Goal: Transaction & Acquisition: Purchase product/service

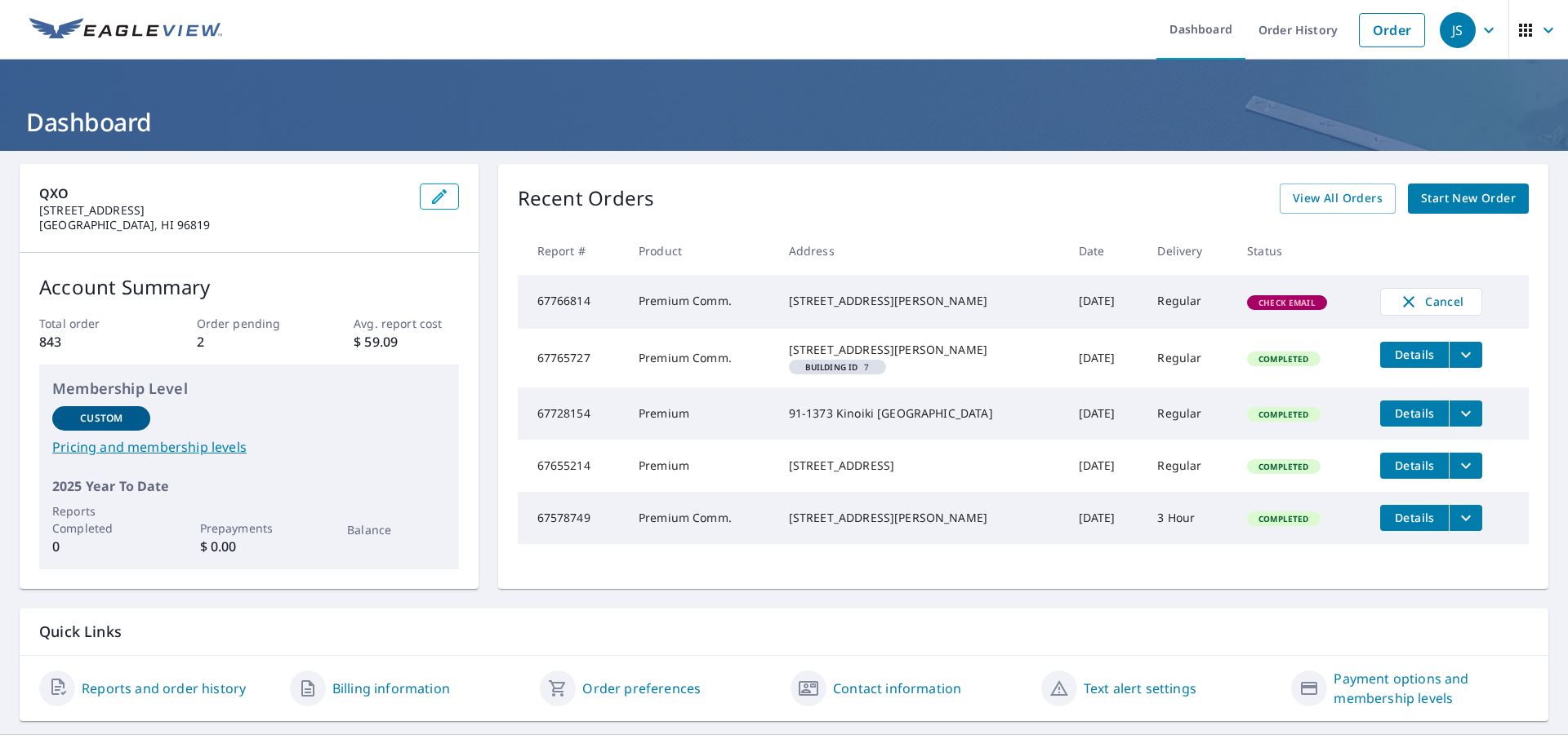
click at [1467, 200] on span "Start New Order" at bounding box center [1468, 199] width 95 height 20
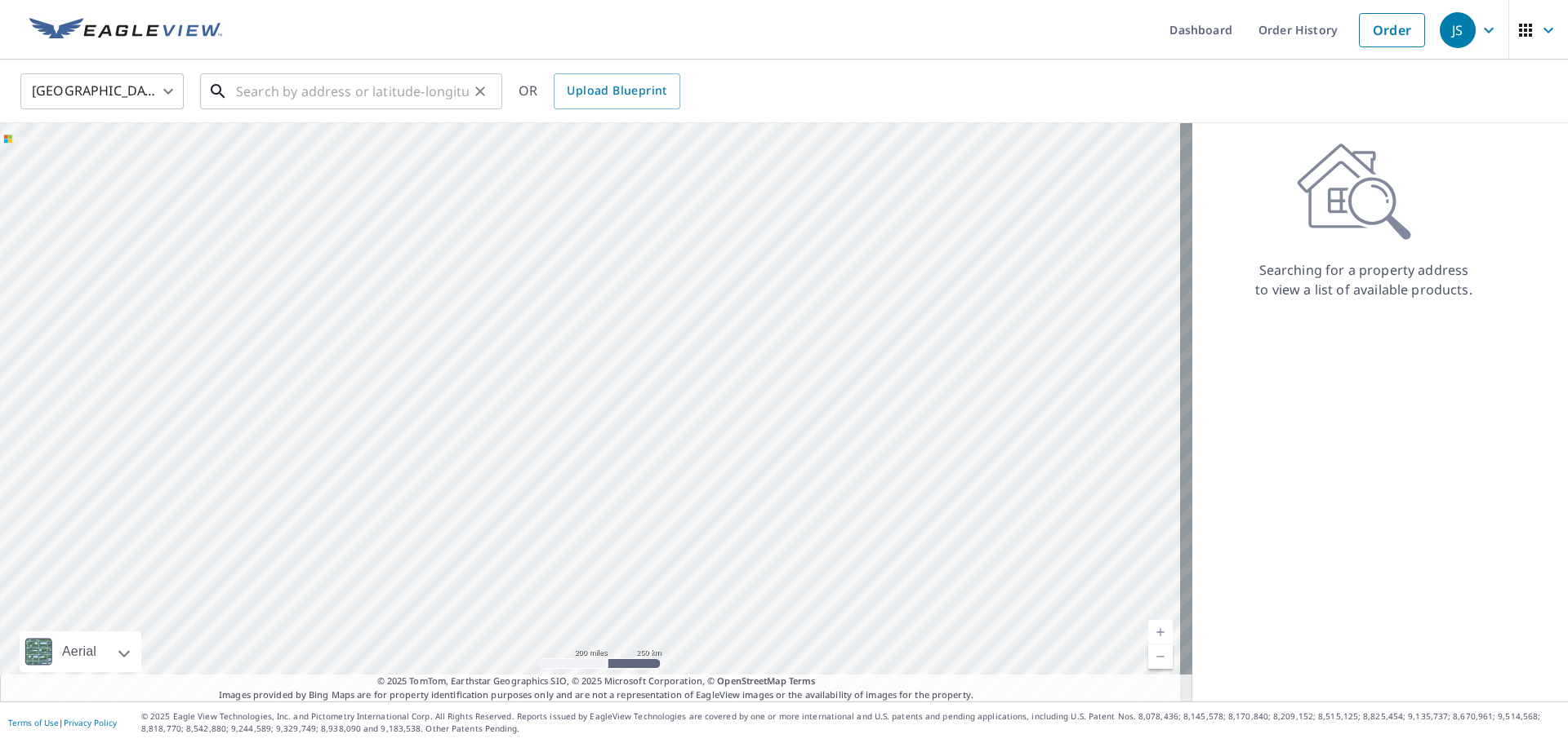
click at [381, 93] on input "text" at bounding box center [352, 91] width 233 height 46
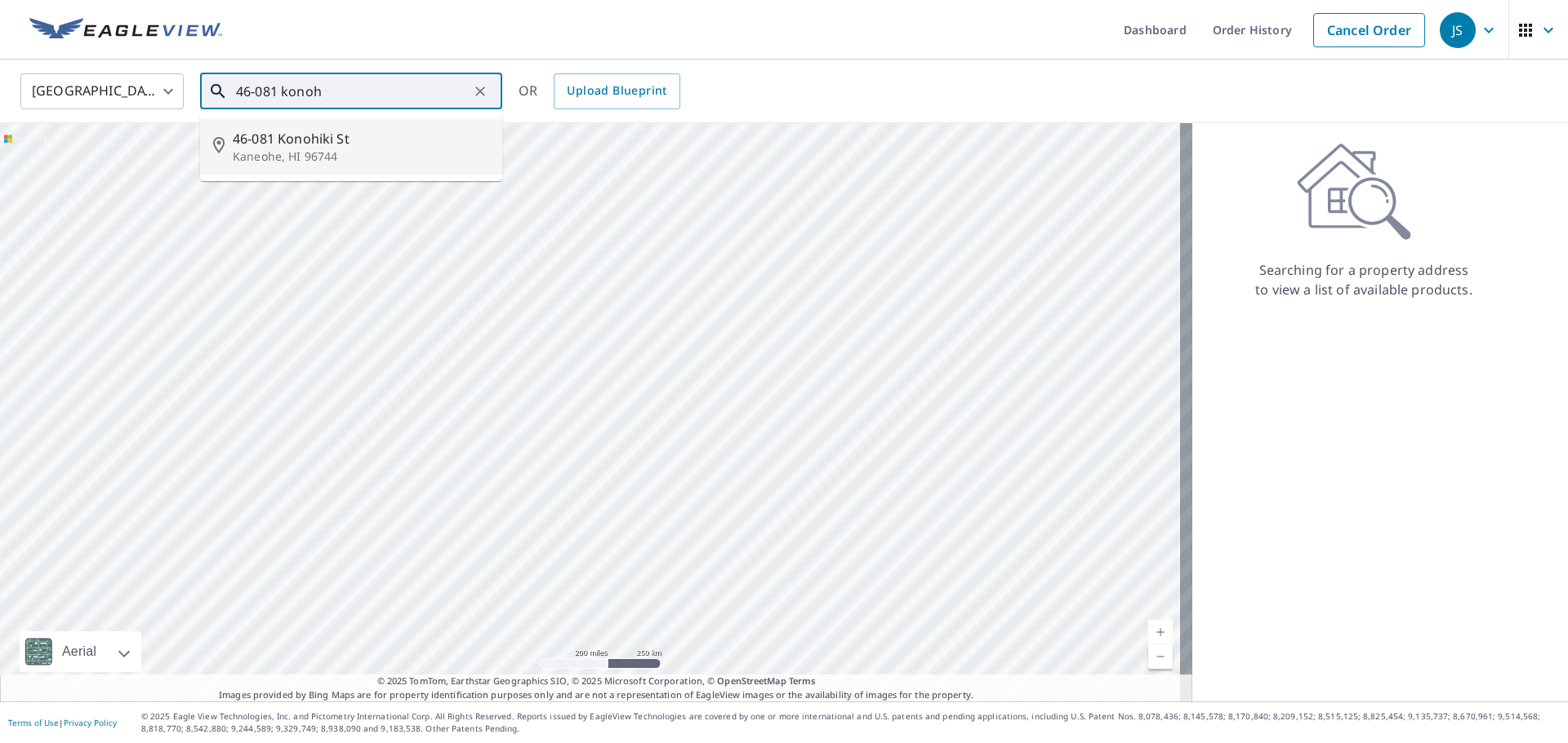
click at [333, 142] on span "46-081 Konohiki St" at bounding box center [360, 139] width 256 height 19
type input "[STREET_ADDRESS]"
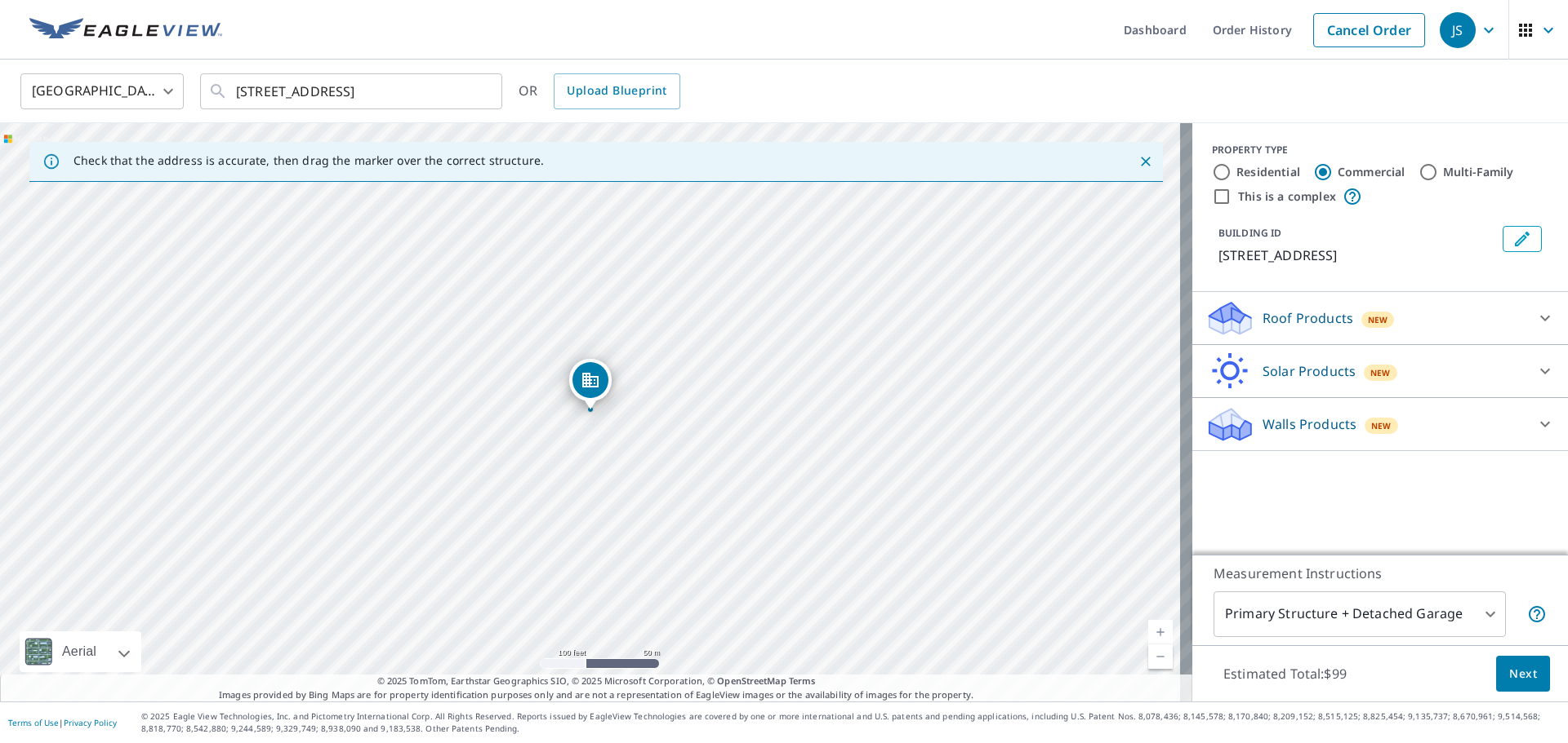
click at [1215, 194] on input "This is a complex" at bounding box center [1221, 196] width 19 height 19
checkbox input "true"
type input "4"
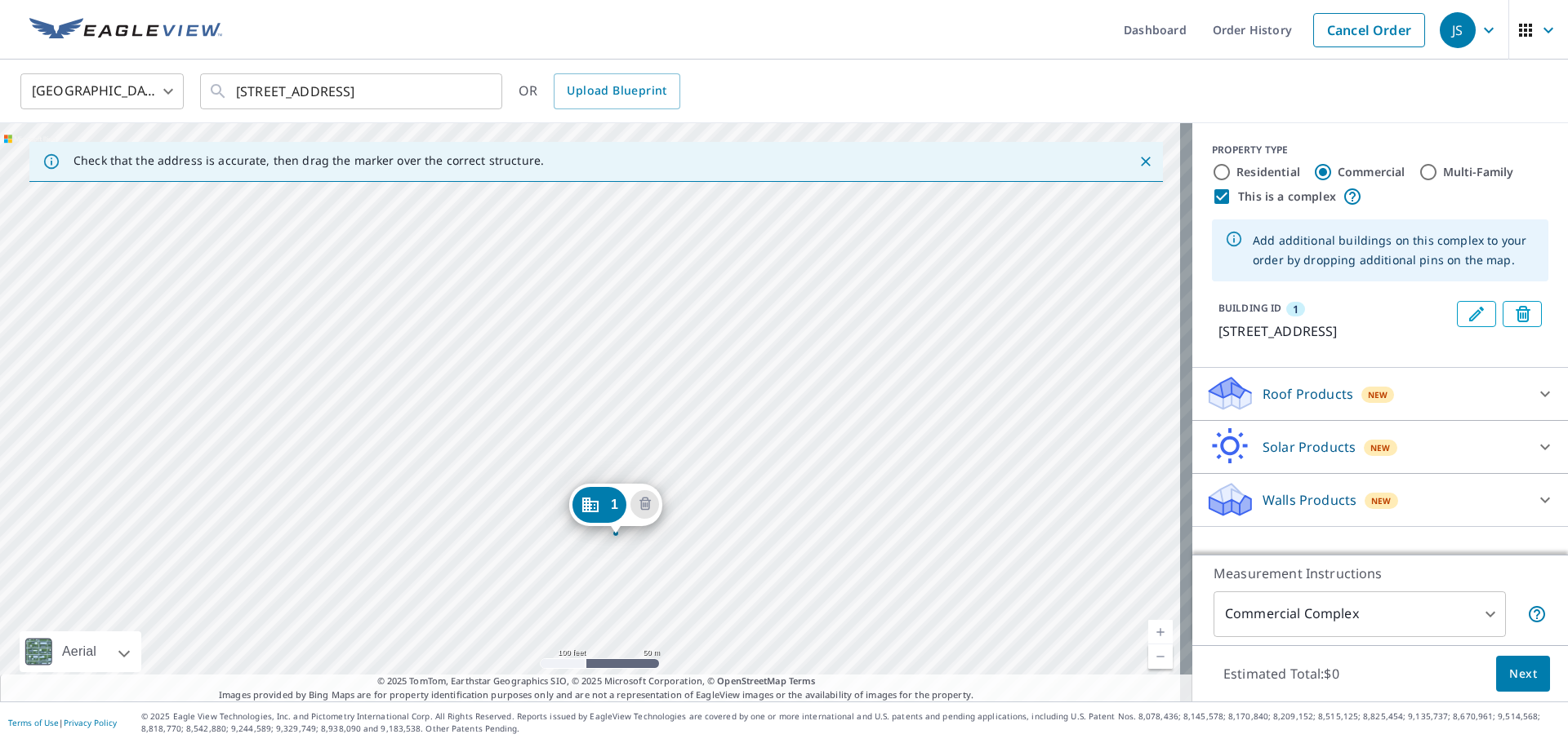
drag, startPoint x: 581, startPoint y: 387, endPoint x: 606, endPoint y: 511, distance: 126.5
click at [507, 494] on div "1 46-055 Meheanu Pl Kaneohe, HI 96744" at bounding box center [595, 412] width 1192 height 578
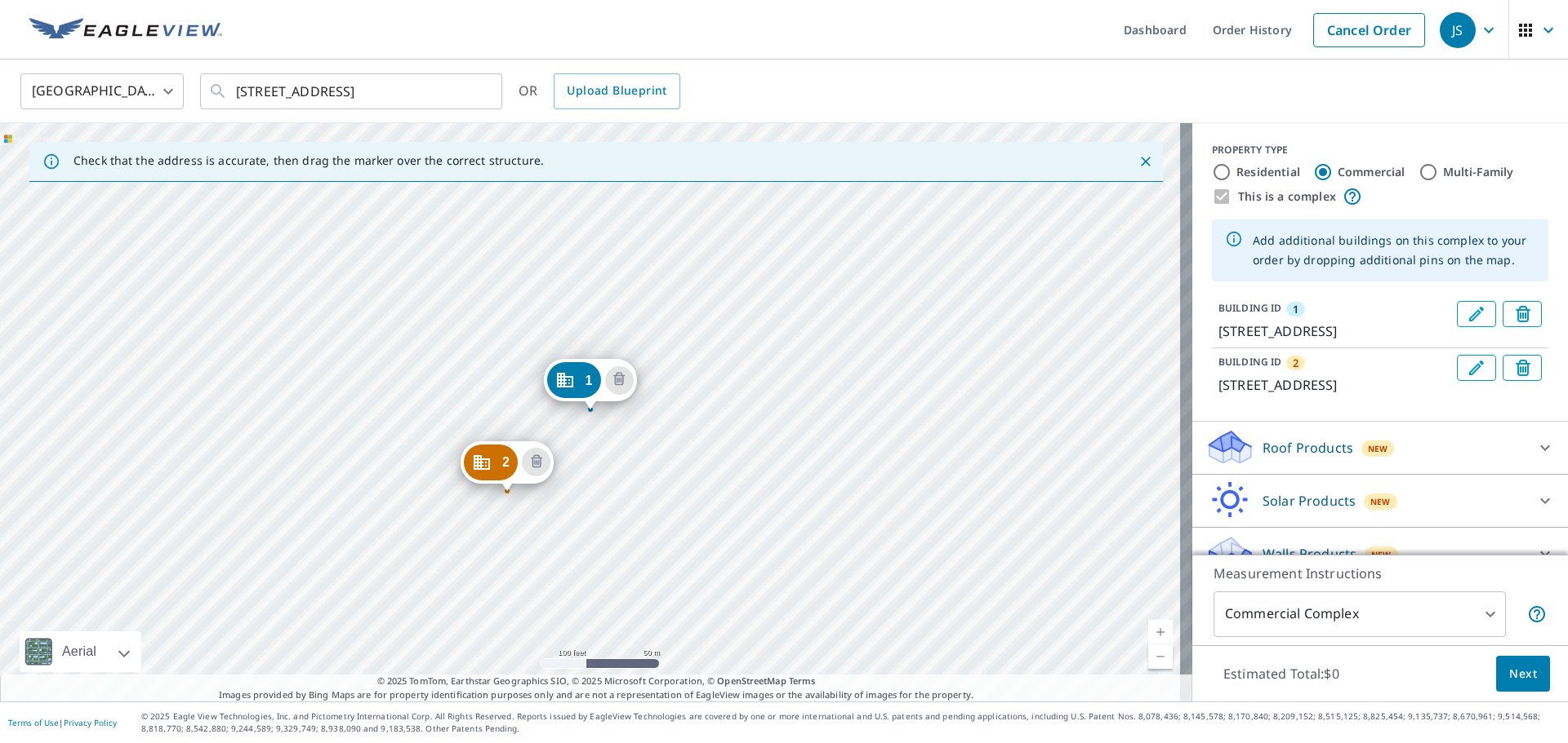
click at [348, 516] on div "2 46-075 Meheanu [GEOGRAPHIC_DATA] 1 46-055 [GEOGRAPHIC_DATA]" at bounding box center [595, 412] width 1192 height 578
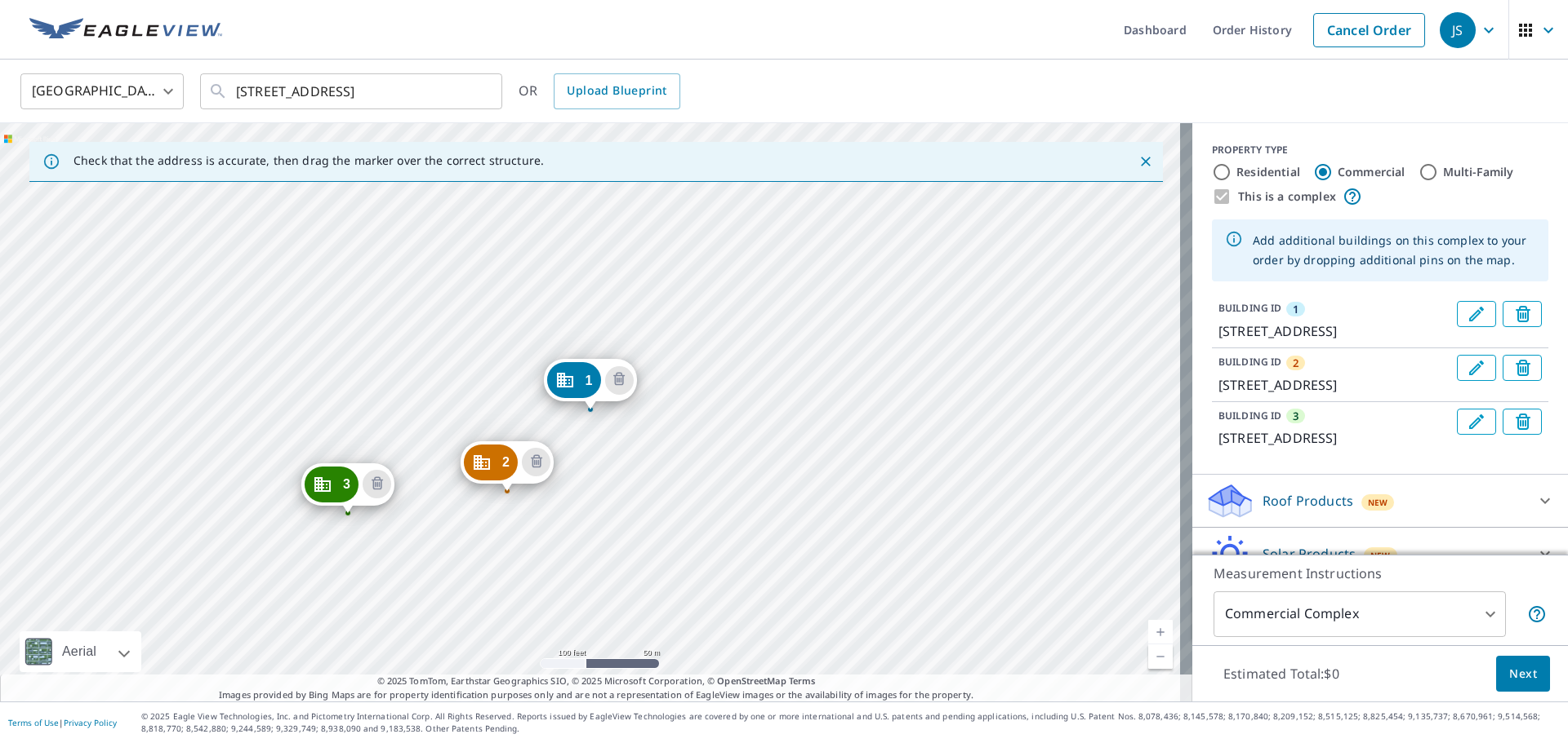
click at [243, 549] on div "2 46-075 [GEOGRAPHIC_DATA] 3 46-[GEOGRAPHIC_DATA] 1 46-055 [GEOGRAPHIC_DATA]" at bounding box center [595, 412] width 1192 height 578
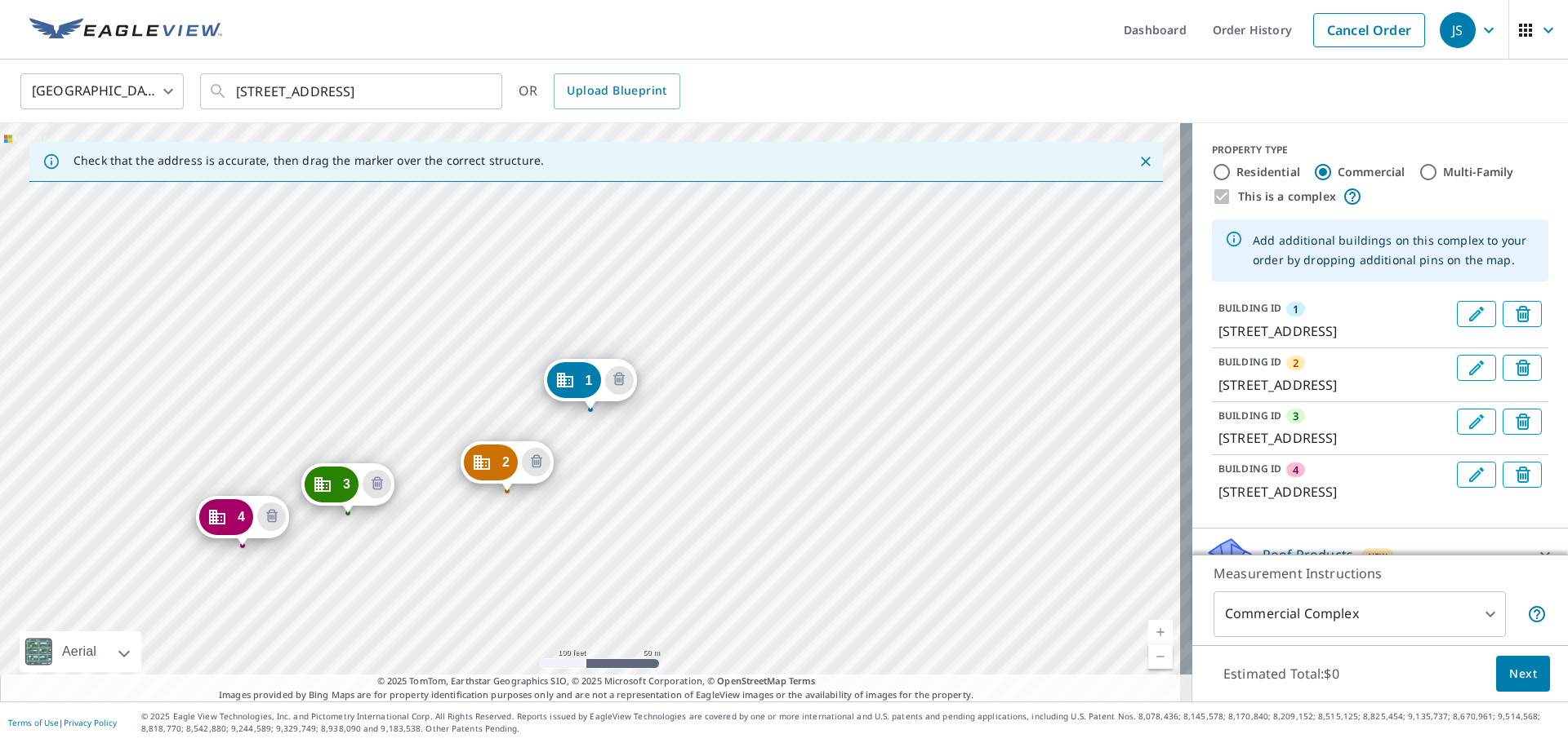
click at [368, 382] on div "2 46-075 [GEOGRAPHIC_DATA] 3 46-[GEOGRAPHIC_DATA] 4 46-[GEOGRAPHIC_DATA] 1 46-0…" at bounding box center [595, 412] width 1192 height 578
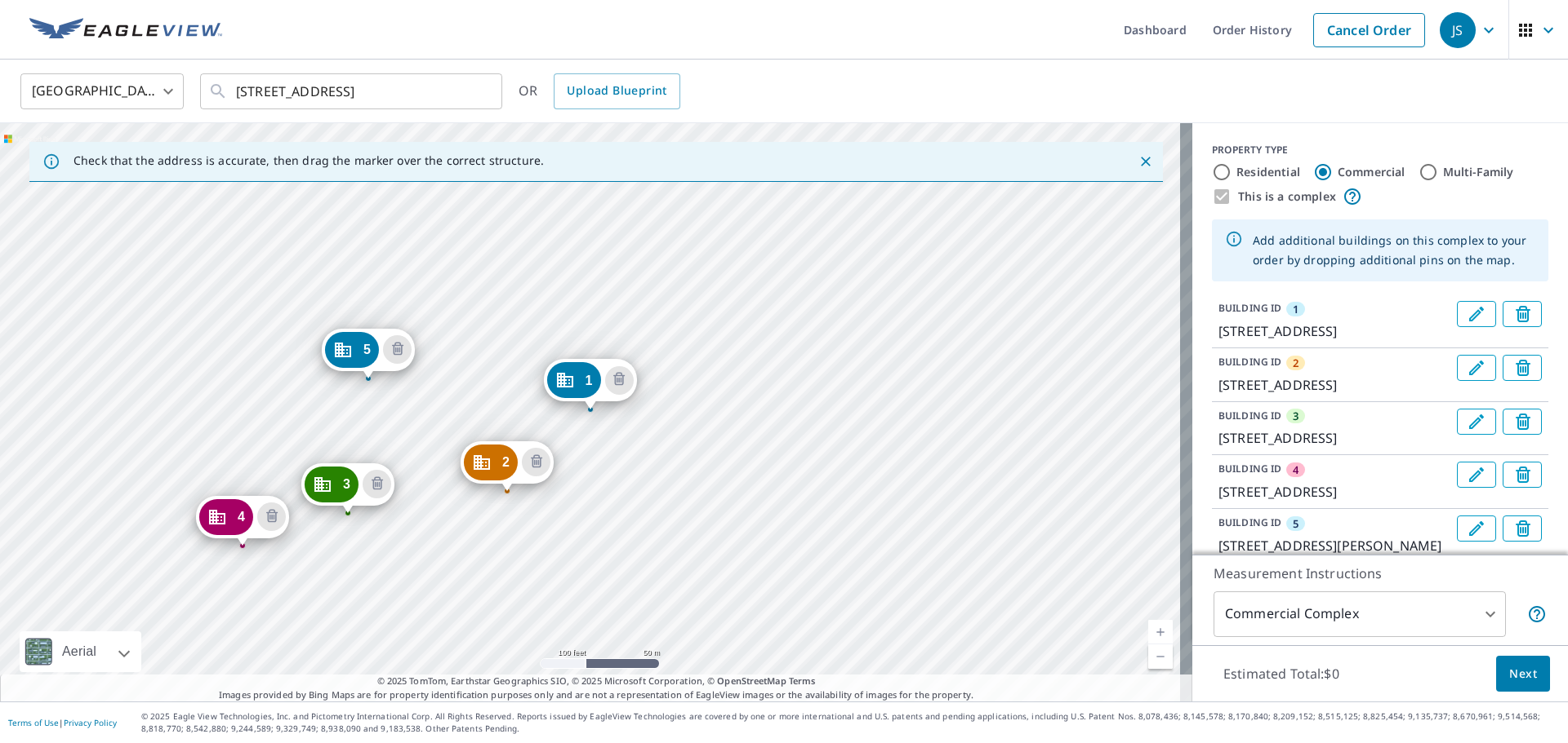
click at [562, 287] on div "2 46-075 [GEOGRAPHIC_DATA] 3 46-[GEOGRAPHIC_DATA] 4 46-[GEOGRAPHIC_DATA] 5 46-[…" at bounding box center [595, 412] width 1192 height 578
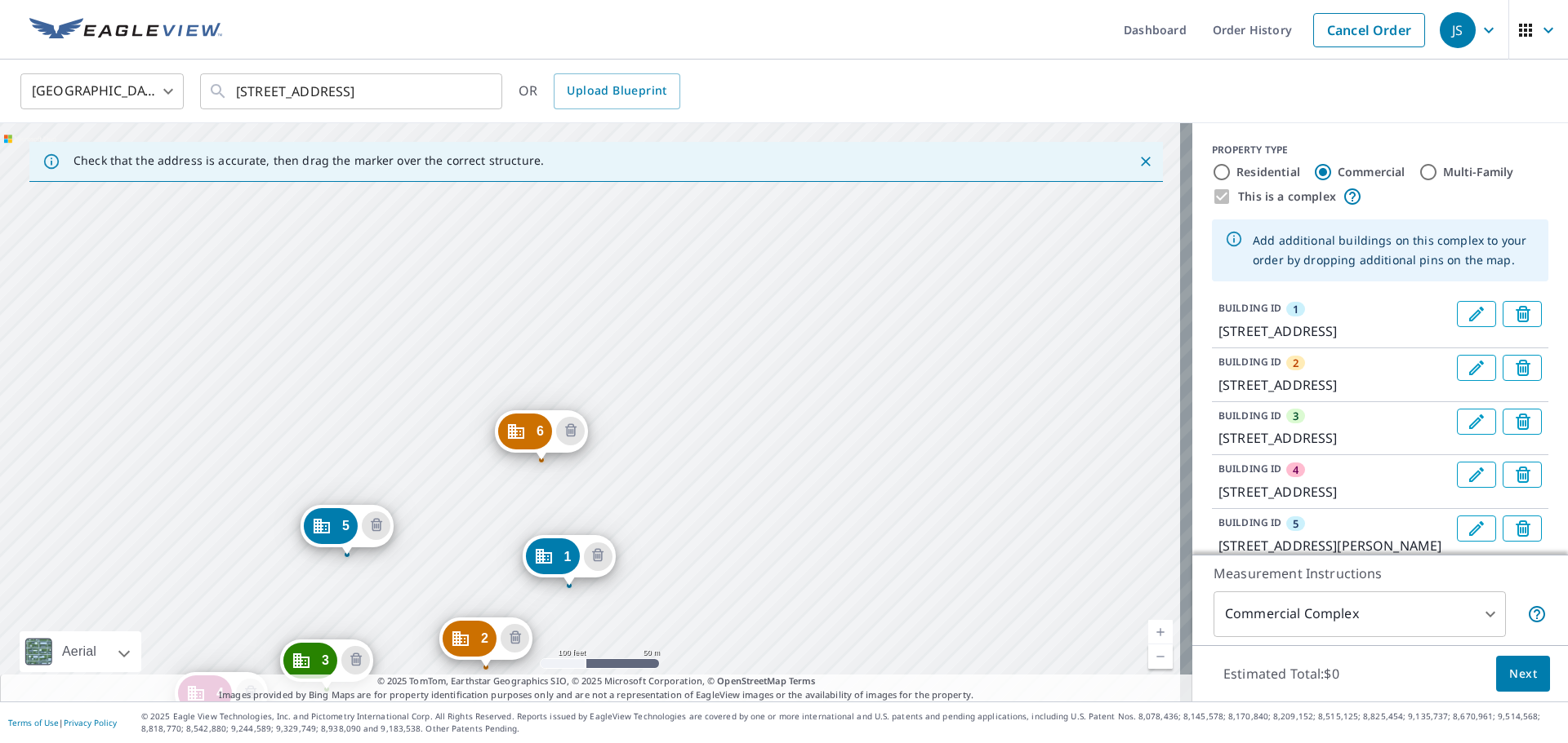
drag, startPoint x: 678, startPoint y: 262, endPoint x: 657, endPoint y: 438, distance: 177.2
click at [657, 438] on div "2 46-075 [GEOGRAPHIC_DATA] 3 46-[GEOGRAPHIC_DATA] 4 46-[GEOGRAPHIC_DATA] 5 46-[…" at bounding box center [595, 412] width 1192 height 578
click at [623, 374] on div "2 46-075 [GEOGRAPHIC_DATA] 3 46-[GEOGRAPHIC_DATA] 4 46-[GEOGRAPHIC_DATA] 5 46-[…" at bounding box center [595, 412] width 1192 height 578
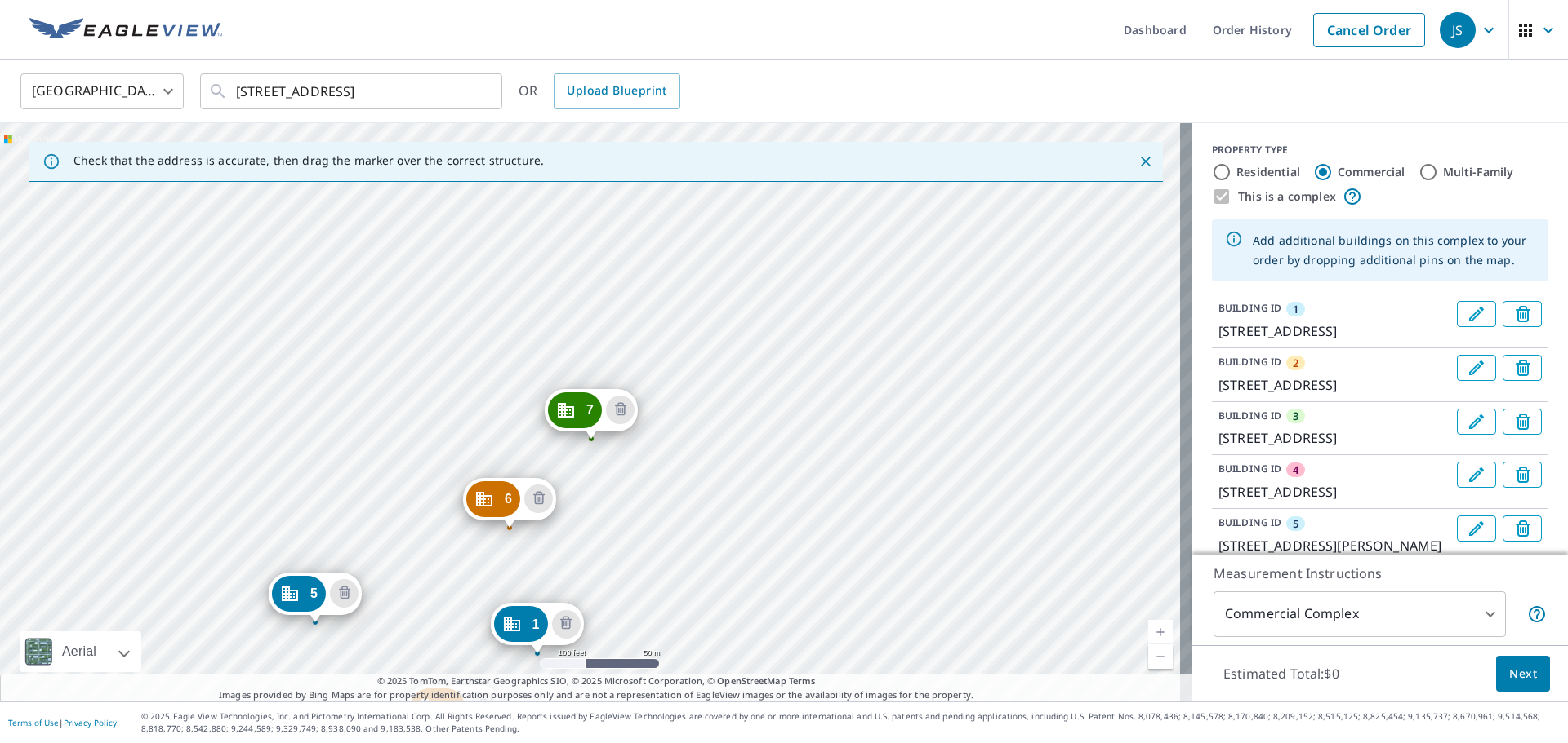
drag, startPoint x: 721, startPoint y: 314, endPoint x: 668, endPoint y: 557, distance: 248.7
click at [668, 557] on div "2 46-075 [GEOGRAPHIC_DATA] 3 46-[GEOGRAPHIC_DATA] 4 46-[GEOGRAPHIC_DATA] 5 46-[…" at bounding box center [595, 412] width 1192 height 578
click at [633, 331] on div "2 46-075 [GEOGRAPHIC_DATA] 3 46-[GEOGRAPHIC_DATA] 4 46-[GEOGRAPHIC_DATA] 5 46-[…" at bounding box center [595, 412] width 1192 height 578
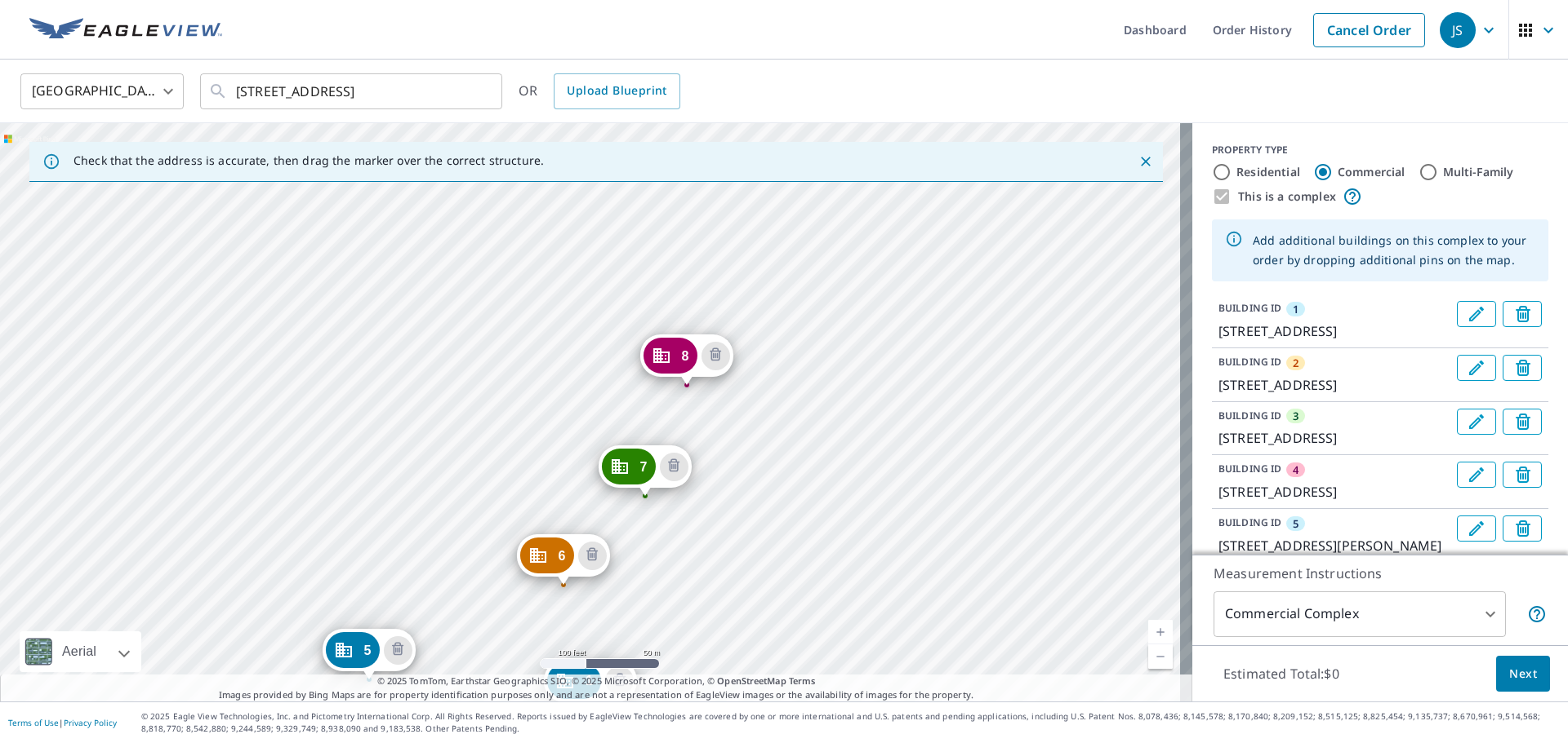
drag, startPoint x: 715, startPoint y: 281, endPoint x: 715, endPoint y: 565, distance: 284.0
click at [715, 572] on div "2 46-075 [GEOGRAPHIC_DATA] 3 46-[GEOGRAPHIC_DATA] 4 46-[GEOGRAPHIC_DATA] 5 46-[…" at bounding box center [595, 412] width 1192 height 578
click at [686, 276] on div "2 46-075 [GEOGRAPHIC_DATA] 3 46-[GEOGRAPHIC_DATA] 4 46-[GEOGRAPHIC_DATA] 5 46-[…" at bounding box center [595, 412] width 1192 height 578
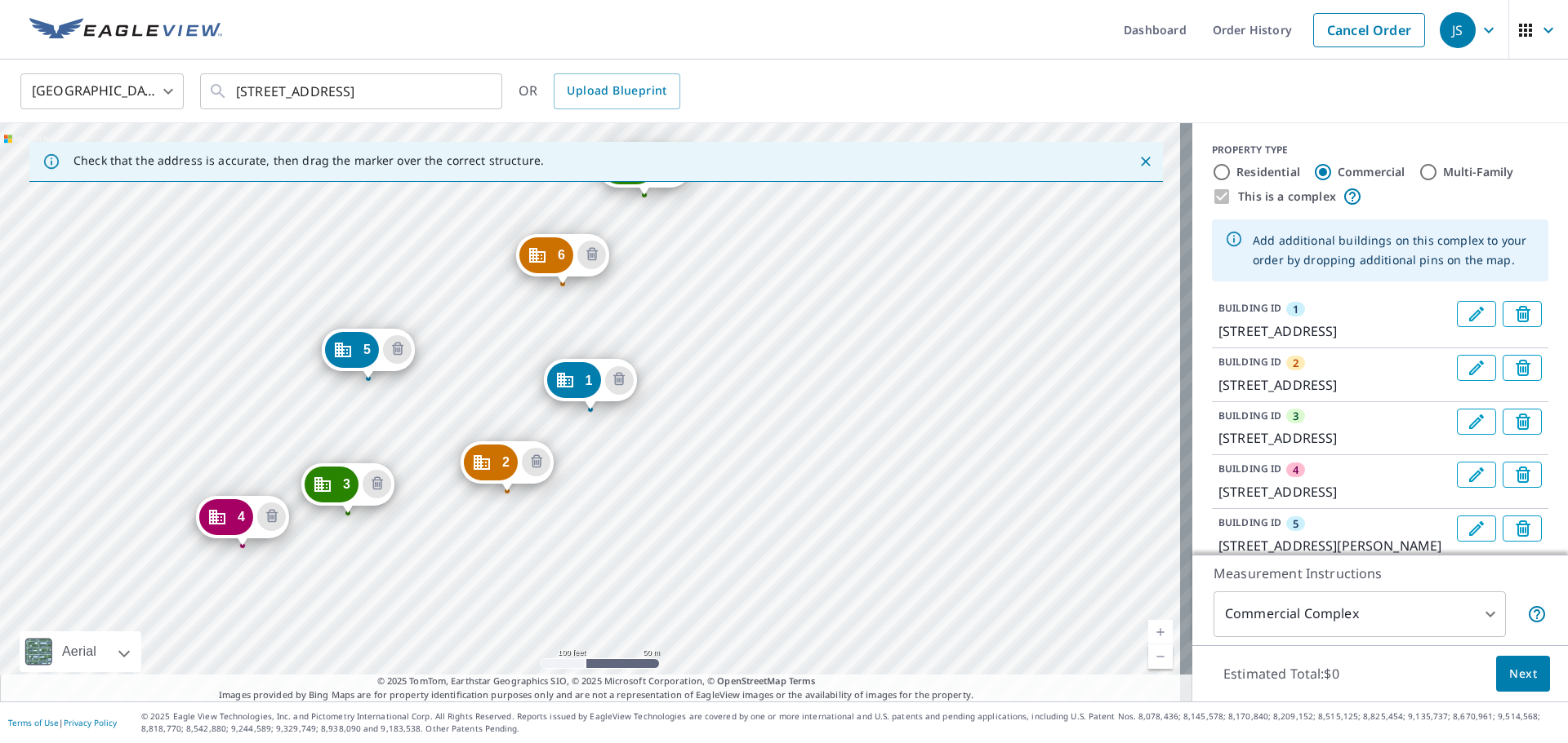
click at [588, 381] on span "1" at bounding box center [588, 380] width 8 height 12
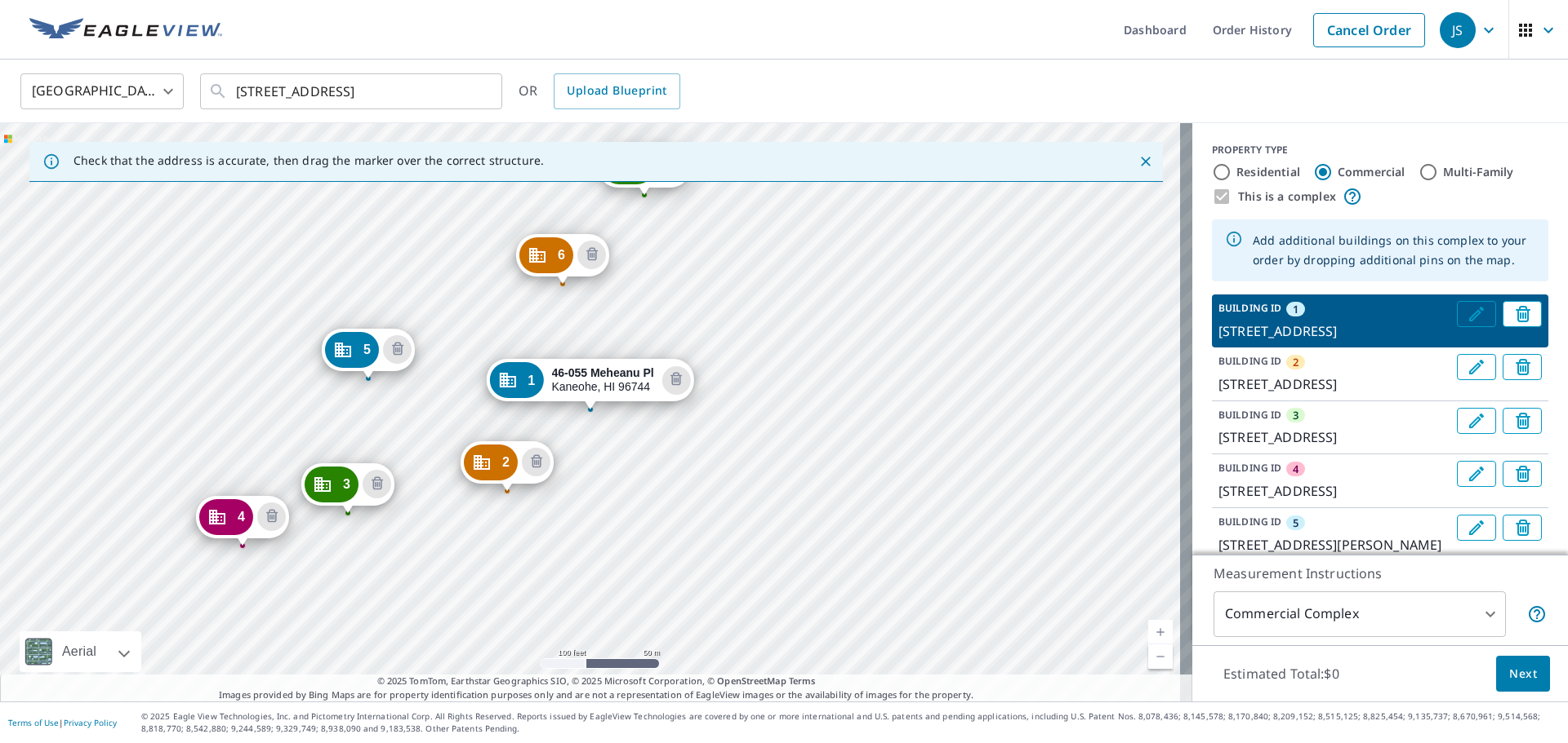
click at [1467, 317] on icon "Edit building 1" at bounding box center [1476, 314] width 19 height 19
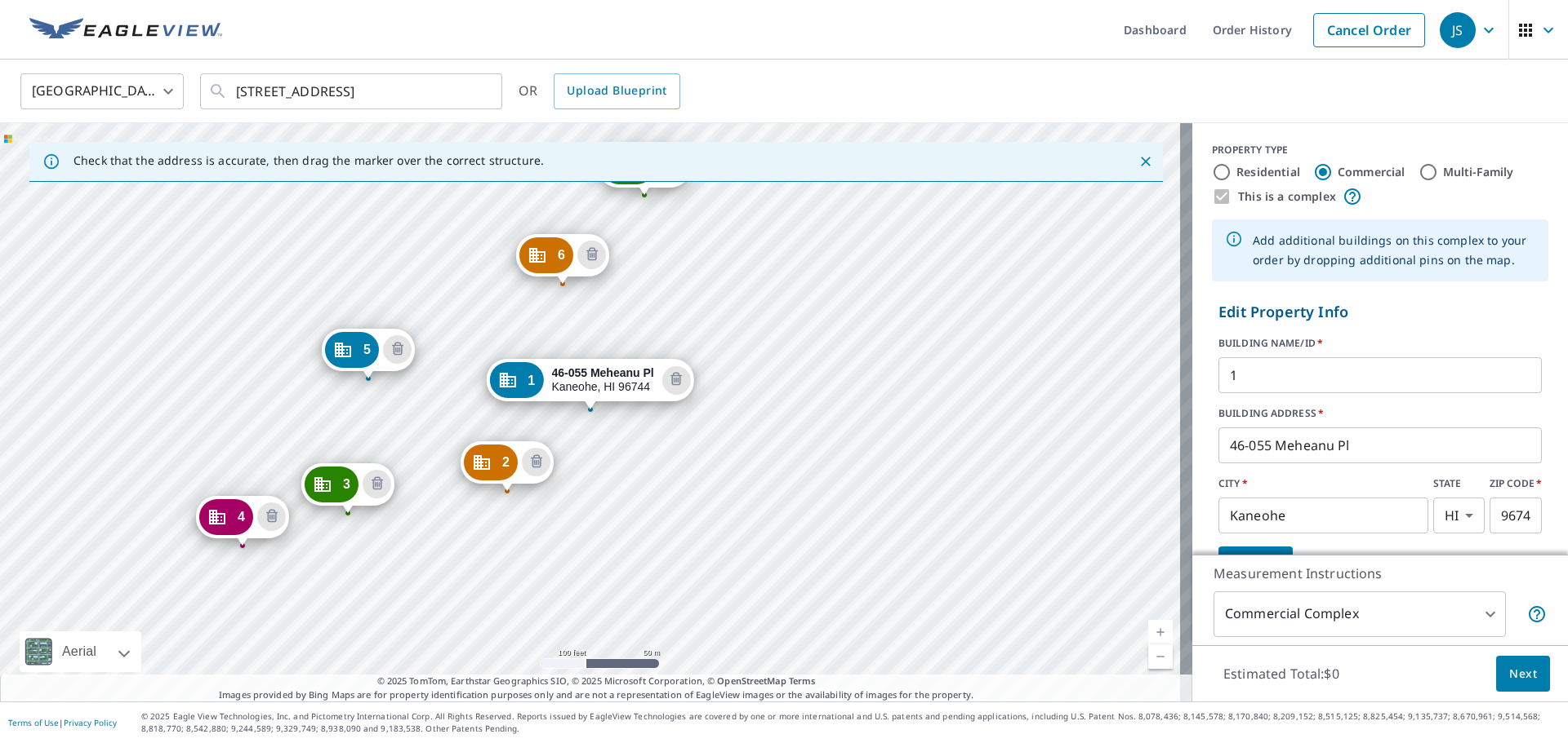
click at [1273, 371] on input "1" at bounding box center [1379, 375] width 323 height 46
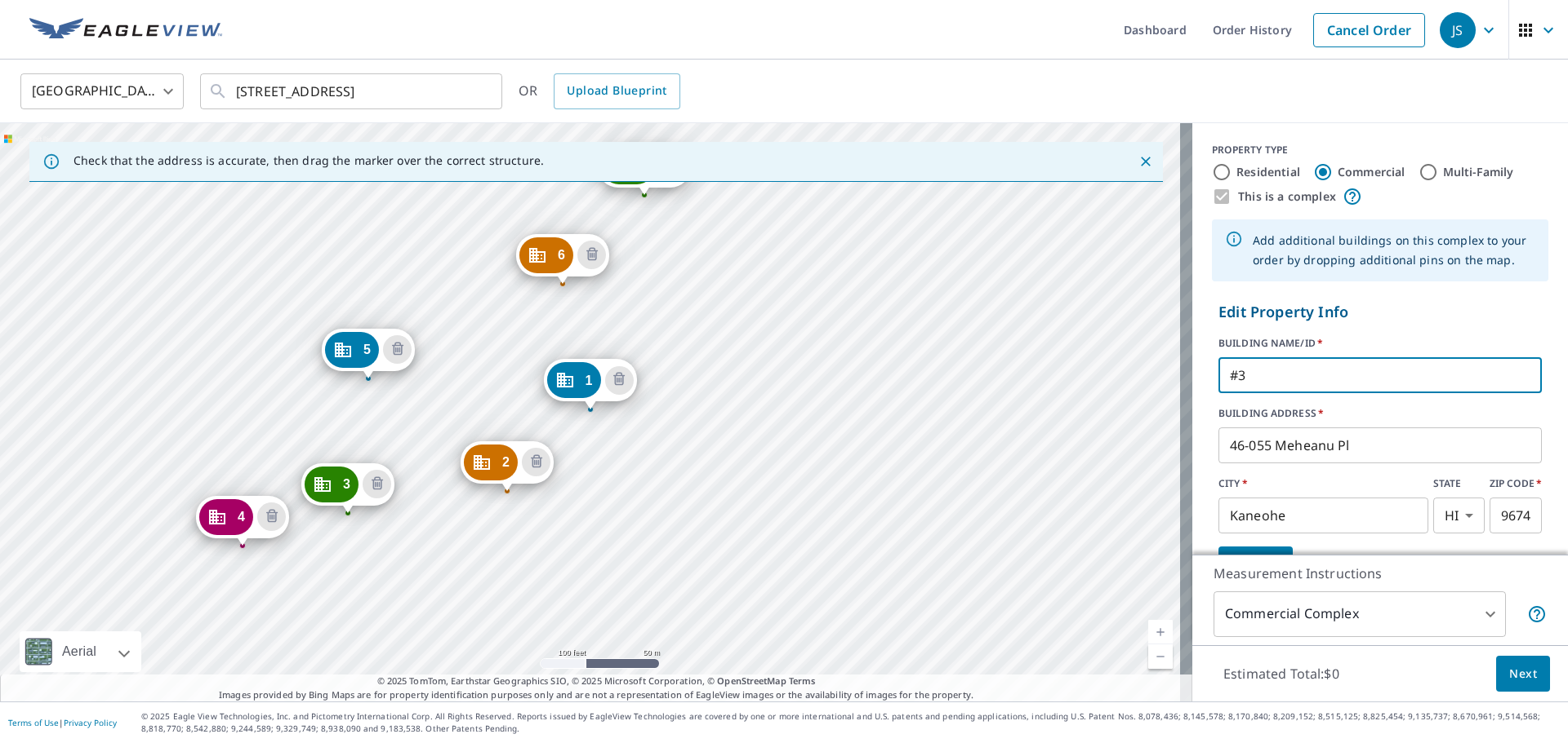
type input "#34"
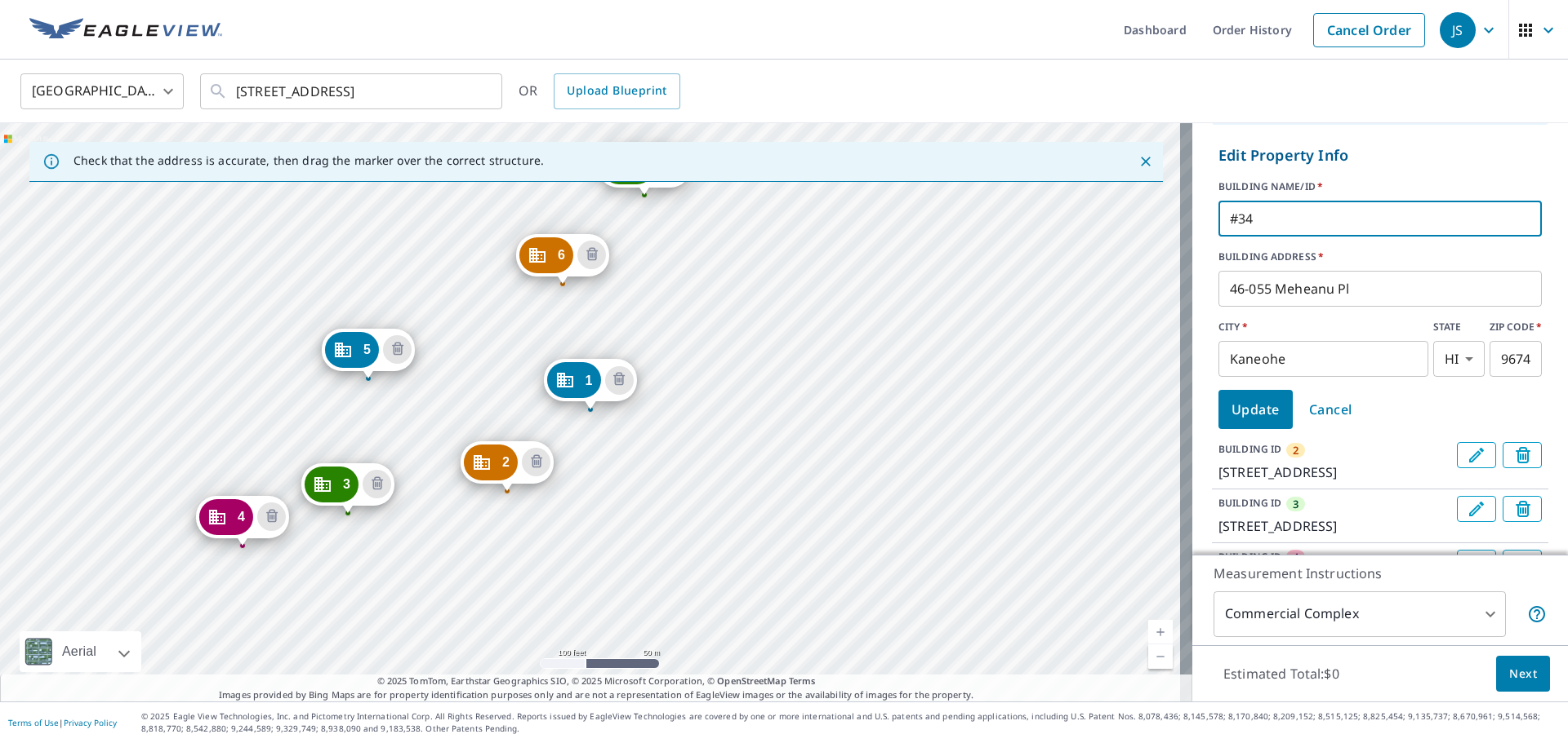
scroll to position [163, 0]
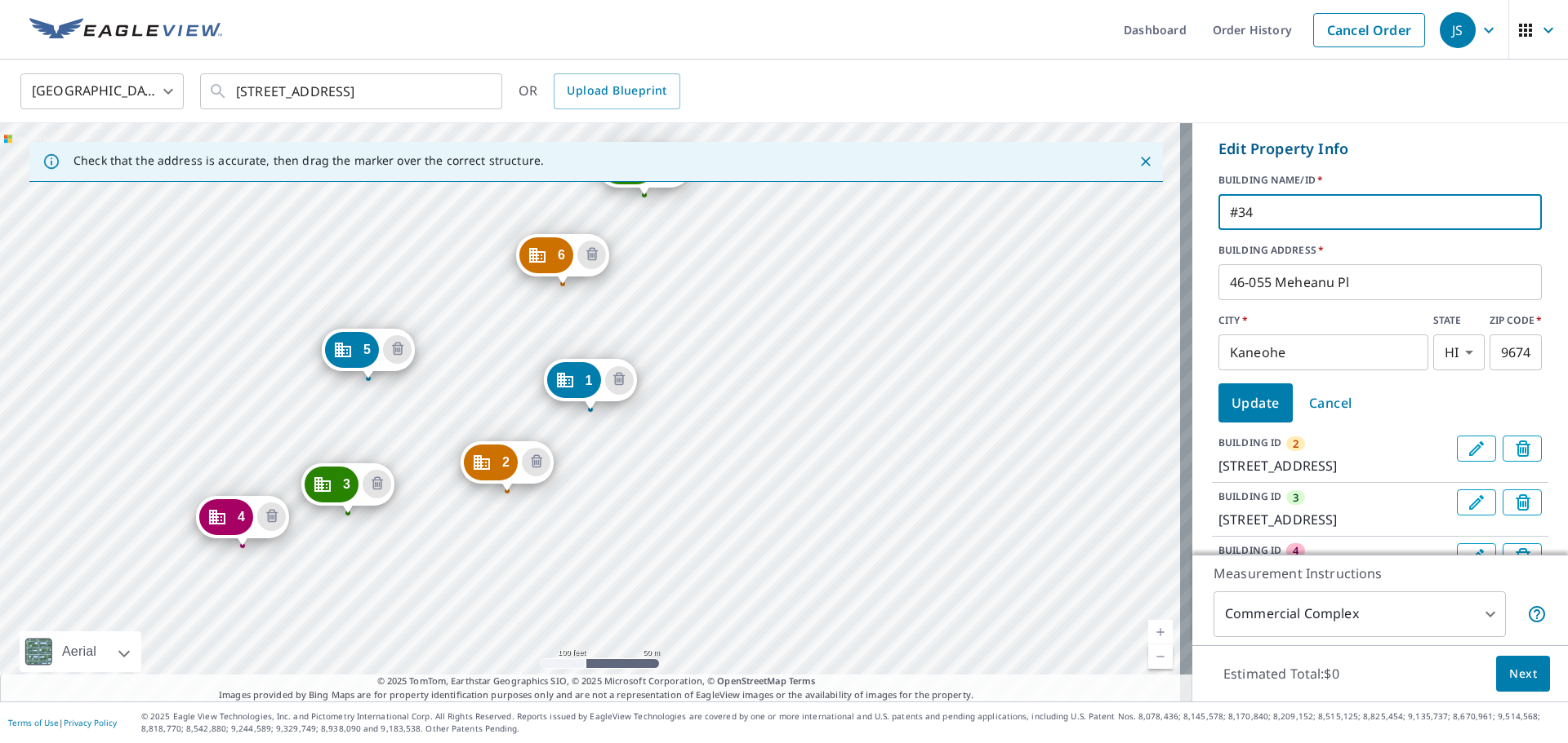
click at [1232, 401] on span "Update" at bounding box center [1255, 402] width 48 height 23
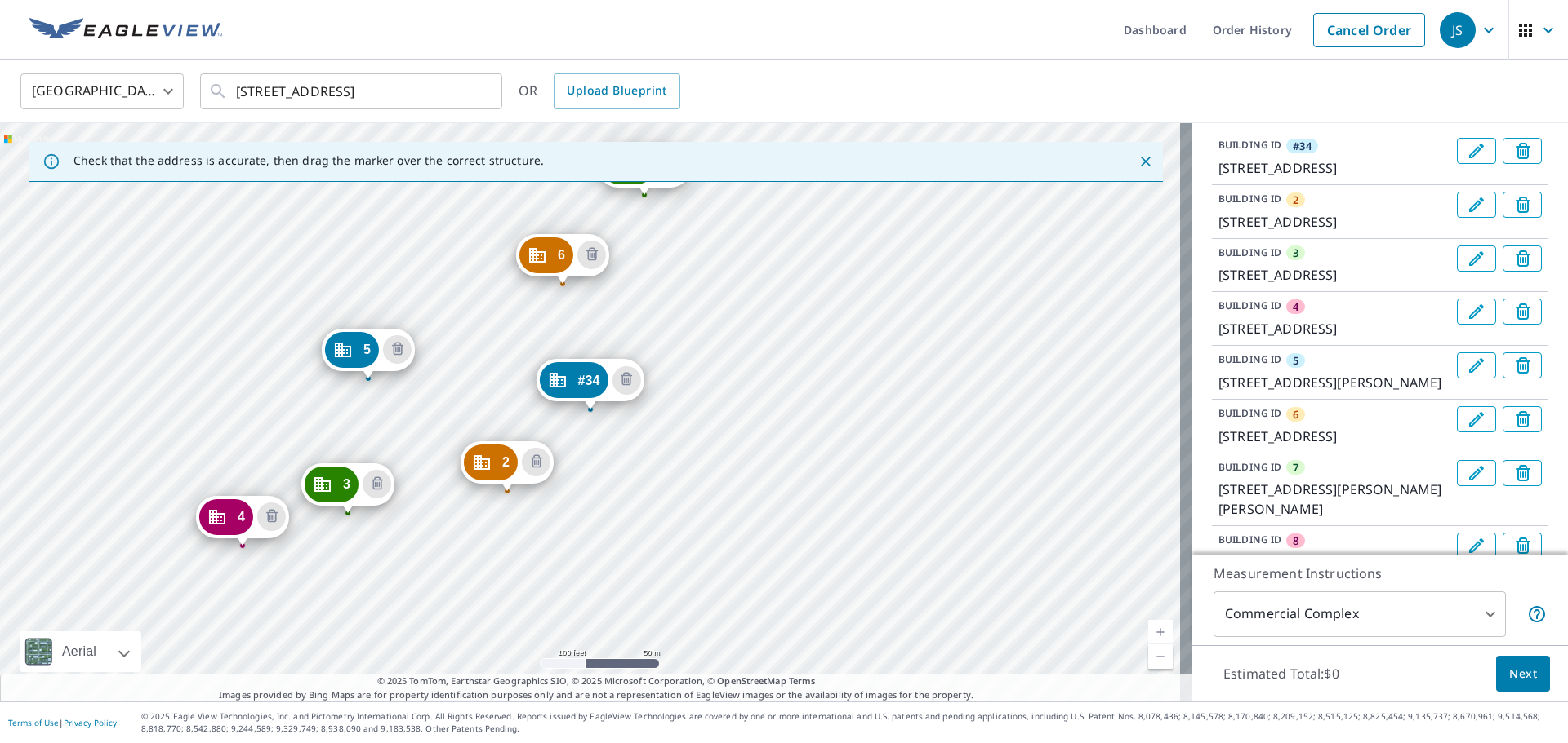
scroll to position [0, 0]
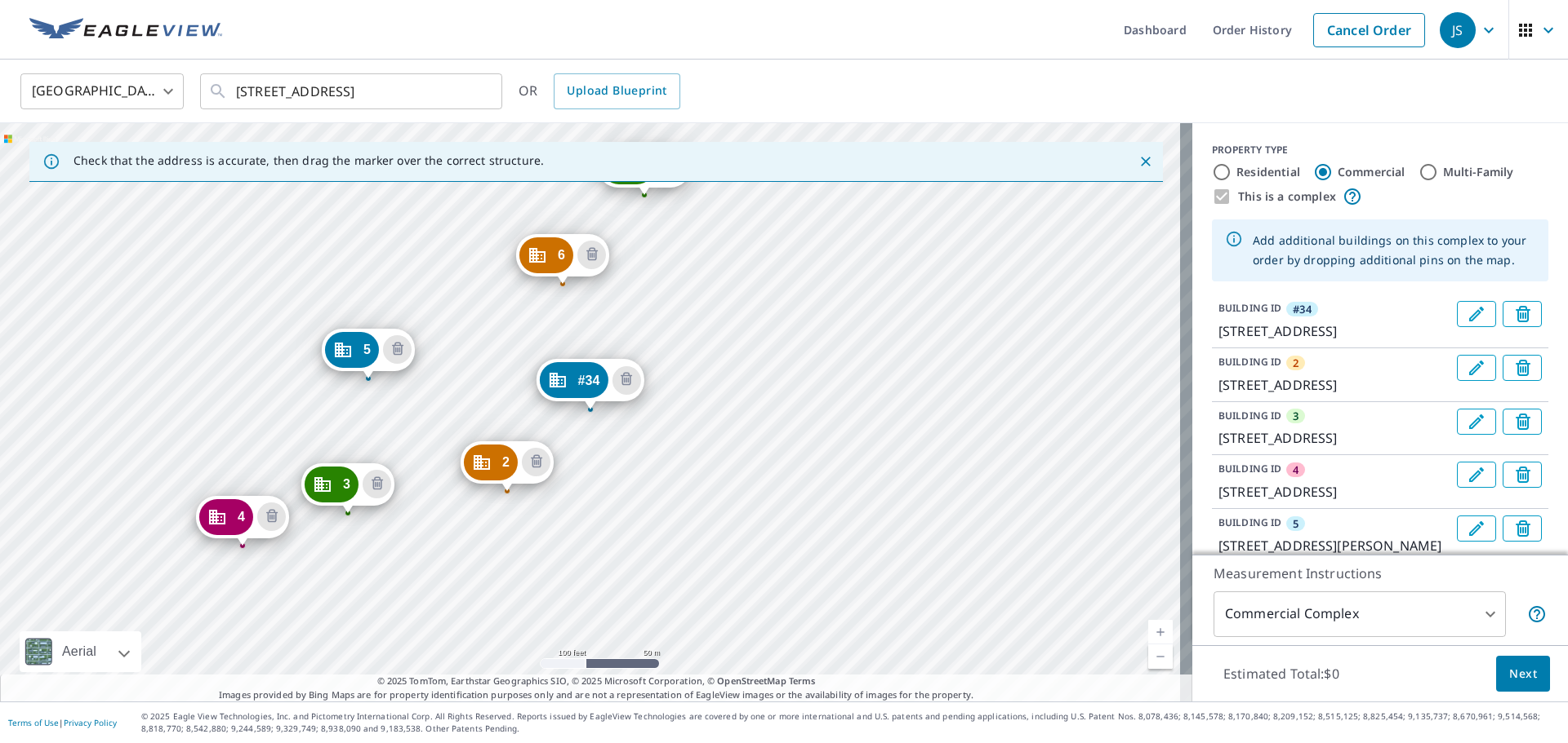
click at [492, 462] on div "2" at bounding box center [491, 462] width 54 height 36
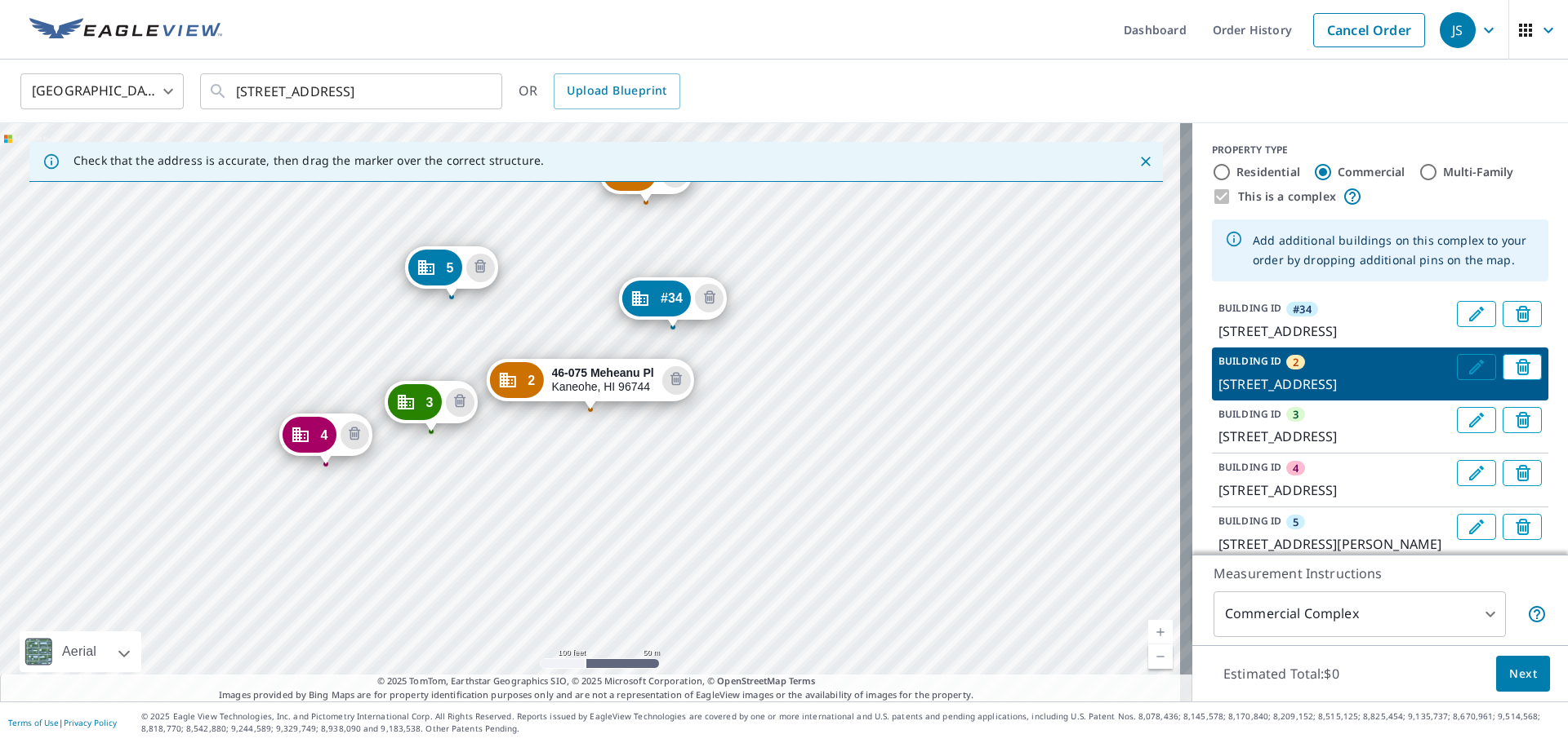
click at [1467, 377] on icon "Edit building 2" at bounding box center [1476, 367] width 19 height 19
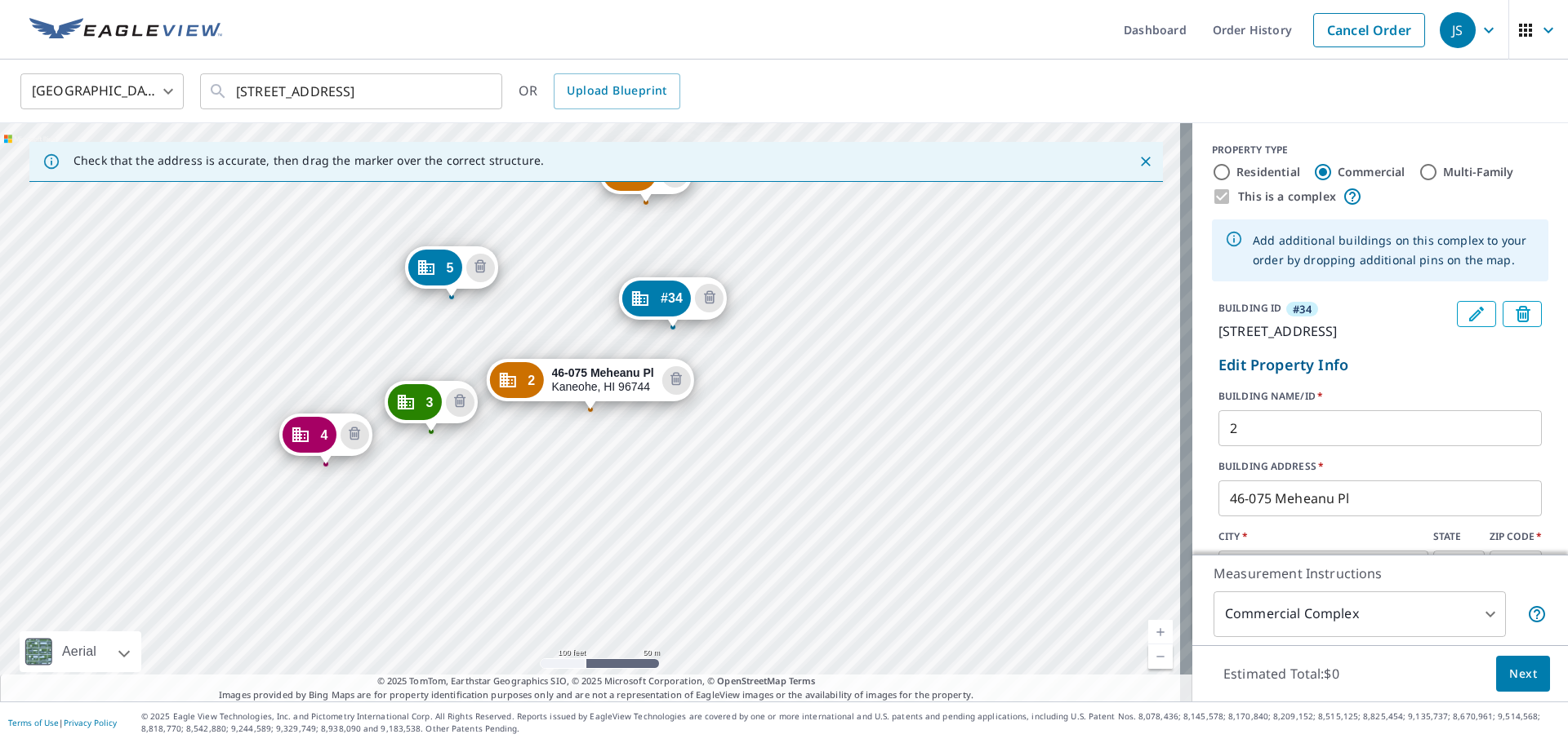
click at [1260, 451] on input "2" at bounding box center [1379, 429] width 323 height 46
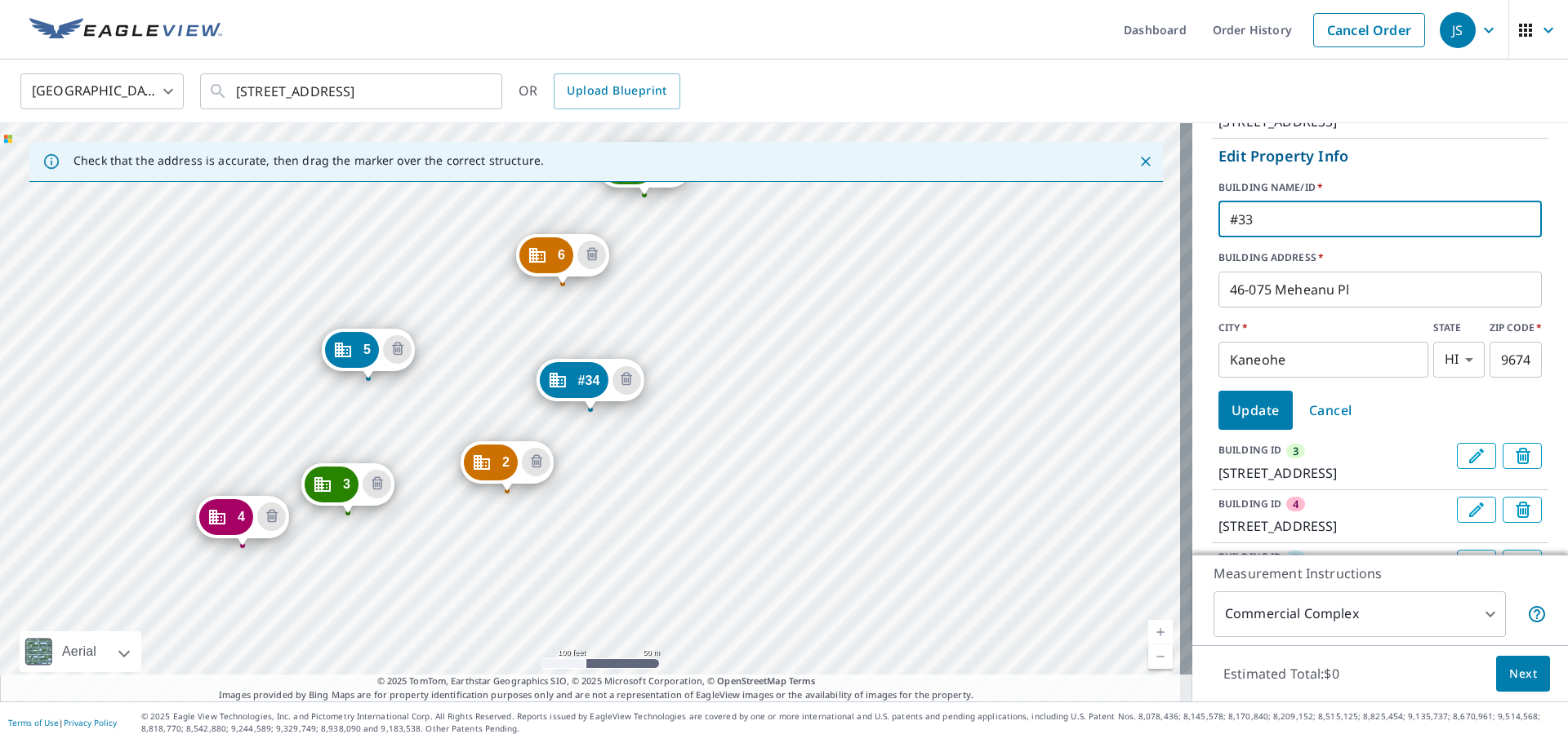
scroll to position [245, 0]
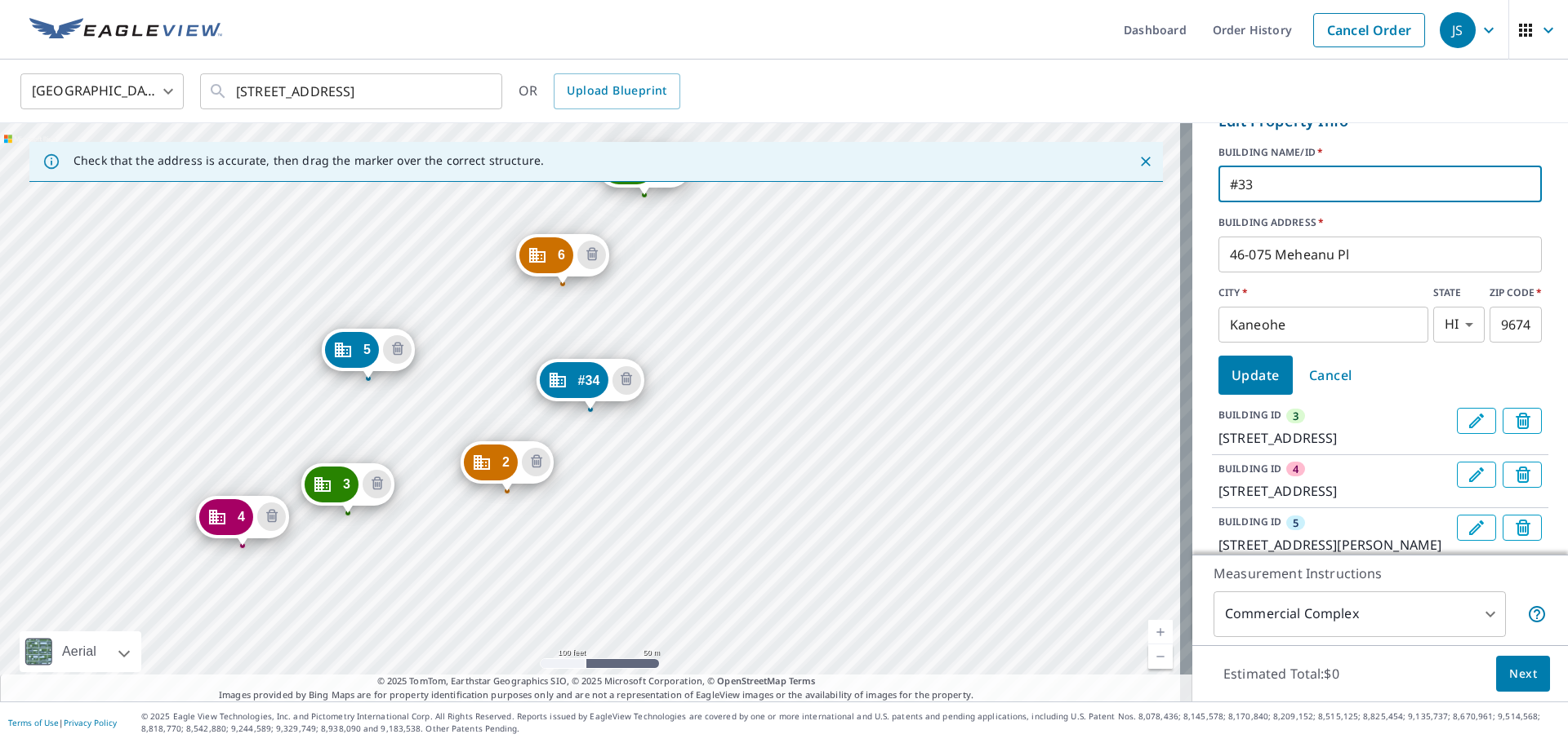
type input "#33"
click at [1242, 387] on span "Update" at bounding box center [1255, 375] width 48 height 23
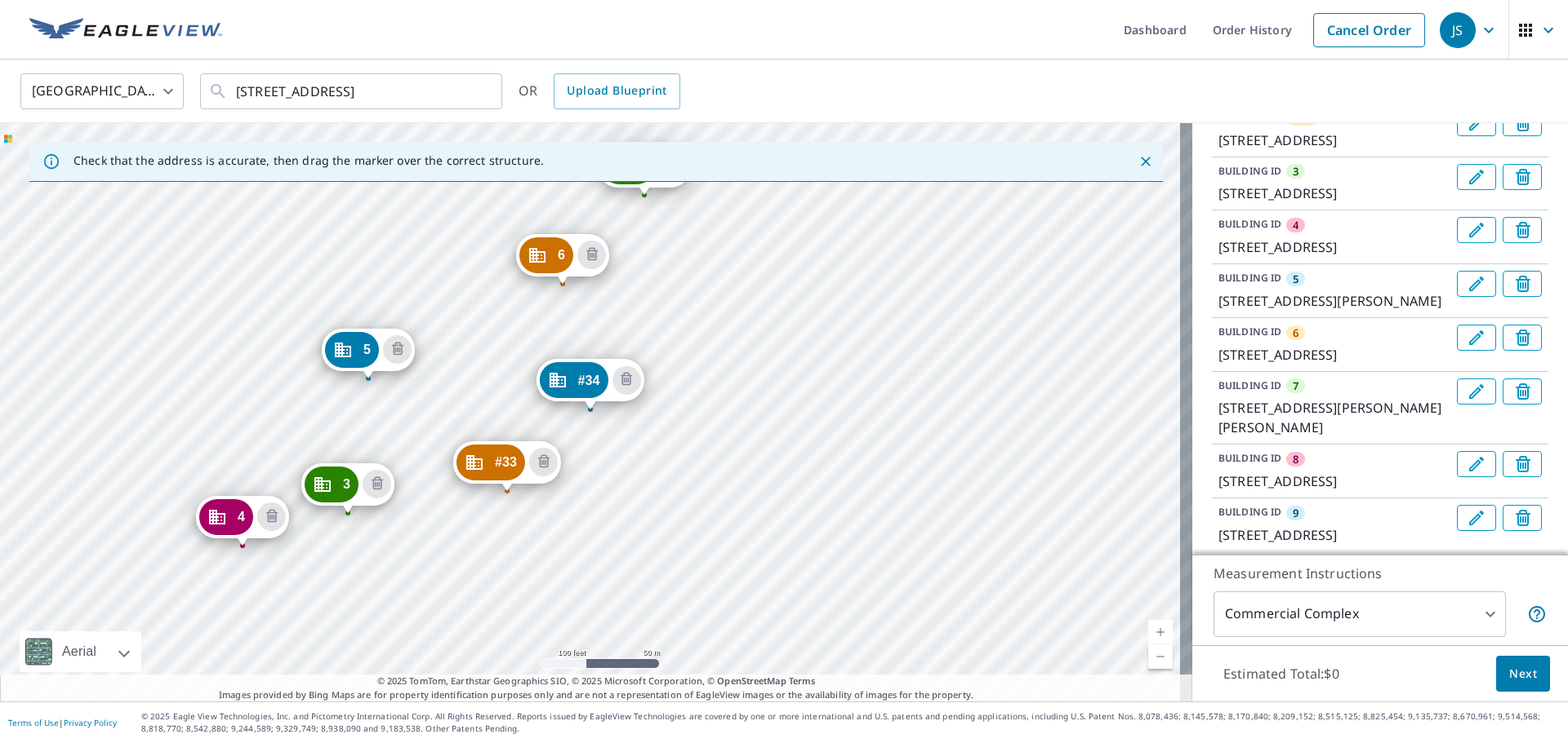
scroll to position [20, 0]
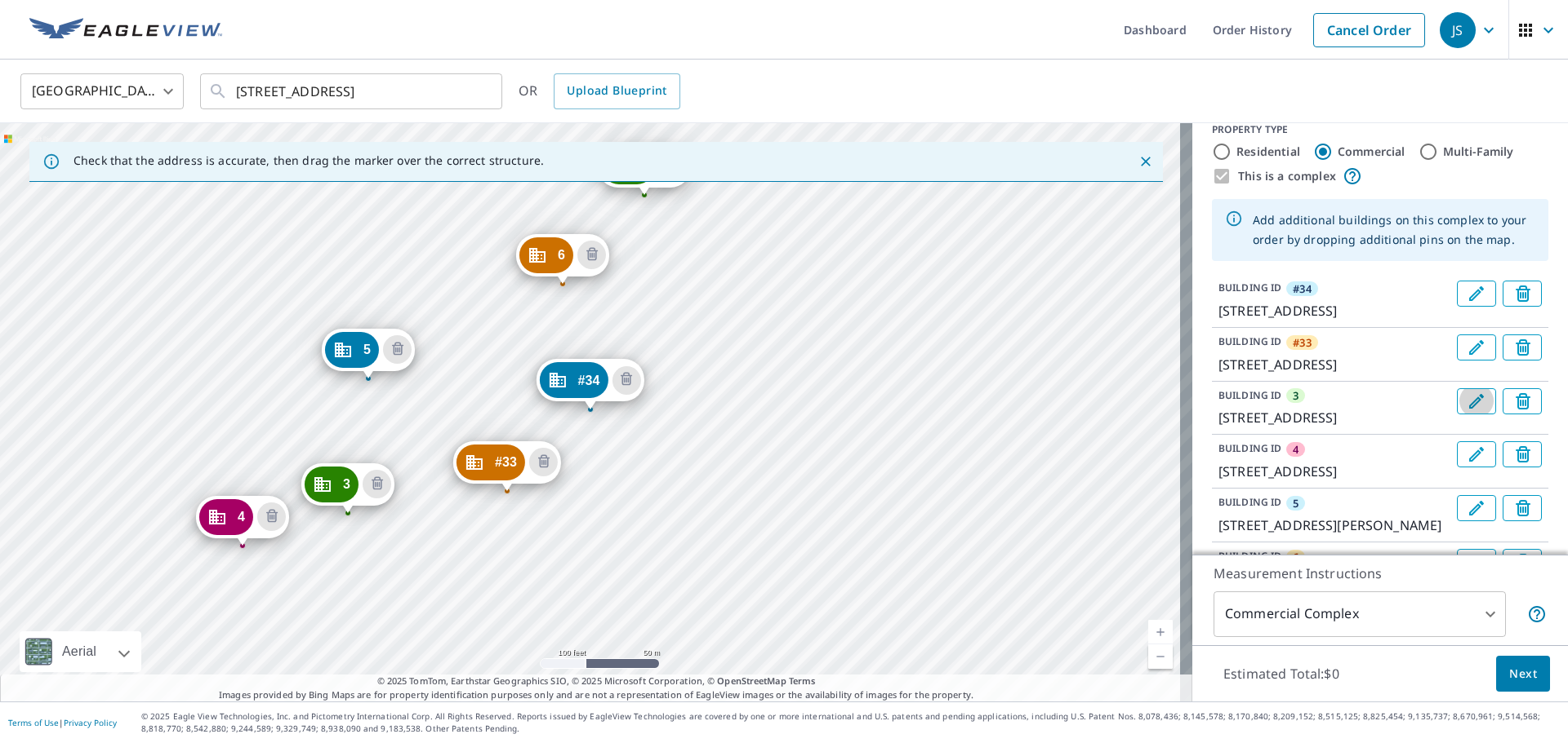
click at [1469, 409] on icon "Edit building 3" at bounding box center [1476, 401] width 14 height 14
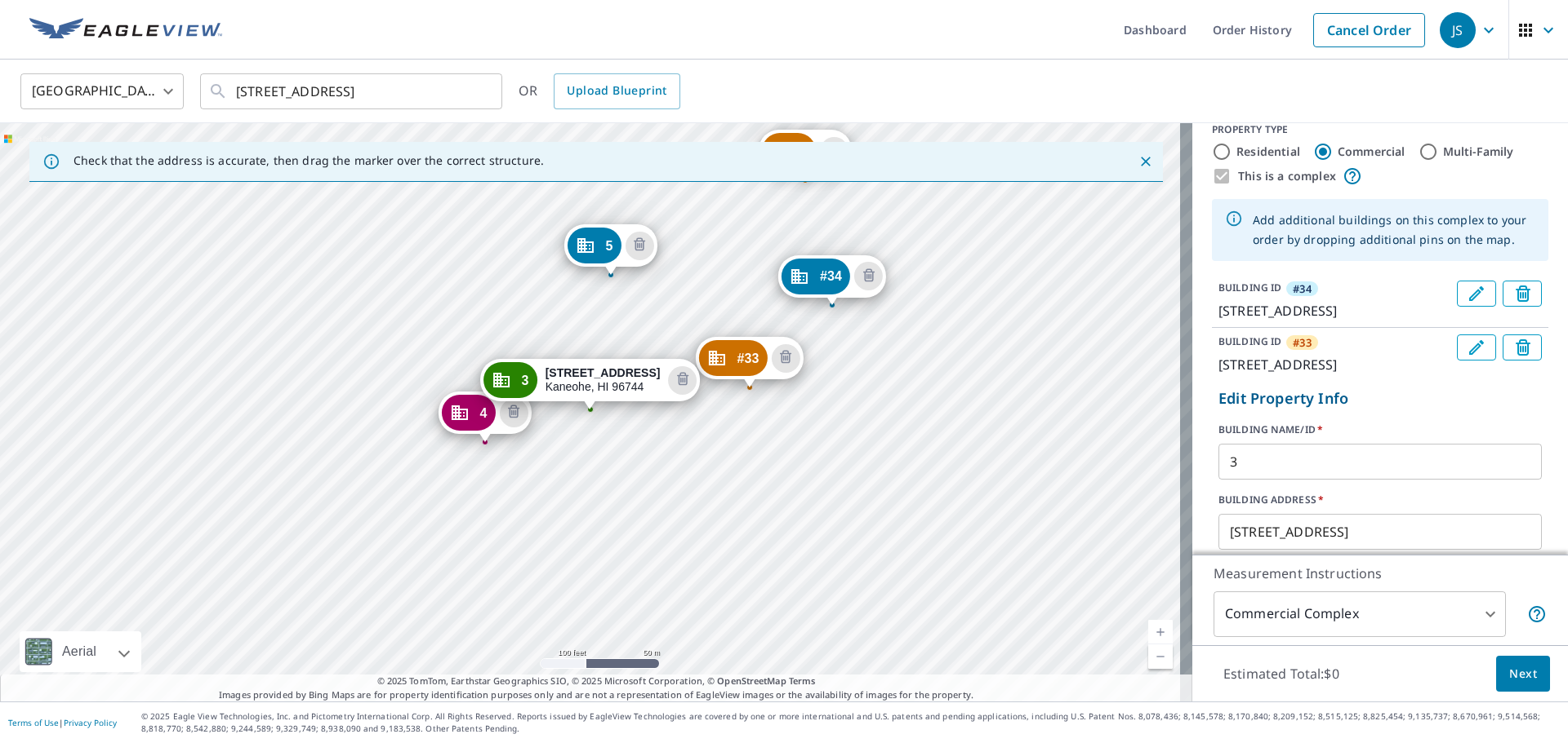
click at [1250, 484] on input "3" at bounding box center [1379, 462] width 323 height 46
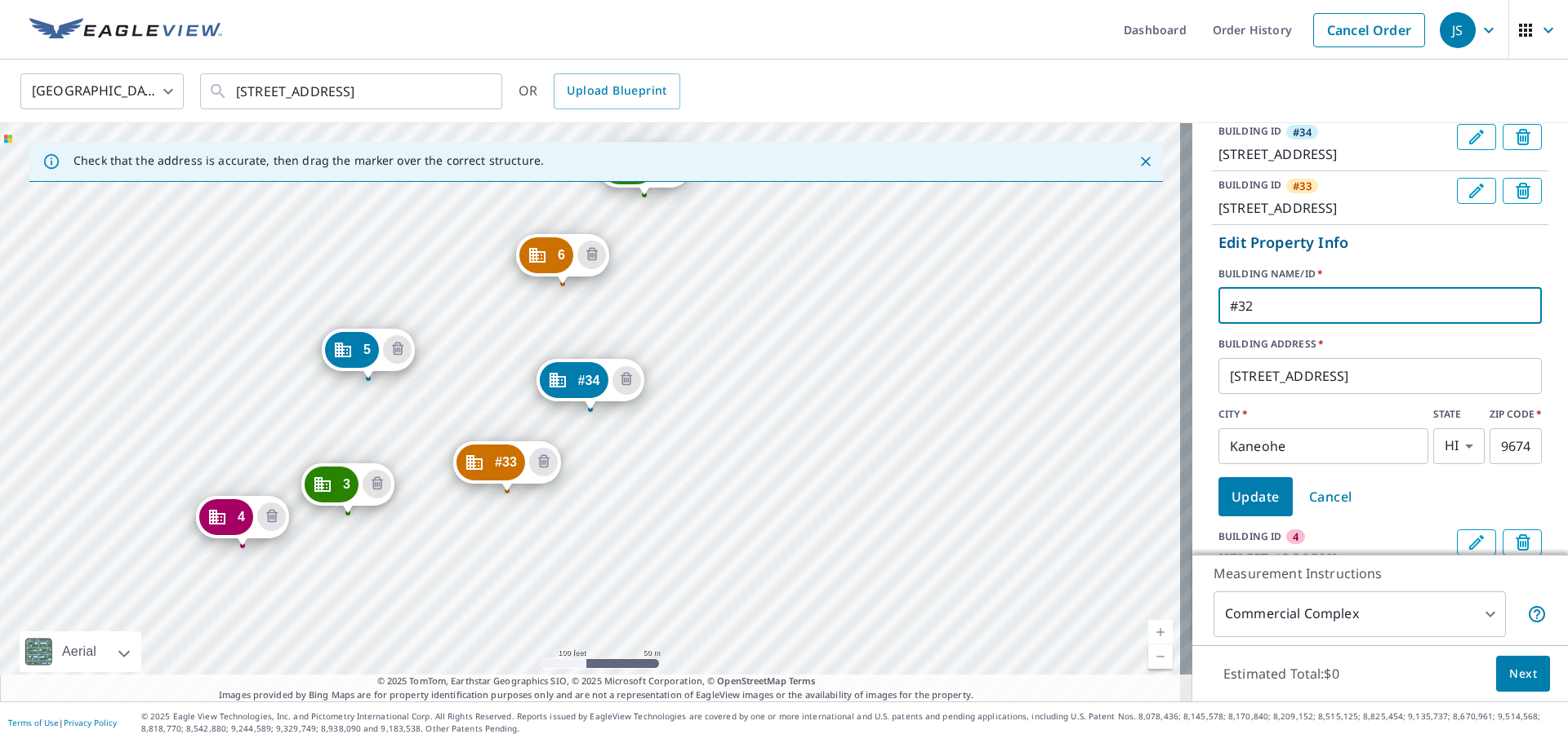
scroll to position [183, 0]
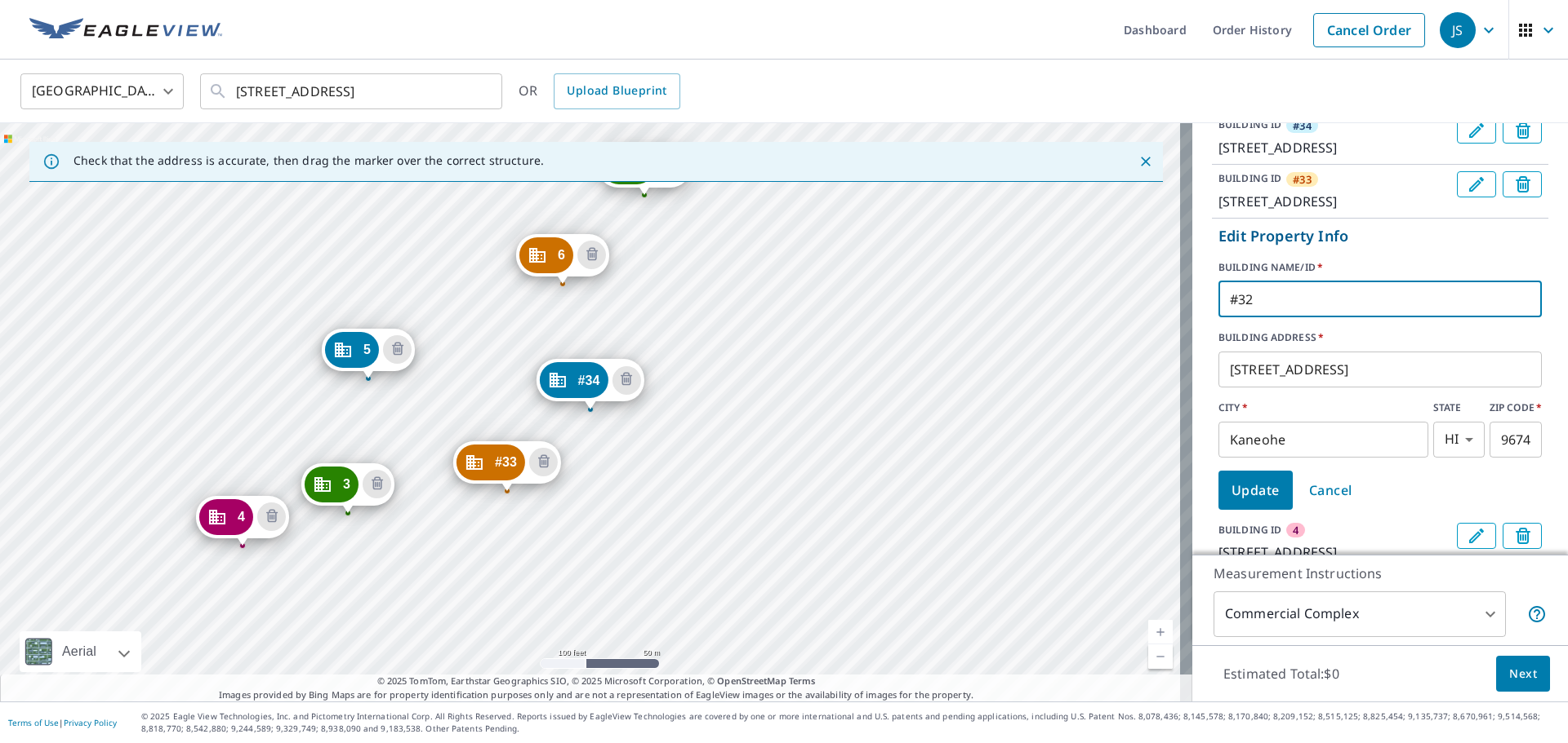
type input "#32"
click at [1243, 502] on span "Update" at bounding box center [1255, 490] width 48 height 23
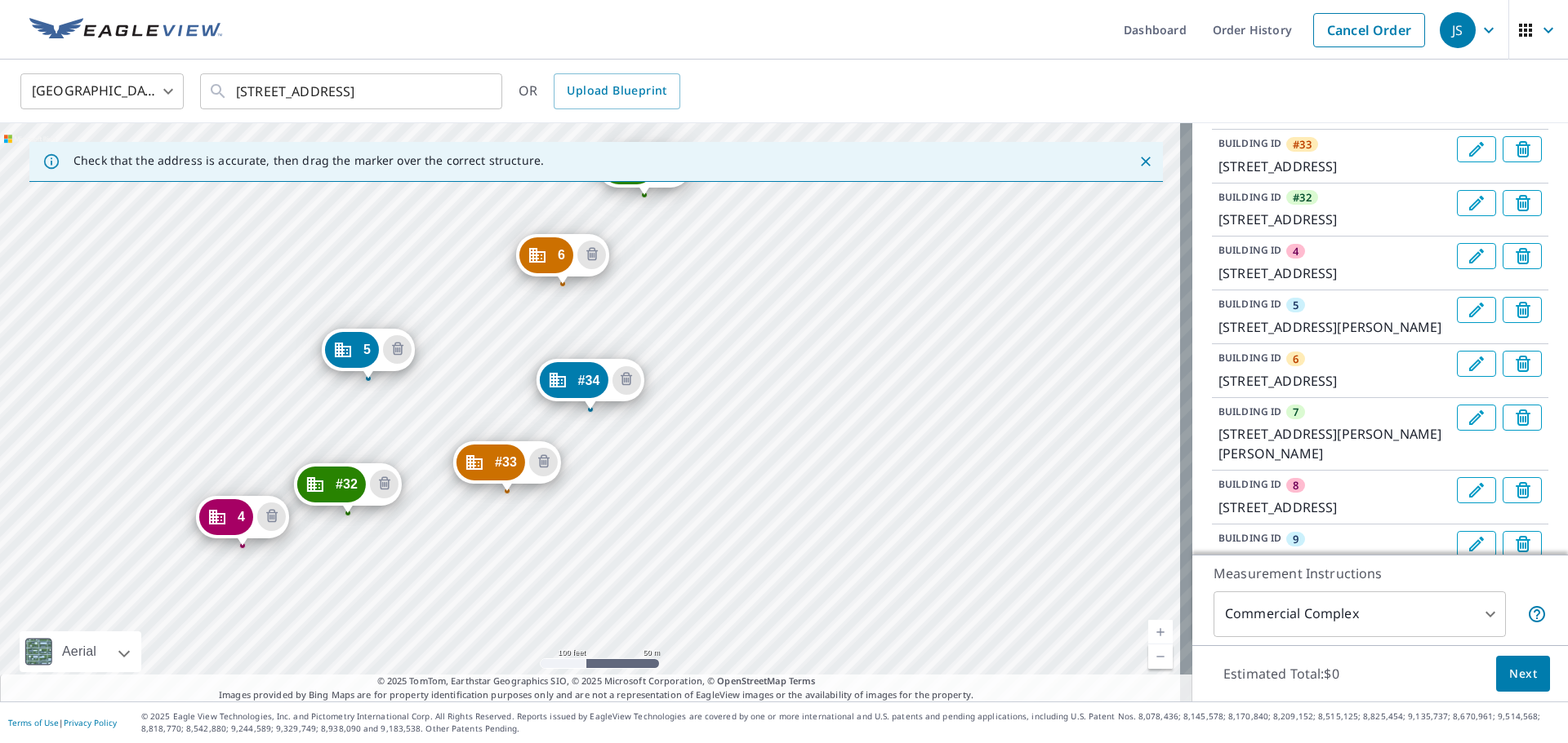
scroll to position [102, 0]
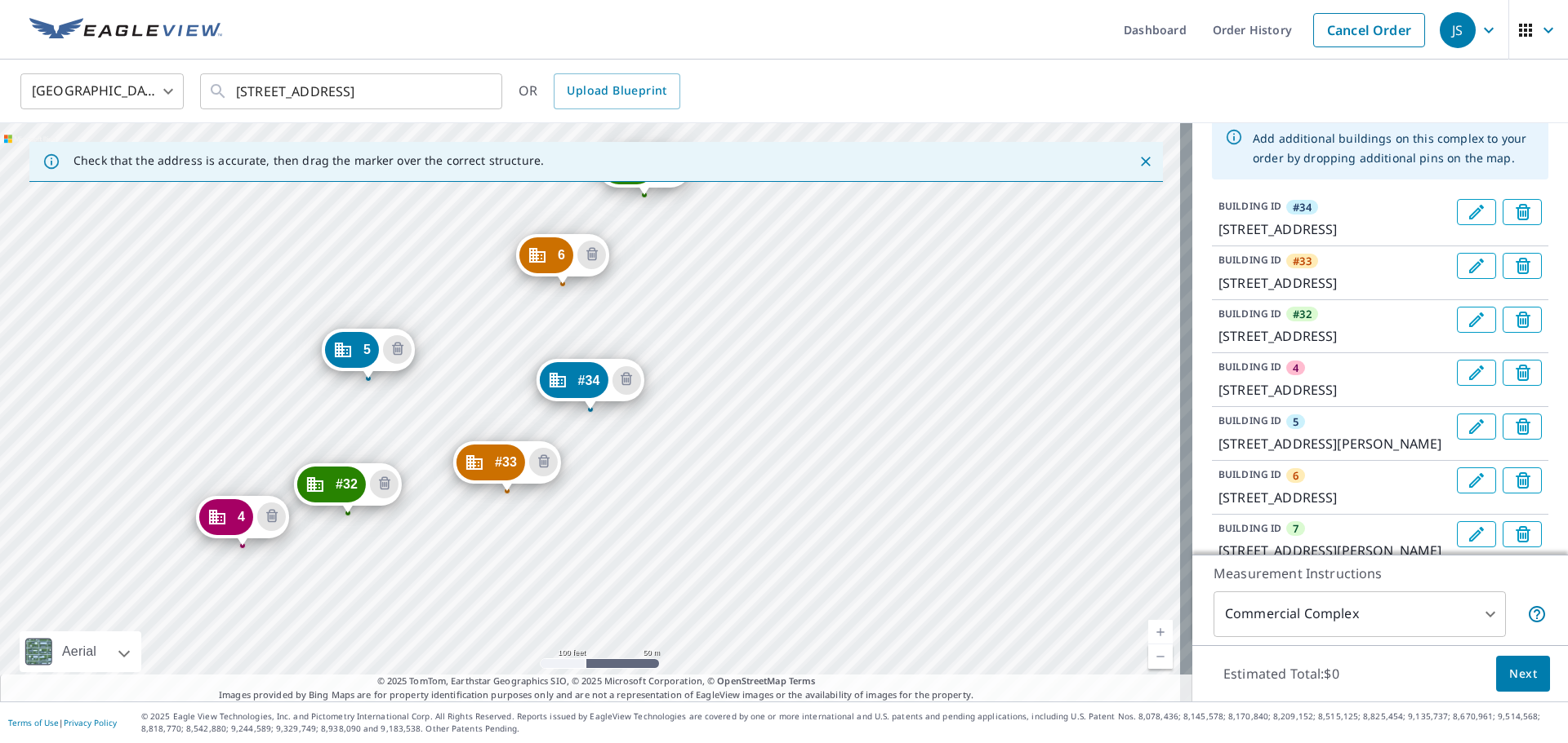
click at [1467, 383] on icon "Edit building 4" at bounding box center [1476, 373] width 19 height 19
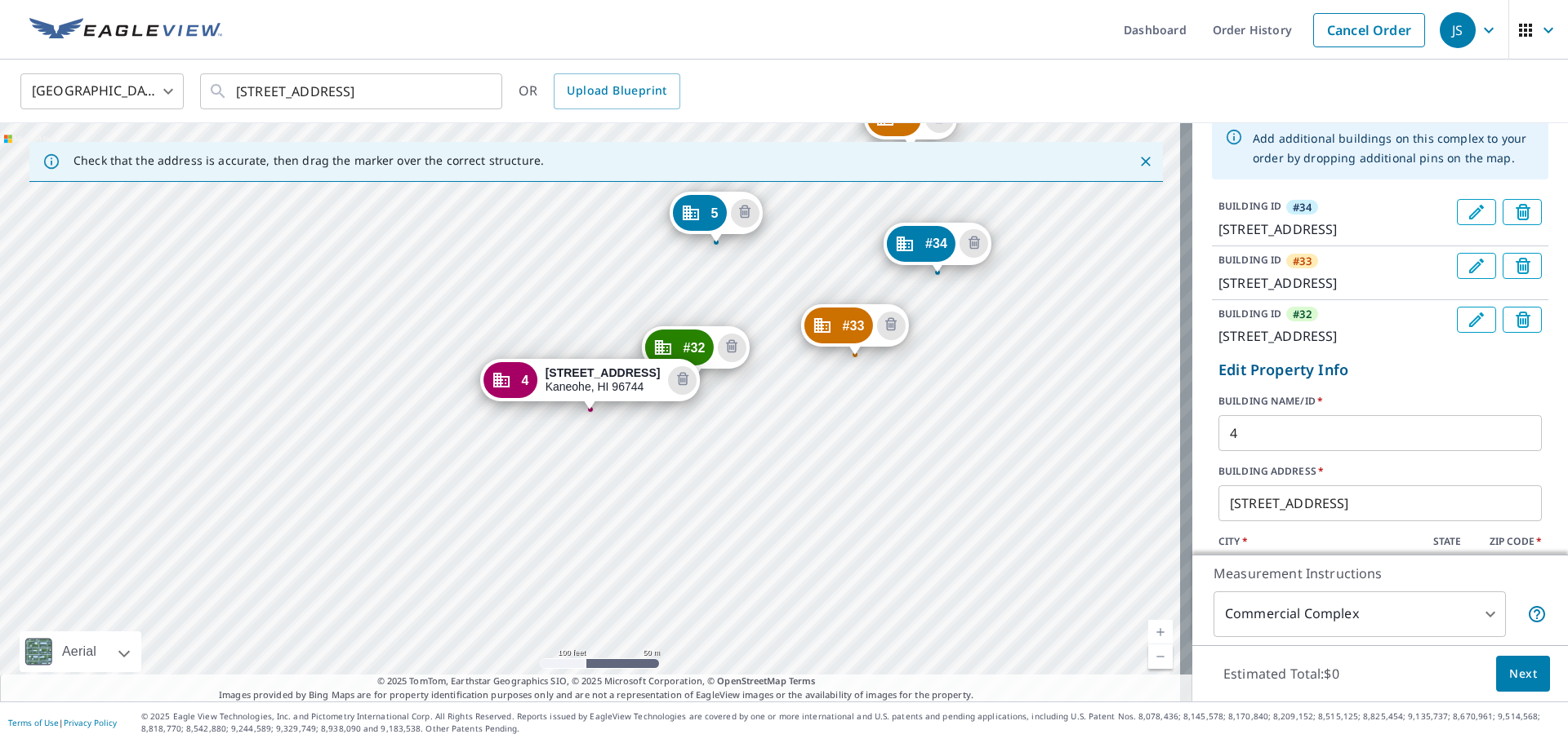
click at [1247, 456] on input "4" at bounding box center [1379, 434] width 323 height 46
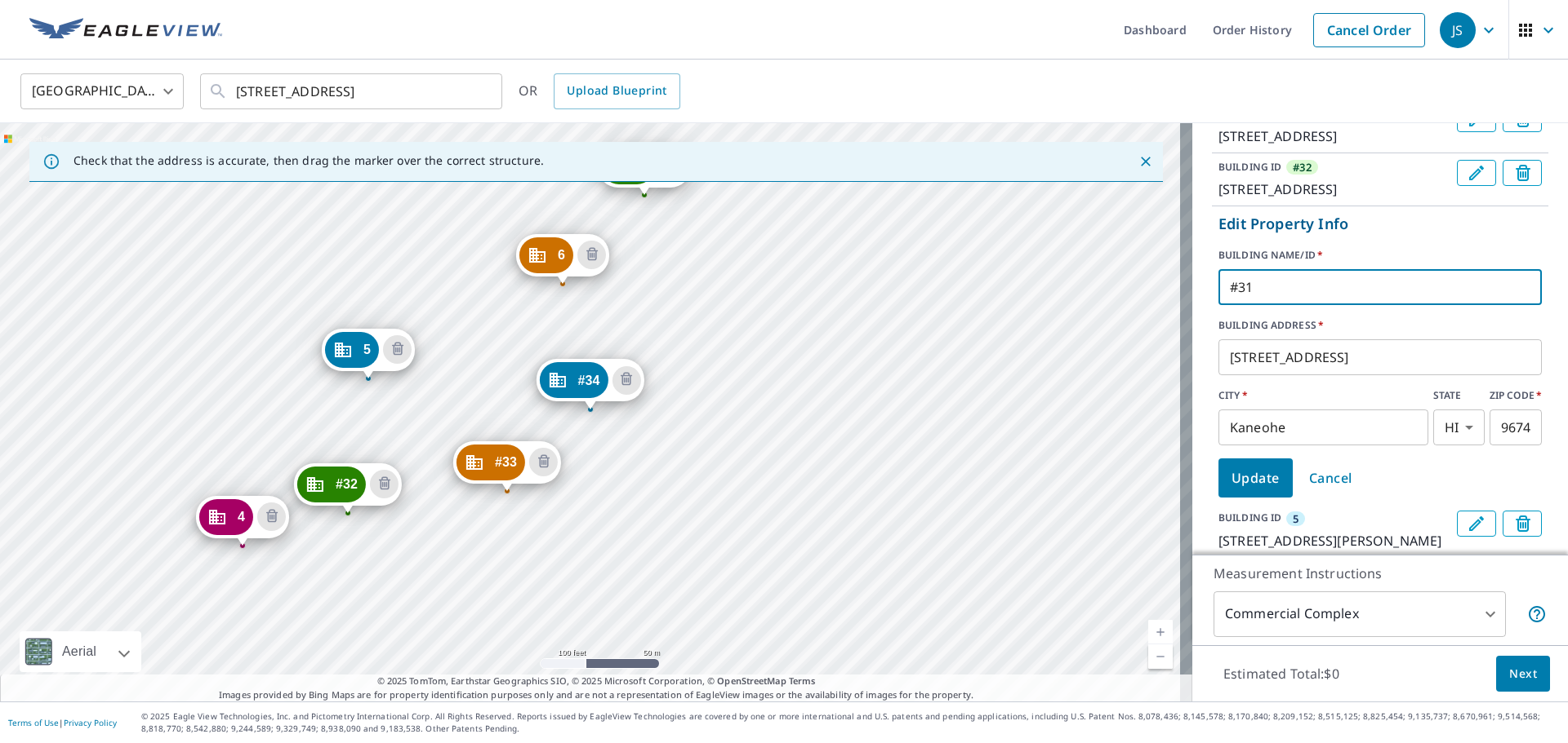
scroll to position [265, 0]
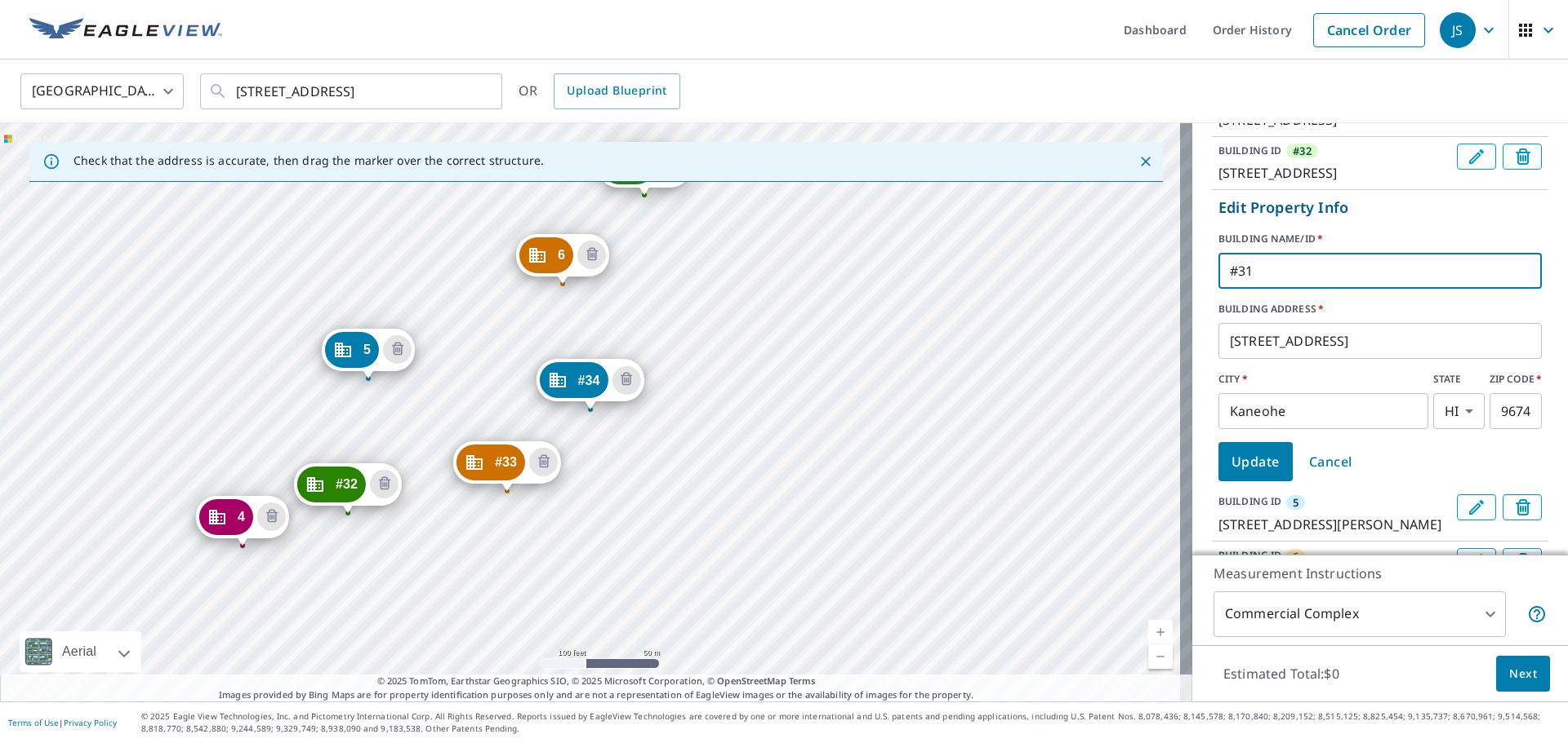
type input "#31"
click at [1250, 473] on span "Update" at bounding box center [1255, 462] width 48 height 23
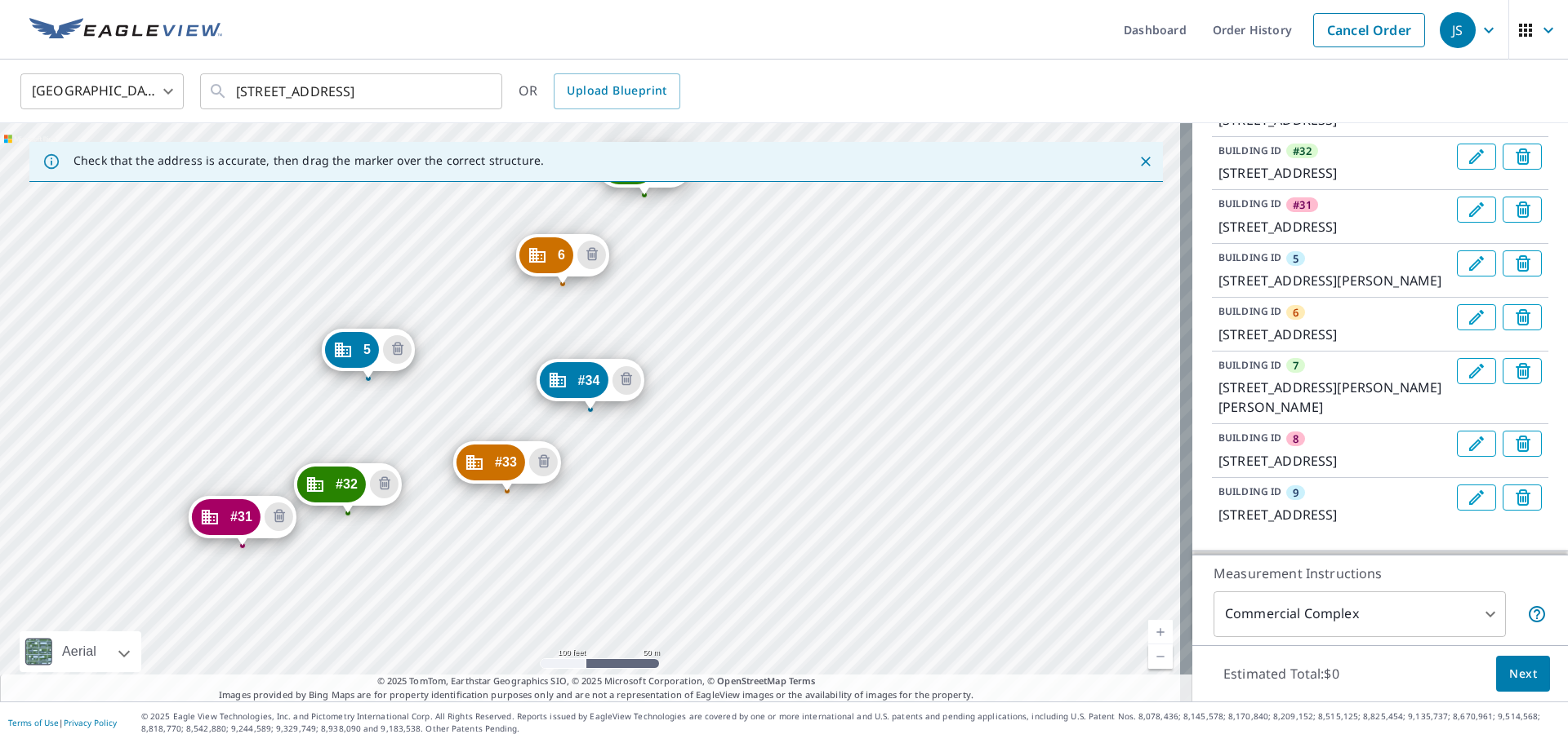
click at [1467, 273] on icon "Edit building 5" at bounding box center [1476, 263] width 19 height 19
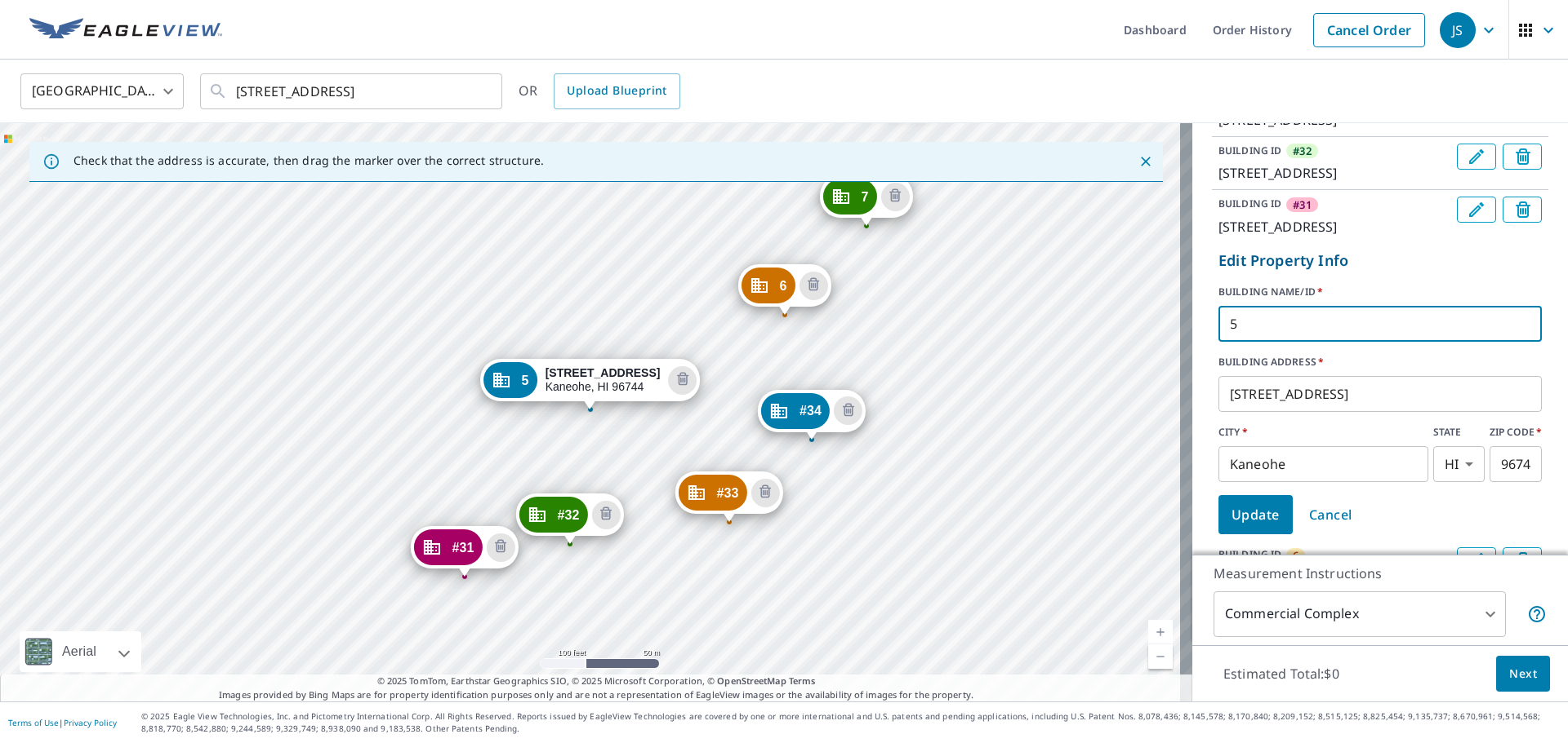
click at [1291, 347] on input "5" at bounding box center [1379, 324] width 323 height 46
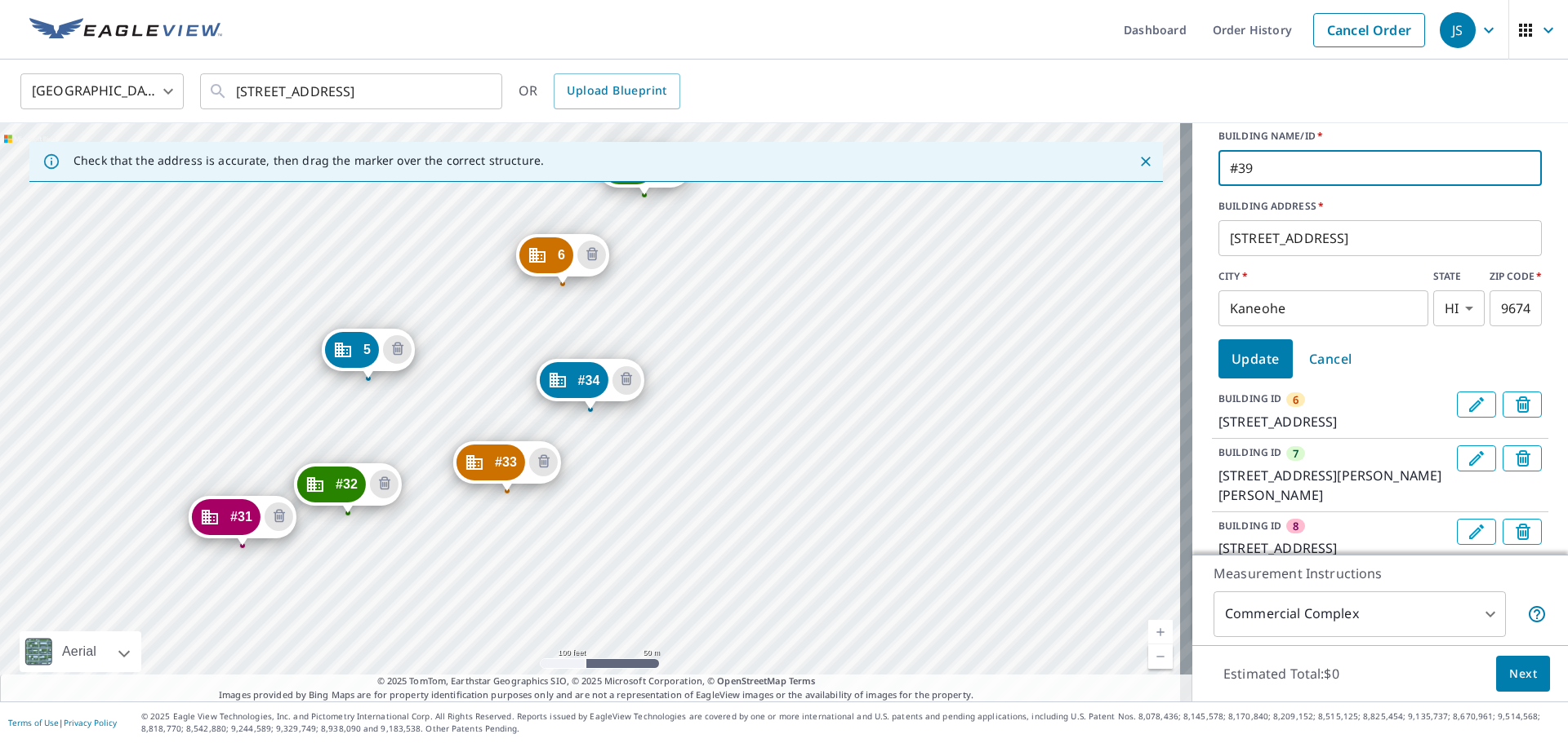
scroll to position [429, 0]
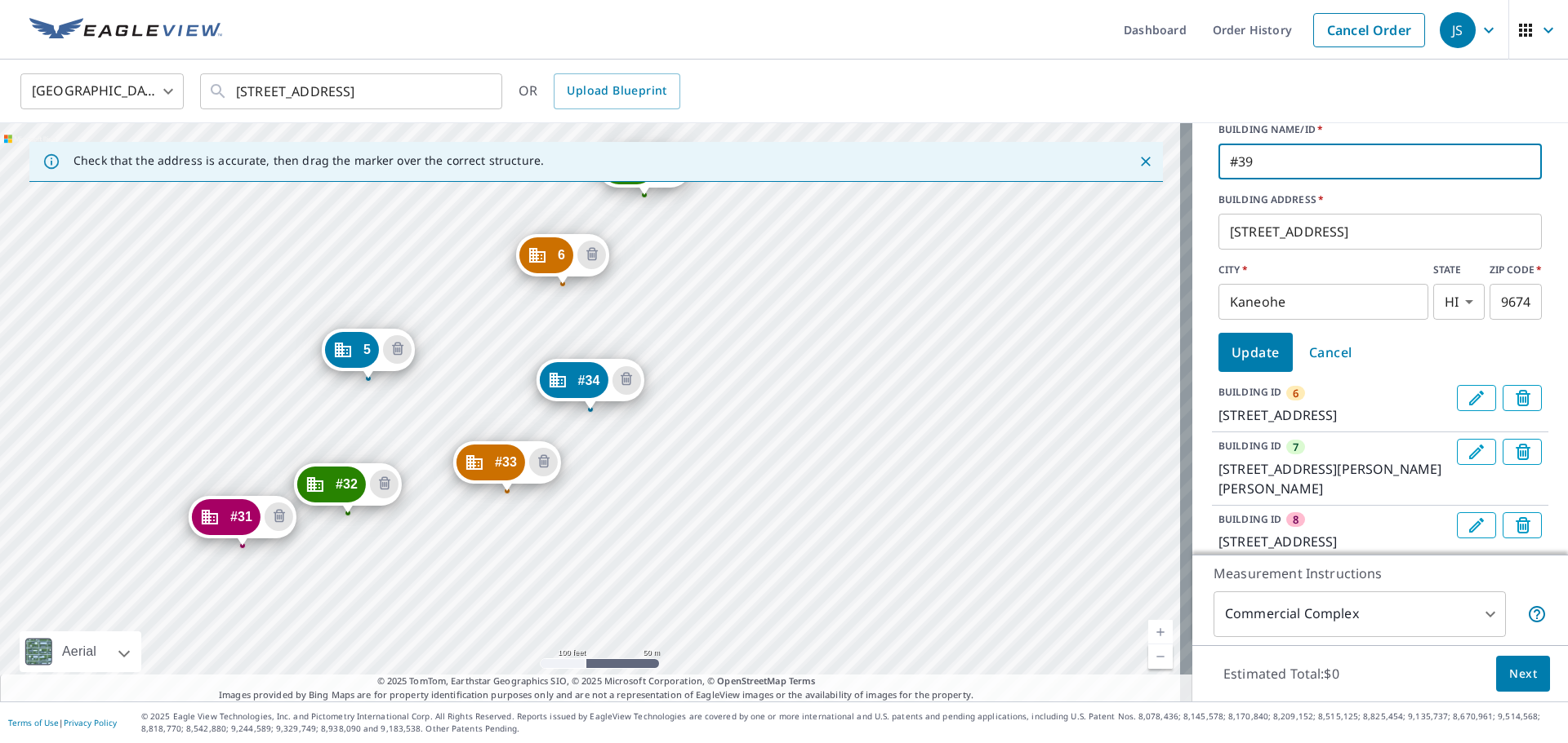
type input "#39"
click at [1255, 364] on span "Update" at bounding box center [1255, 352] width 48 height 23
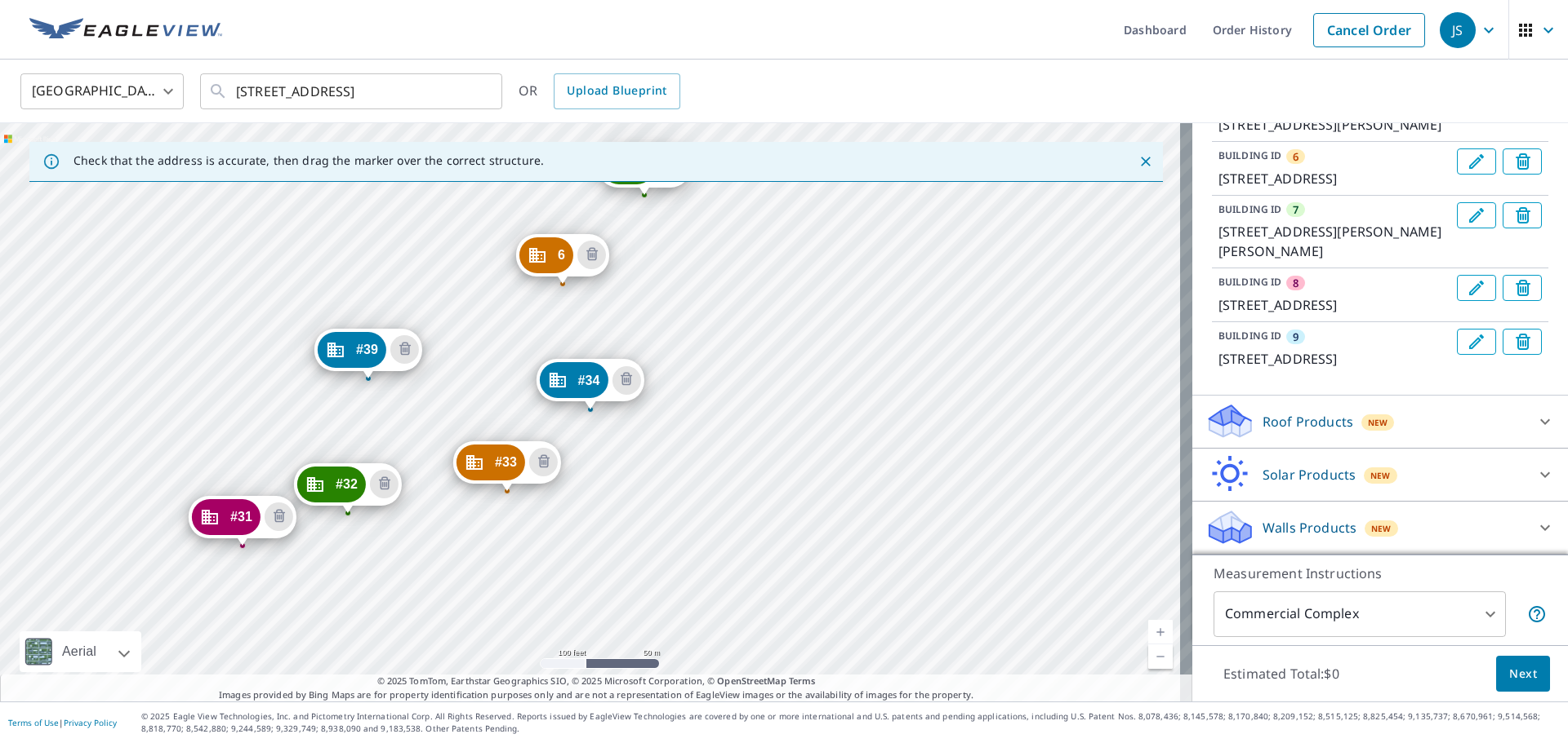
click at [1469, 169] on icon "Edit building 6" at bounding box center [1476, 161] width 14 height 14
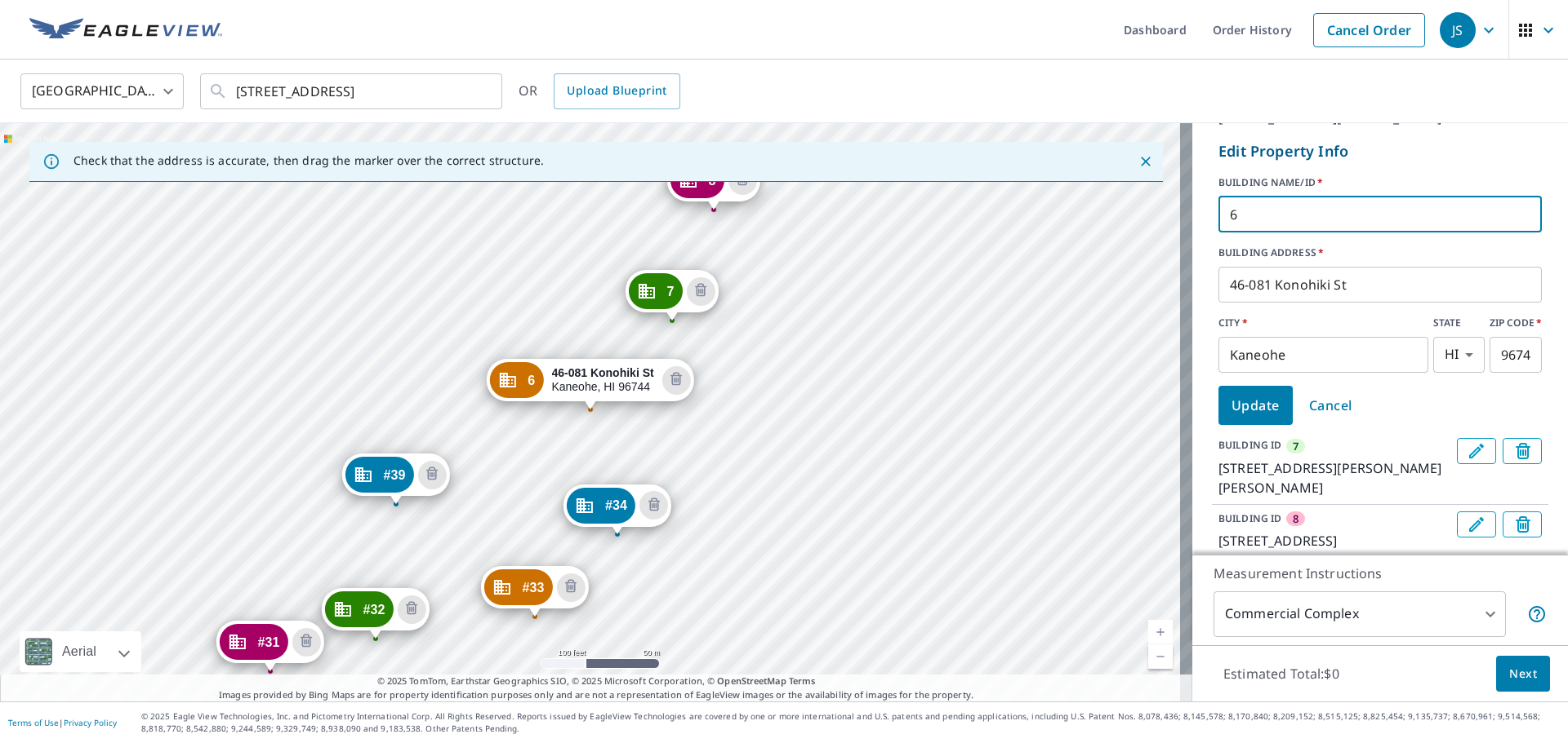
click at [1297, 238] on input "6" at bounding box center [1379, 215] width 323 height 46
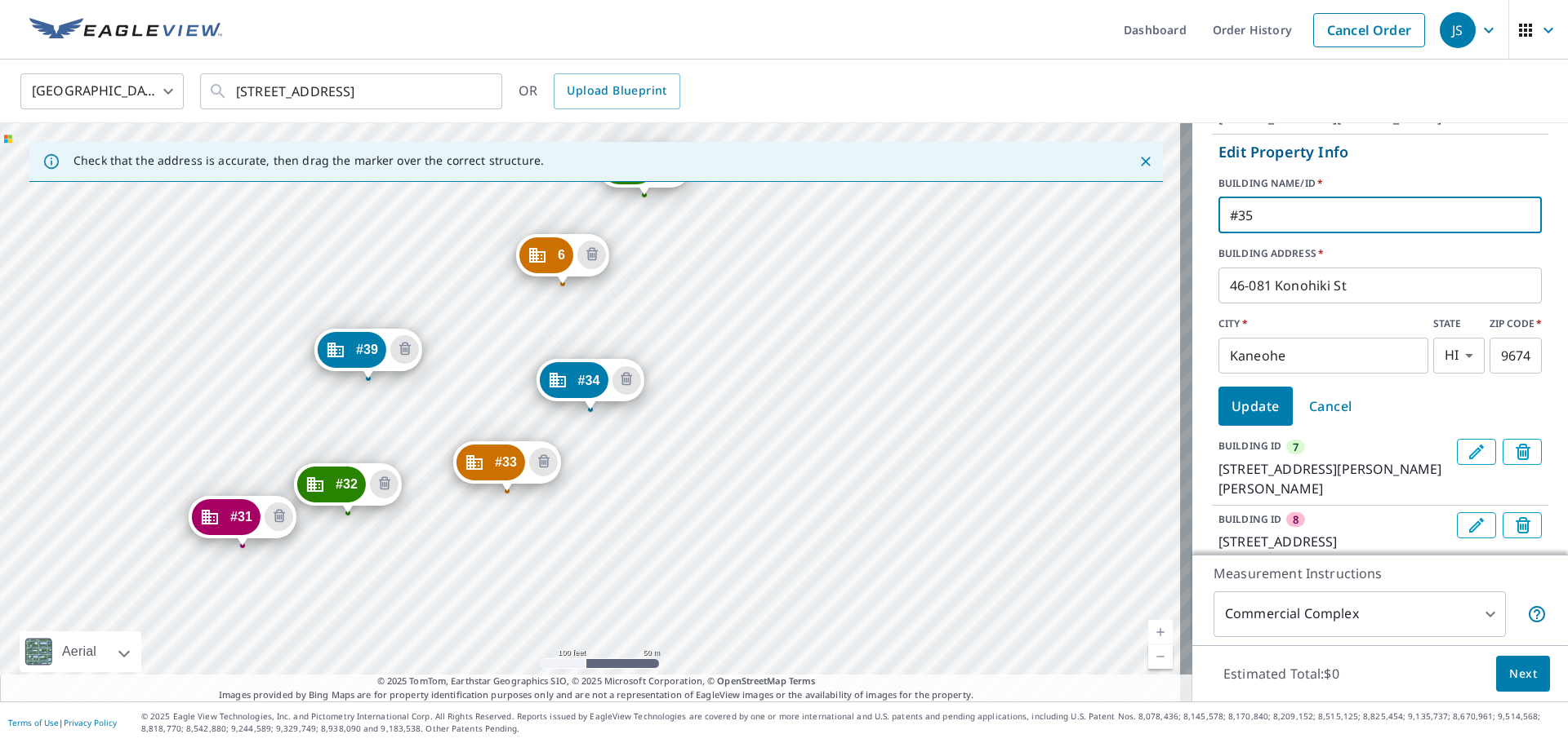
type input "#35"
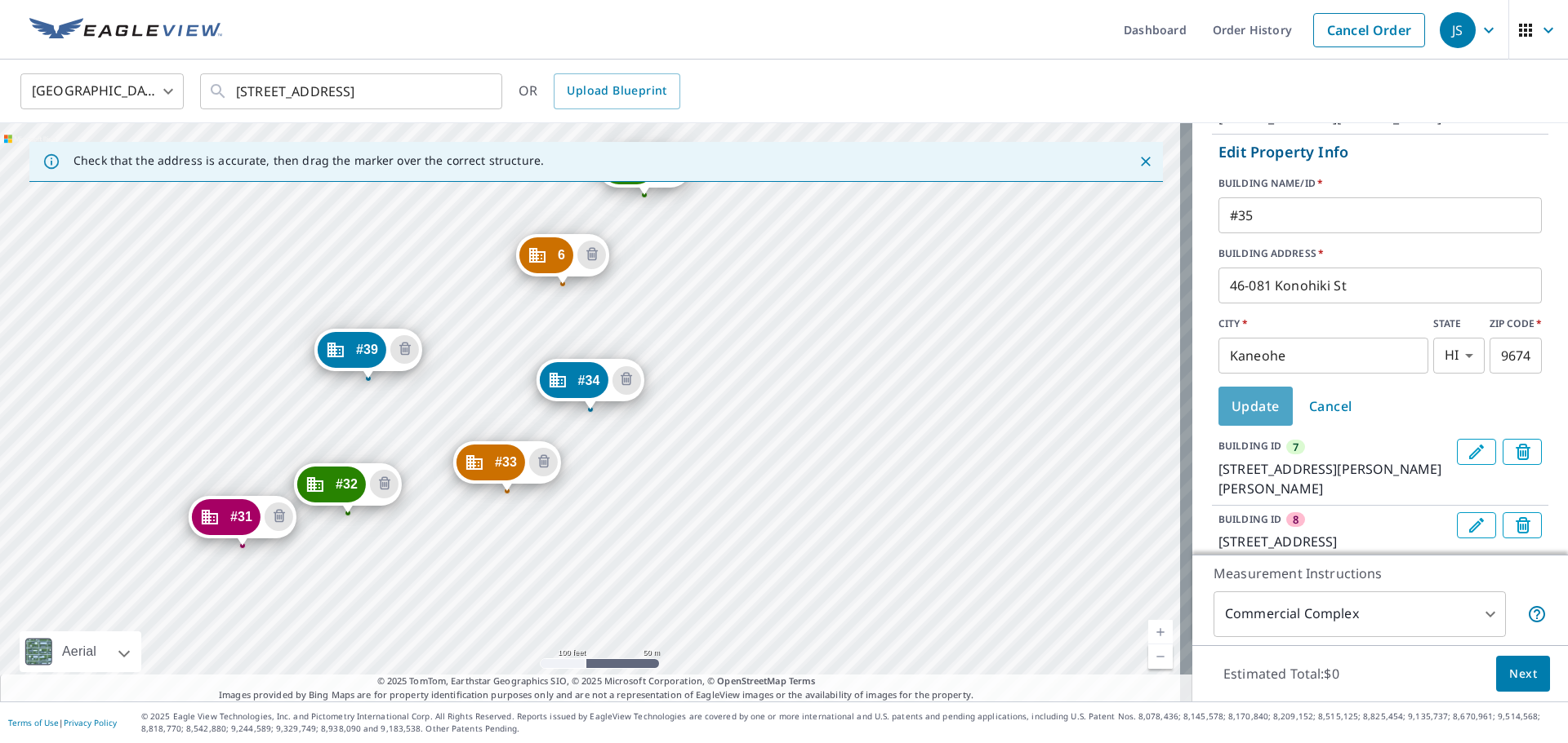
click at [1252, 418] on span "Update" at bounding box center [1255, 406] width 48 height 23
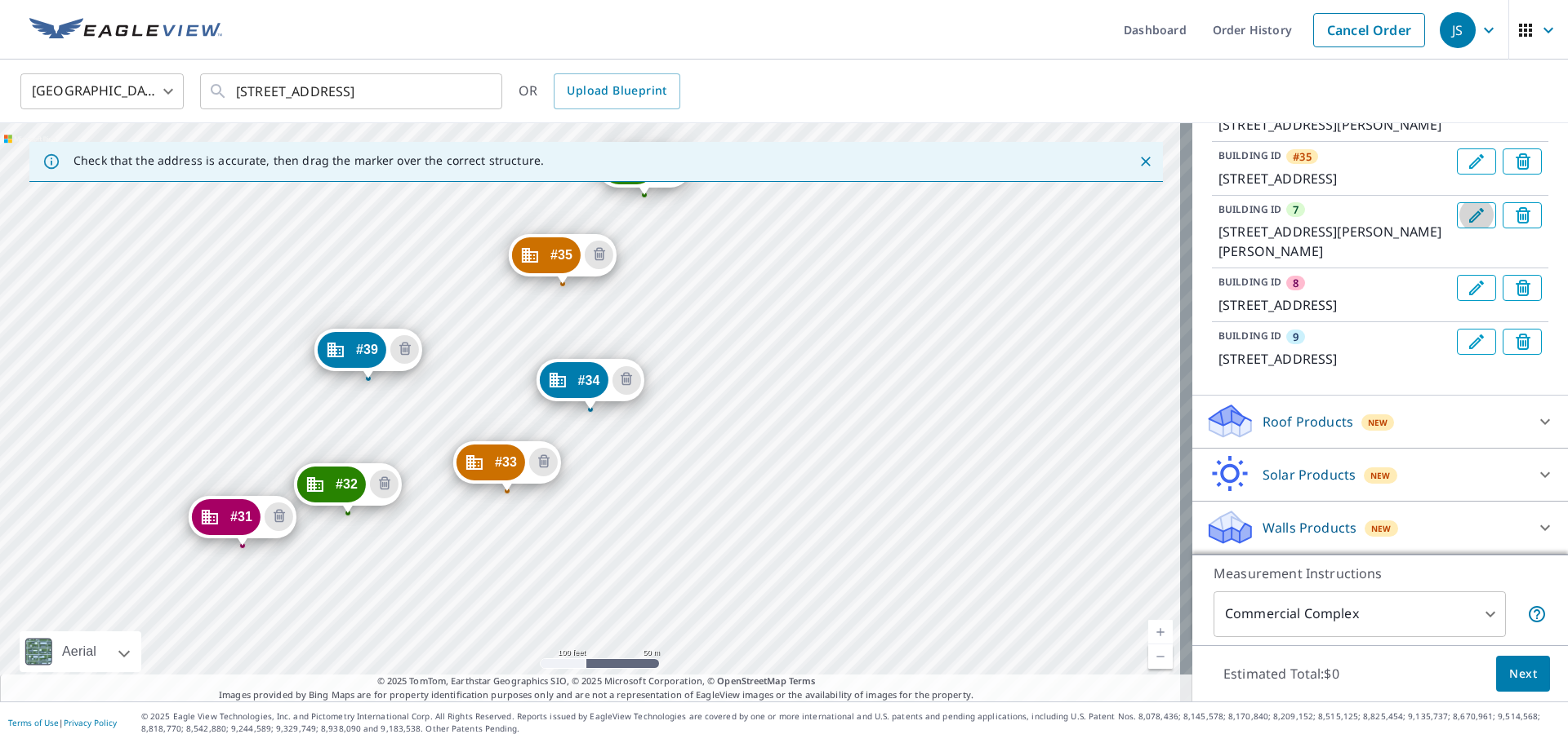
click at [1467, 225] on icon "Edit building 7" at bounding box center [1476, 215] width 19 height 19
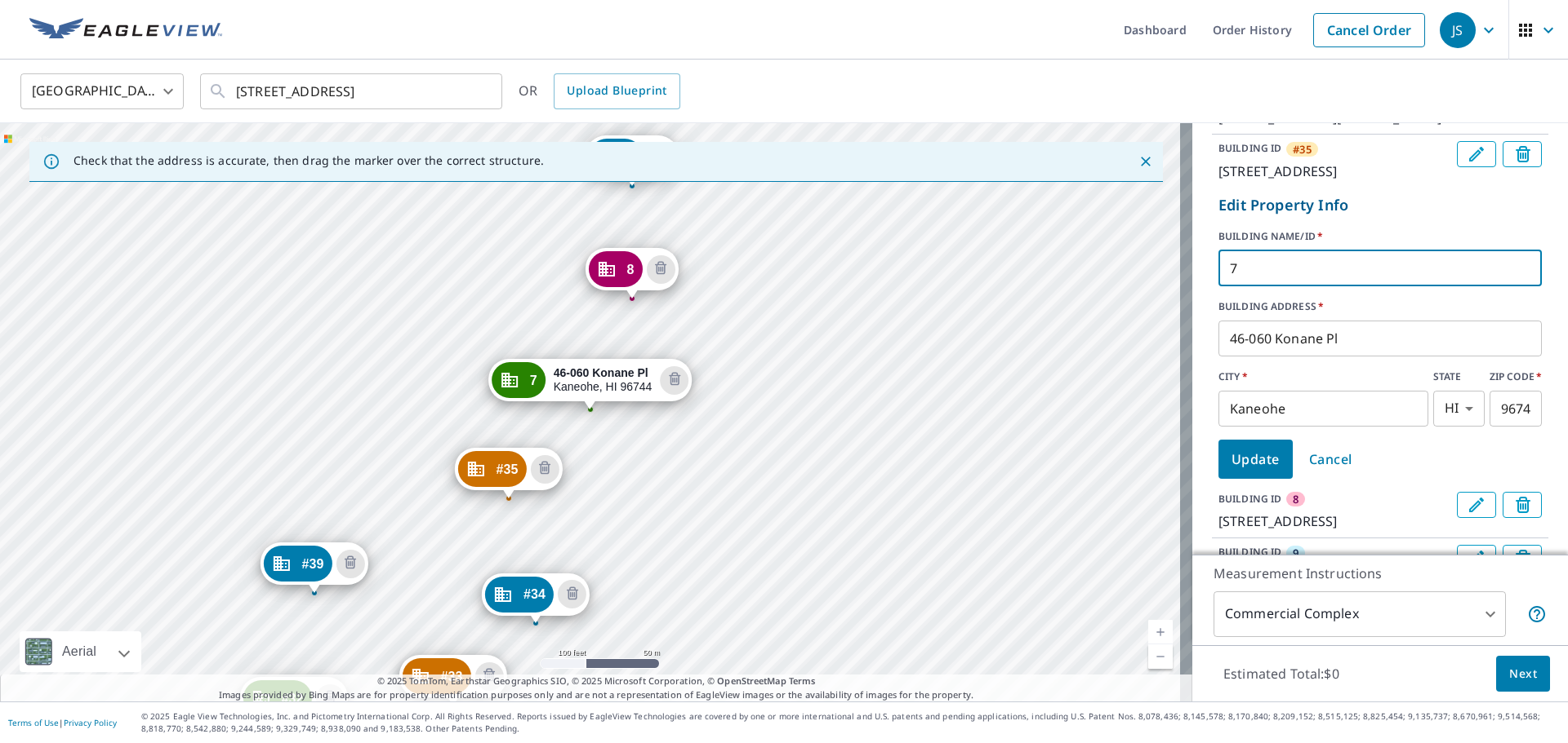
click at [1255, 292] on input "7" at bounding box center [1379, 269] width 323 height 46
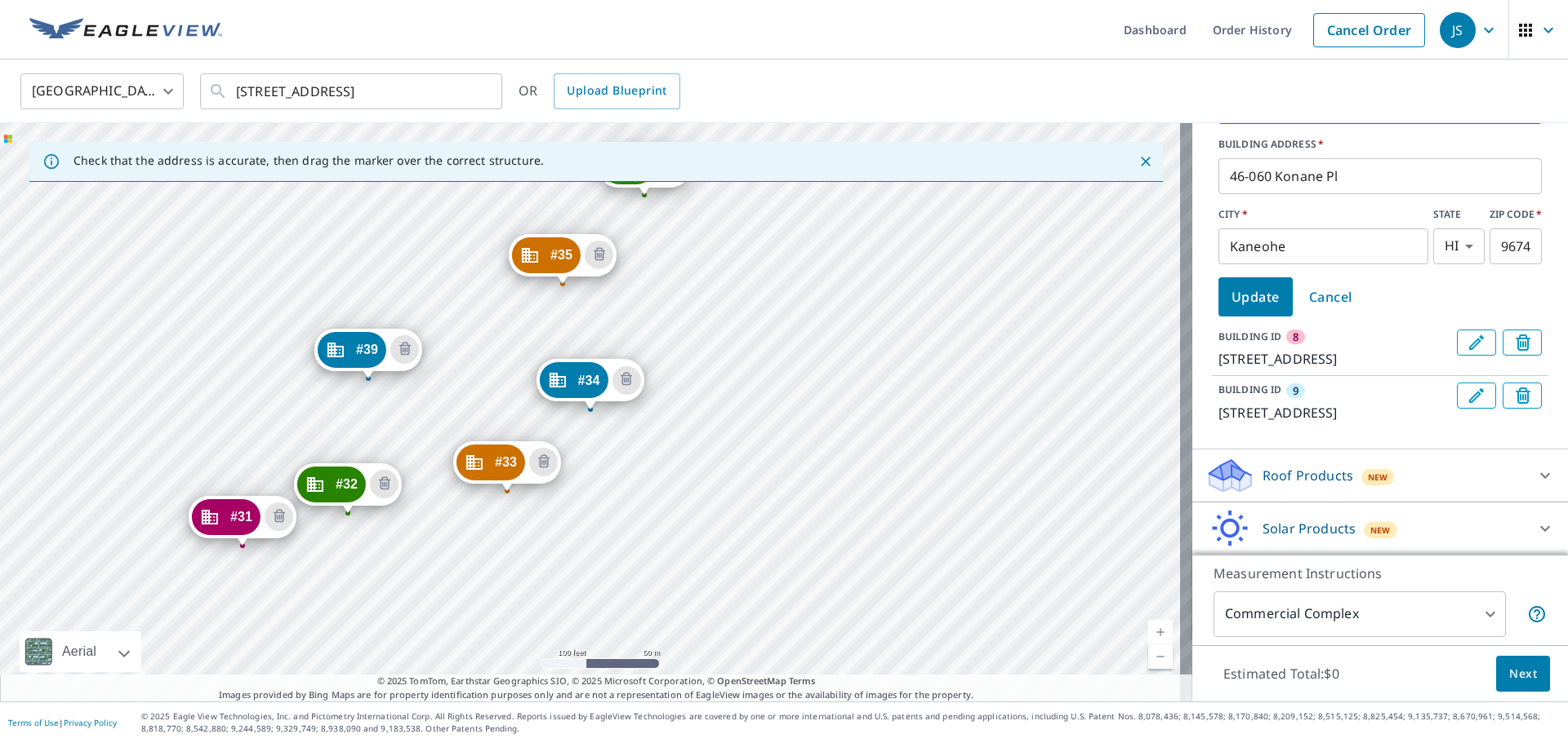
type input "#36"
click at [1258, 309] on span "Update" at bounding box center [1255, 297] width 48 height 23
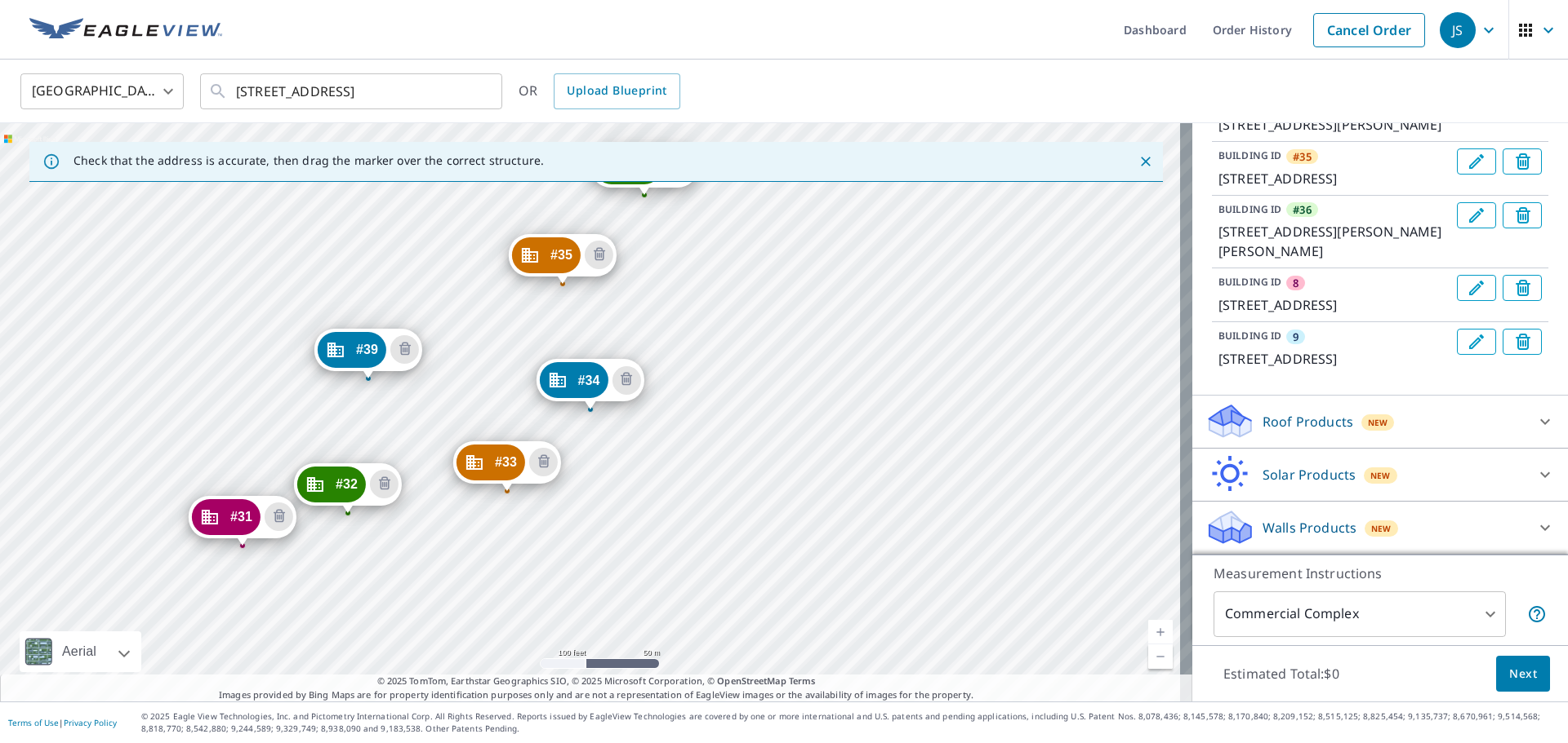
scroll to position [577, 0]
click at [1469, 281] on icon "Edit building 8" at bounding box center [1476, 287] width 14 height 14
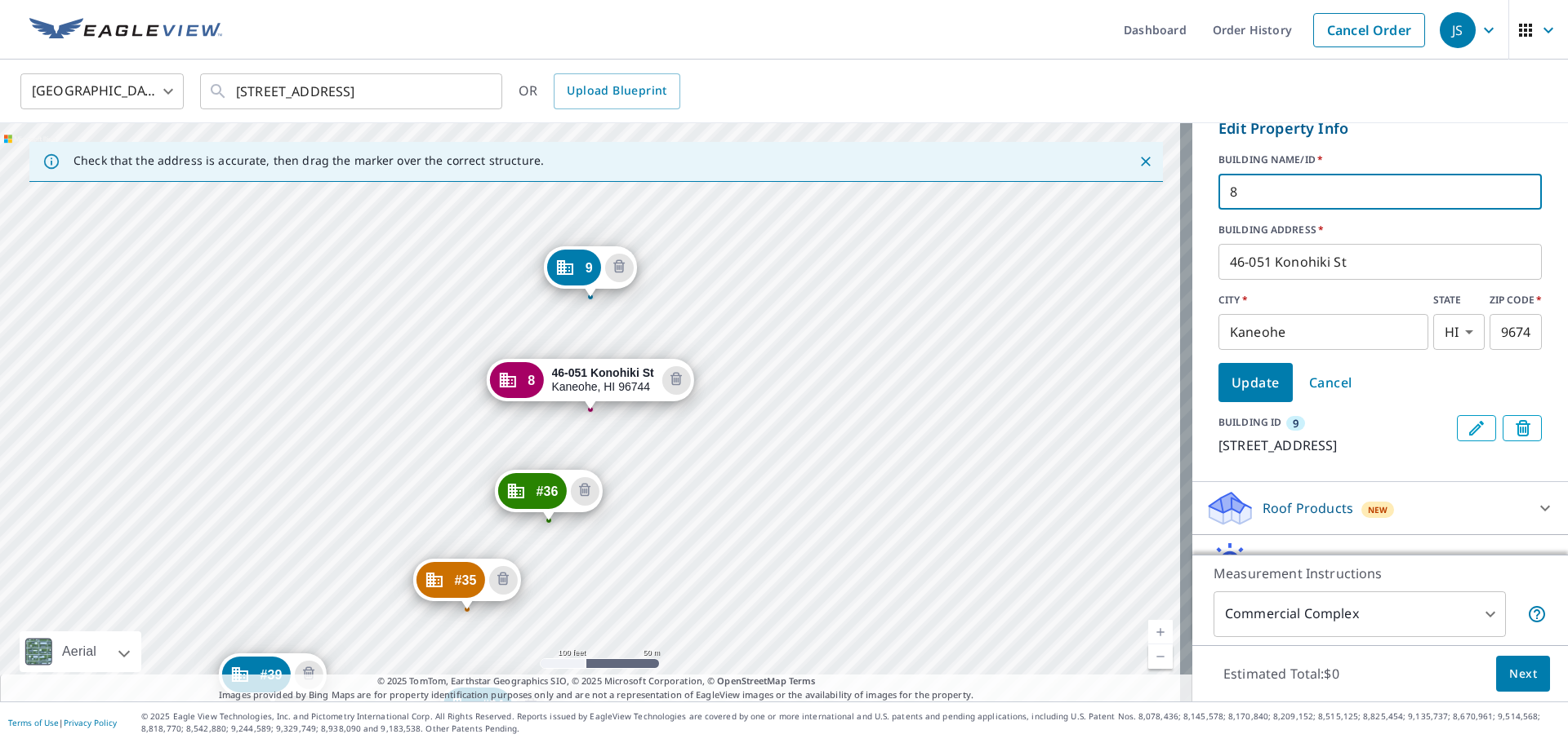
click at [1247, 215] on input "8" at bounding box center [1379, 192] width 323 height 46
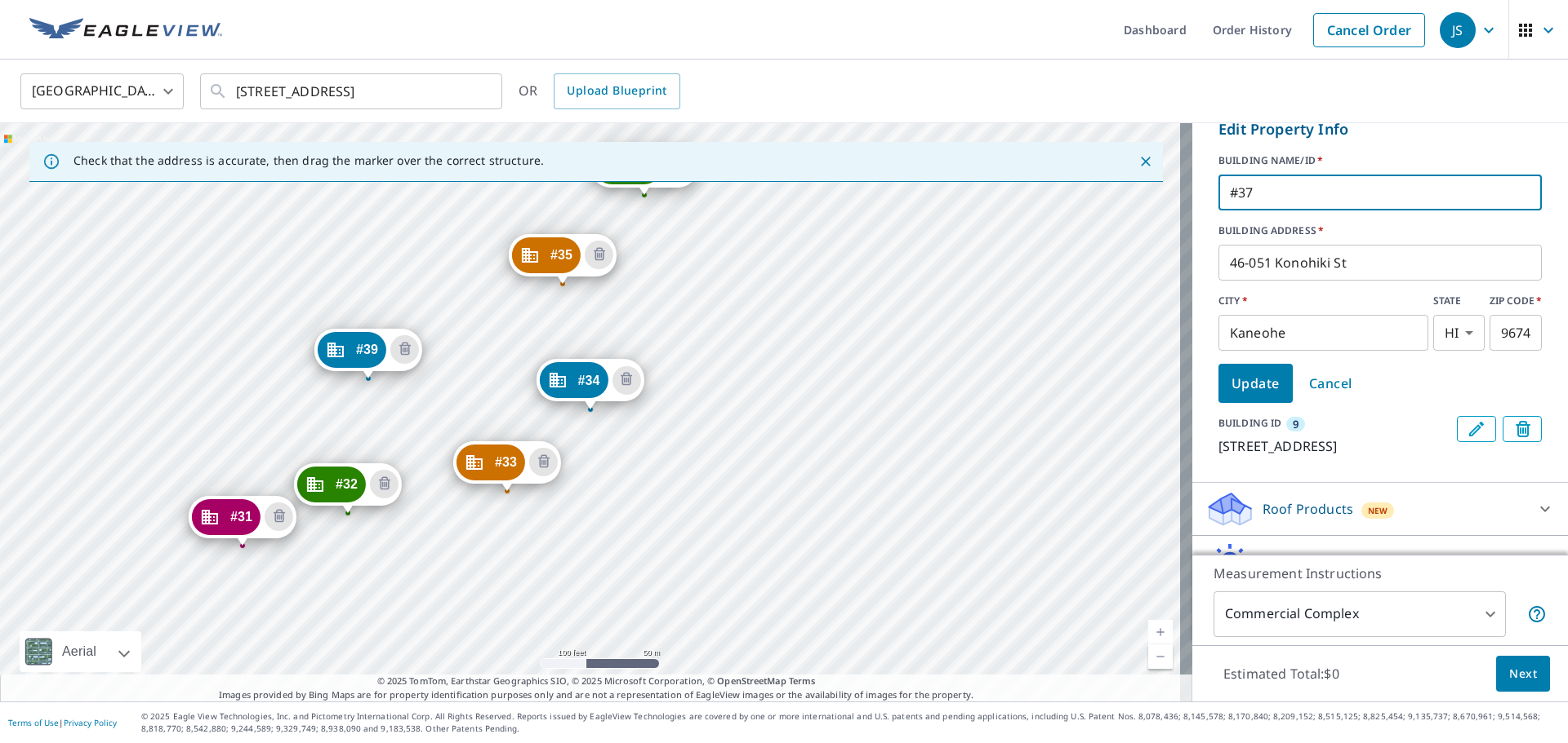
type input "#37"
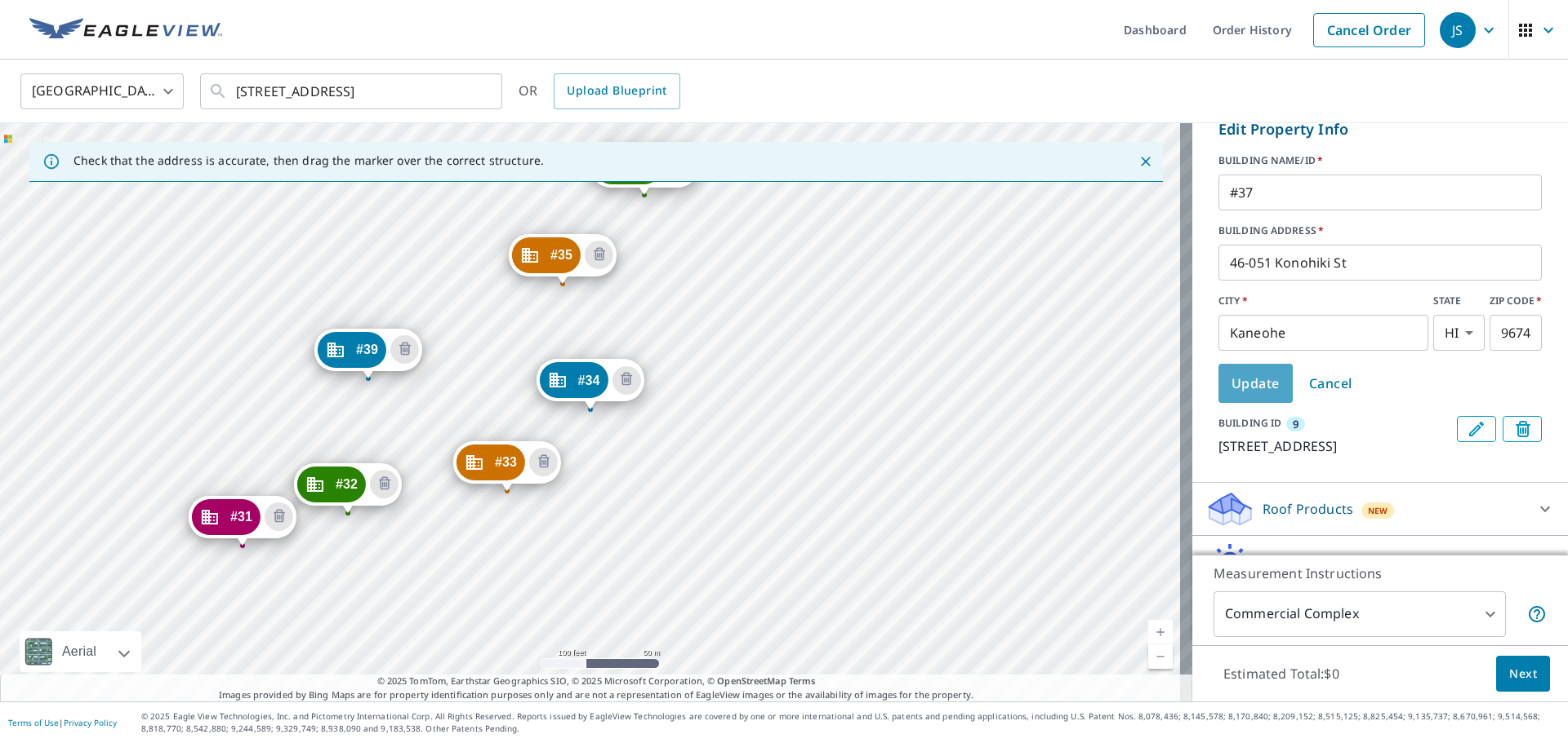
click at [1242, 395] on span "Update" at bounding box center [1255, 383] width 48 height 23
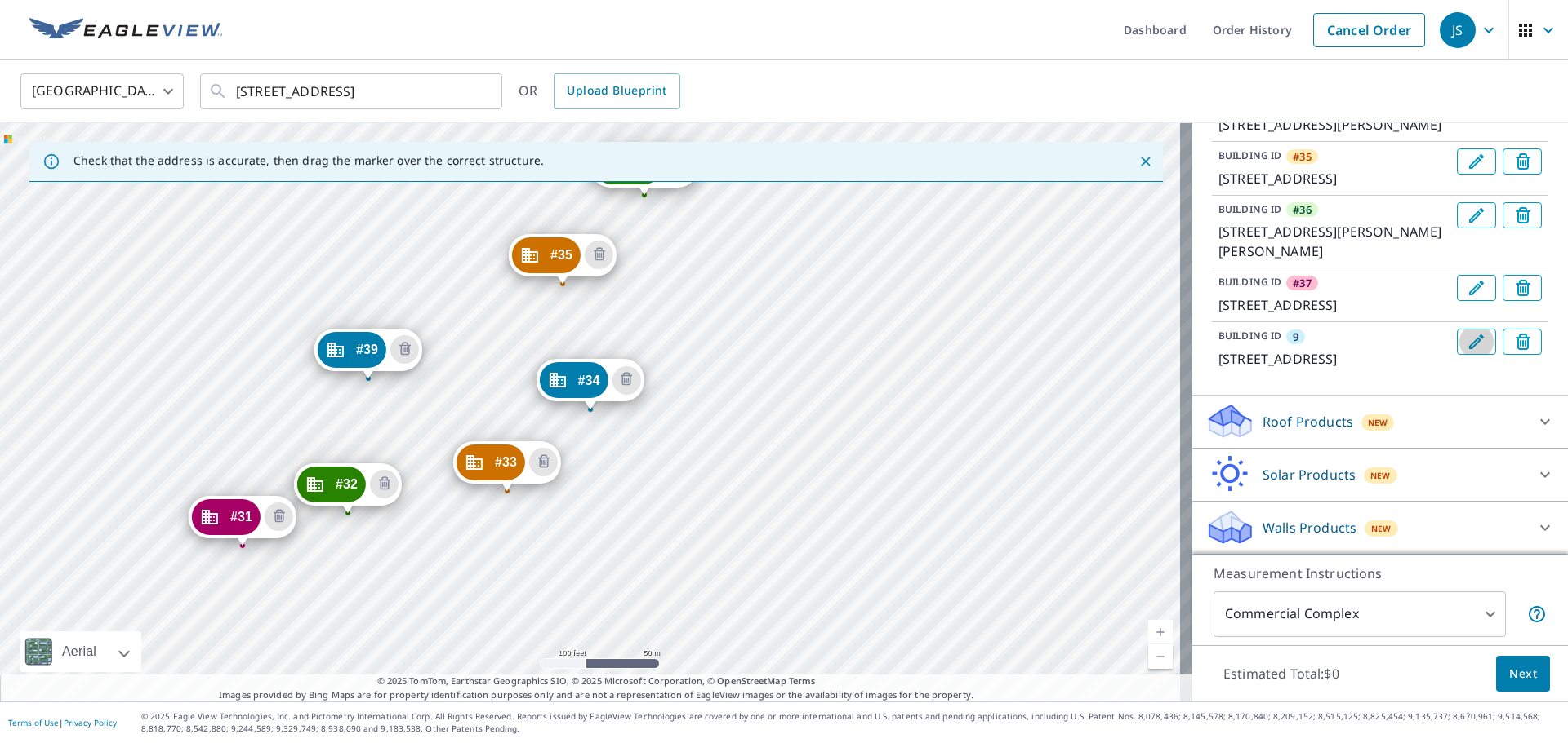
click at [1467, 332] on icon "Edit building 9" at bounding box center [1476, 341] width 19 height 19
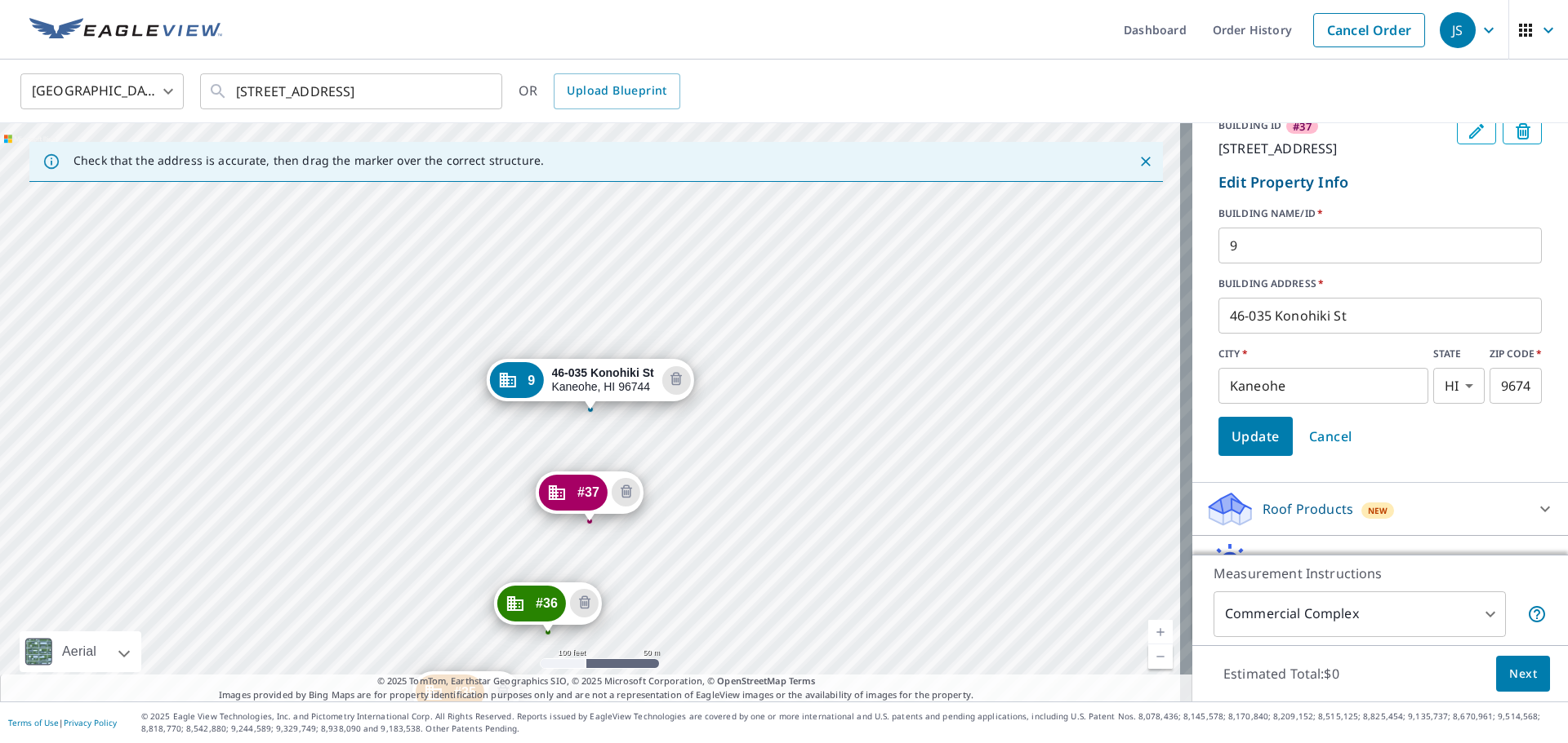
click at [1254, 269] on input "9" at bounding box center [1379, 246] width 323 height 46
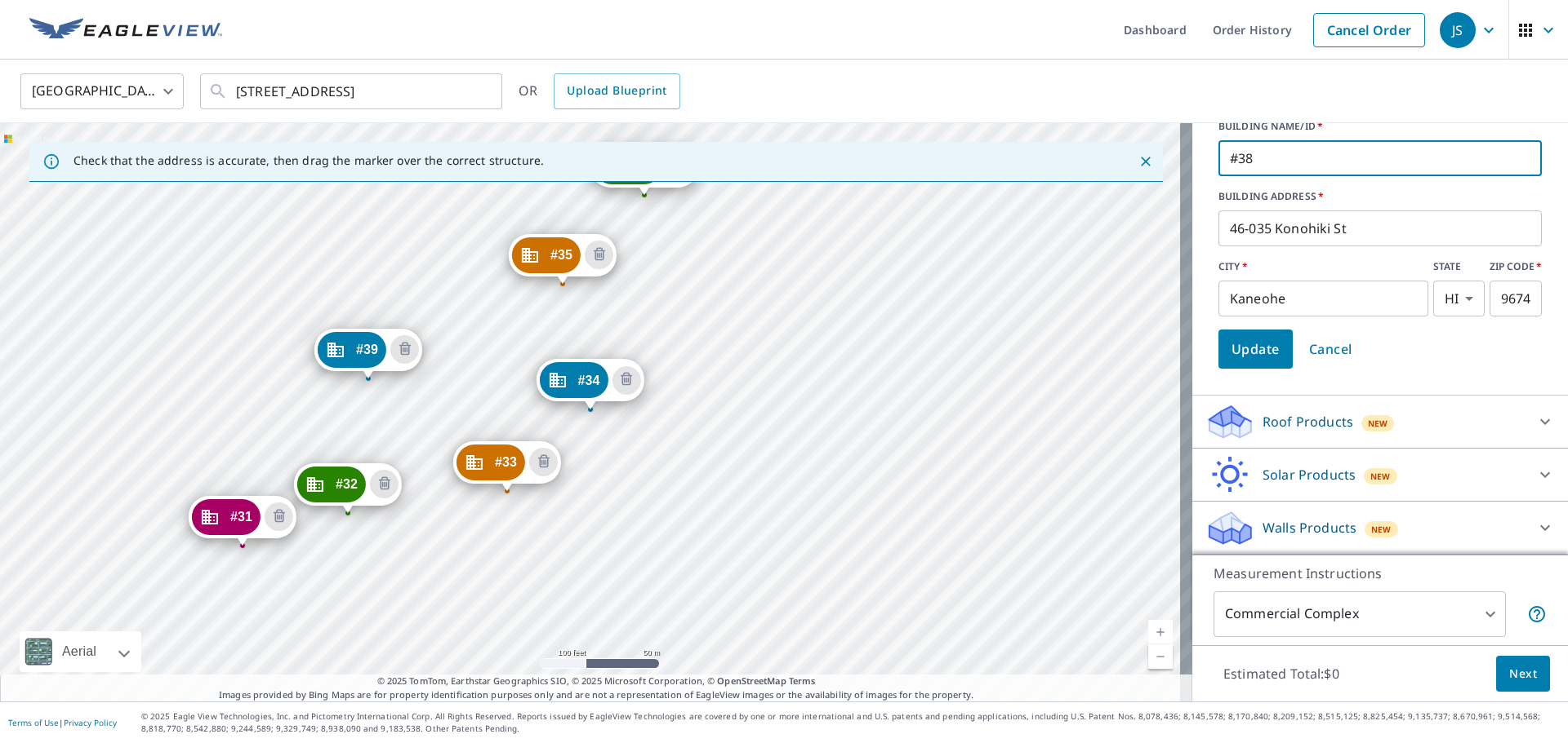
scroll to position [802, 0]
type input "#38"
click at [1253, 344] on span "Update" at bounding box center [1255, 349] width 48 height 23
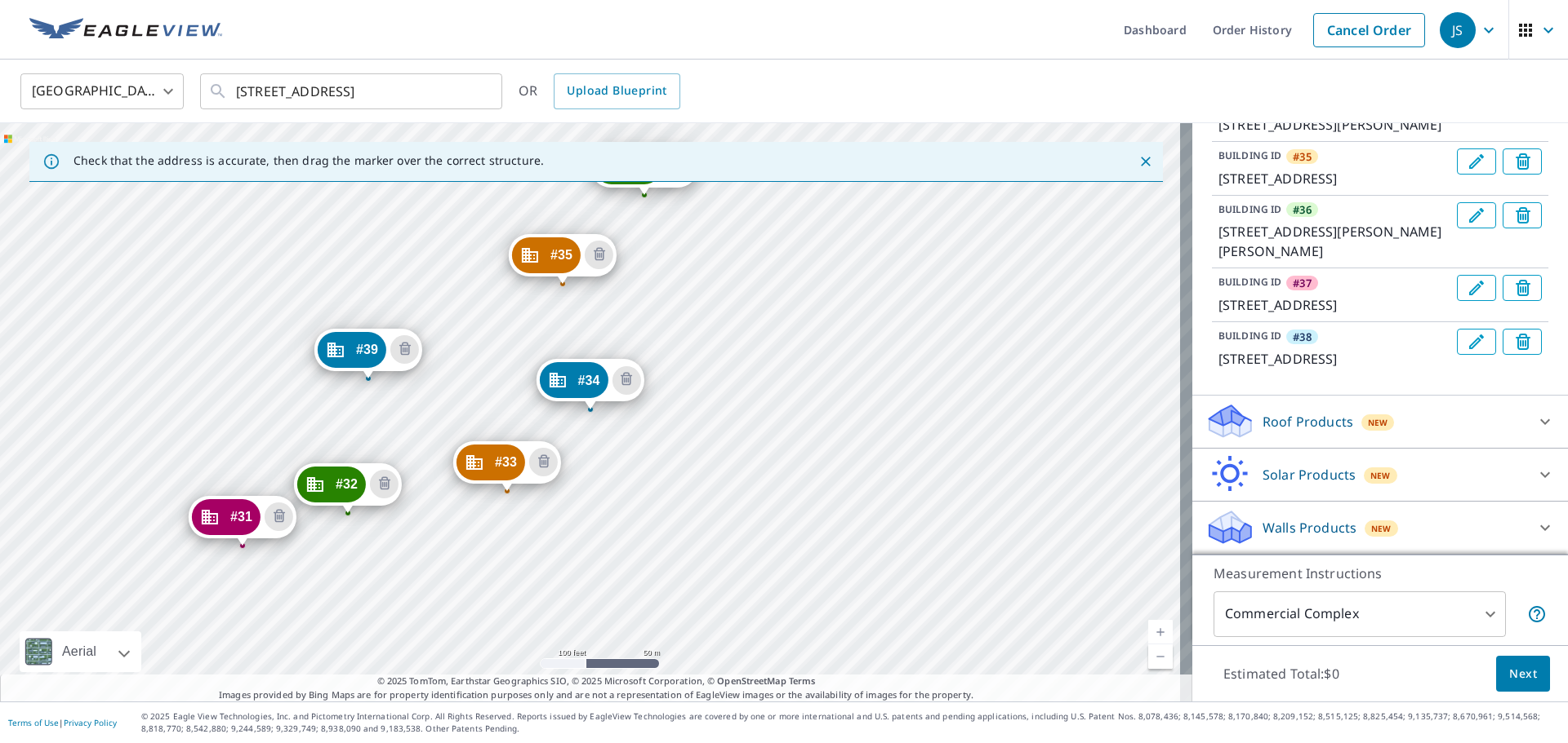
scroll to position [577, 0]
click at [1540, 421] on icon at bounding box center [1545, 421] width 10 height 6
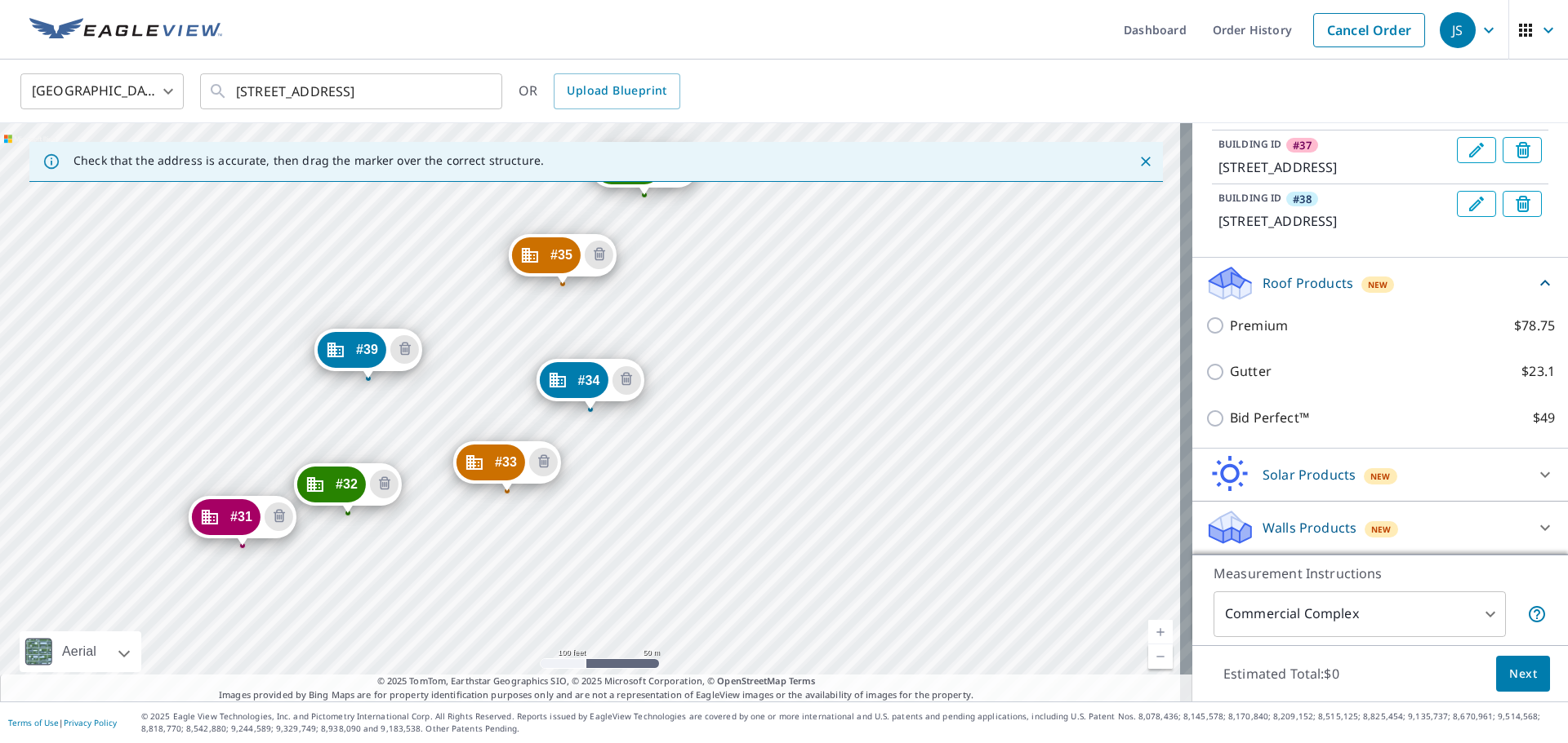
scroll to position [659, 0]
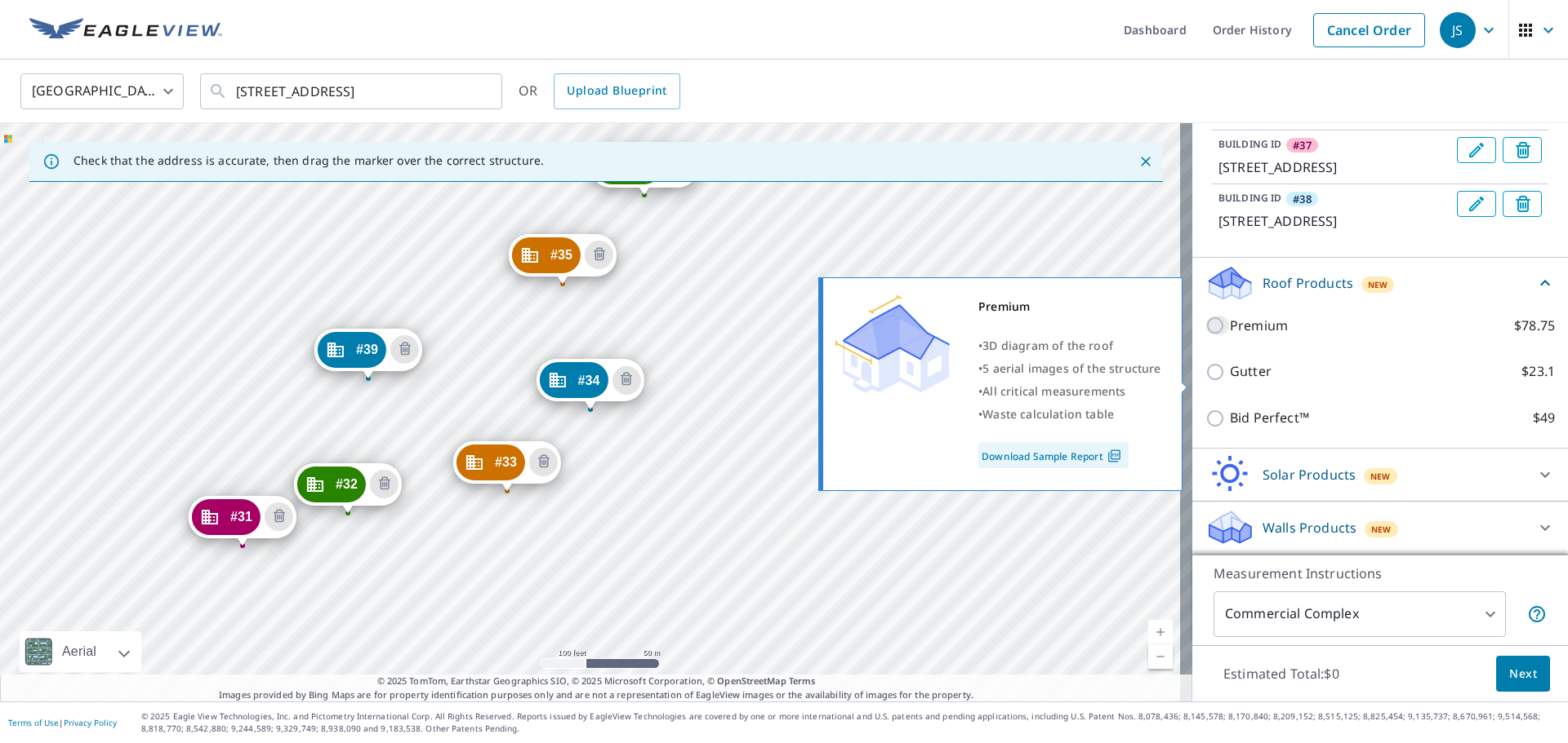
click at [1205, 336] on input "Premium $78.75" at bounding box center [1217, 325] width 25 height 19
checkbox input "true"
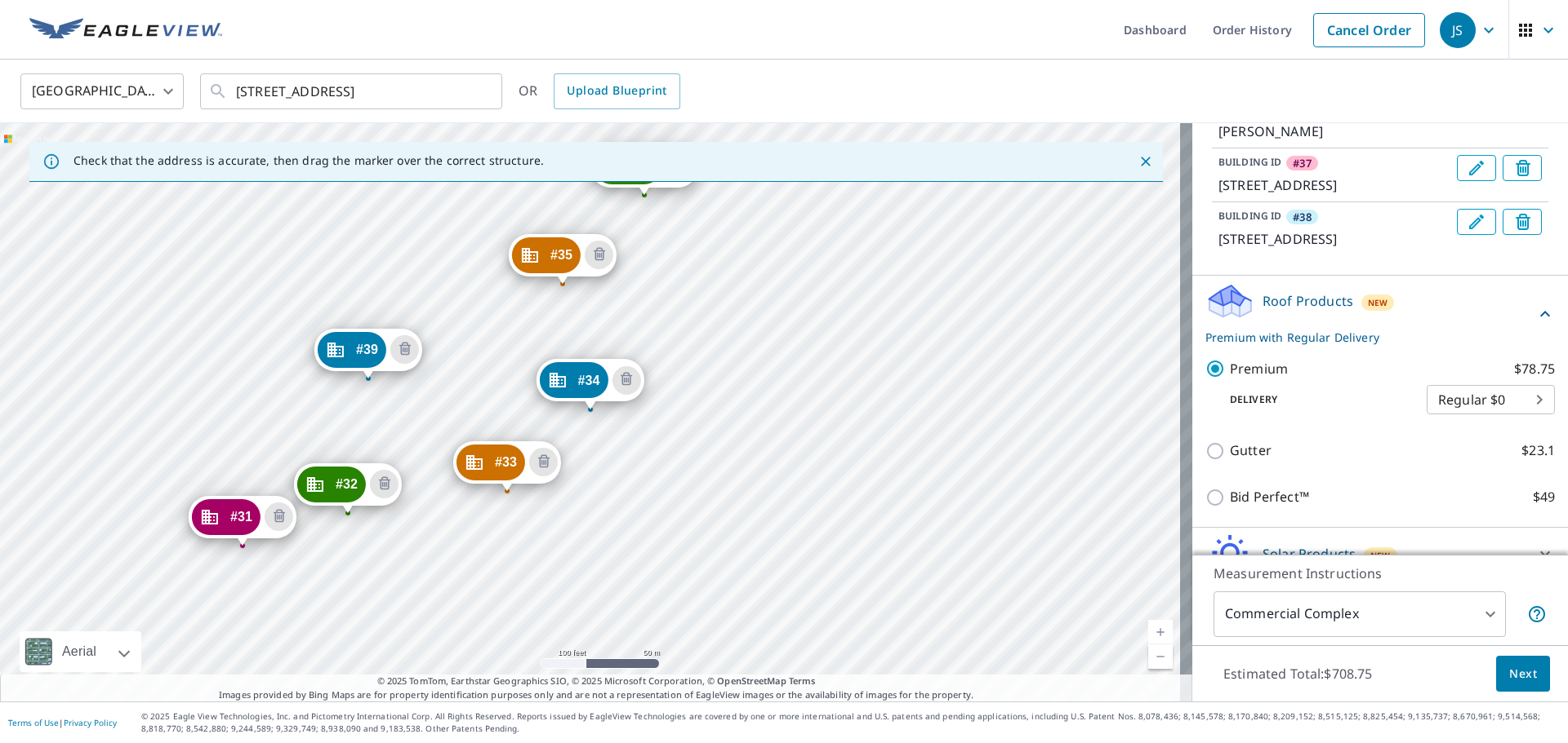
scroll to position [532, 0]
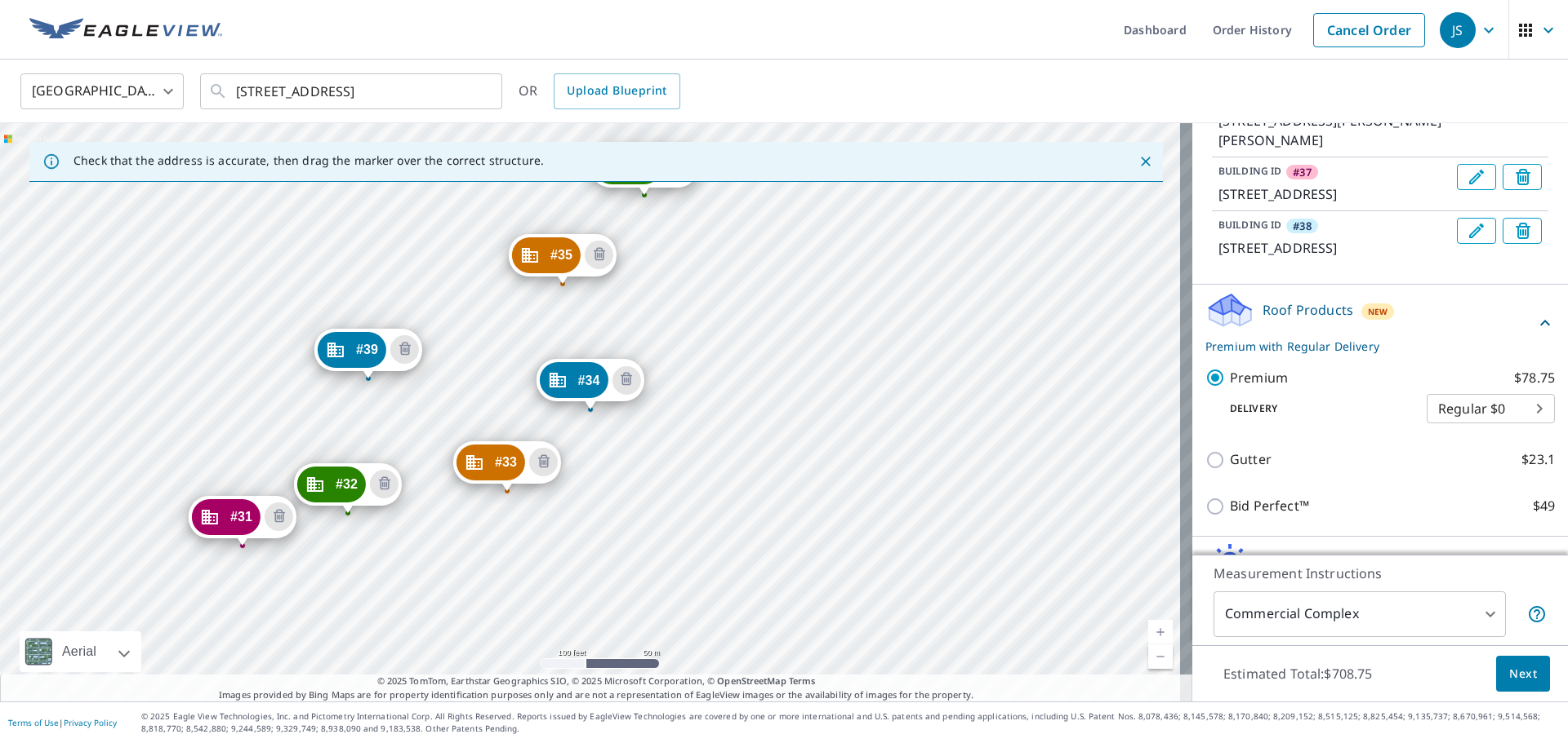
click at [1467, 241] on icon "Edit building #38" at bounding box center [1476, 231] width 19 height 19
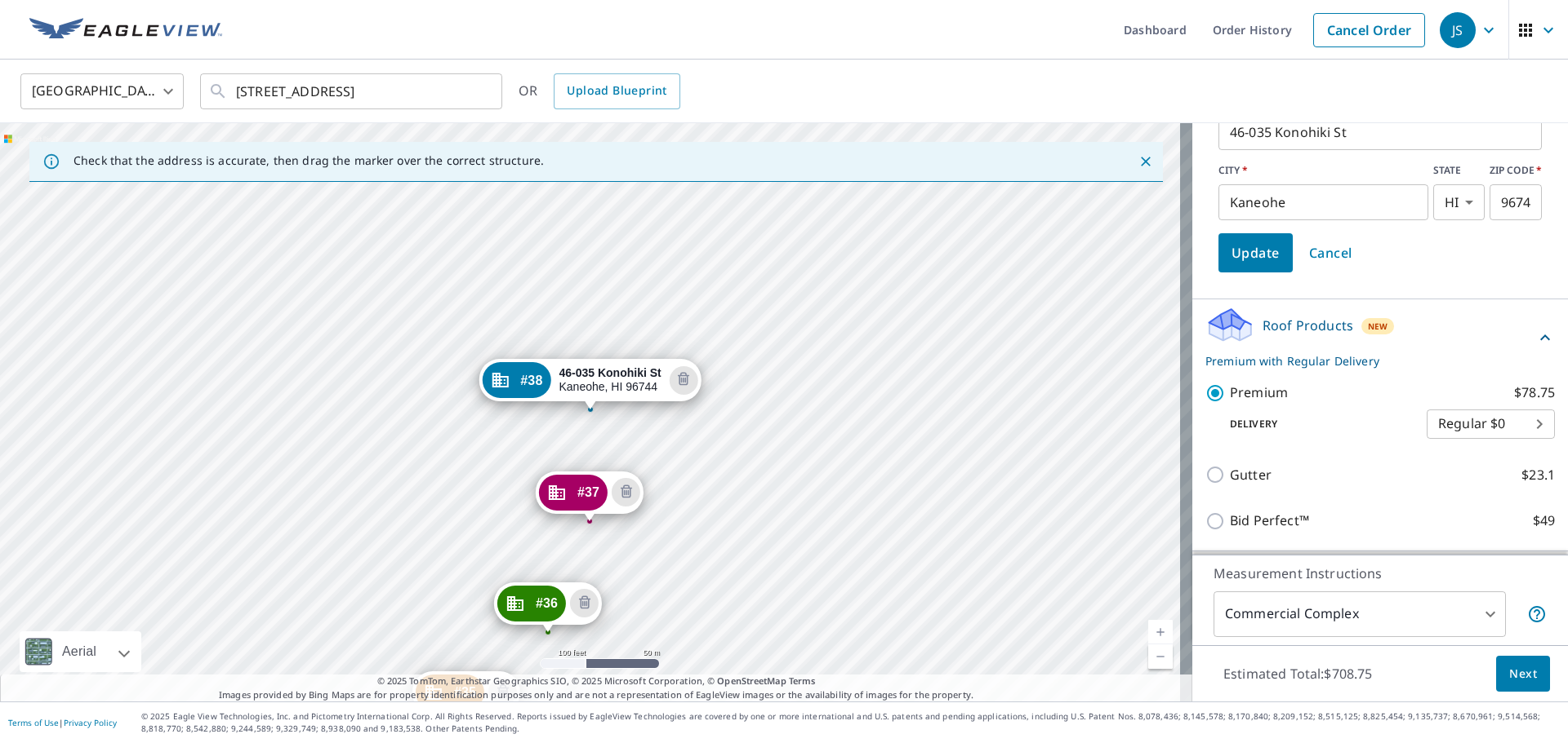
scroll to position [777, 0]
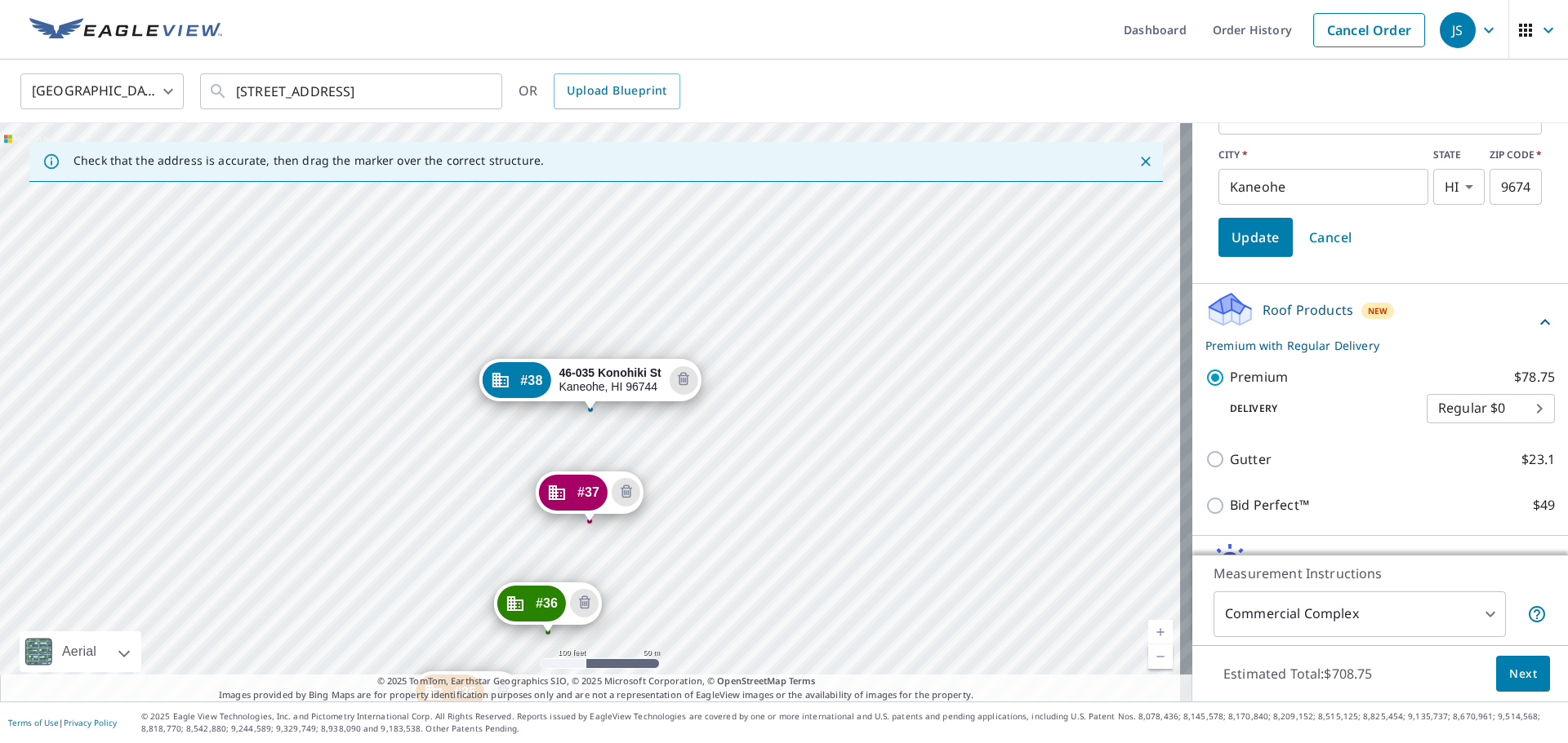
click at [1247, 249] on span "Update" at bounding box center [1255, 237] width 48 height 23
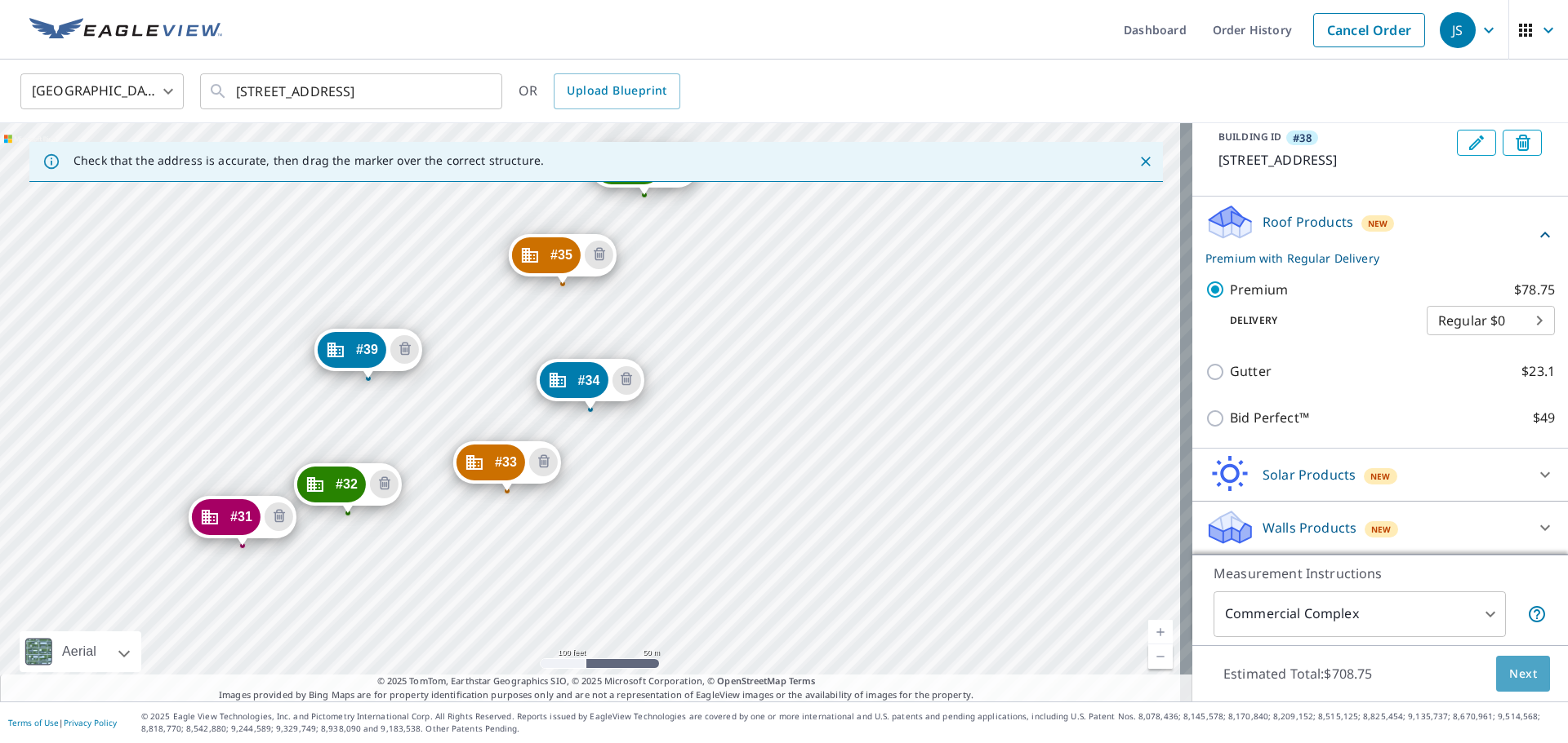
click at [1514, 675] on span "Next" at bounding box center [1522, 675] width 28 height 20
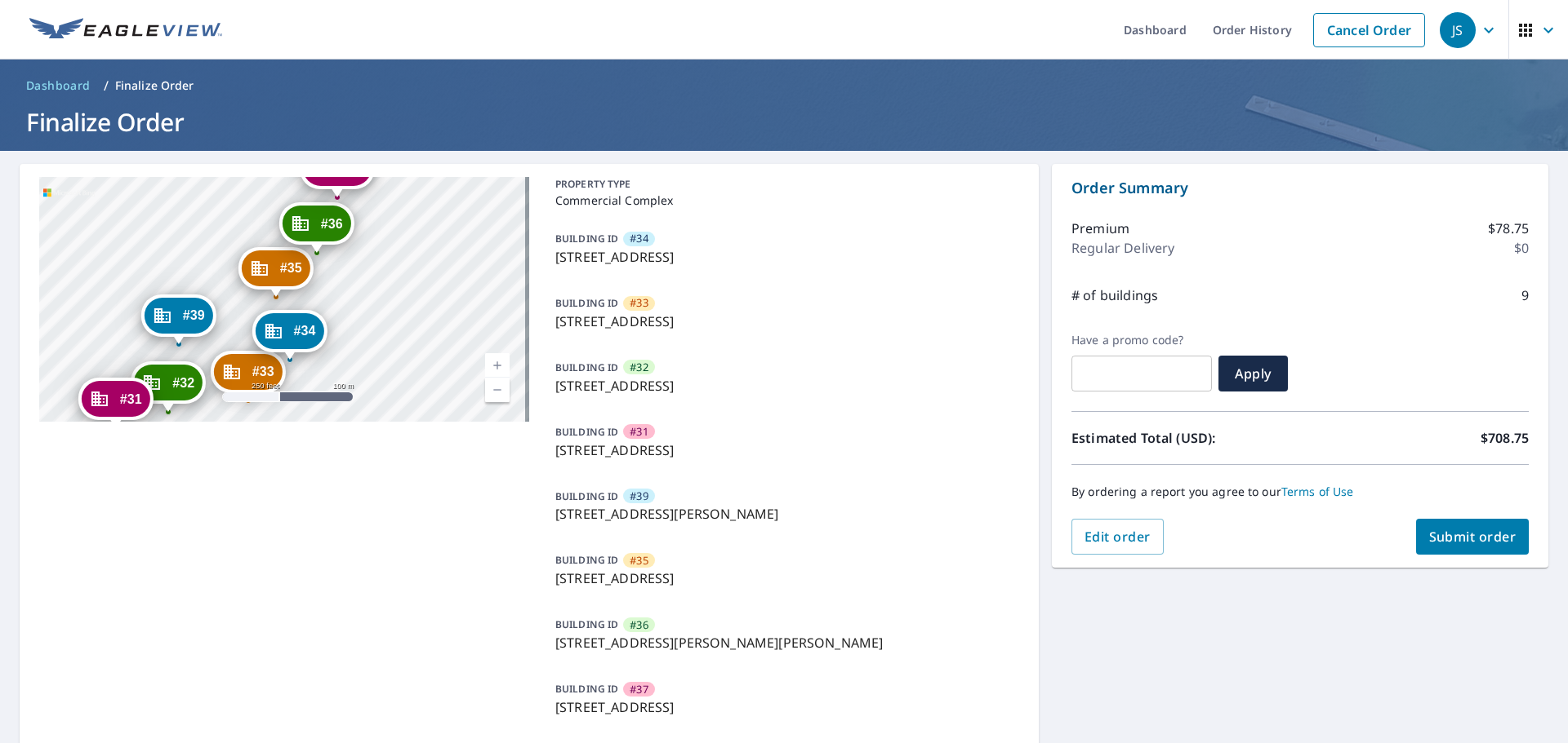
drag, startPoint x: 413, startPoint y: 294, endPoint x: 418, endPoint y: 356, distance: 62.2
click at [418, 356] on div "#33 46-075 [GEOGRAPHIC_DATA] #32 46-[GEOGRAPHIC_DATA] #31 46-[GEOGRAPHIC_DATA] …" at bounding box center [283, 299] width 490 height 245
click at [495, 385] on link "Current Level 17, Zoom Out" at bounding box center [496, 390] width 25 height 25
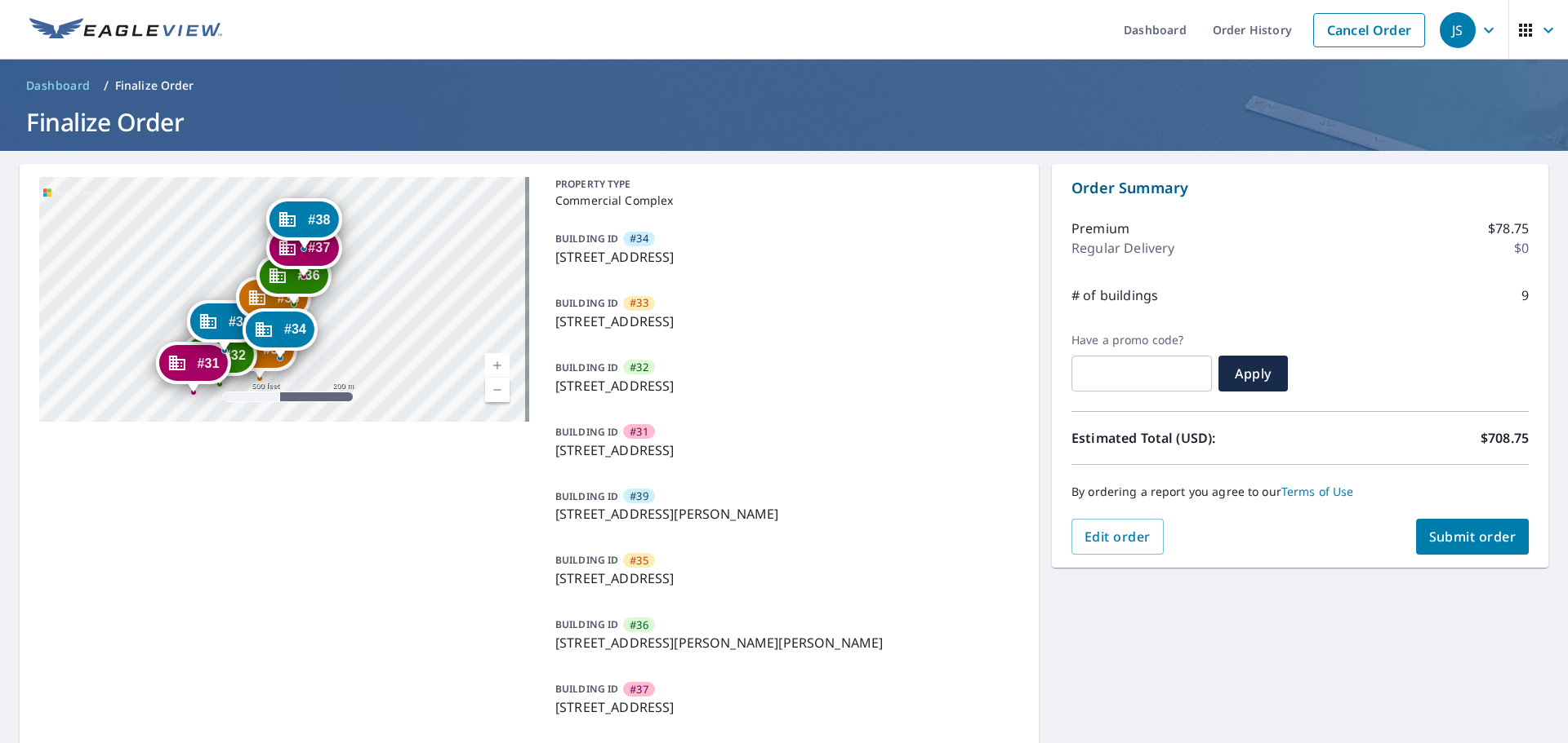
drag, startPoint x: 440, startPoint y: 322, endPoint x: 435, endPoint y: 352, distance: 30.4
click at [435, 352] on div "#33 46-075 [GEOGRAPHIC_DATA] #32 46-[GEOGRAPHIC_DATA] #31 46-[GEOGRAPHIC_DATA] …" at bounding box center [283, 299] width 490 height 245
click at [496, 358] on link "Current Level 16, Zoom In" at bounding box center [496, 365] width 25 height 25
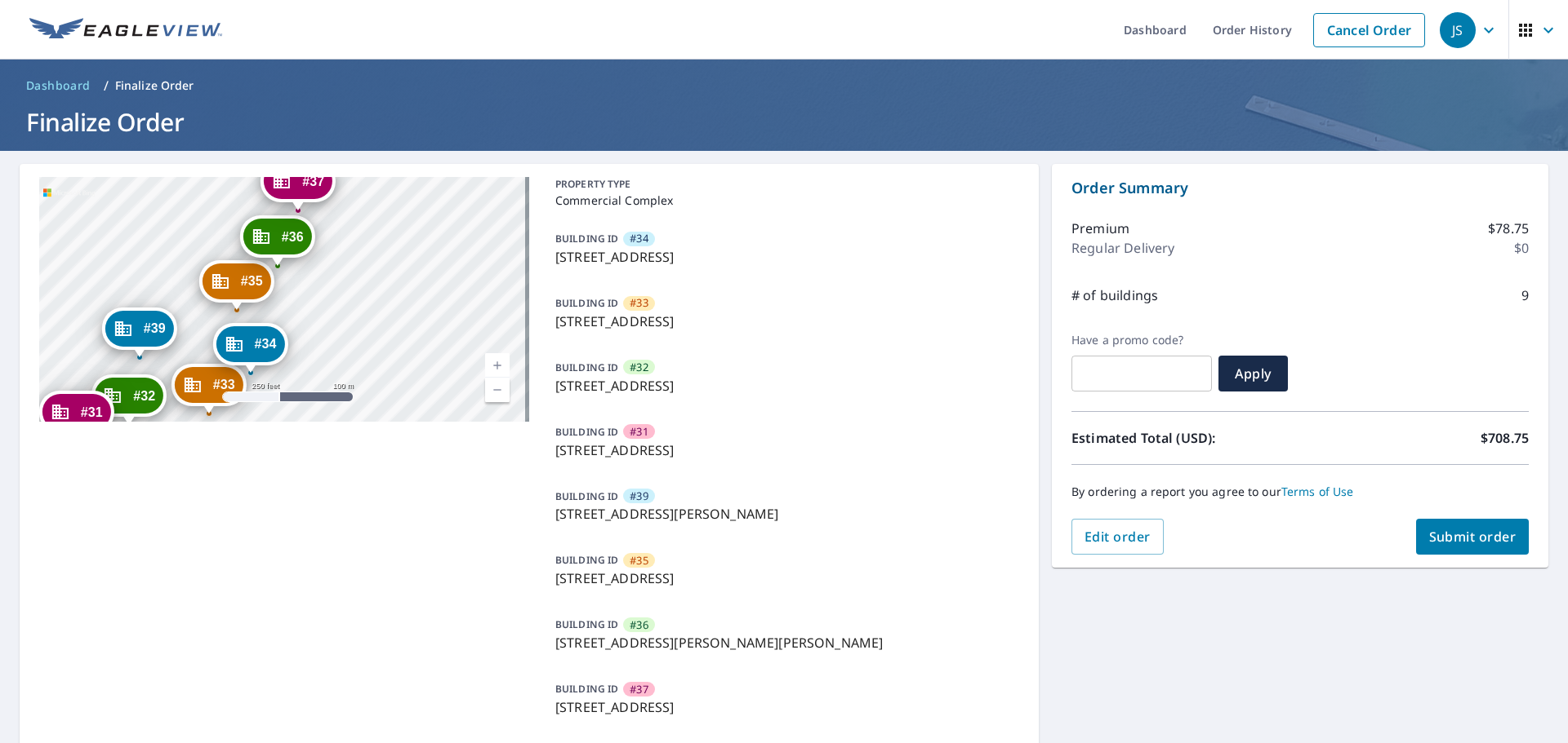
drag, startPoint x: 421, startPoint y: 331, endPoint x: 393, endPoint y: 283, distance: 55.6
click at [393, 283] on div "#33 46-075 [GEOGRAPHIC_DATA] #32 46-[GEOGRAPHIC_DATA] #31 46-[GEOGRAPHIC_DATA] …" at bounding box center [283, 299] width 490 height 245
click at [493, 383] on link "Current Level 17, Zoom Out" at bounding box center [496, 390] width 25 height 25
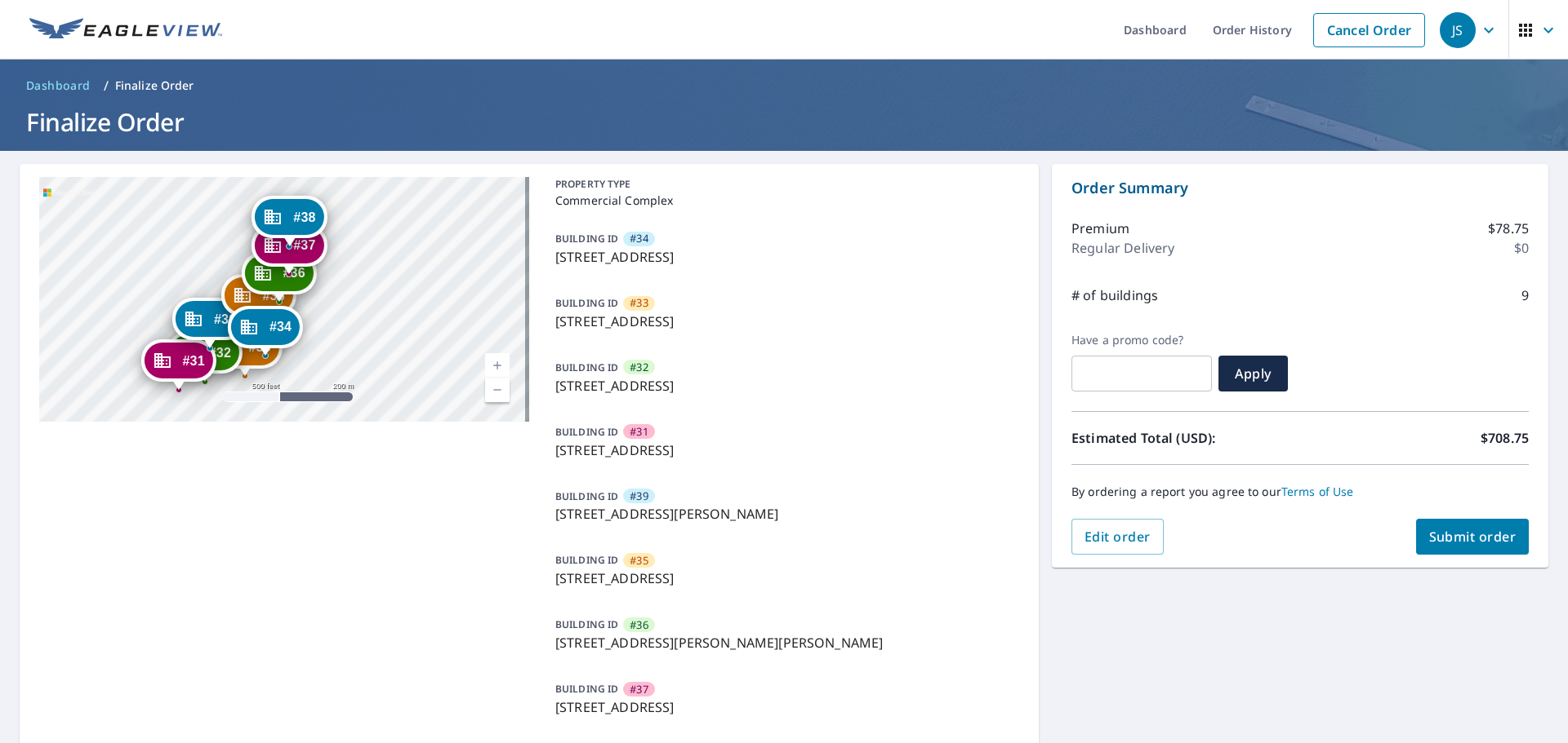
drag, startPoint x: 397, startPoint y: 319, endPoint x: 397, endPoint y: 341, distance: 22.0
click at [397, 341] on div "#33 46-075 [GEOGRAPHIC_DATA] #32 46-[GEOGRAPHIC_DATA] #31 46-[GEOGRAPHIC_DATA] …" at bounding box center [283, 299] width 490 height 245
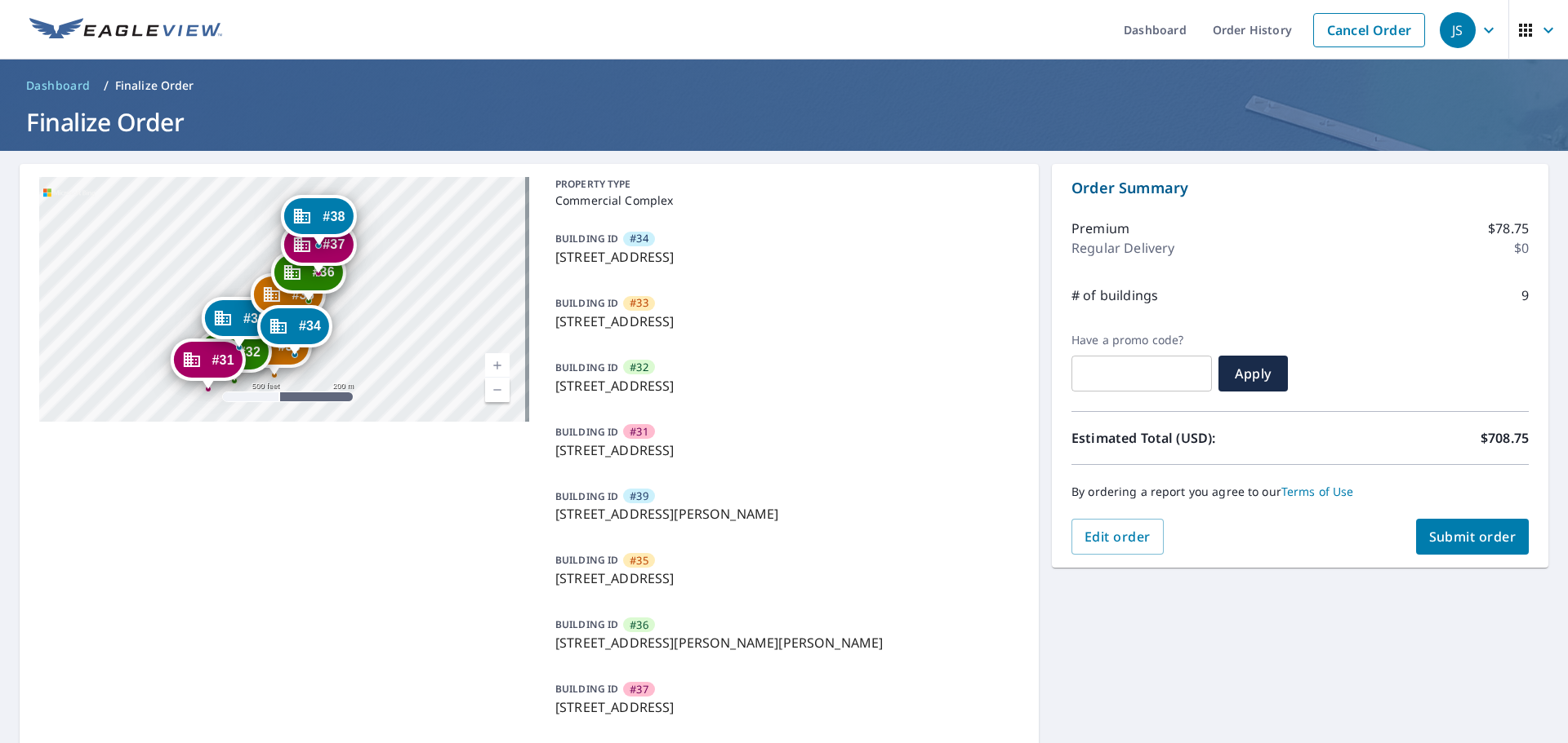
drag, startPoint x: 397, startPoint y: 341, endPoint x: 426, endPoint y: 340, distance: 29.0
click at [426, 340] on div "#33 46-075 [GEOGRAPHIC_DATA] #32 46-[GEOGRAPHIC_DATA] #31 46-[GEOGRAPHIC_DATA] …" at bounding box center [283, 299] width 490 height 245
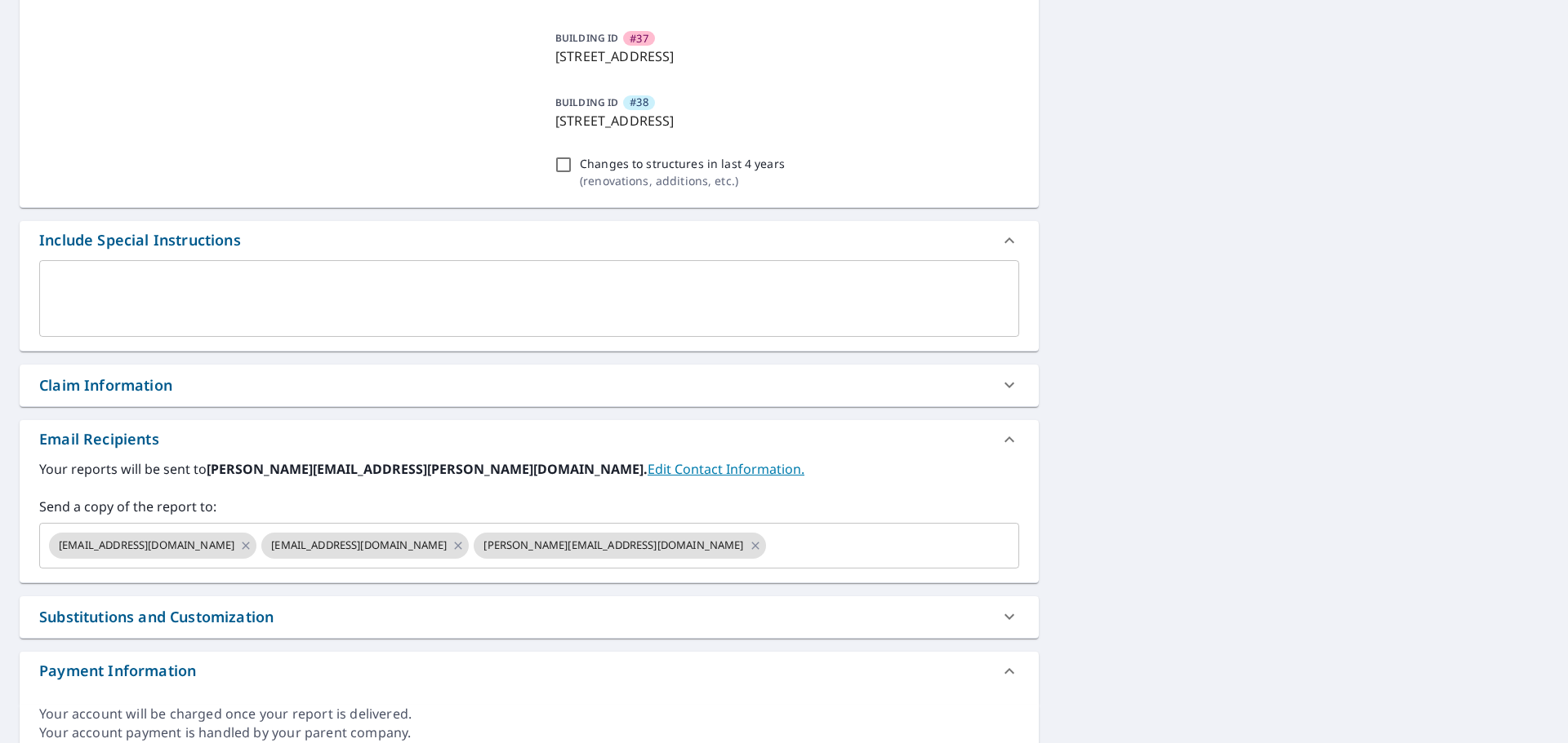
scroll to position [653, 0]
click at [252, 544] on icon at bounding box center [245, 544] width 13 height 18
click at [249, 541] on icon at bounding box center [245, 544] width 13 height 18
checkbox input "true"
click at [353, 540] on input "text" at bounding box center [665, 544] width 644 height 31
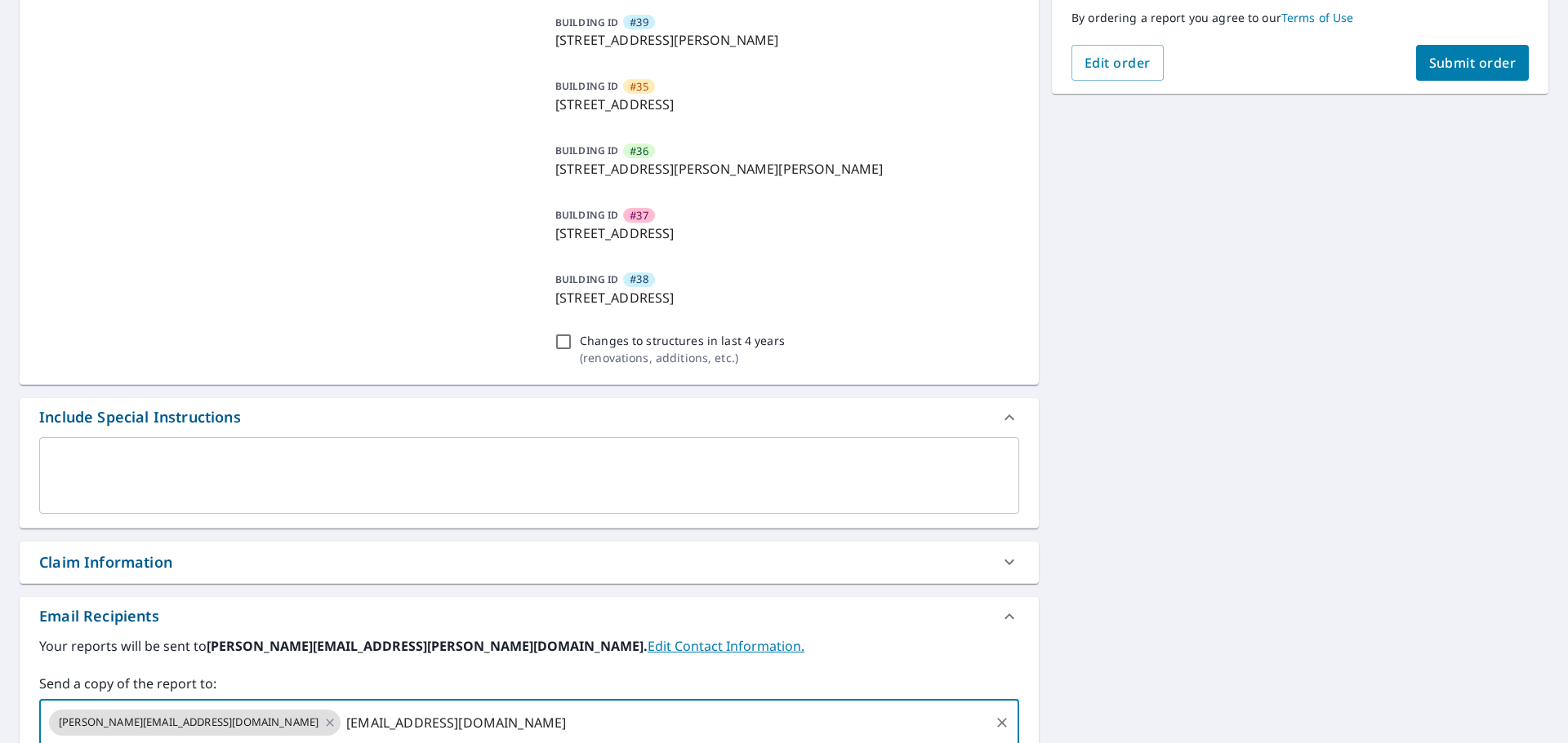
scroll to position [719, 0]
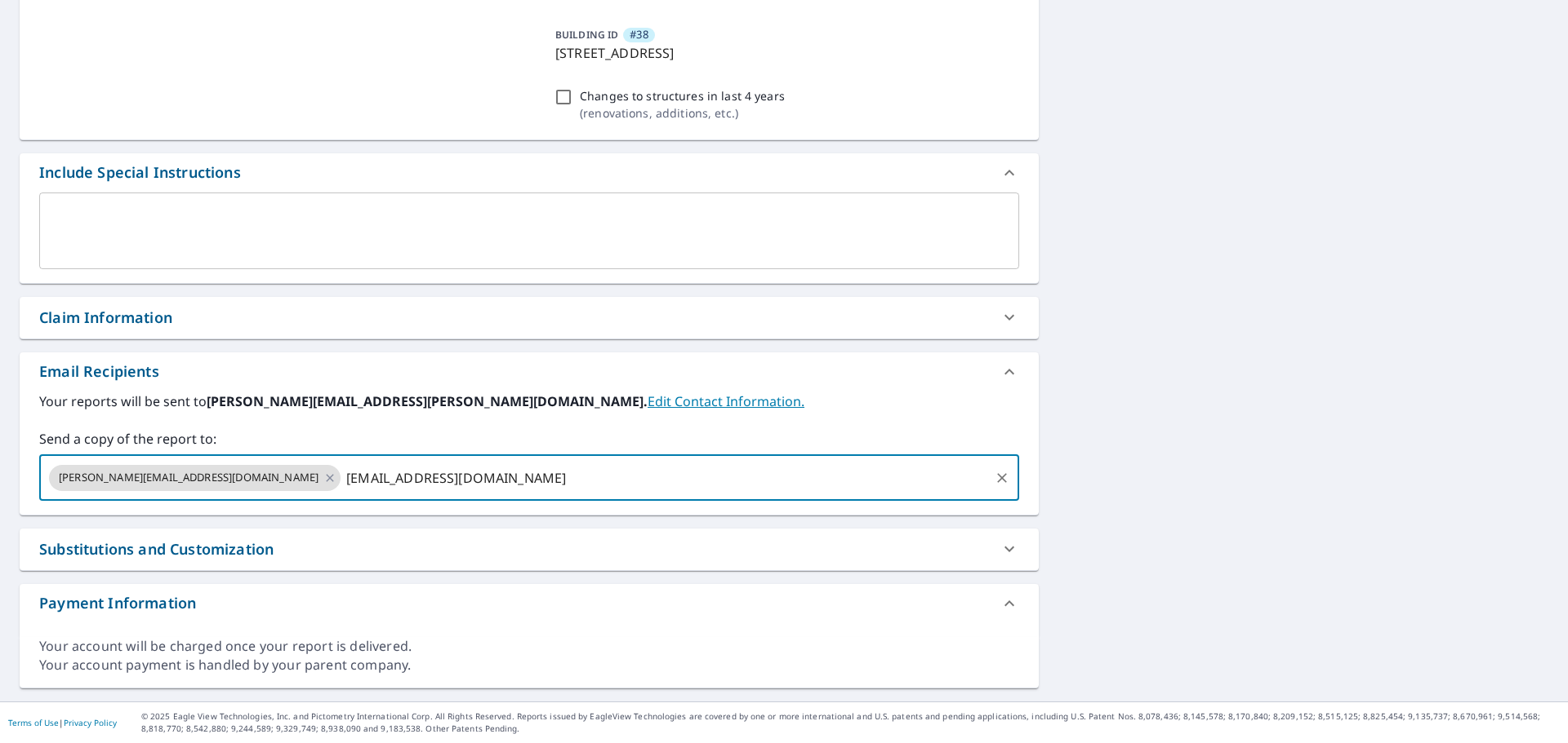
click at [696, 478] on input "[EMAIL_ADDRESS][DOMAIN_NAME]" at bounding box center [665, 478] width 644 height 31
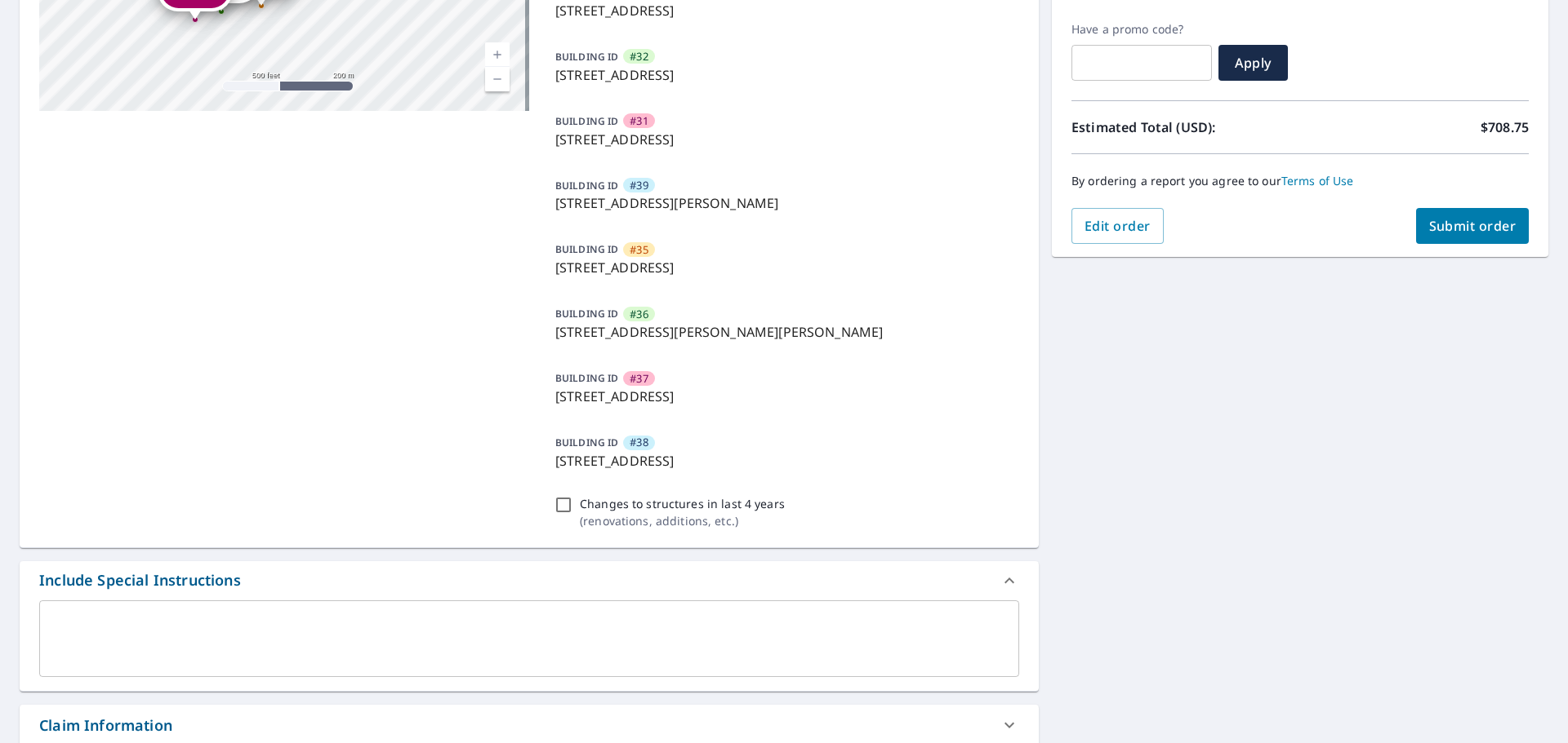
scroll to position [66, 0]
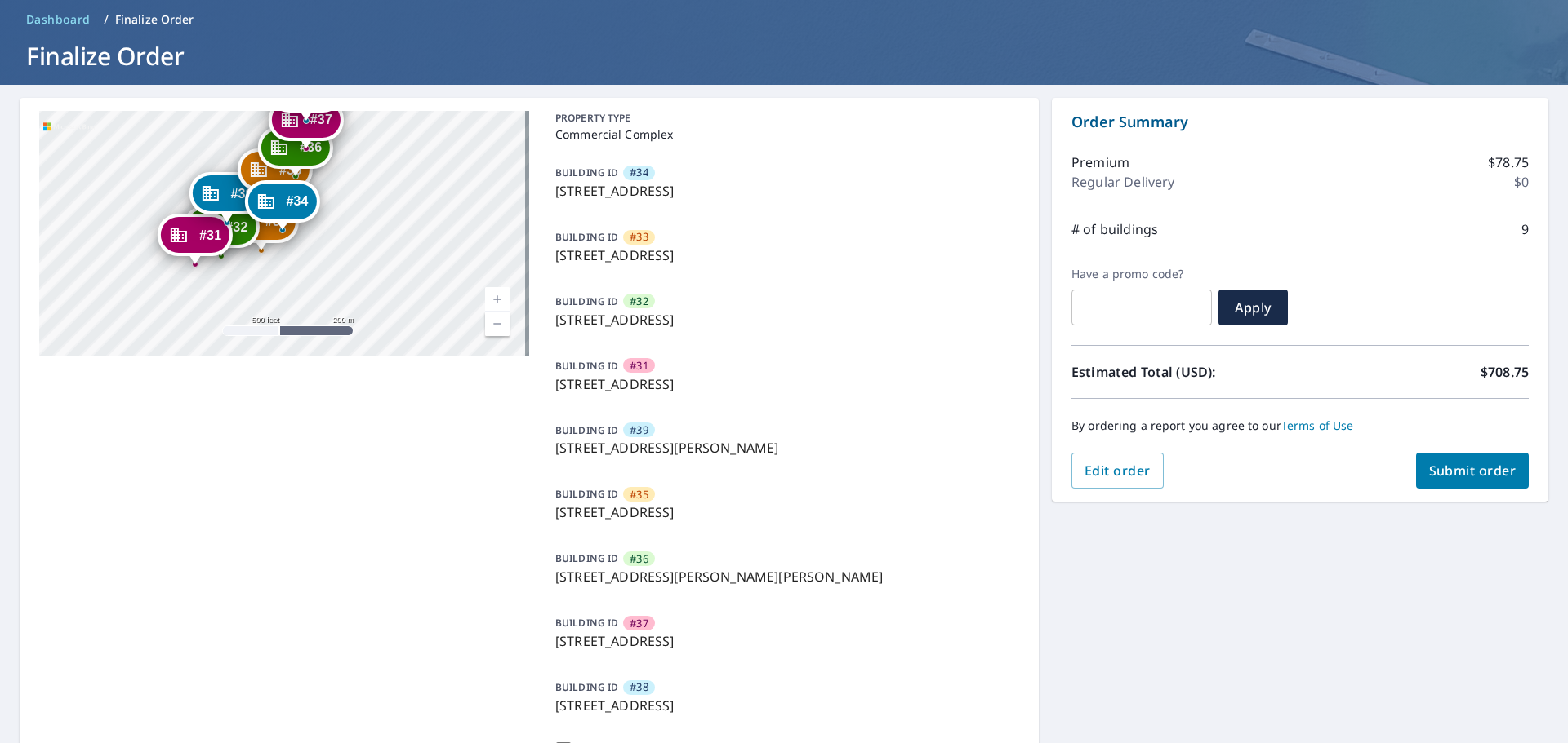
type input "[EMAIL_ADDRESS][DOMAIN_NAME]"
click at [1501, 474] on span "Submit order" at bounding box center [1472, 470] width 87 height 18
checkbox input "true"
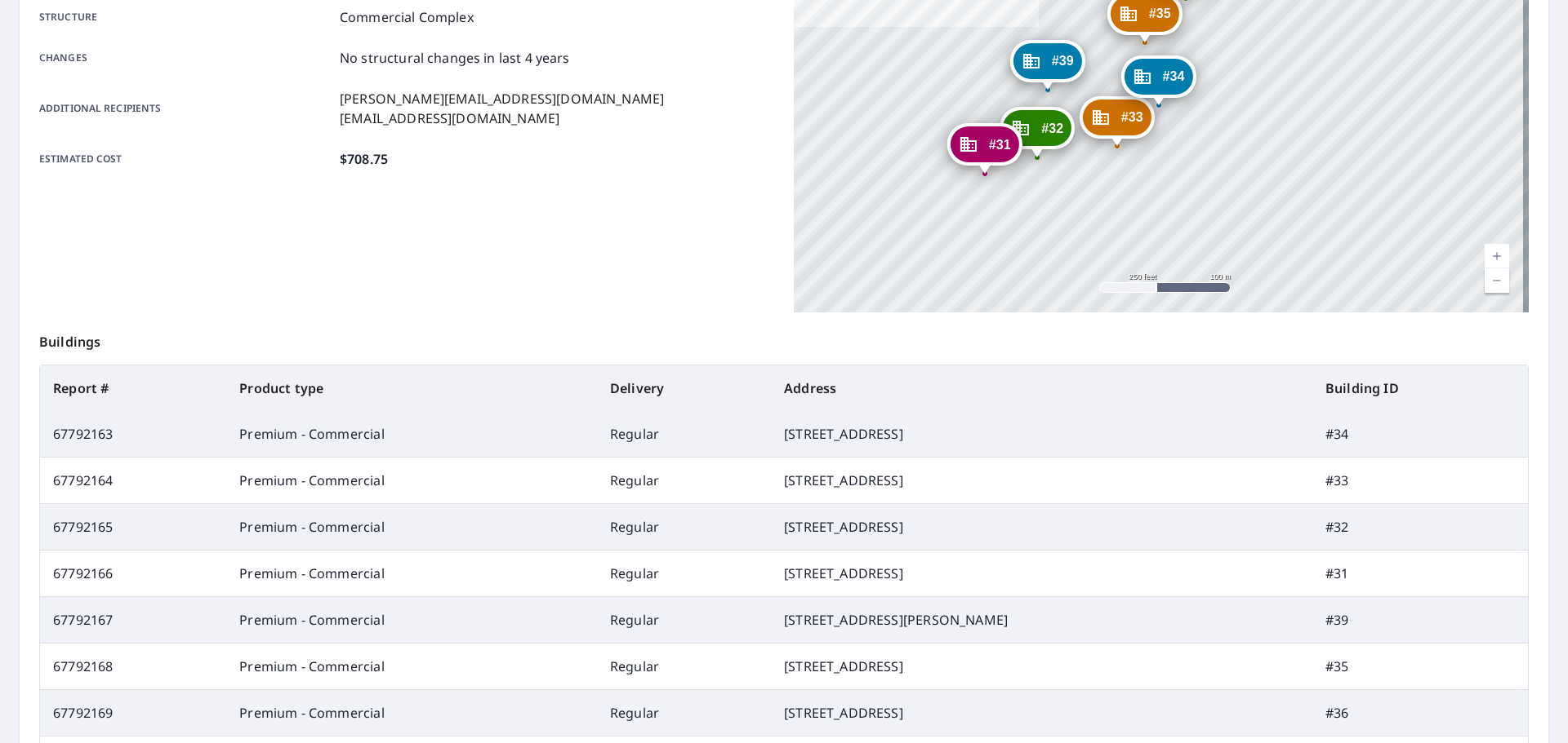
scroll to position [392, 0]
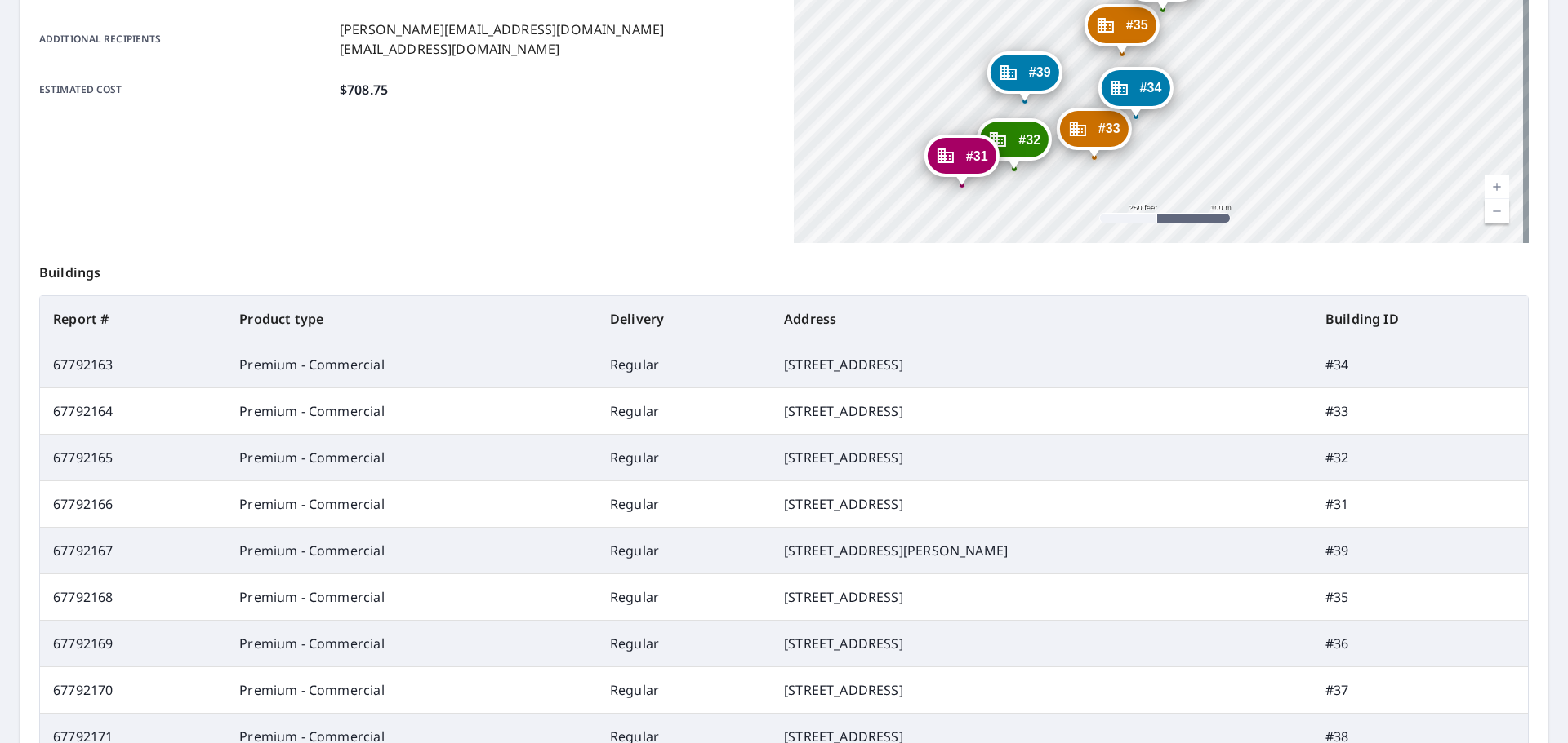
drag, startPoint x: 1224, startPoint y: 122, endPoint x: 1201, endPoint y: 202, distance: 83.2
click at [1201, 202] on div "#33 46-075 [GEOGRAPHIC_DATA] #32 46-[GEOGRAPHIC_DATA] #31 46-[GEOGRAPHIC_DATA] …" at bounding box center [1160, 39] width 735 height 408
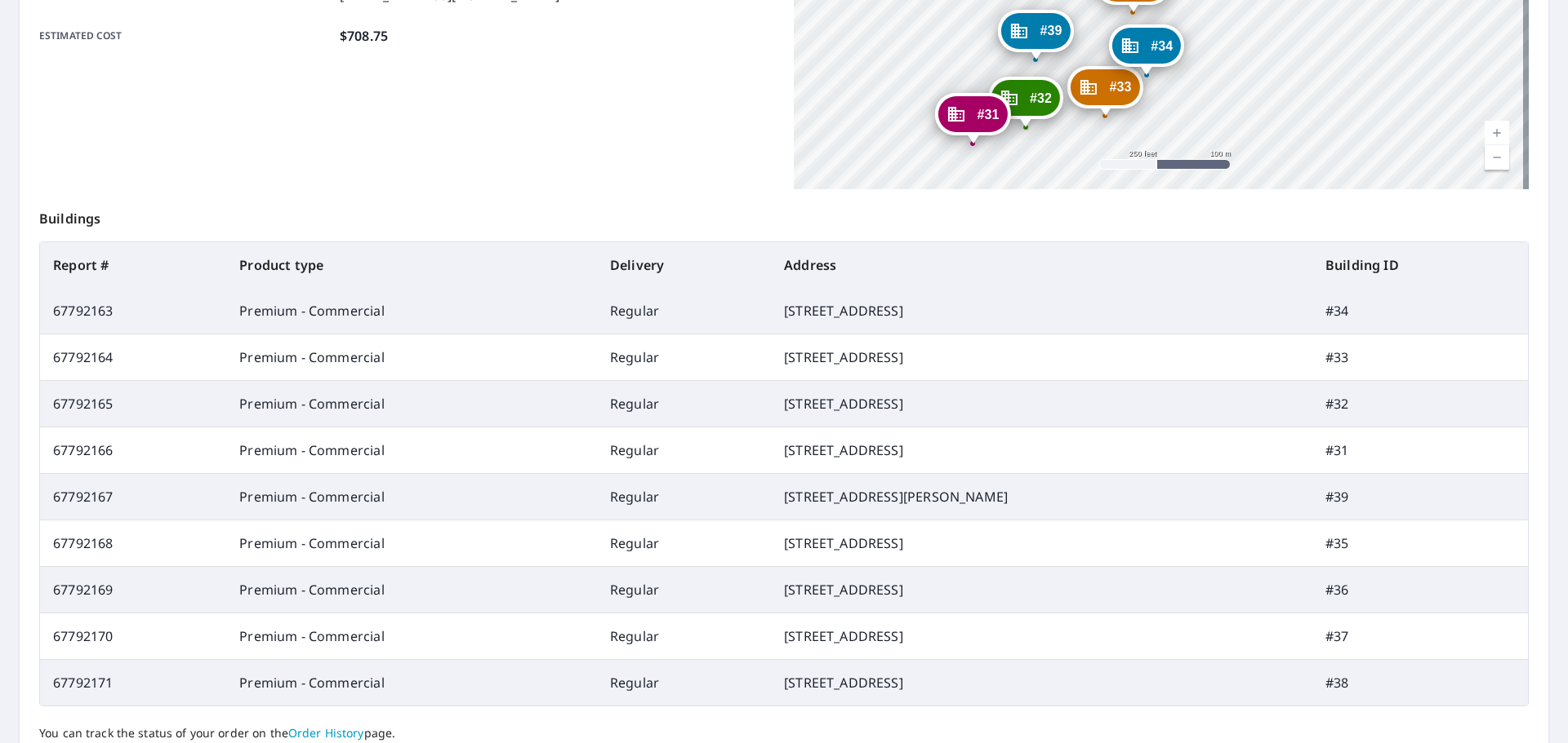
scroll to position [589, 0]
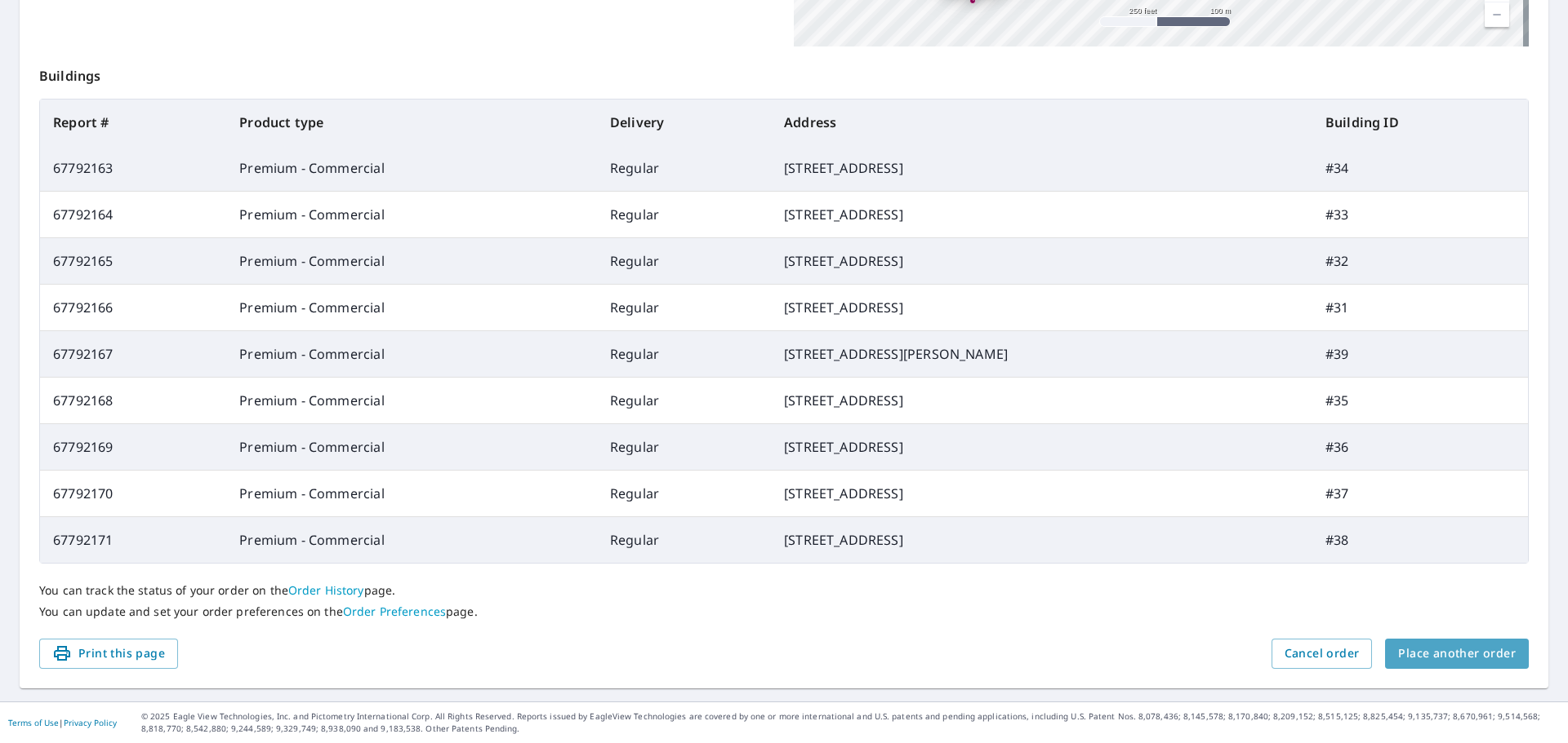
click at [1449, 653] on span "Place another order" at bounding box center [1456, 654] width 118 height 20
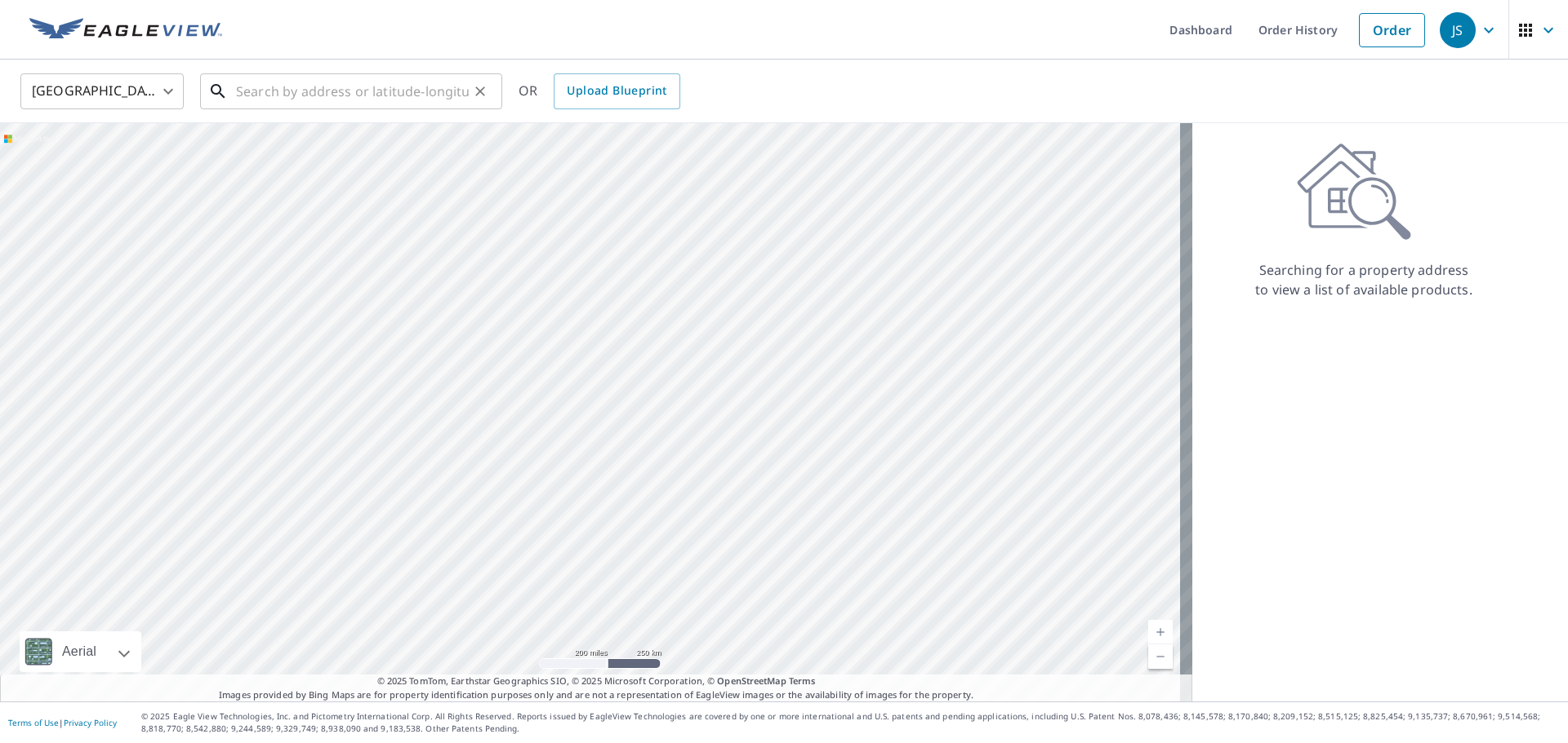
click at [370, 82] on input "text" at bounding box center [352, 91] width 233 height 46
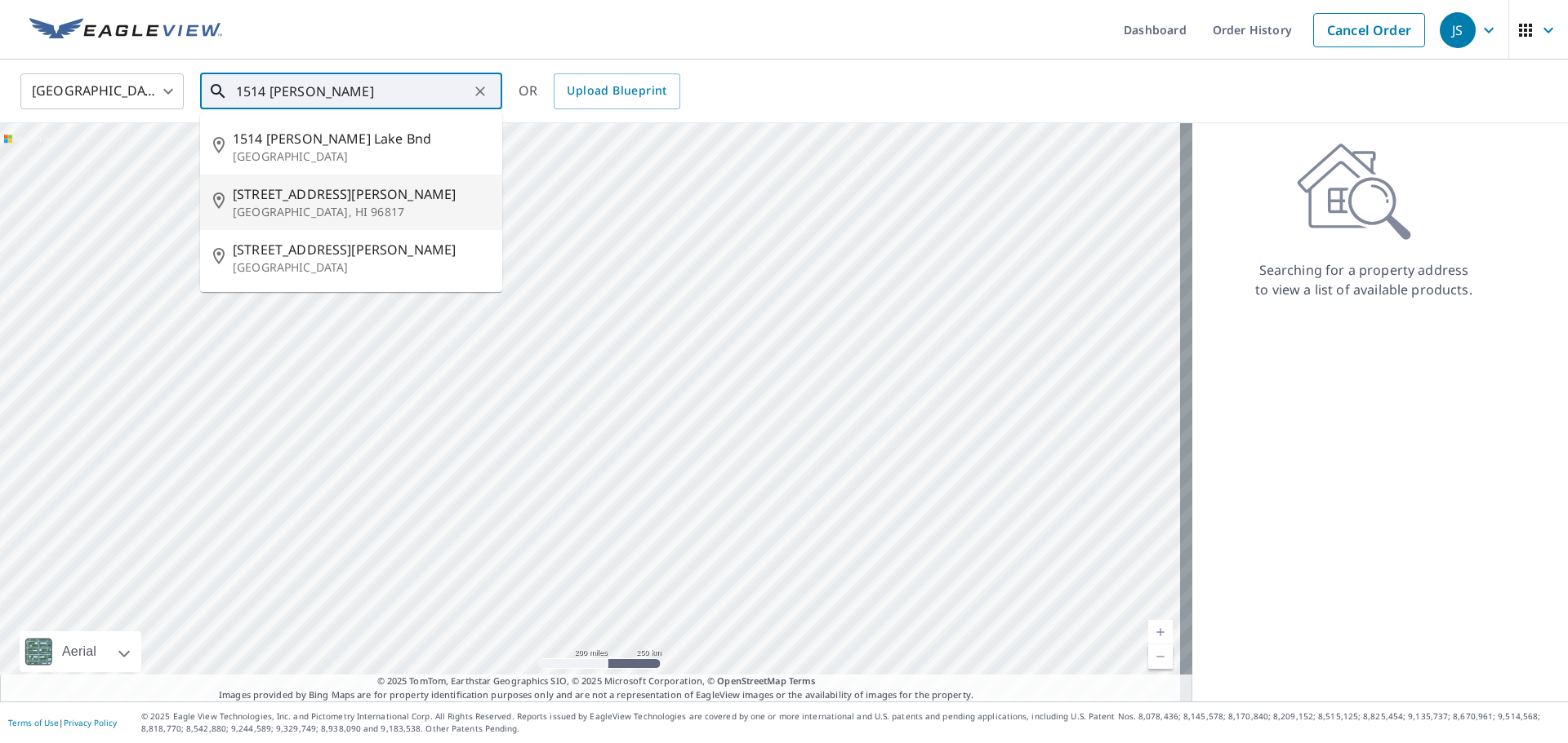
click at [326, 194] on span "[STREET_ADDRESS][PERSON_NAME]" at bounding box center [360, 194] width 256 height 19
type input "[STREET_ADDRESS][PERSON_NAME]"
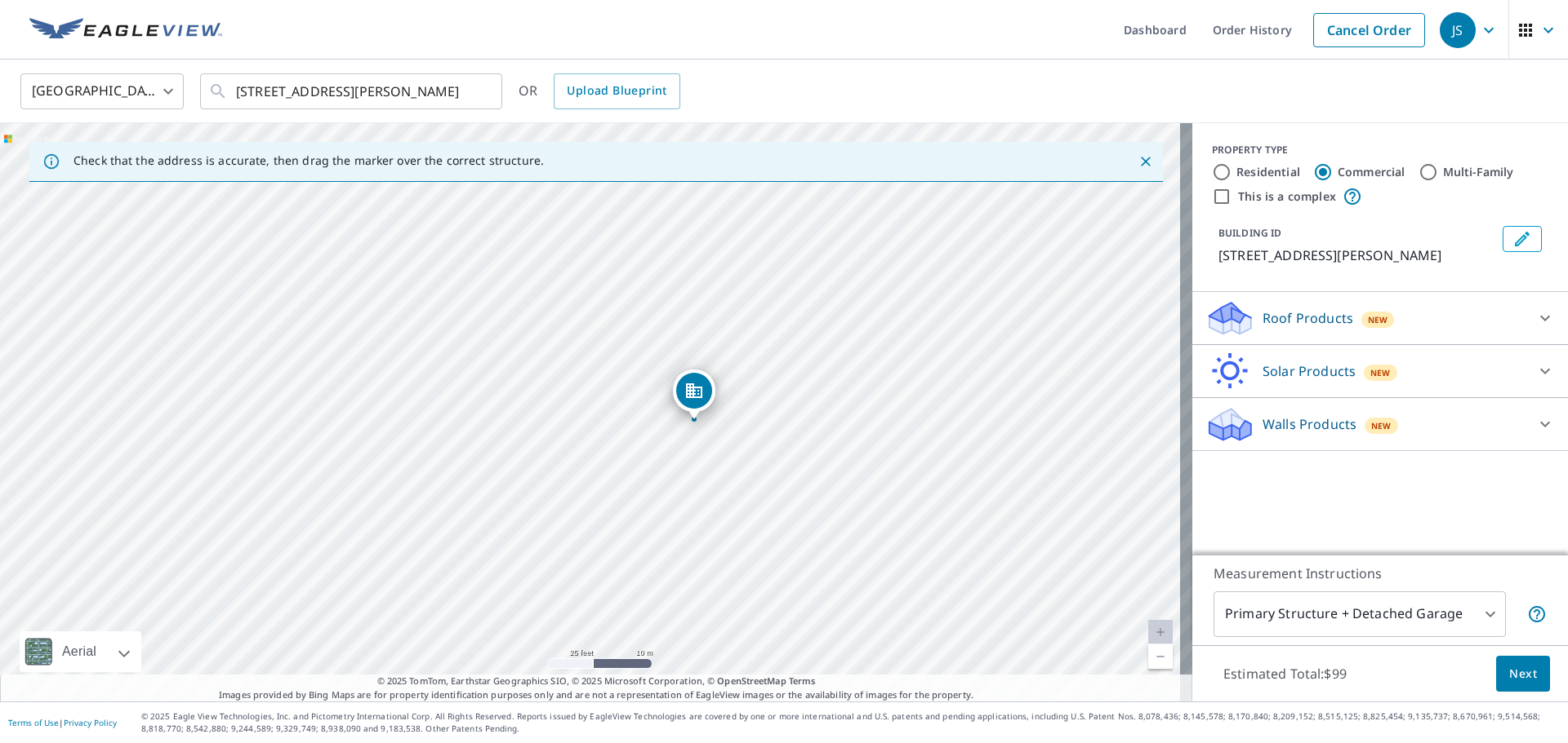
drag, startPoint x: 874, startPoint y: 475, endPoint x: 1066, endPoint y: 505, distance: 194.3
click at [1066, 505] on div "[STREET_ADDRESS][PERSON_NAME]" at bounding box center [595, 412] width 1192 height 578
drag, startPoint x: 692, startPoint y: 398, endPoint x: 680, endPoint y: 385, distance: 17.7
drag, startPoint x: 789, startPoint y: 430, endPoint x: 943, endPoint y: 407, distance: 155.7
click at [943, 407] on div "[STREET_ADDRESS][PERSON_NAME]" at bounding box center [595, 412] width 1192 height 578
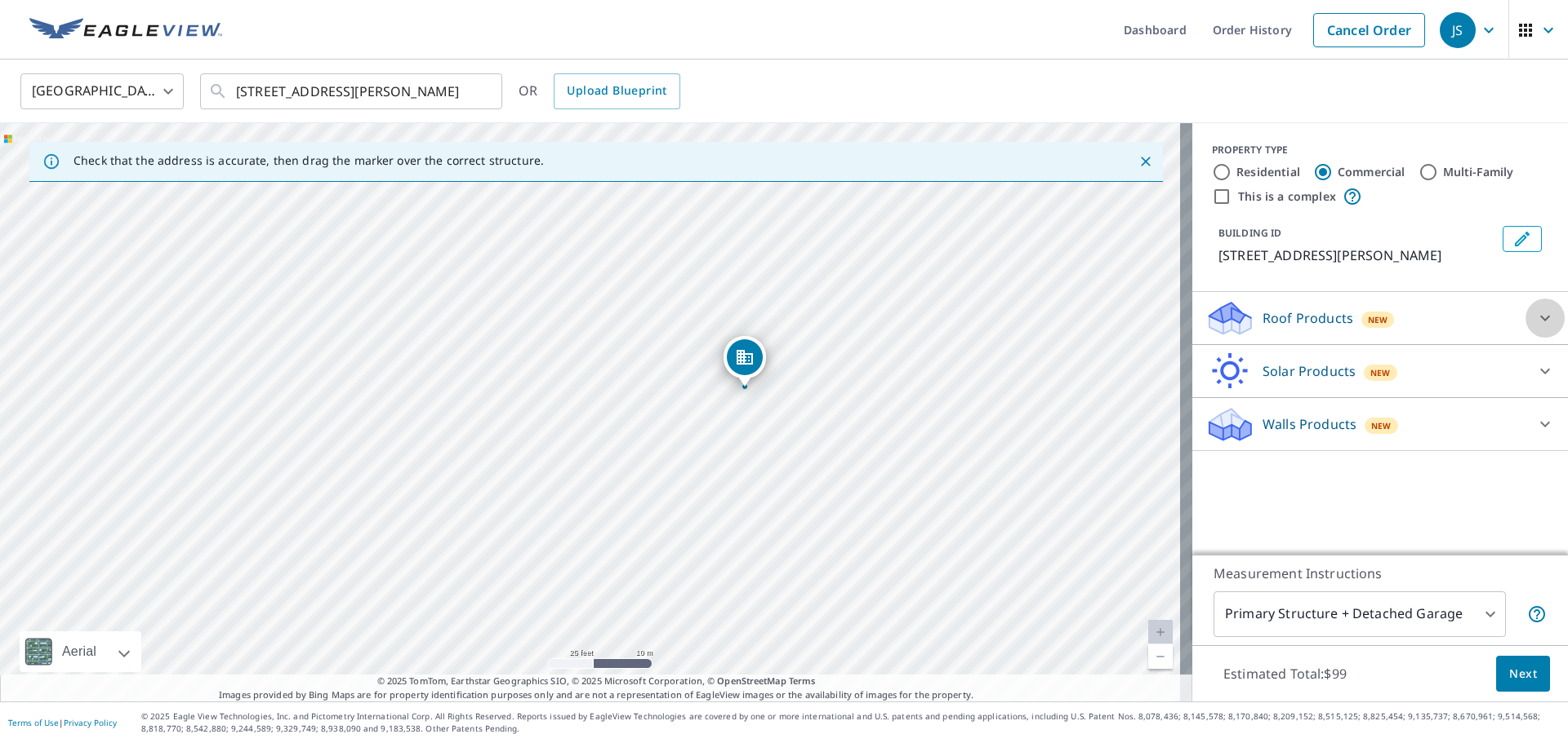
click at [1540, 317] on icon at bounding box center [1545, 319] width 10 height 6
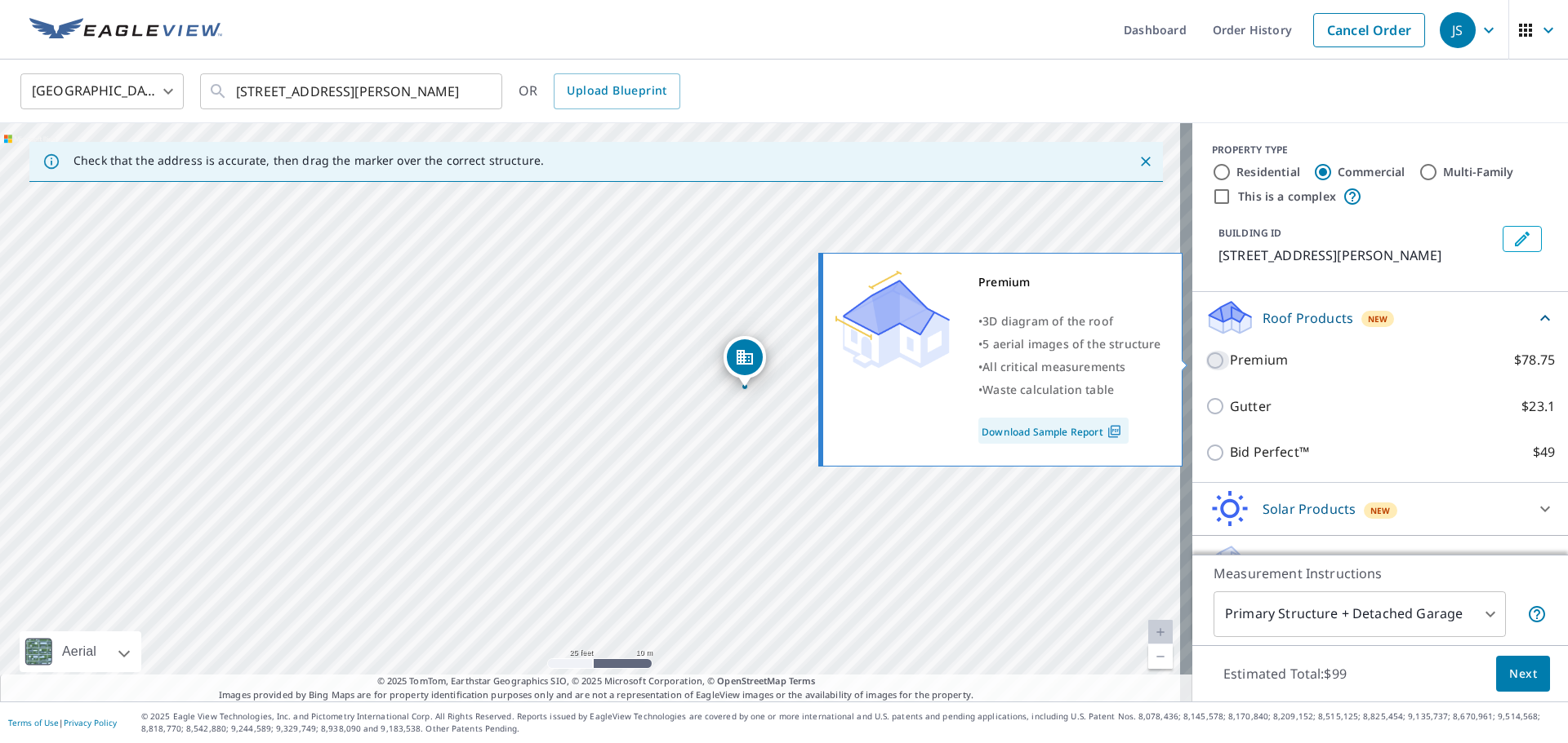
click at [1205, 357] on input "Premium $78.75" at bounding box center [1217, 360] width 25 height 19
checkbox input "true"
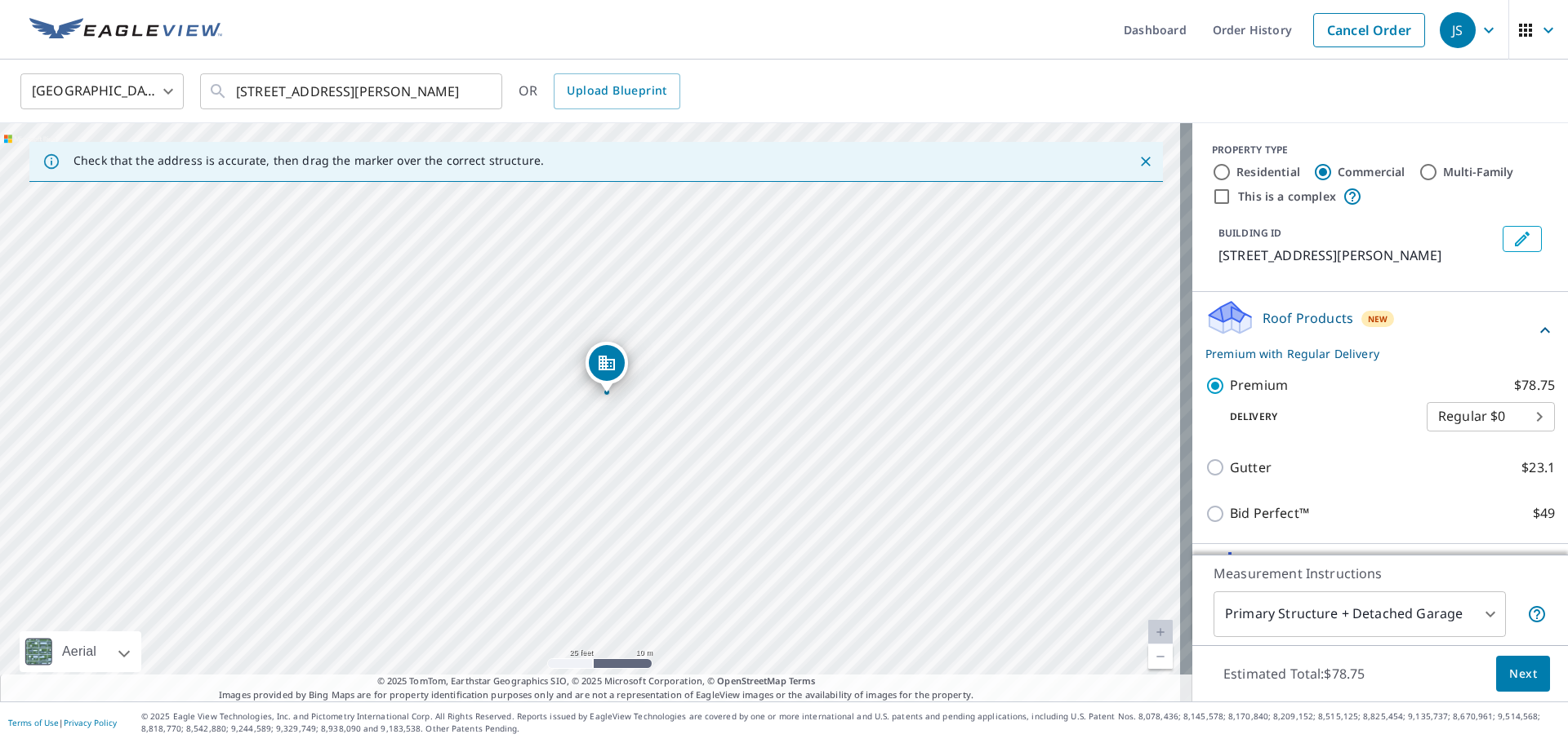
drag, startPoint x: 808, startPoint y: 456, endPoint x: 824, endPoint y: 439, distance: 23.3
click at [824, 439] on div "[STREET_ADDRESS][PERSON_NAME]" at bounding box center [595, 412] width 1192 height 578
click at [1516, 673] on span "Next" at bounding box center [1522, 675] width 28 height 20
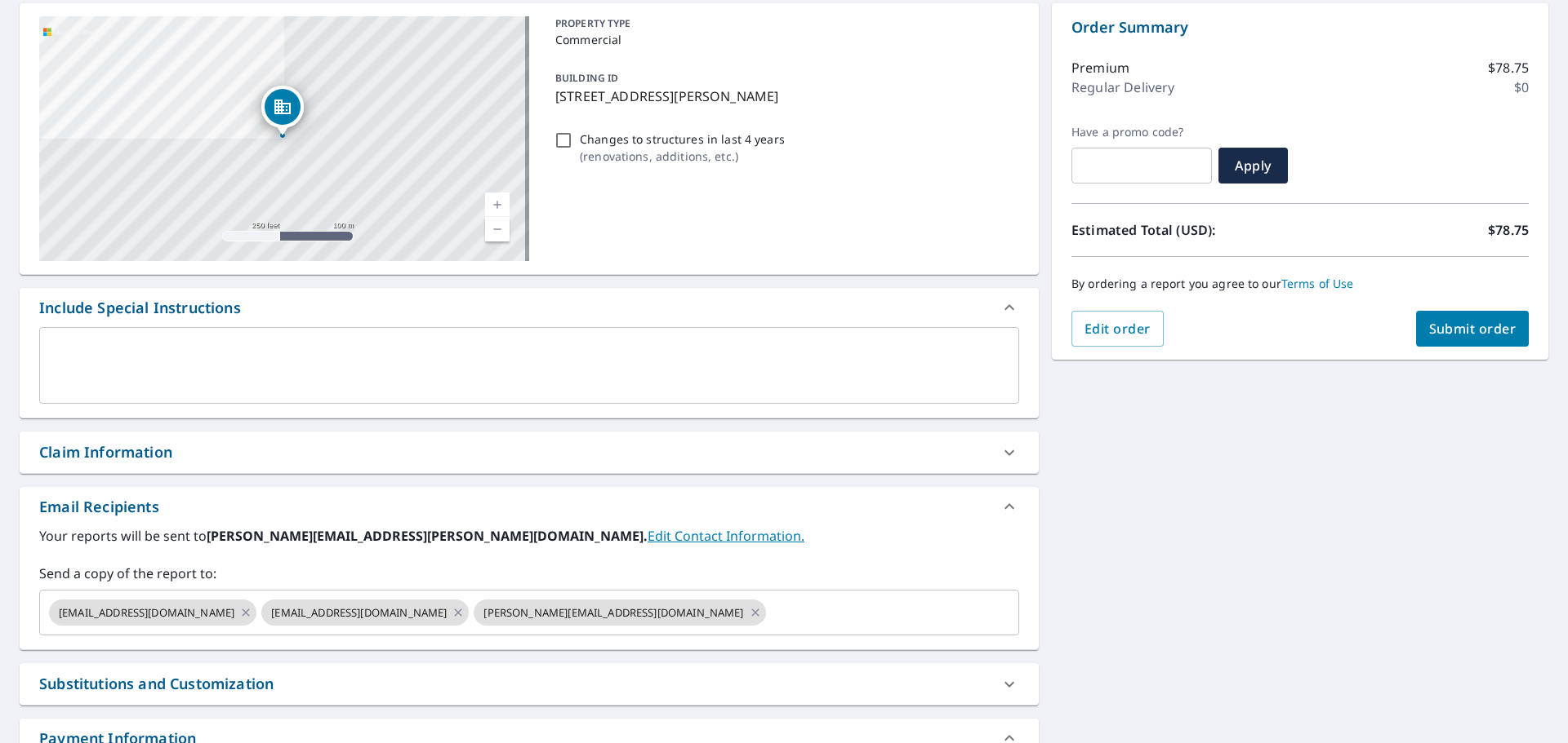
scroll to position [163, 0]
click at [106, 614] on span "[EMAIL_ADDRESS][DOMAIN_NAME]" at bounding box center [146, 610] width 195 height 15
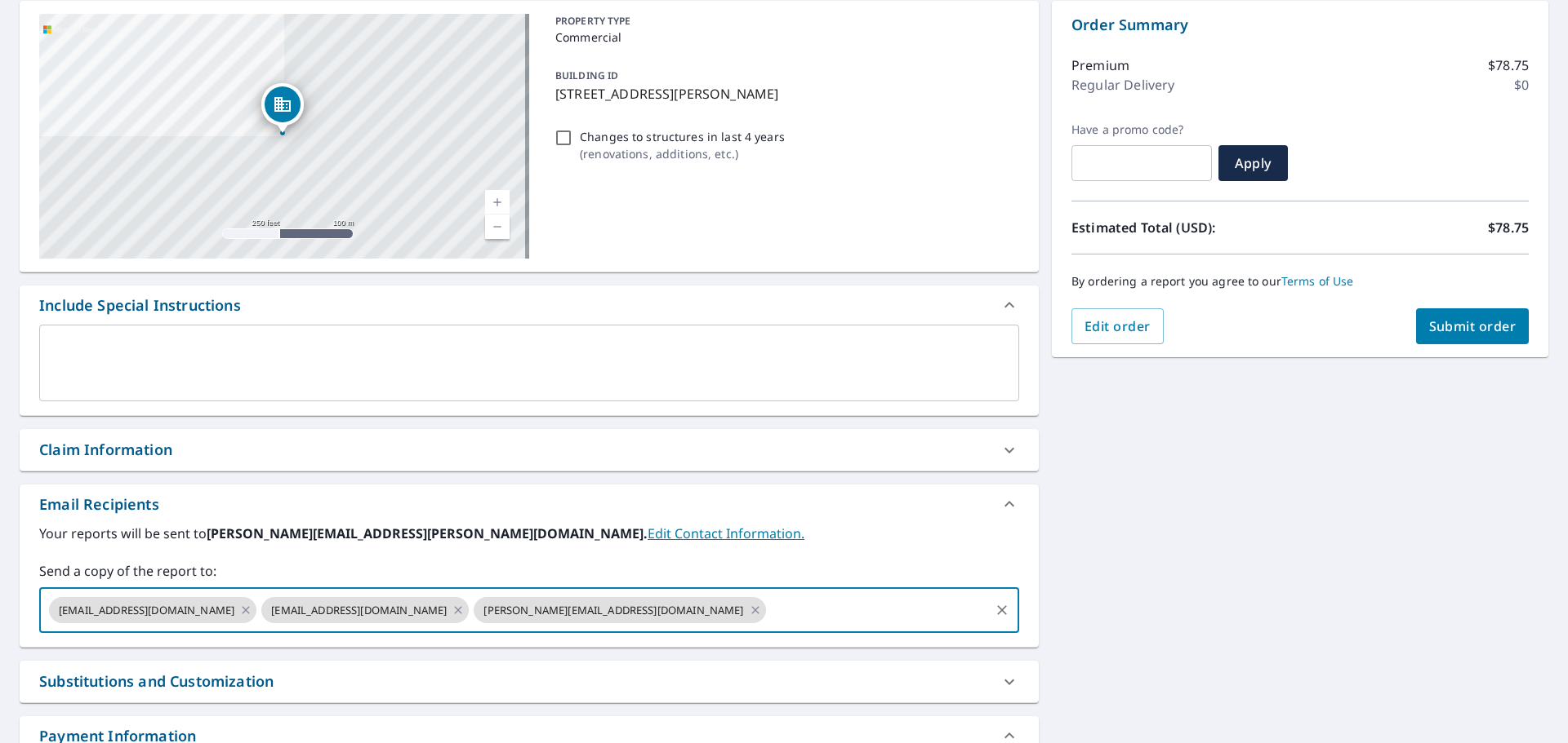
click at [107, 614] on span "[EMAIL_ADDRESS][DOMAIN_NAME]" at bounding box center [146, 610] width 195 height 15
click at [252, 606] on icon at bounding box center [245, 609] width 13 height 18
click at [249, 609] on icon at bounding box center [246, 609] width 8 height 8
checkbox input "true"
drag, startPoint x: 436, startPoint y: 615, endPoint x: 200, endPoint y: 615, distance: 236.0
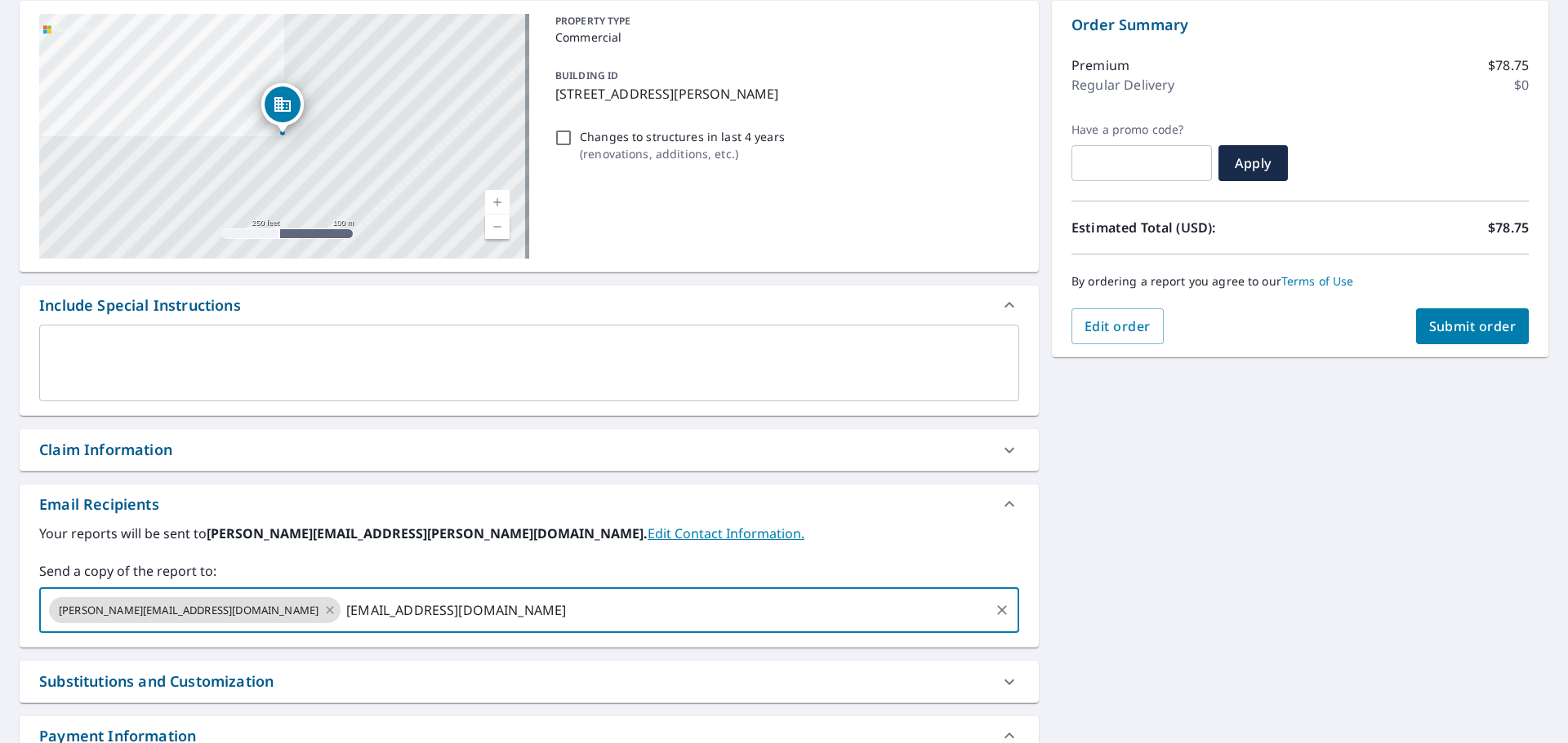
click at [343, 615] on input "[EMAIL_ADDRESS][DOMAIN_NAME]" at bounding box center [665, 610] width 644 height 31
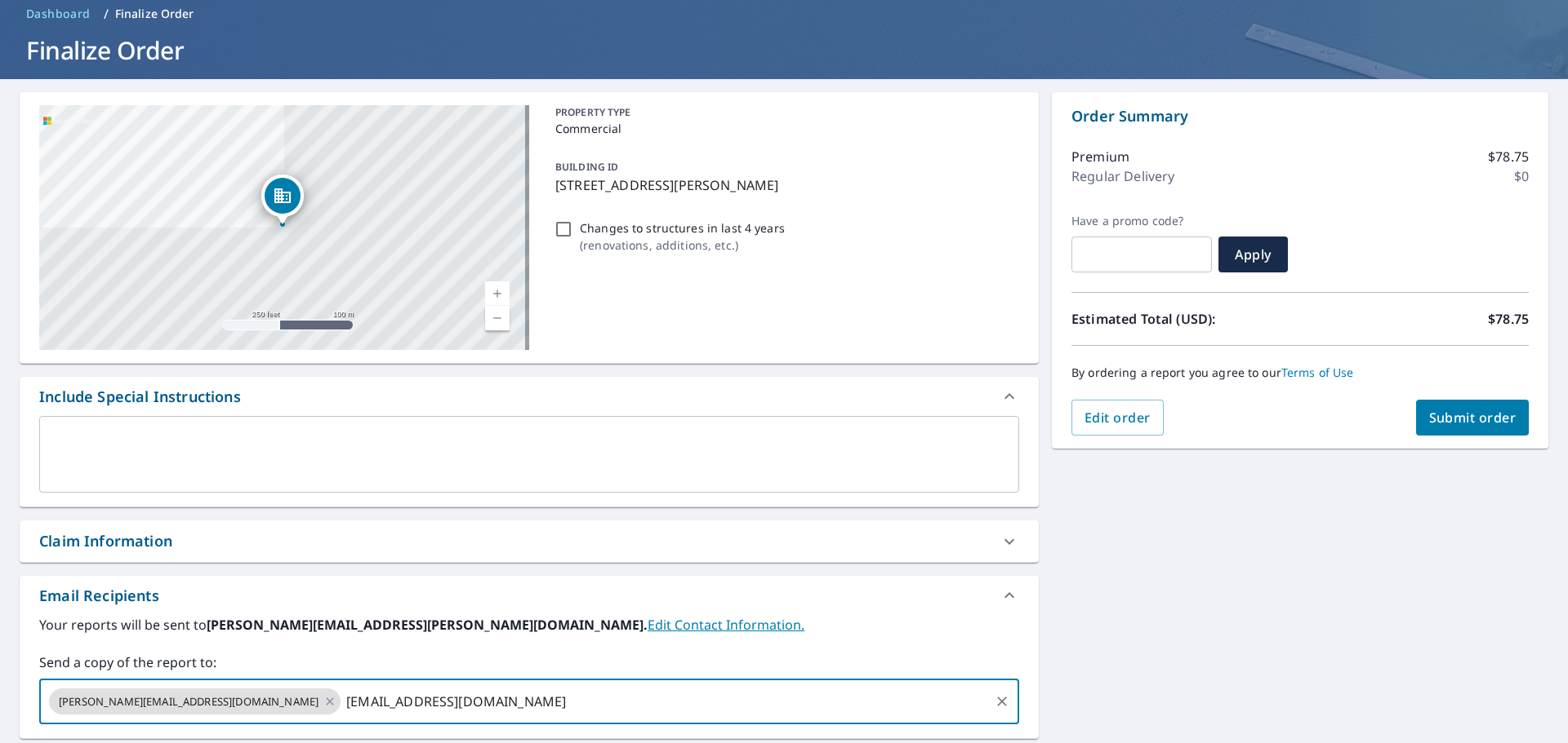
scroll to position [0, 0]
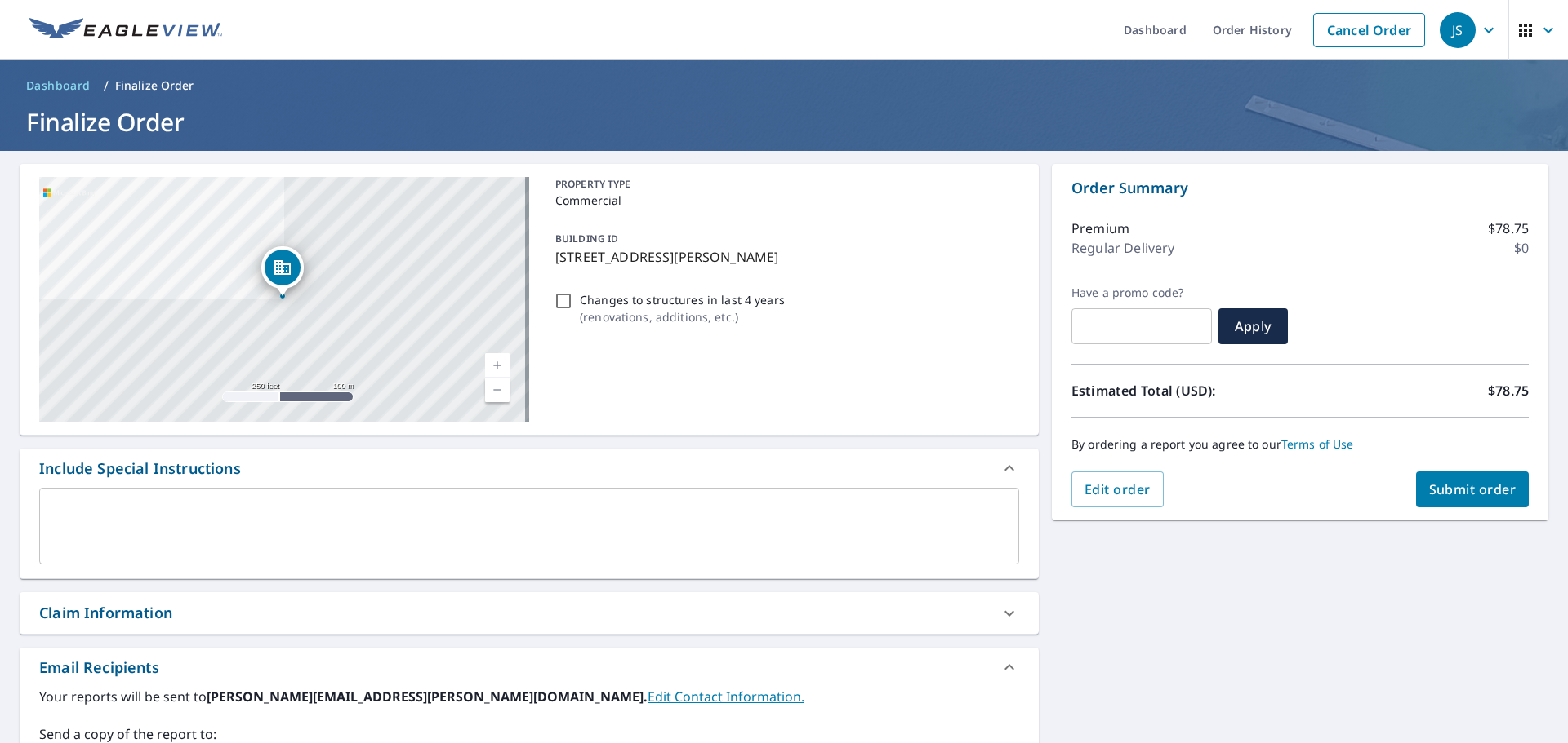
type input "[EMAIL_ADDRESS][DOMAIN_NAME]"
click at [1478, 492] on span "Submit order" at bounding box center [1472, 489] width 87 height 18
checkbox input "true"
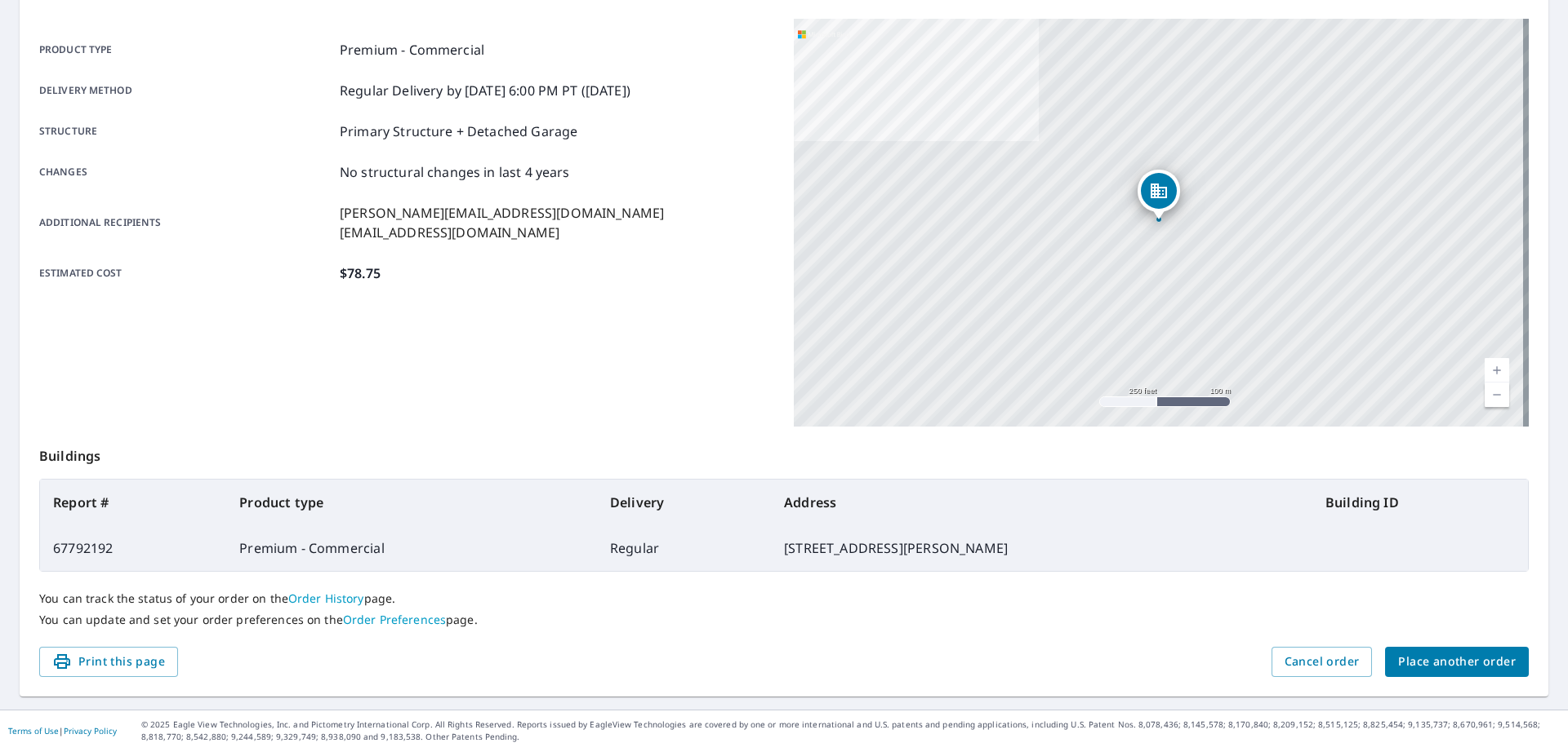
scroll to position [217, 0]
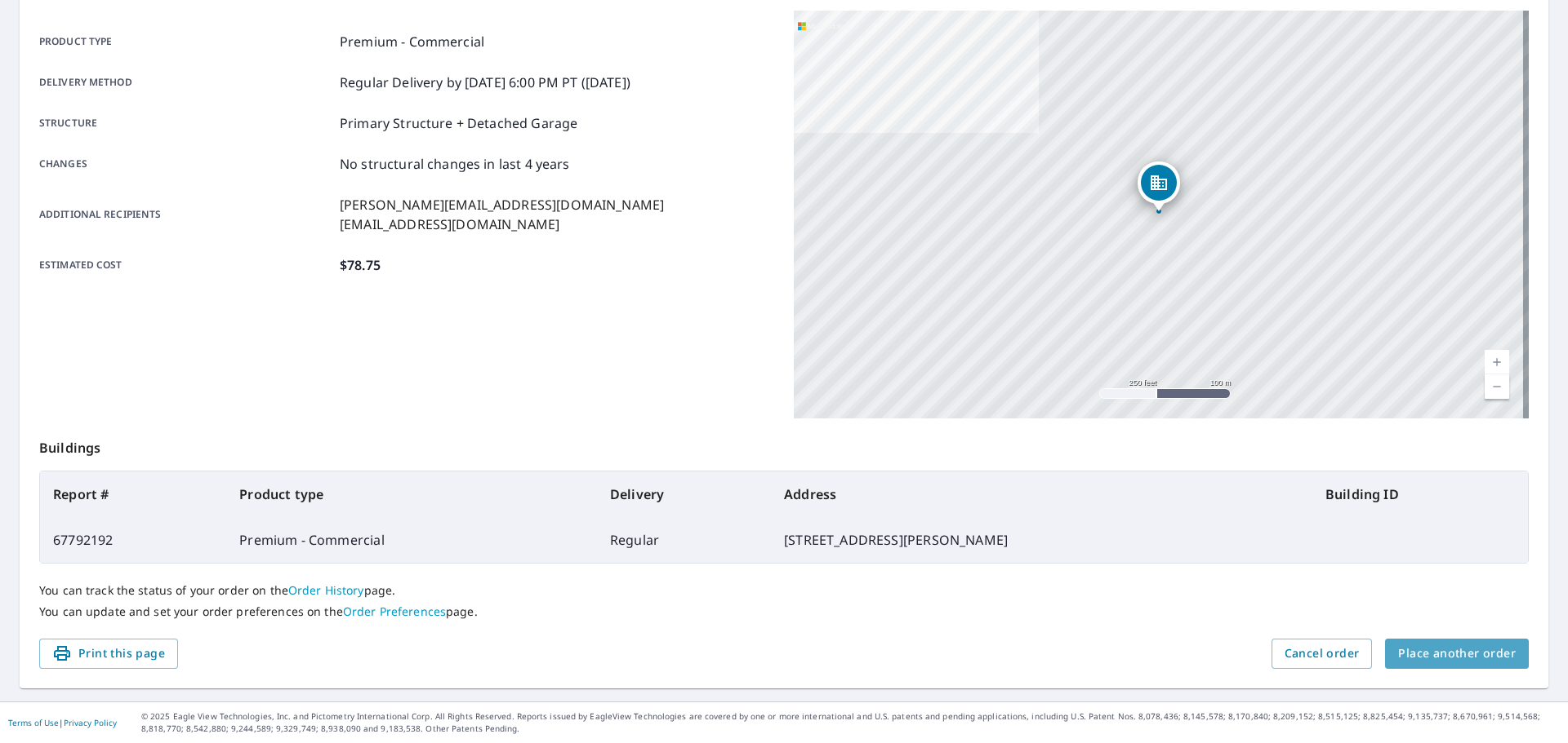
click at [1462, 650] on span "Place another order" at bounding box center [1456, 654] width 118 height 20
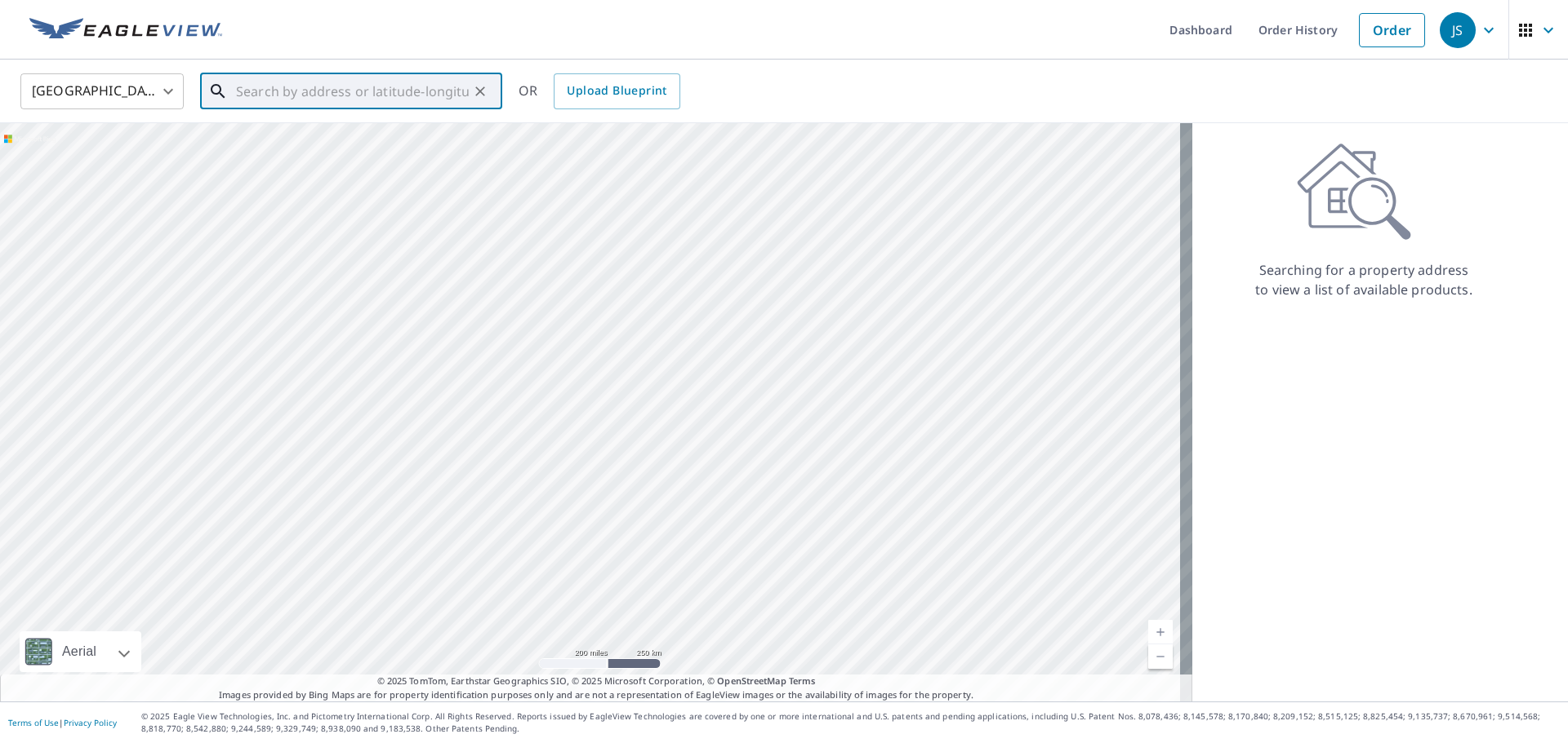
click at [375, 88] on input "text" at bounding box center [352, 91] width 233 height 46
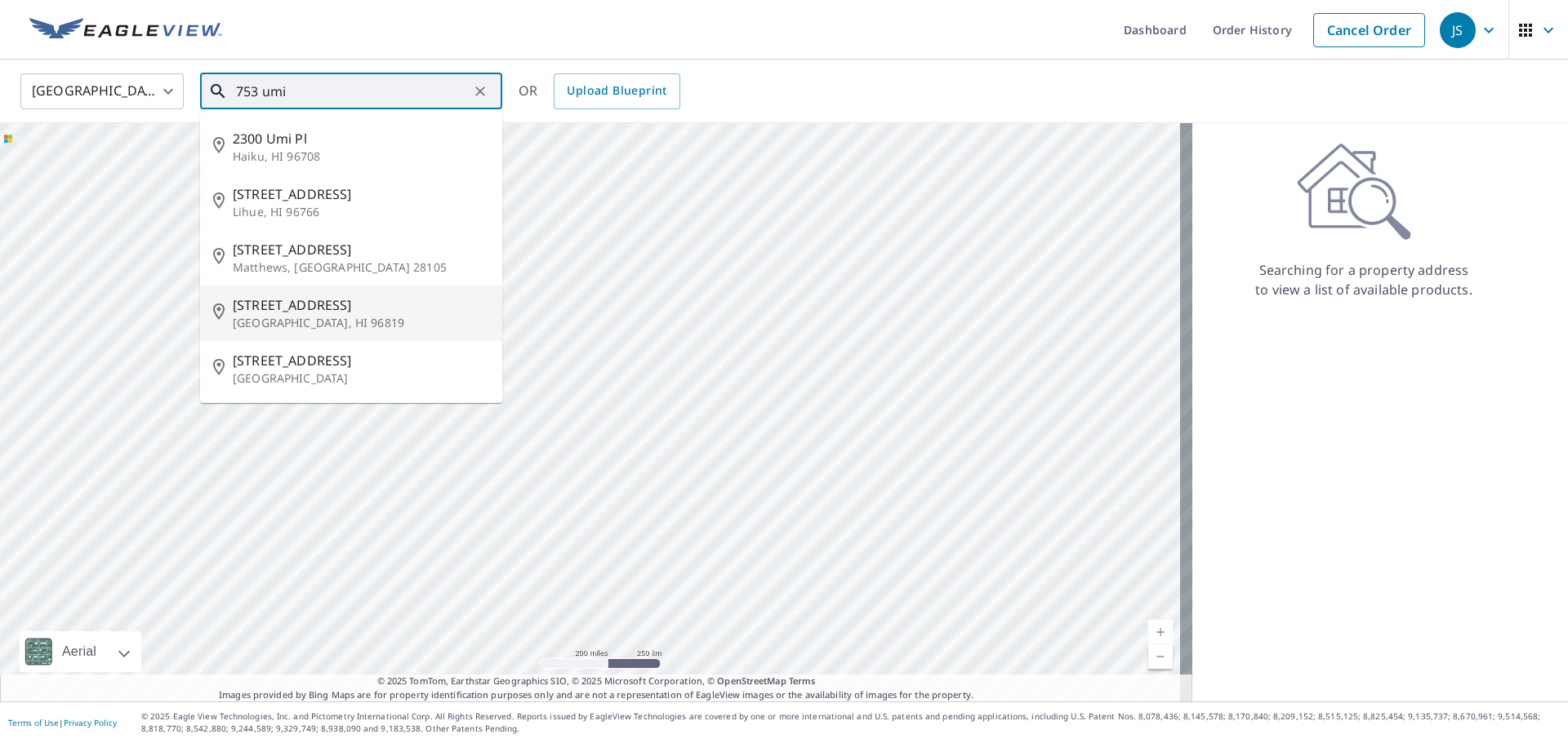
click at [279, 303] on span "[STREET_ADDRESS]" at bounding box center [360, 304] width 256 height 19
type input "[STREET_ADDRESS]"
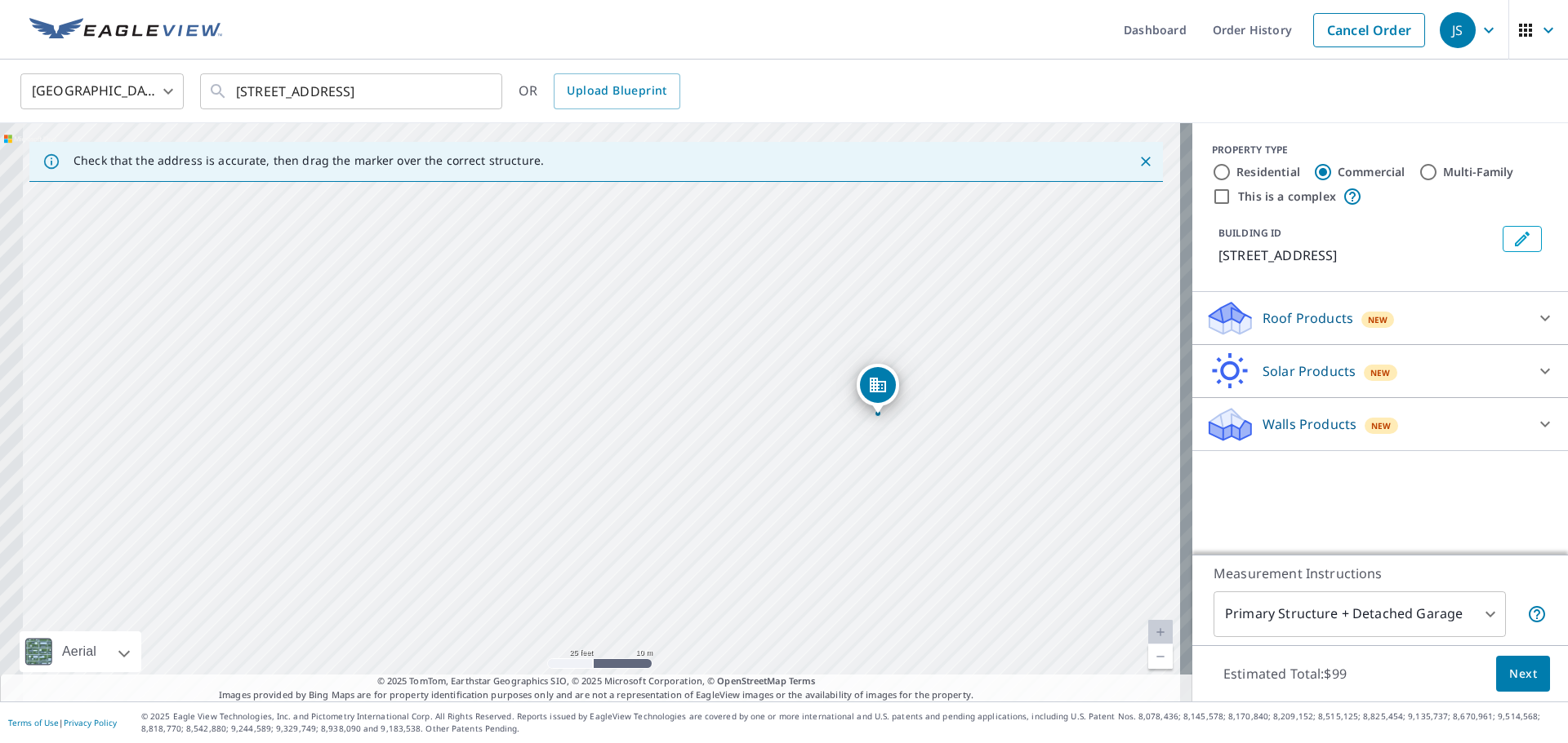
drag, startPoint x: 512, startPoint y: 314, endPoint x: 728, endPoint y: 406, distance: 234.8
click at [728, 406] on div "[STREET_ADDRESS]" at bounding box center [595, 412] width 1192 height 578
drag, startPoint x: 882, startPoint y: 385, endPoint x: 635, endPoint y: 348, distance: 249.8
drag, startPoint x: 591, startPoint y: 386, endPoint x: 611, endPoint y: 396, distance: 22.4
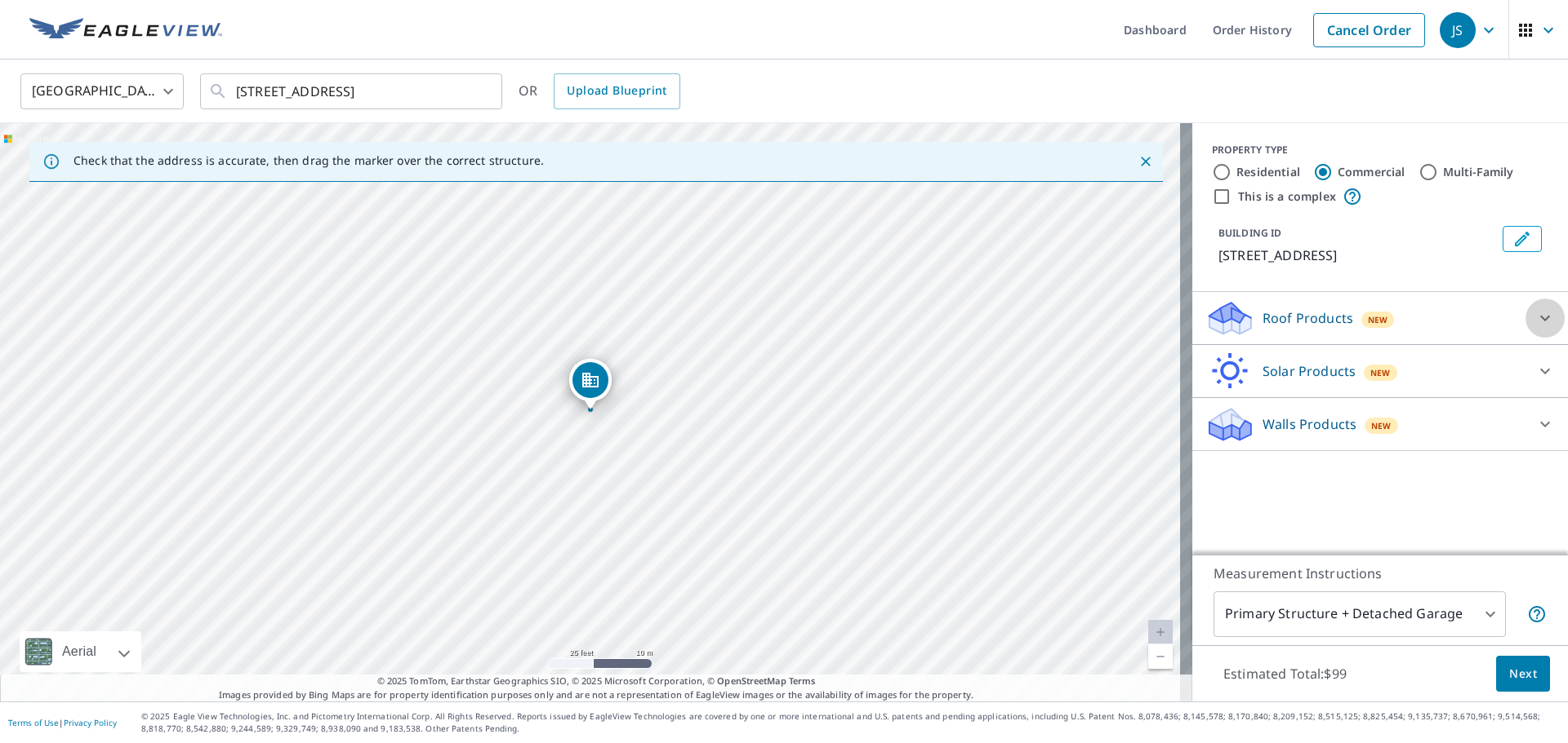
click at [1540, 315] on icon at bounding box center [1544, 318] width 19 height 19
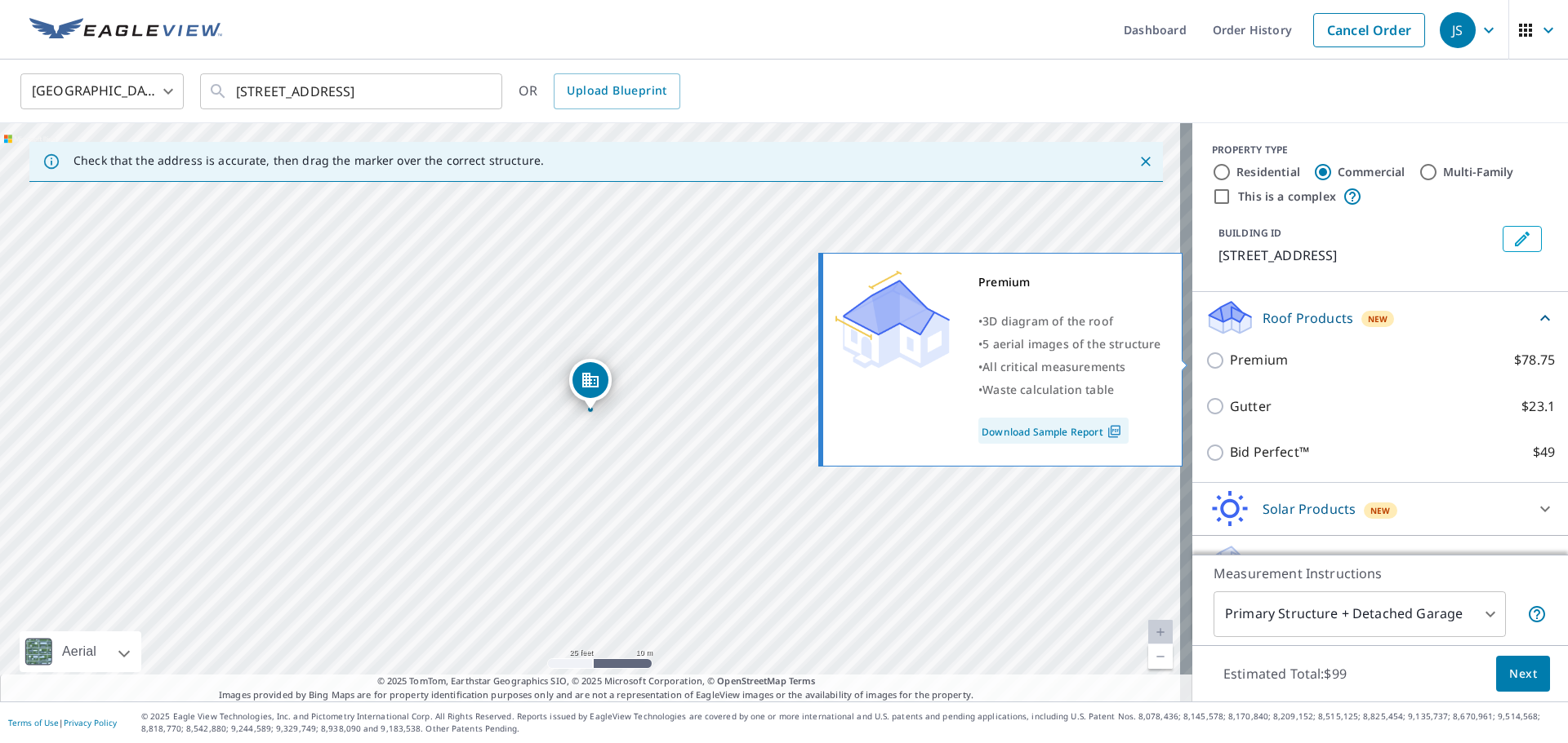
click at [1206, 358] on input "Premium $78.75" at bounding box center [1217, 360] width 25 height 19
checkbox input "true"
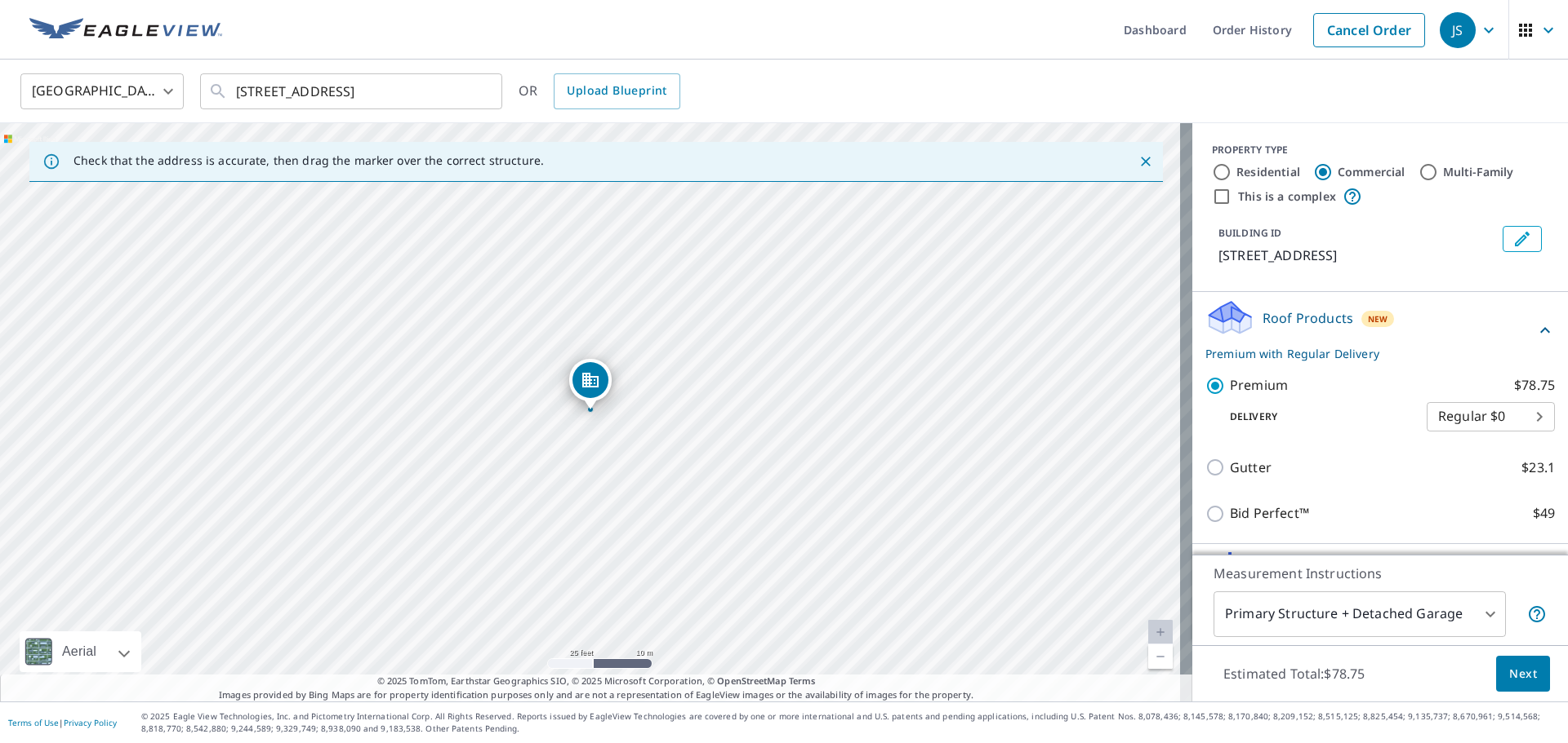
click at [1513, 676] on span "Next" at bounding box center [1522, 675] width 28 height 20
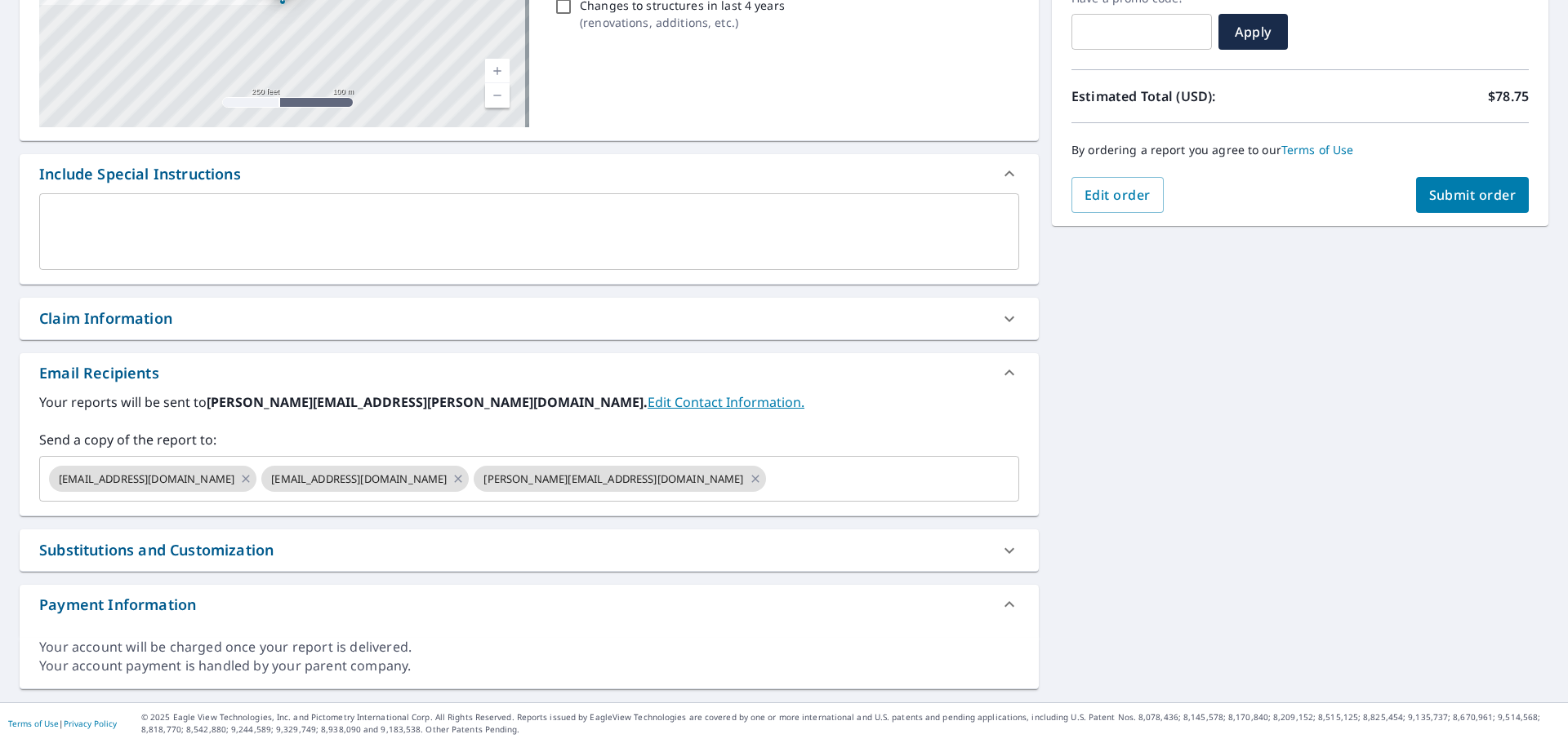
scroll to position [295, 0]
click at [249, 476] on icon at bounding box center [246, 478] width 8 height 8
click at [249, 478] on icon at bounding box center [246, 478] width 8 height 8
checkbox input "true"
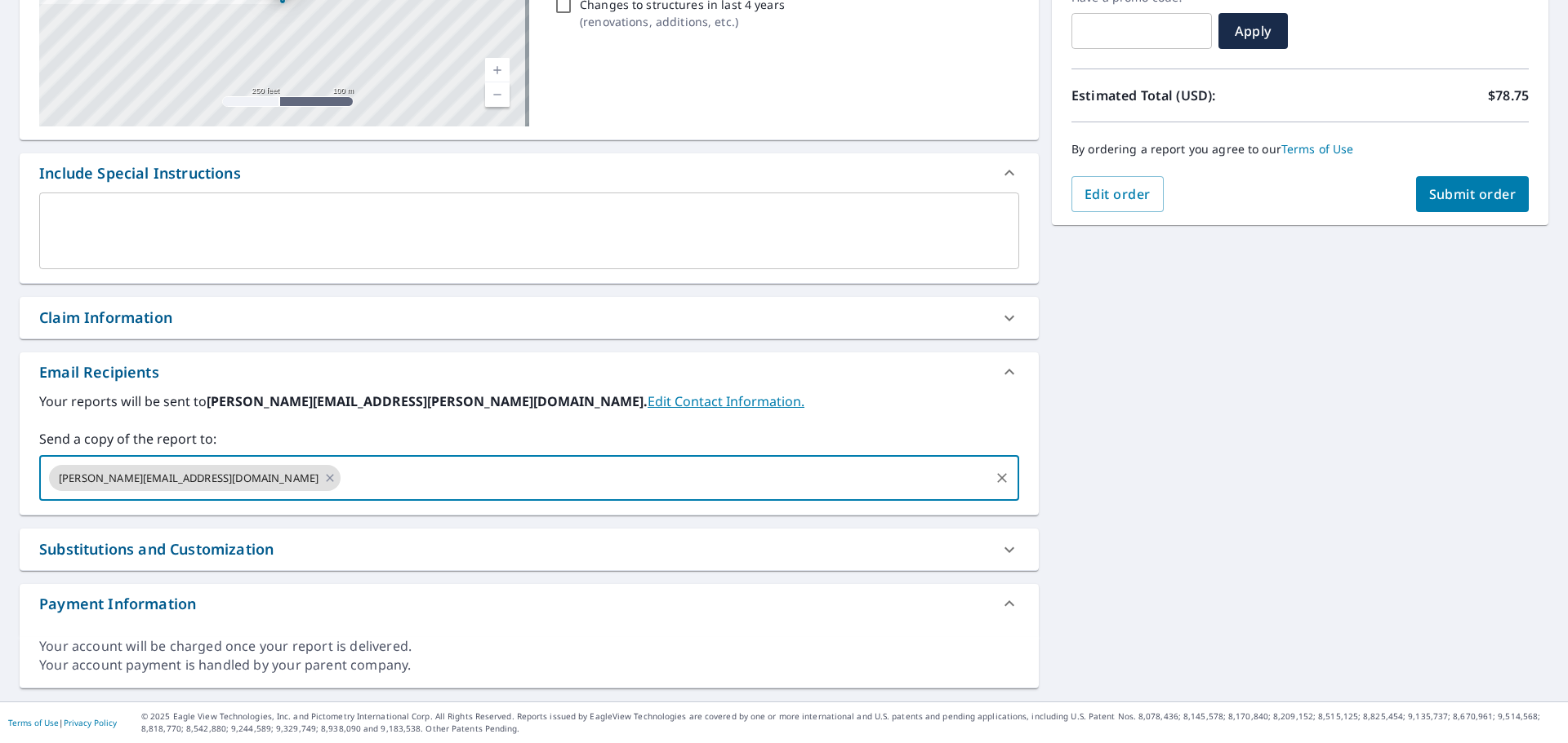
click at [401, 480] on input "text" at bounding box center [665, 478] width 644 height 31
paste input "[EMAIL_ADDRESS][DOMAIN_NAME]"
type input "[EMAIL_ADDRESS][DOMAIN_NAME]"
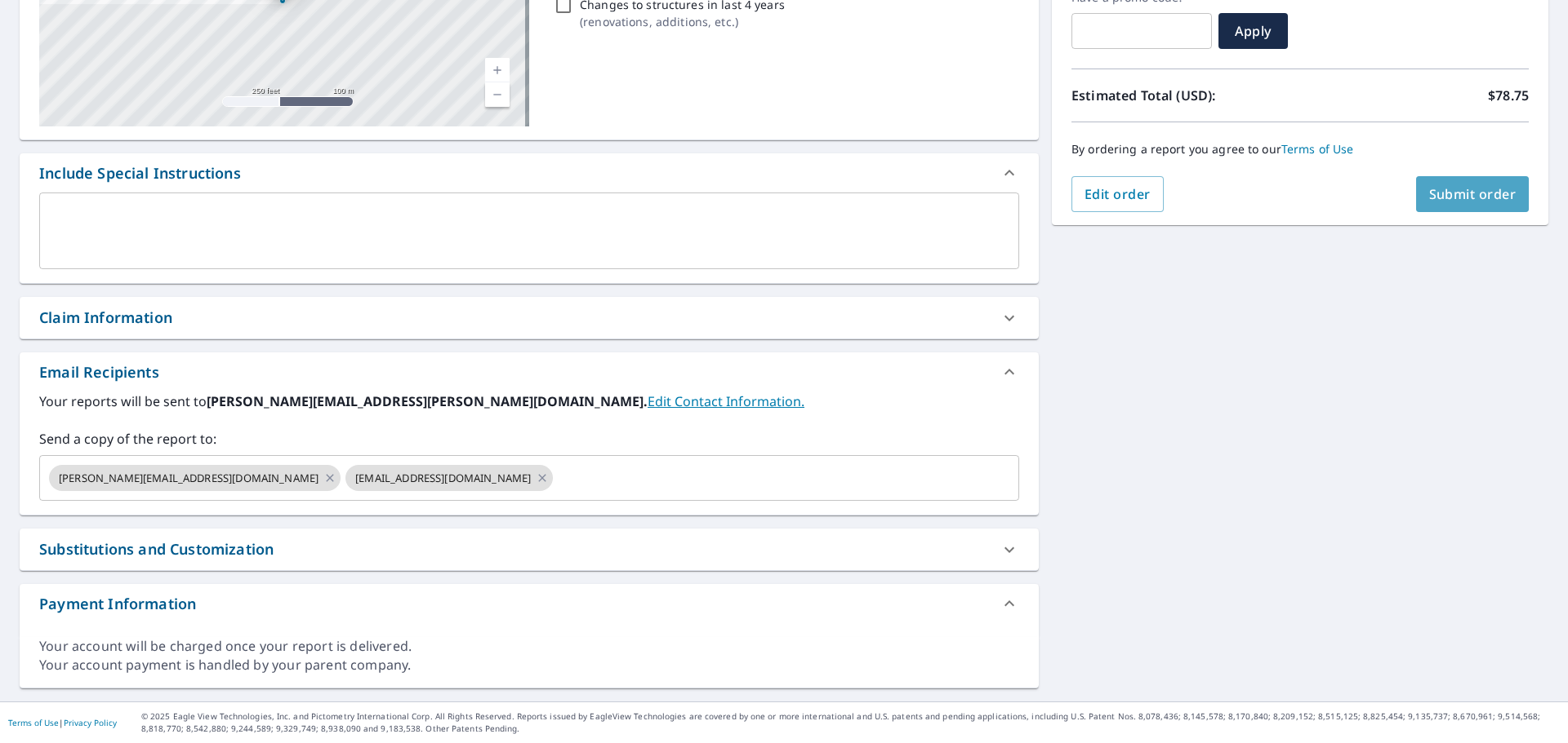
click at [1463, 198] on span "Submit order" at bounding box center [1472, 194] width 87 height 18
checkbox input "true"
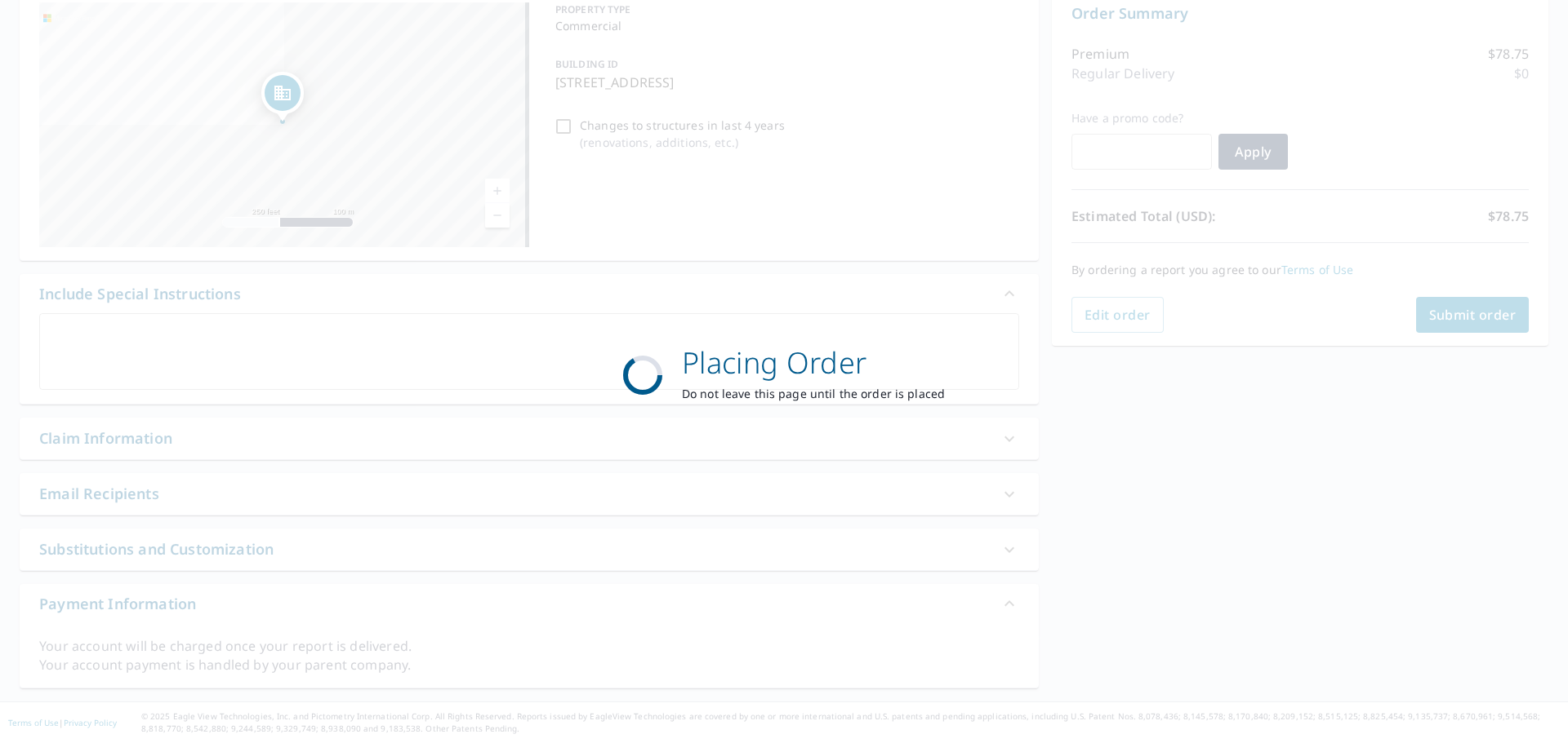
scroll to position [175, 0]
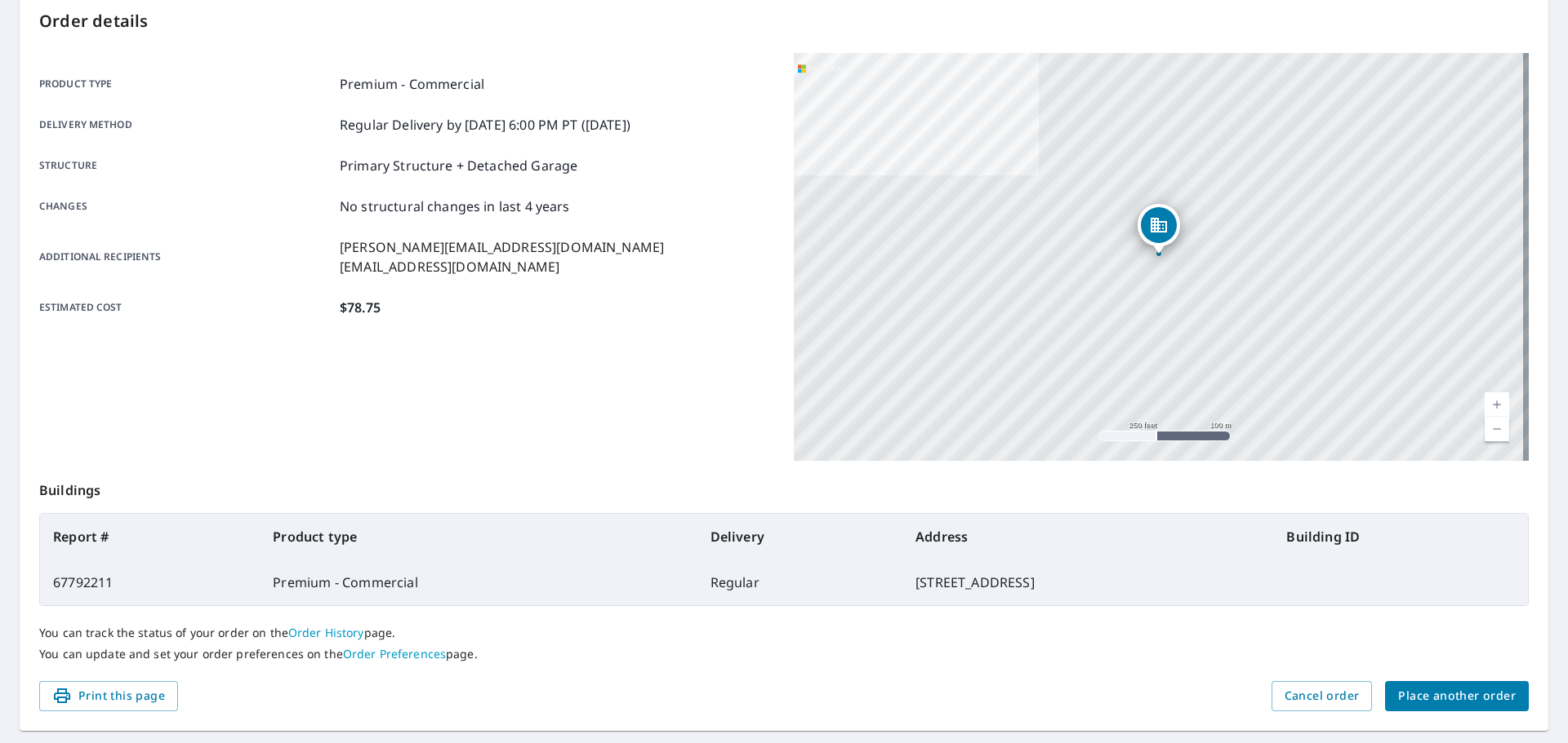
click at [1463, 697] on span "Place another order" at bounding box center [1456, 697] width 118 height 20
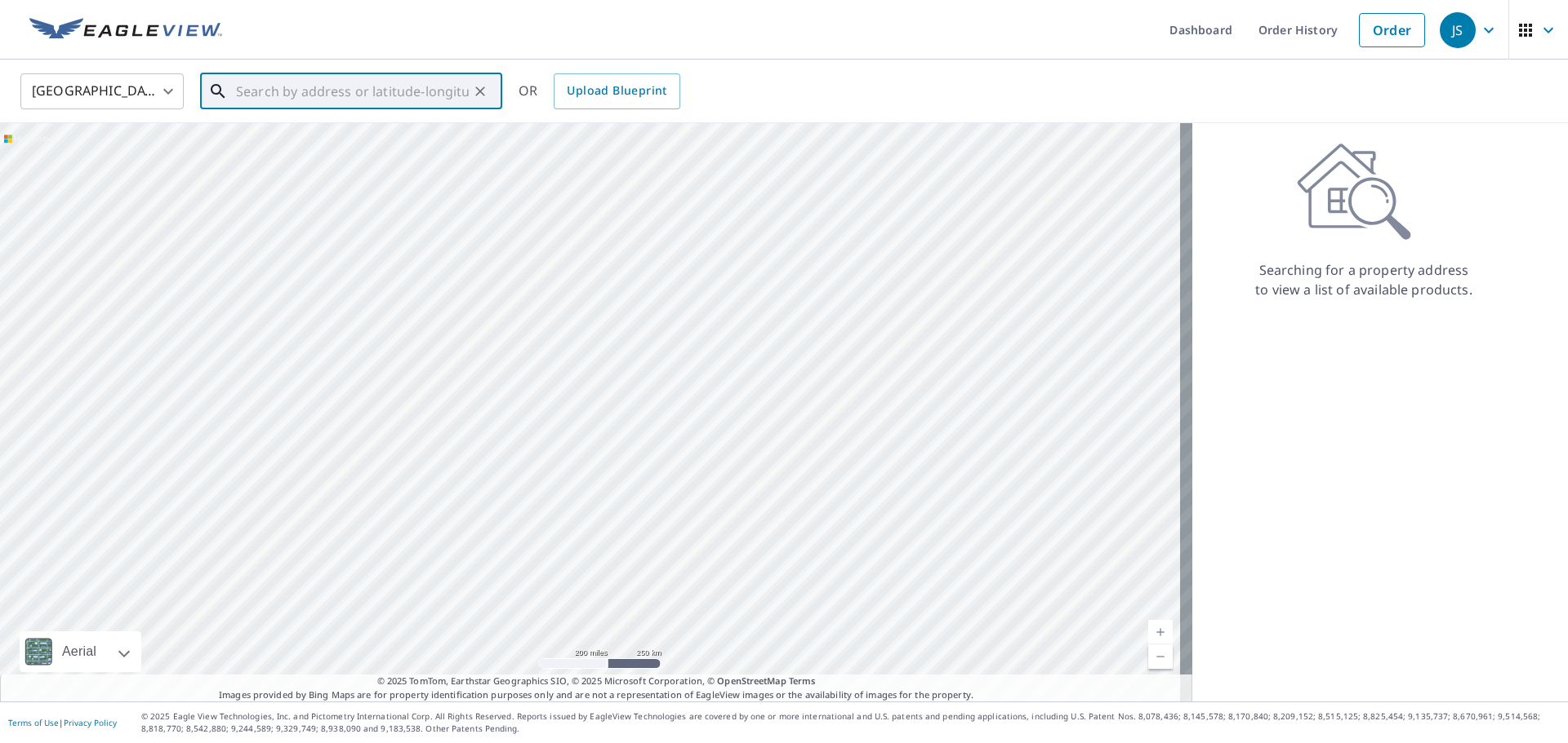
click at [293, 85] on input "text" at bounding box center [352, 91] width 233 height 46
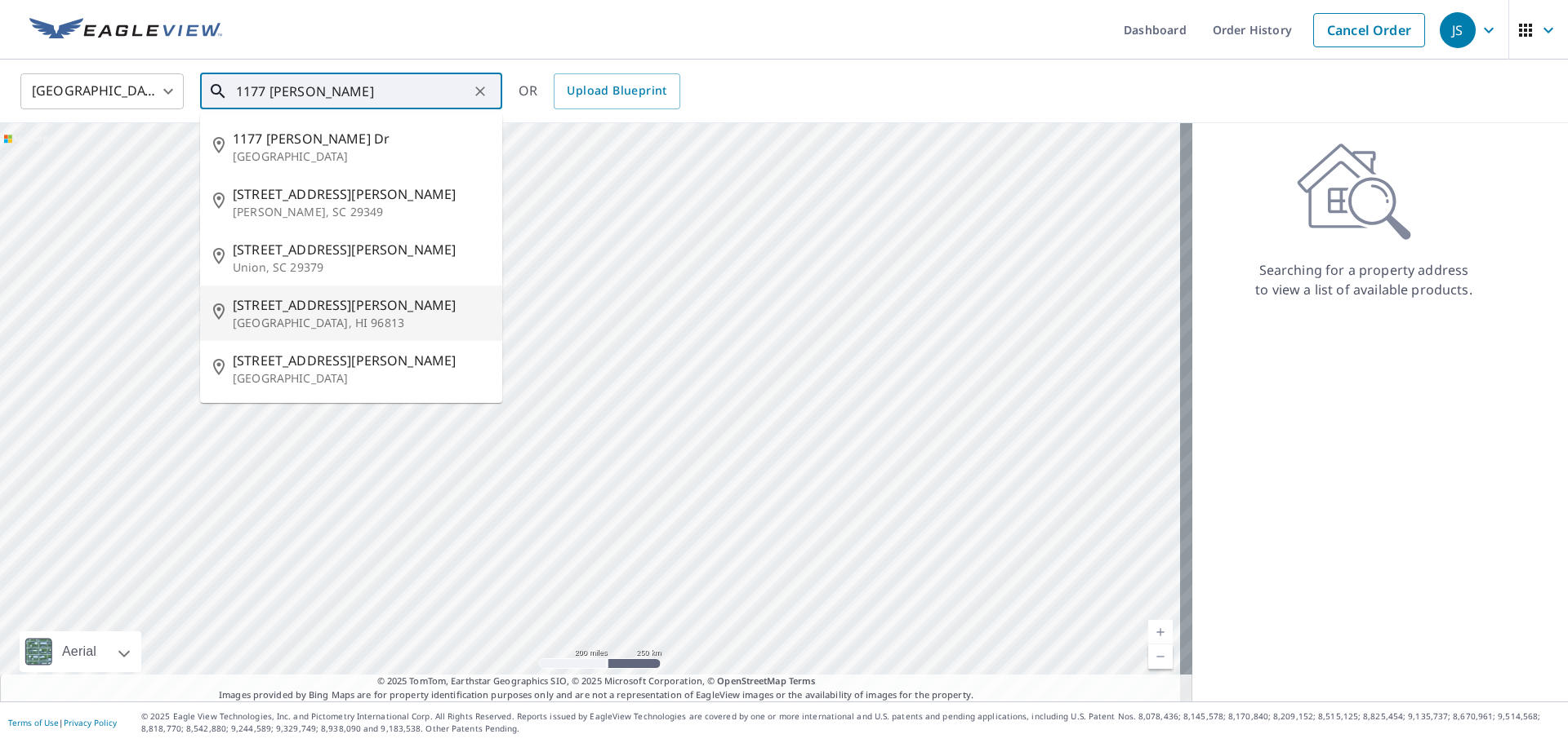
click at [285, 309] on span "[STREET_ADDRESS][PERSON_NAME]" at bounding box center [360, 304] width 256 height 19
type input "[STREET_ADDRESS][PERSON_NAME]"
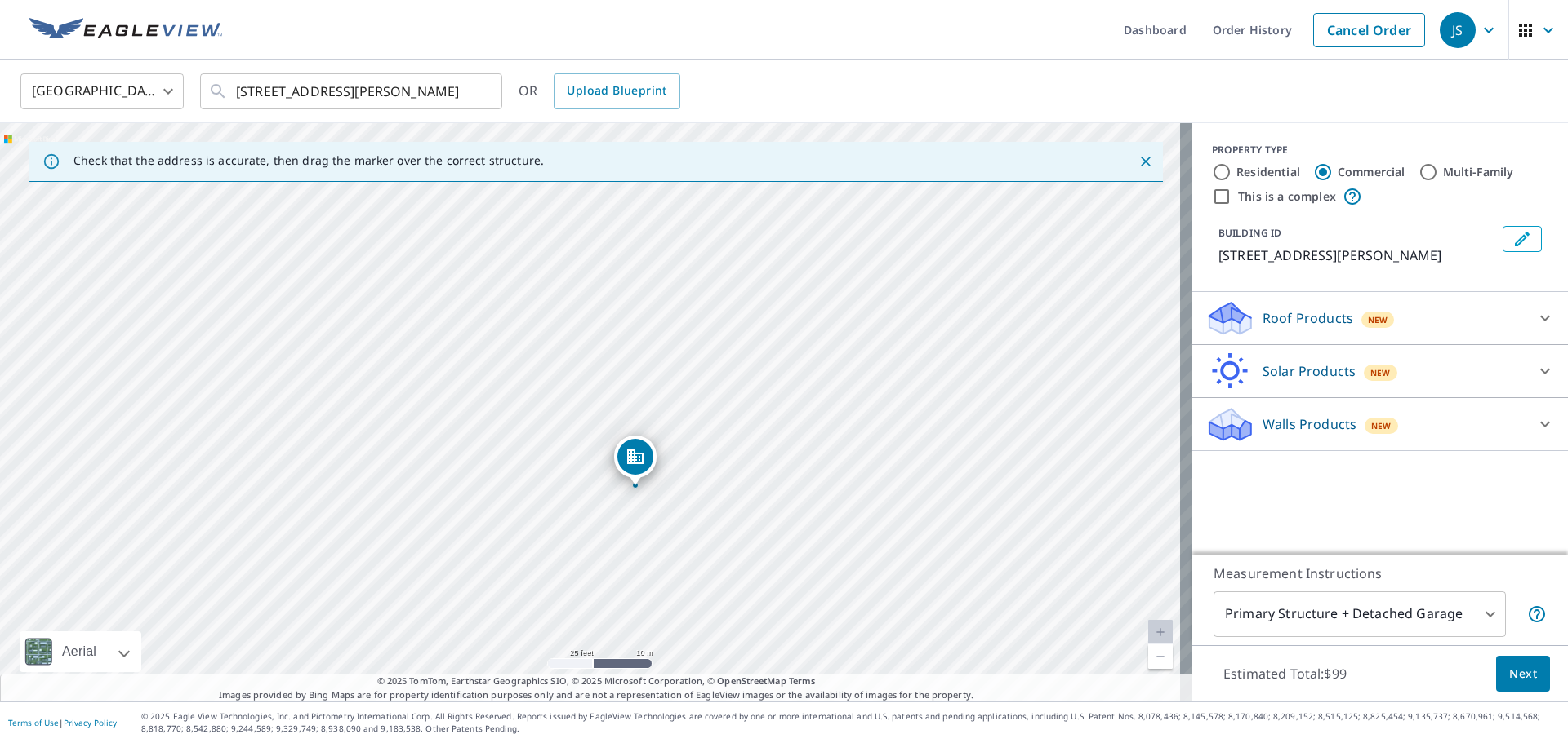
drag, startPoint x: 569, startPoint y: 346, endPoint x: 633, endPoint y: 458, distance: 129.0
drag, startPoint x: 500, startPoint y: 458, endPoint x: 588, endPoint y: 466, distance: 88.4
click at [588, 466] on div "[STREET_ADDRESS][PERSON_NAME]" at bounding box center [595, 412] width 1192 height 578
drag, startPoint x: 678, startPoint y: 394, endPoint x: 598, endPoint y: 436, distance: 90.4
drag, startPoint x: 797, startPoint y: 440, endPoint x: 902, endPoint y: 501, distance: 121.4
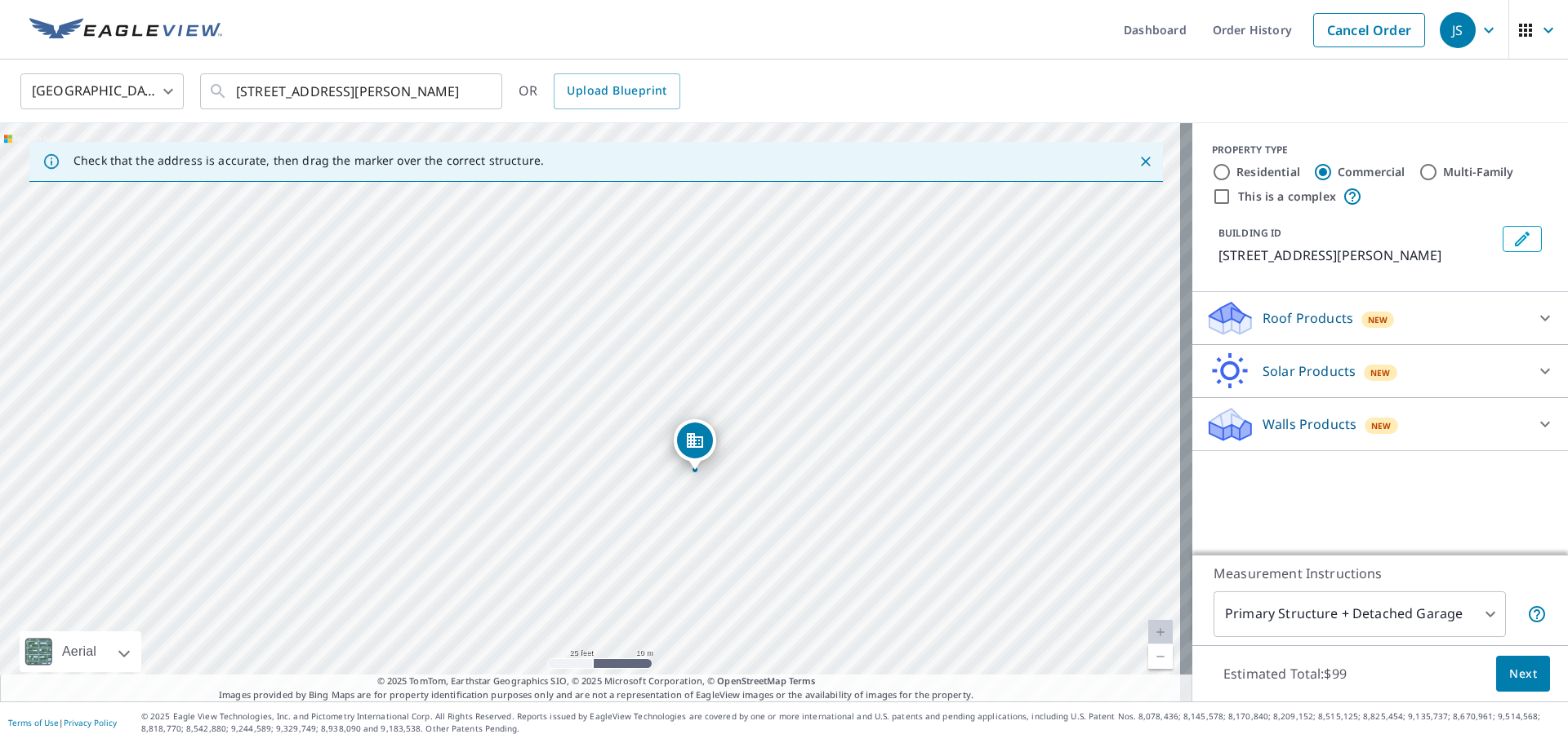
click at [902, 501] on div "[STREET_ADDRESS][PERSON_NAME]" at bounding box center [595, 412] width 1192 height 578
click at [1535, 309] on icon at bounding box center [1544, 318] width 19 height 19
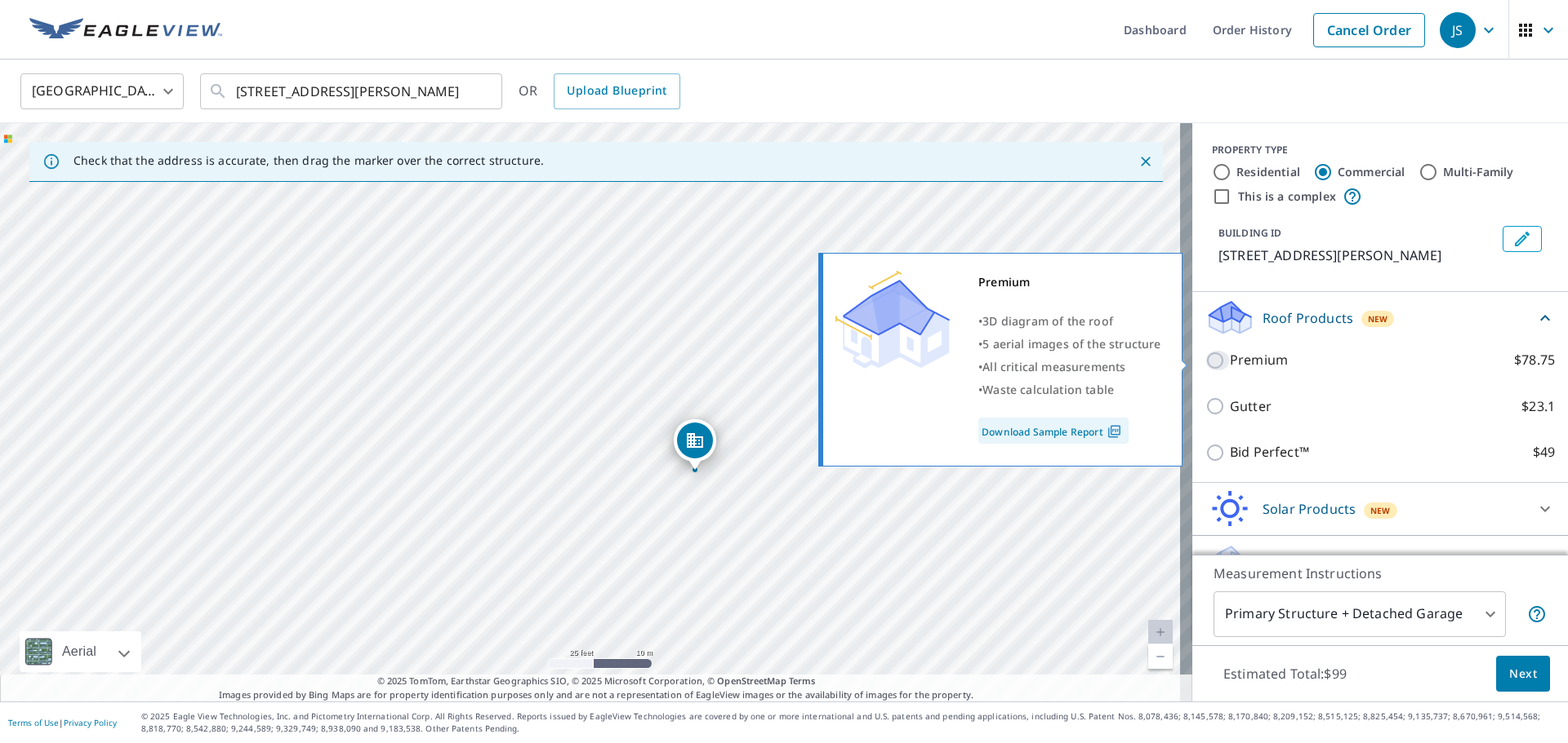
click at [1205, 359] on input "Premium $78.75" at bounding box center [1217, 360] width 25 height 19
checkbox input "true"
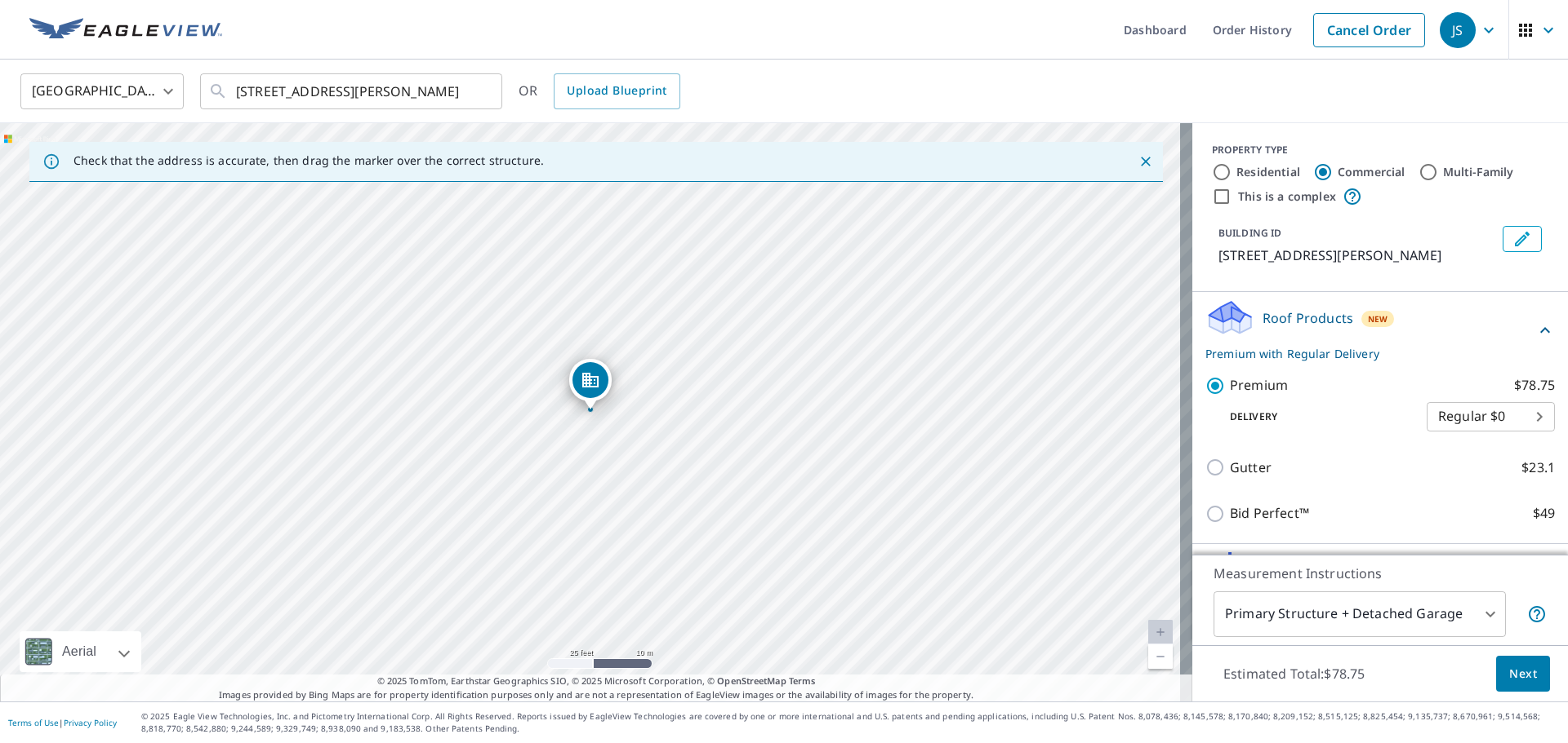
click at [1512, 674] on span "Next" at bounding box center [1522, 675] width 28 height 20
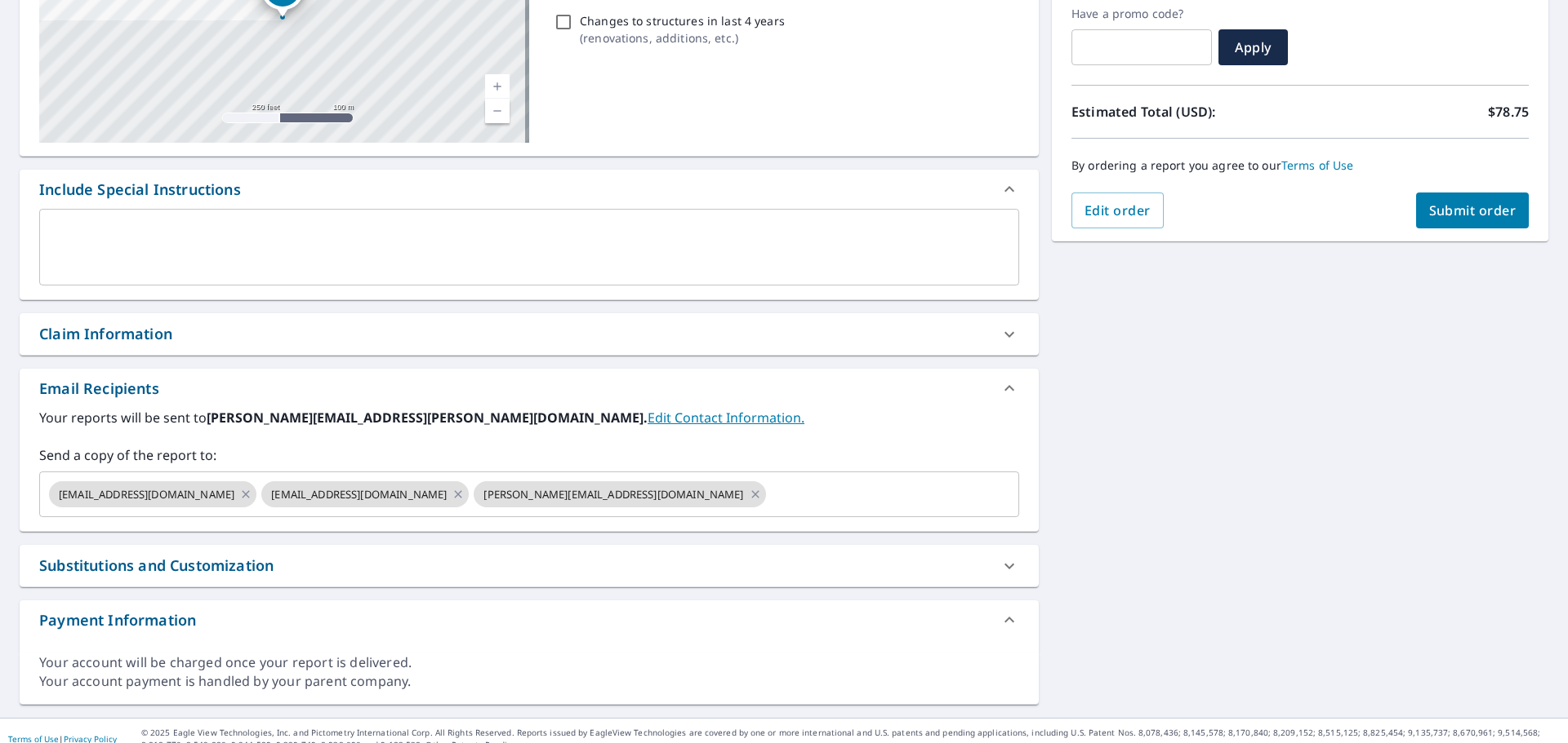
scroll to position [295, 0]
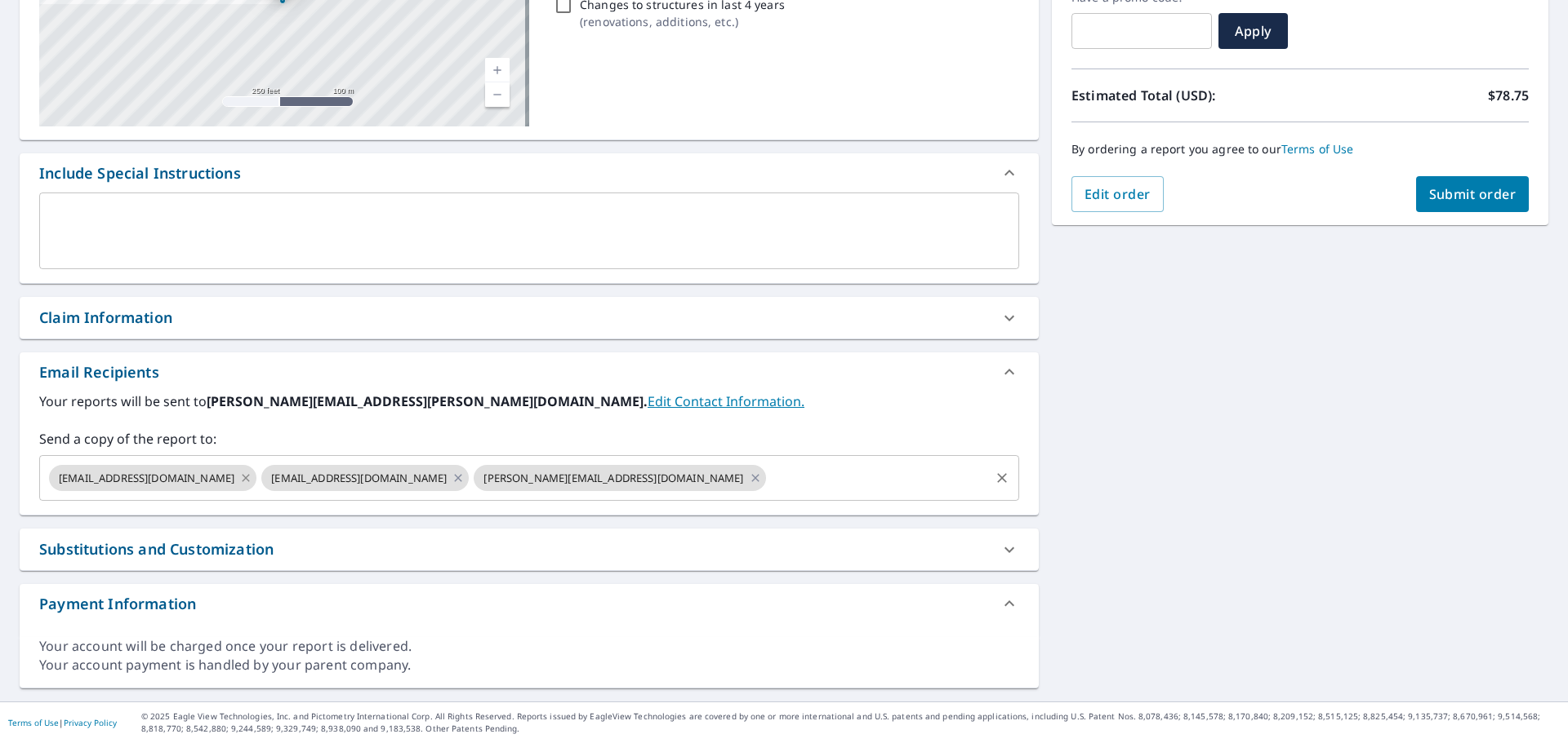
click at [252, 475] on icon at bounding box center [245, 478] width 13 height 18
click at [247, 477] on icon at bounding box center [245, 478] width 13 height 18
checkbox input "true"
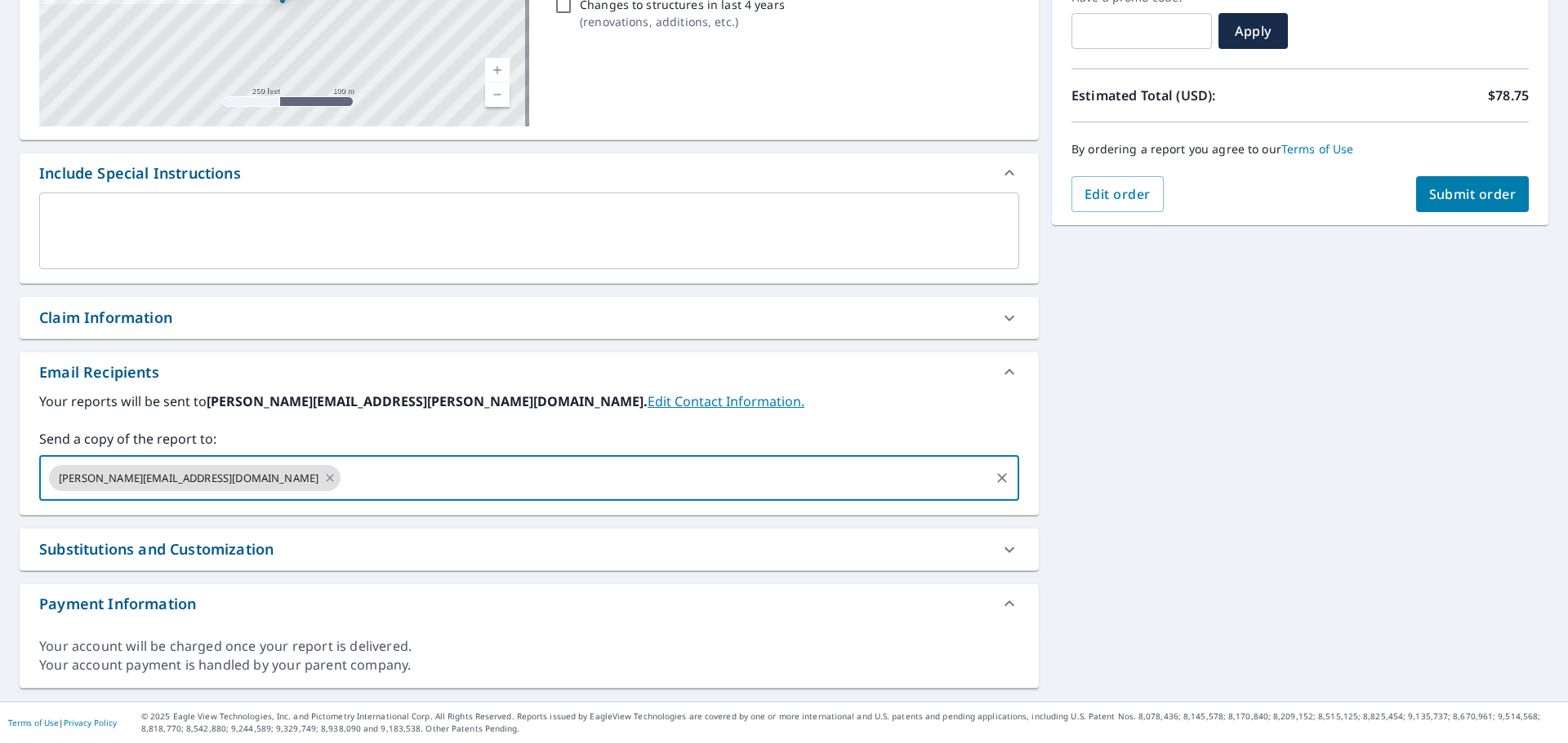
paste input "[EMAIL_ADDRESS][DOMAIN_NAME]"
type input "[EMAIL_ADDRESS][DOMAIN_NAME]"
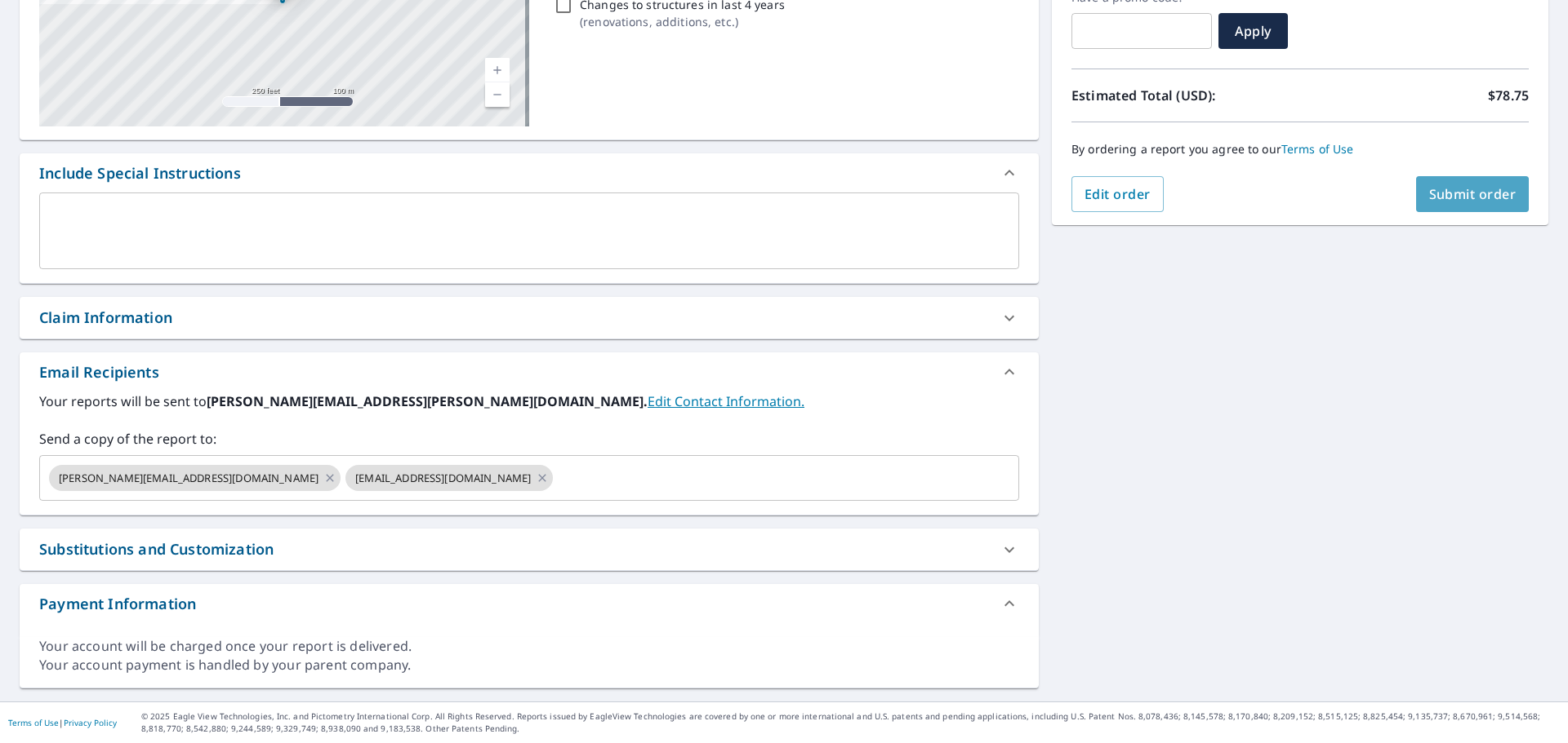
click at [1462, 194] on span "Submit order" at bounding box center [1472, 194] width 87 height 18
checkbox input "true"
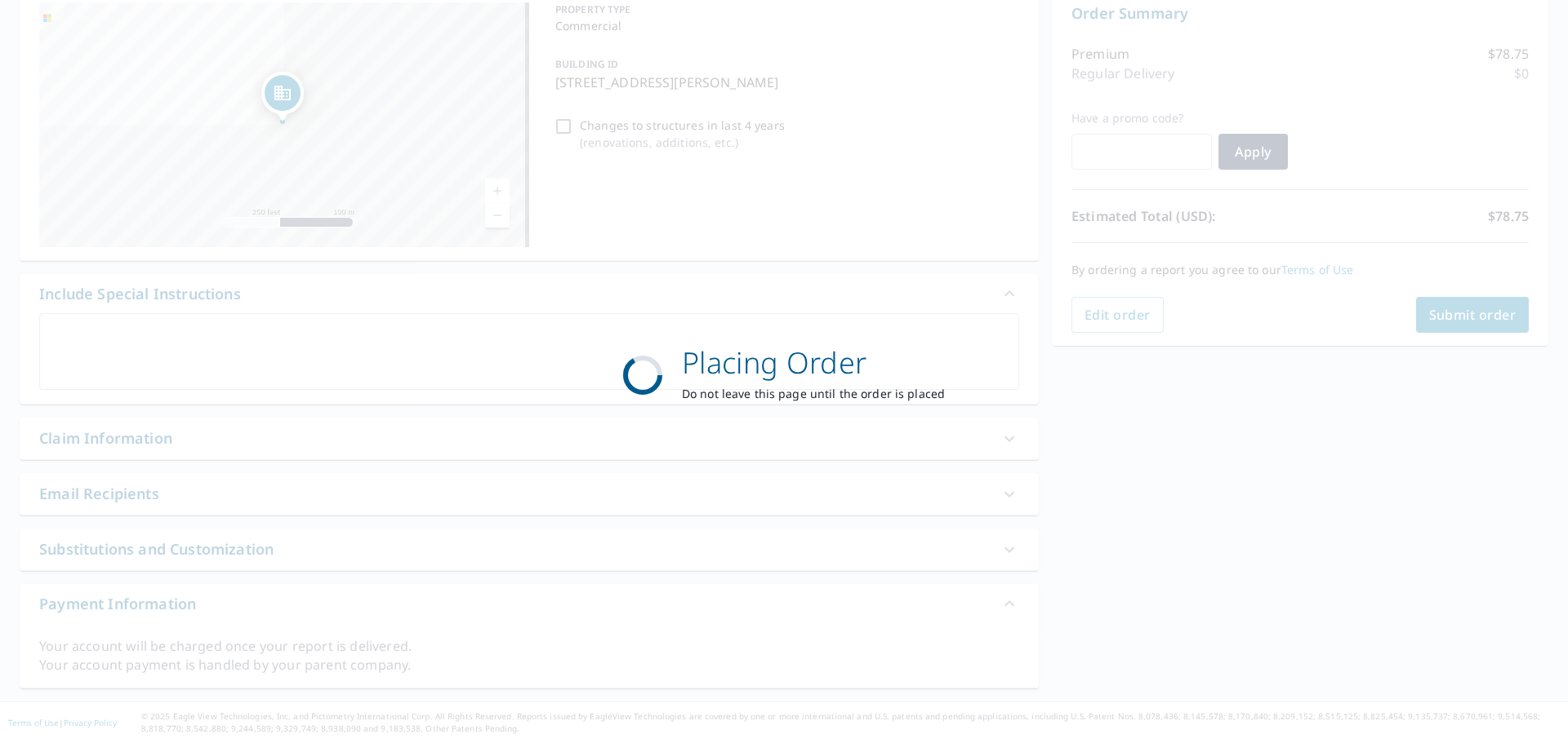
scroll to position [175, 0]
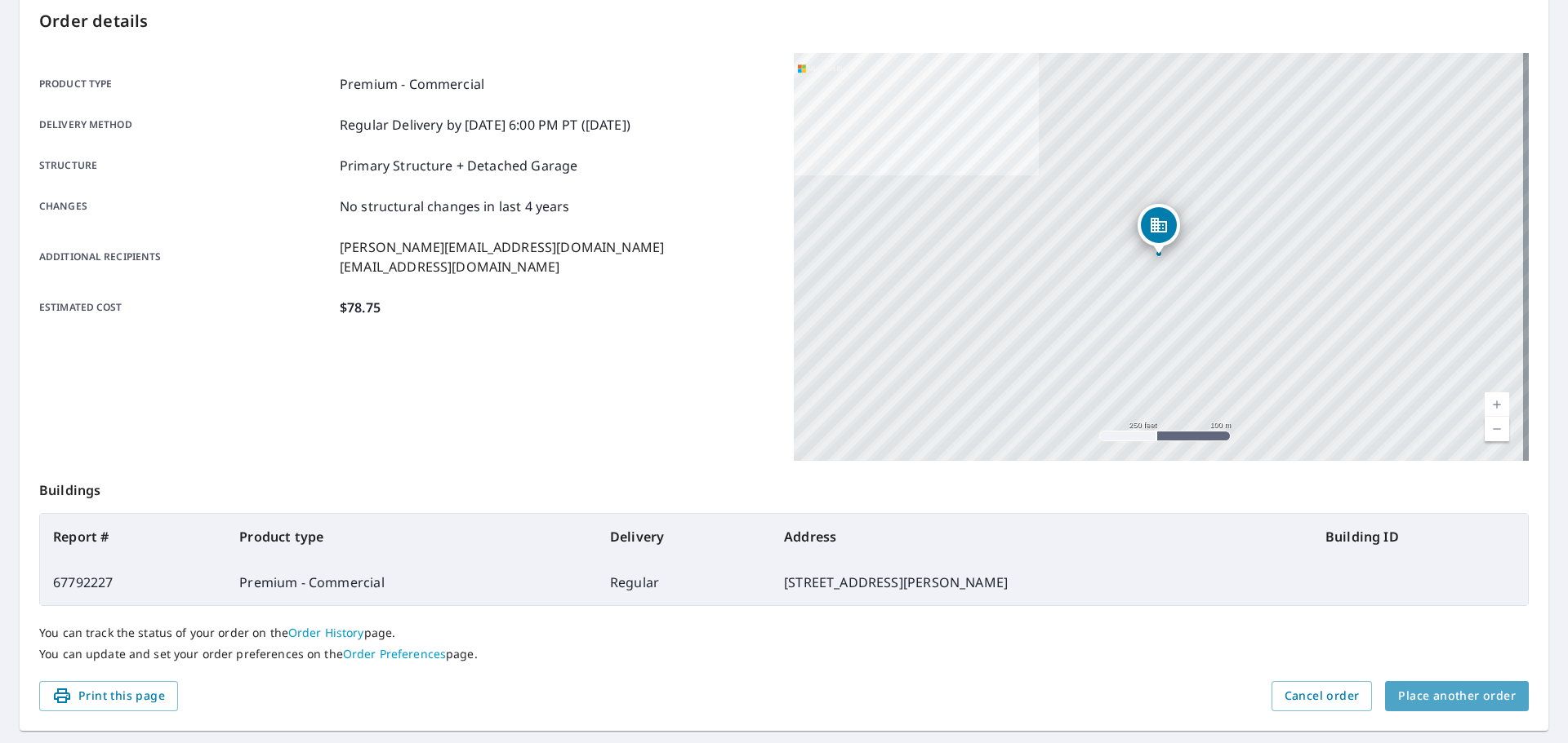
click at [1476, 694] on span "Place another order" at bounding box center [1456, 697] width 118 height 20
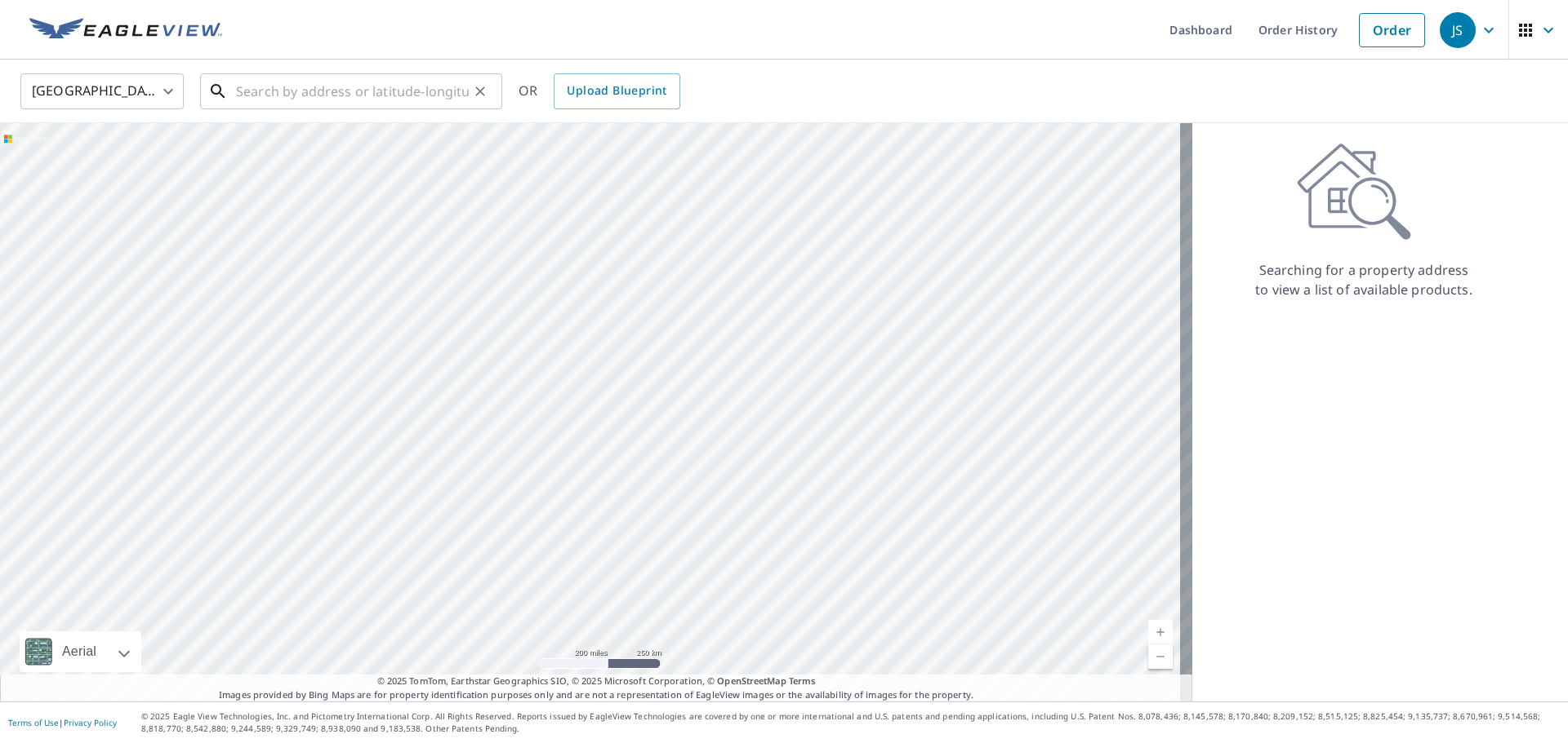
click at [385, 86] on input "text" at bounding box center [352, 91] width 233 height 46
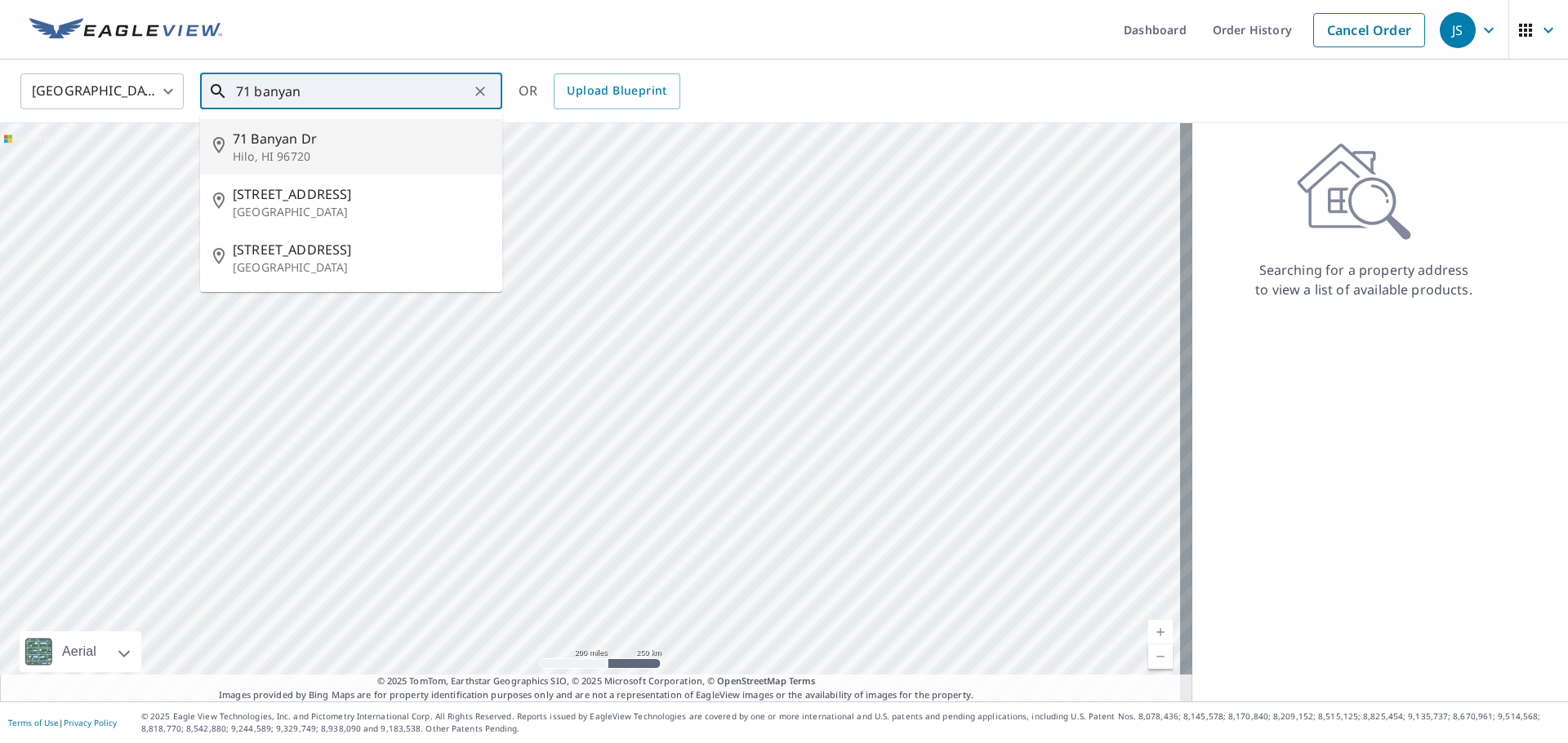
click at [286, 135] on span "71 Banyan Dr" at bounding box center [360, 139] width 256 height 19
type input "[STREET_ADDRESS][PERSON_NAME]"
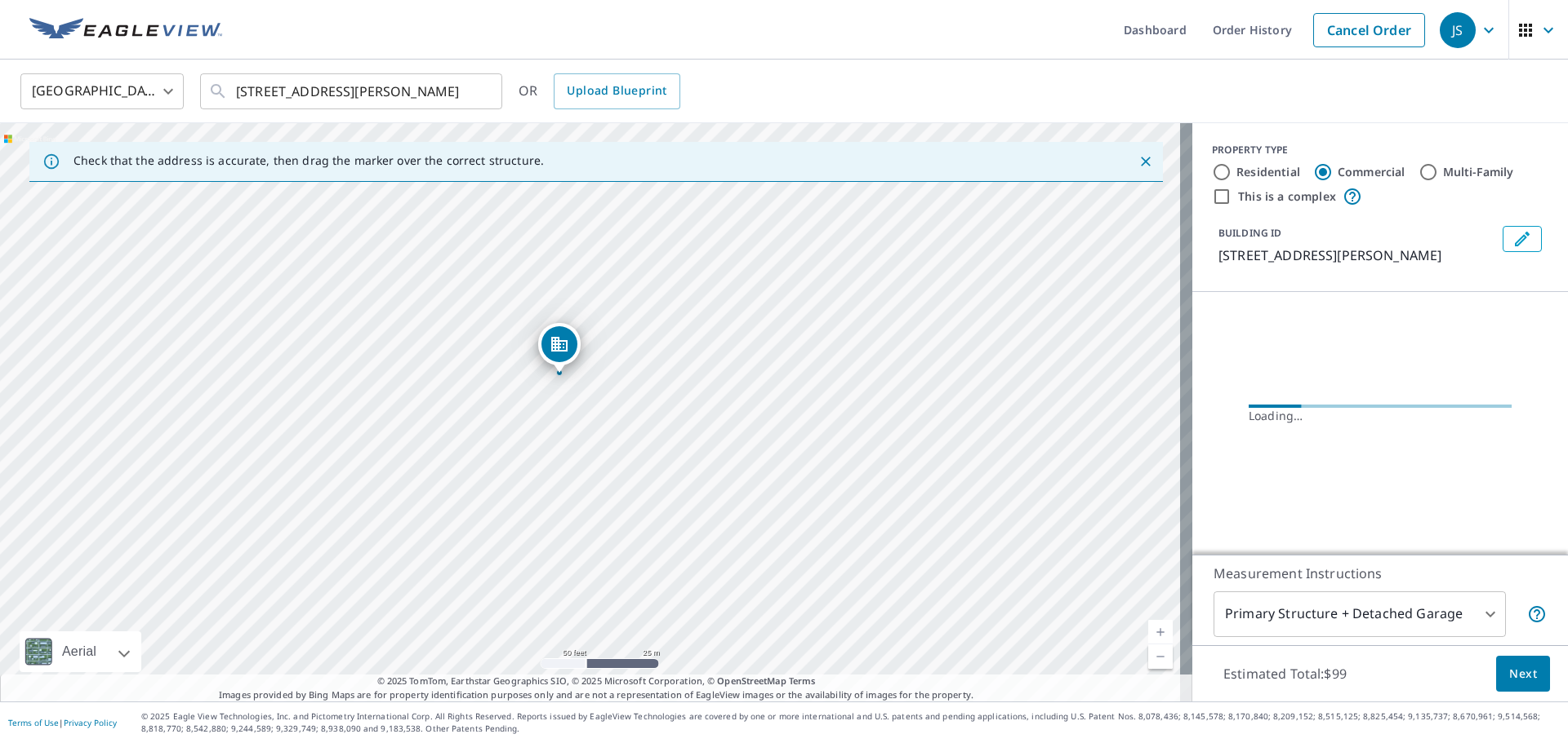
drag, startPoint x: 586, startPoint y: 365, endPoint x: 646, endPoint y: 441, distance: 96.8
click at [646, 441] on div "[STREET_ADDRESS][PERSON_NAME]" at bounding box center [595, 412] width 1192 height 578
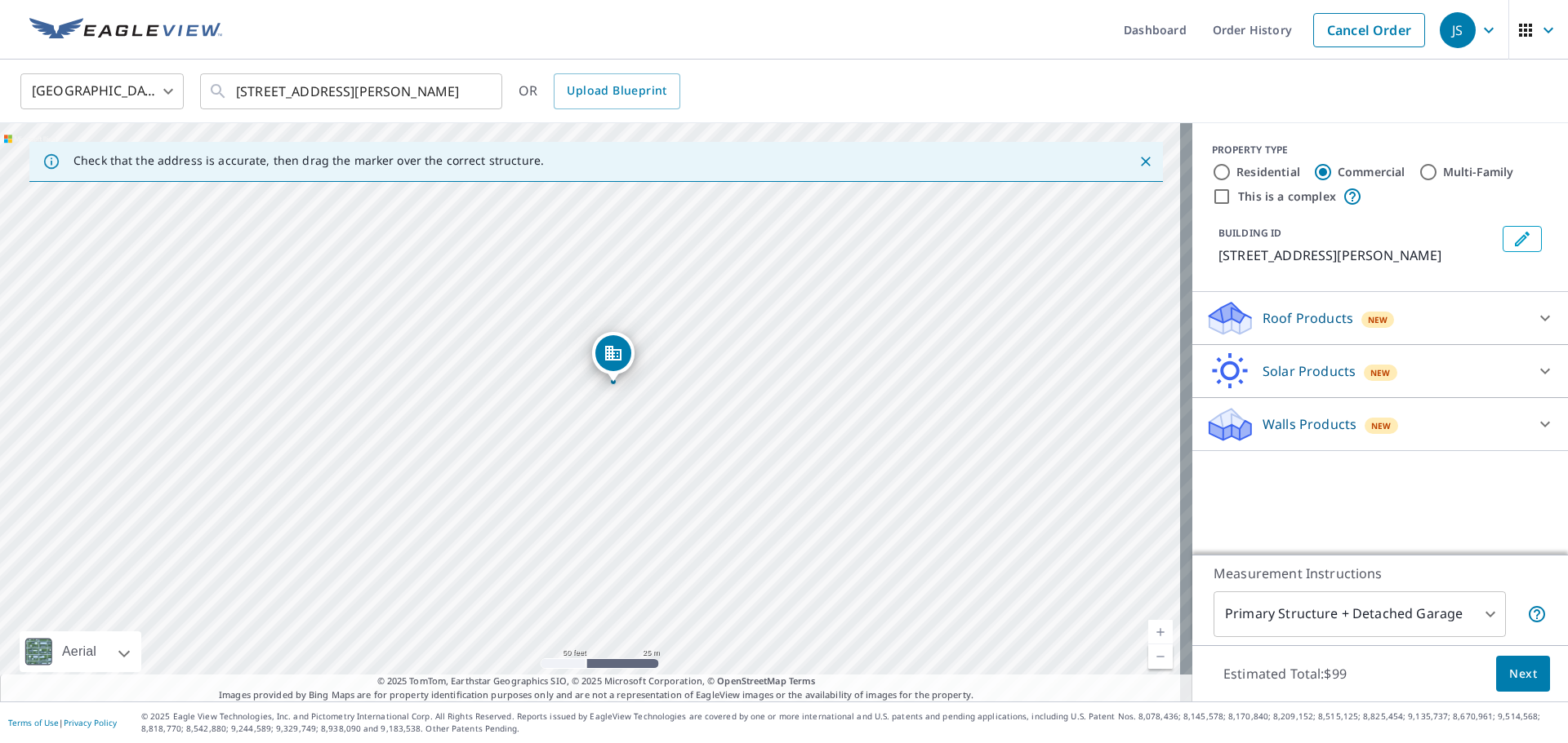
drag, startPoint x: 597, startPoint y: 384, endPoint x: 620, endPoint y: 355, distance: 37.0
click at [1535, 318] on icon at bounding box center [1544, 318] width 19 height 19
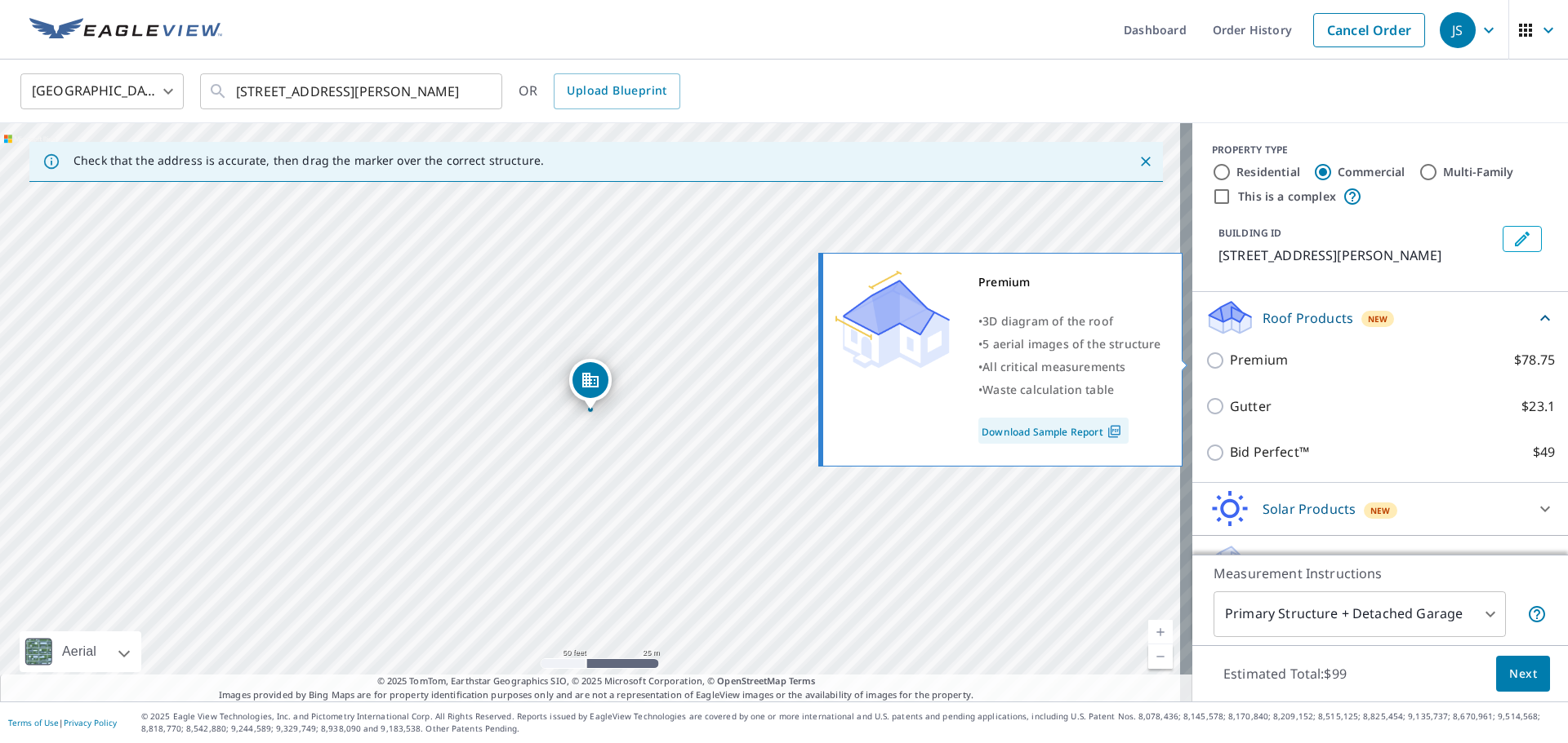
click at [1205, 359] on input "Premium $78.75" at bounding box center [1217, 360] width 25 height 19
checkbox input "true"
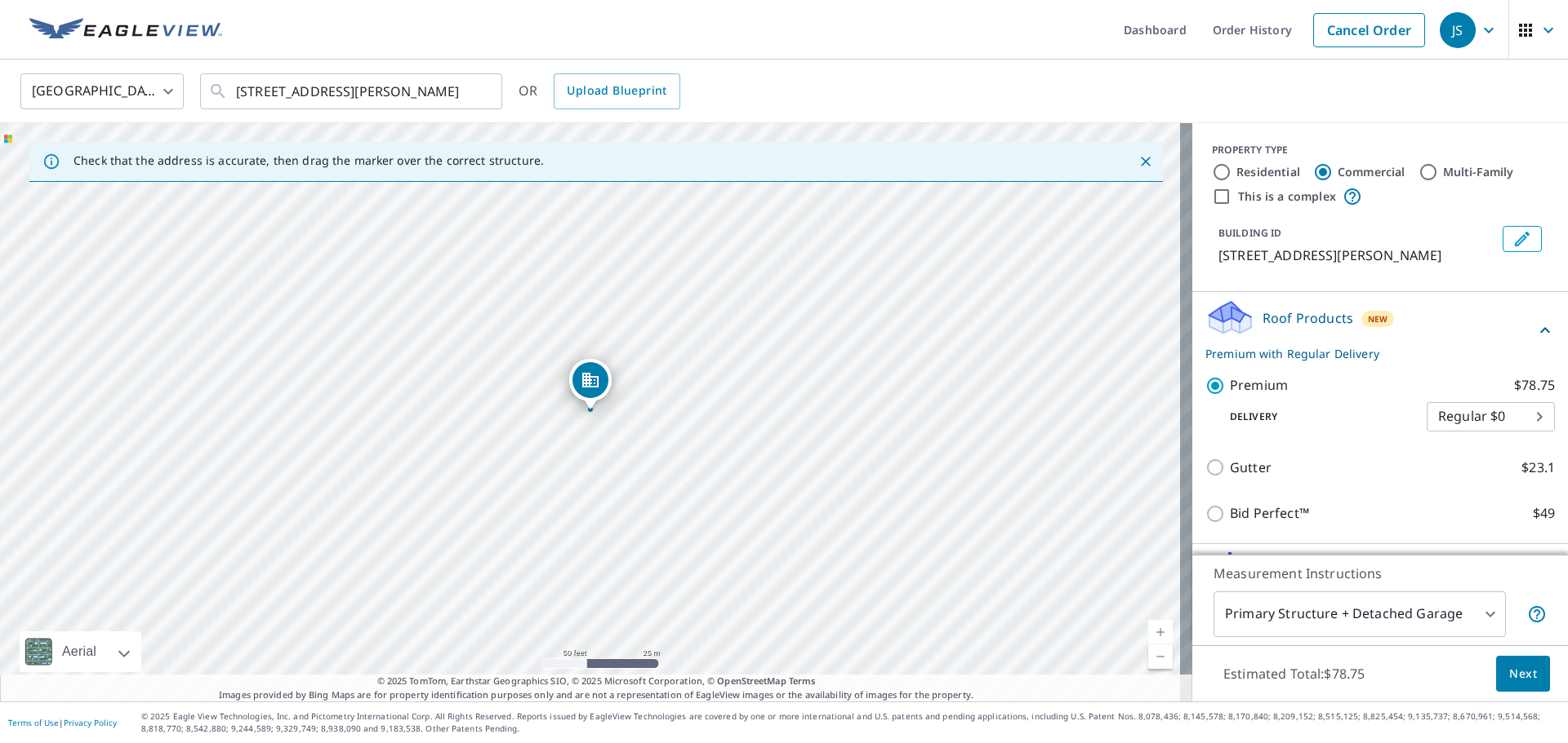
click at [1516, 682] on span "Next" at bounding box center [1522, 675] width 28 height 20
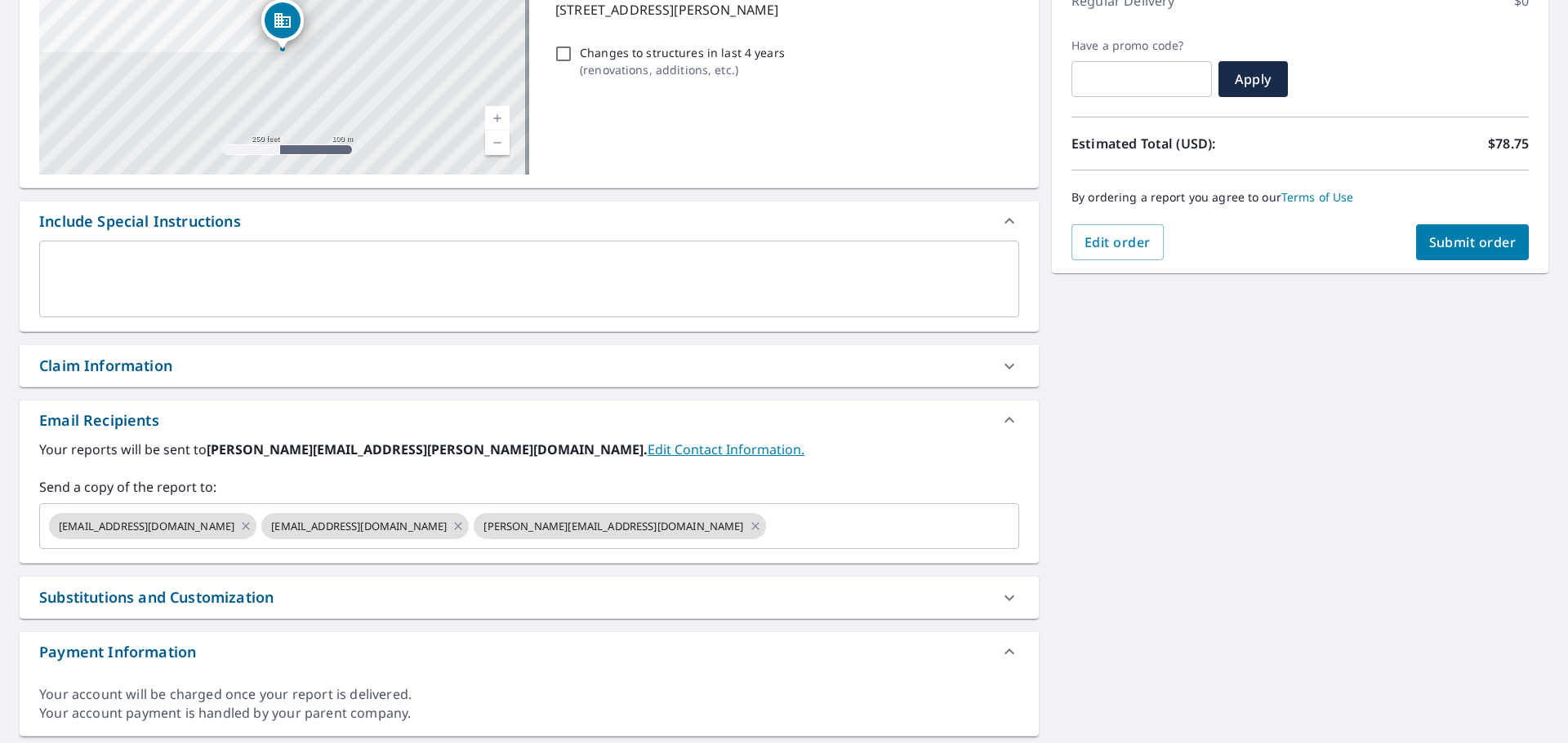
scroll to position [295, 0]
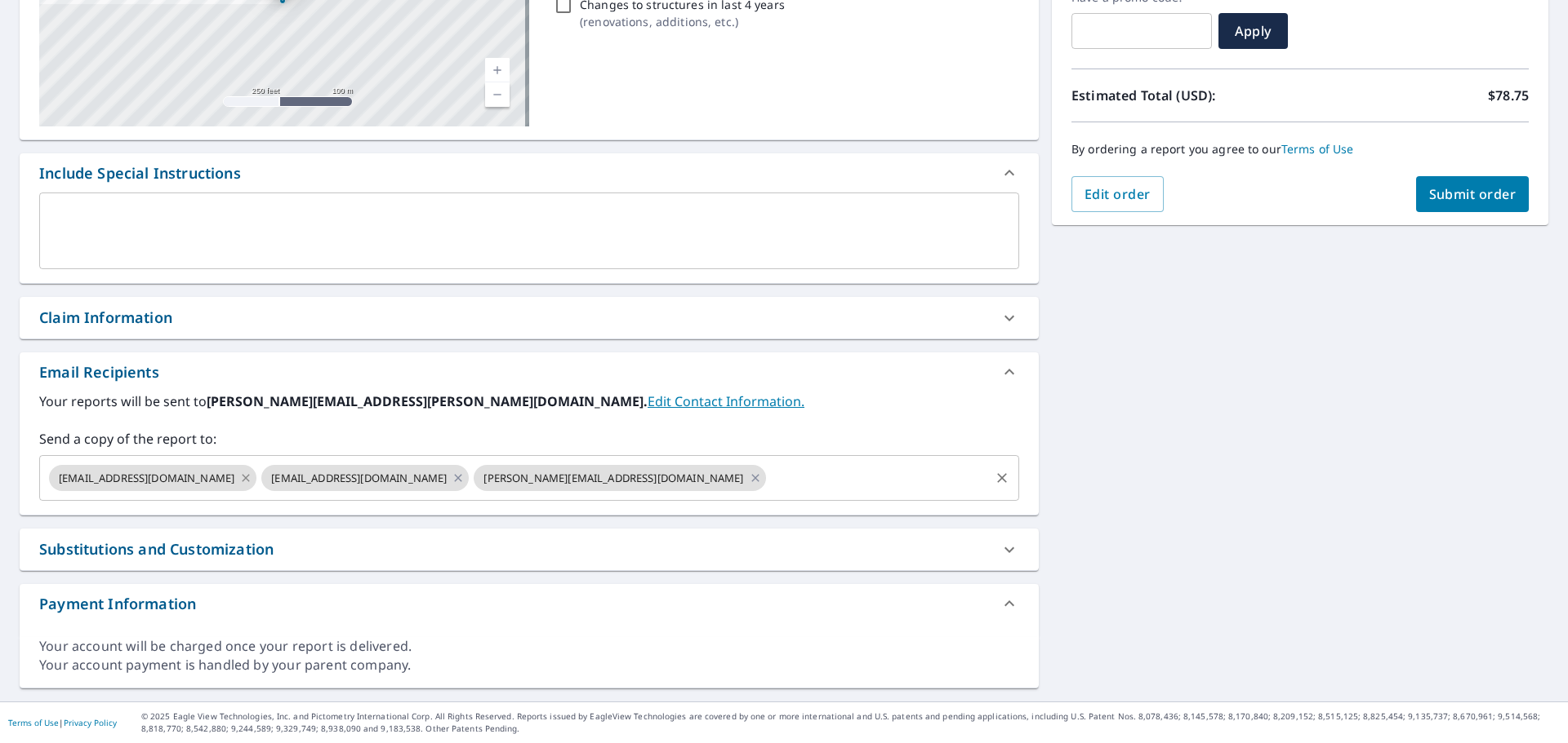
click at [252, 475] on icon at bounding box center [245, 478] width 13 height 18
click at [250, 474] on icon at bounding box center [245, 478] width 13 height 18
checkbox input "true"
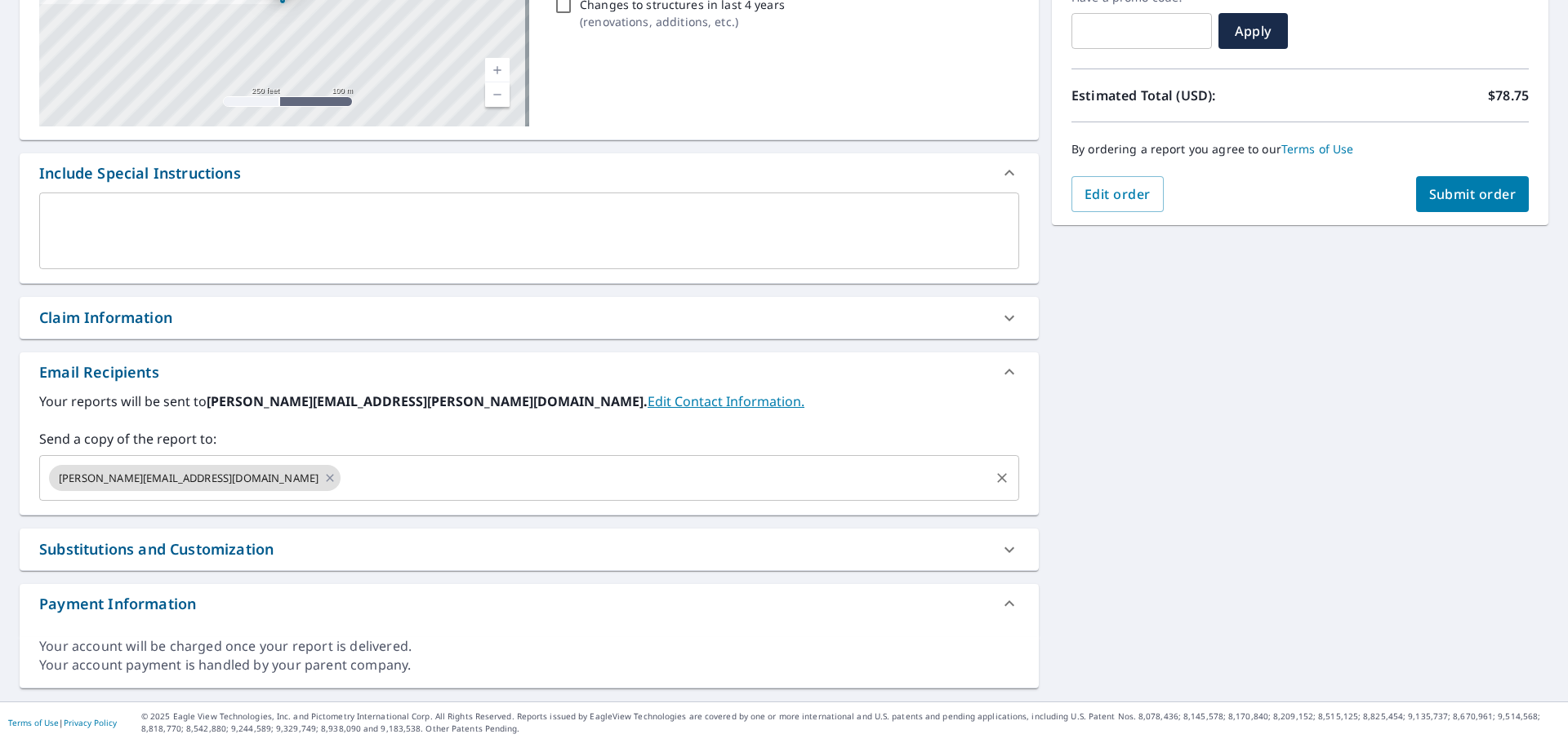
click at [346, 479] on input "text" at bounding box center [665, 478] width 644 height 31
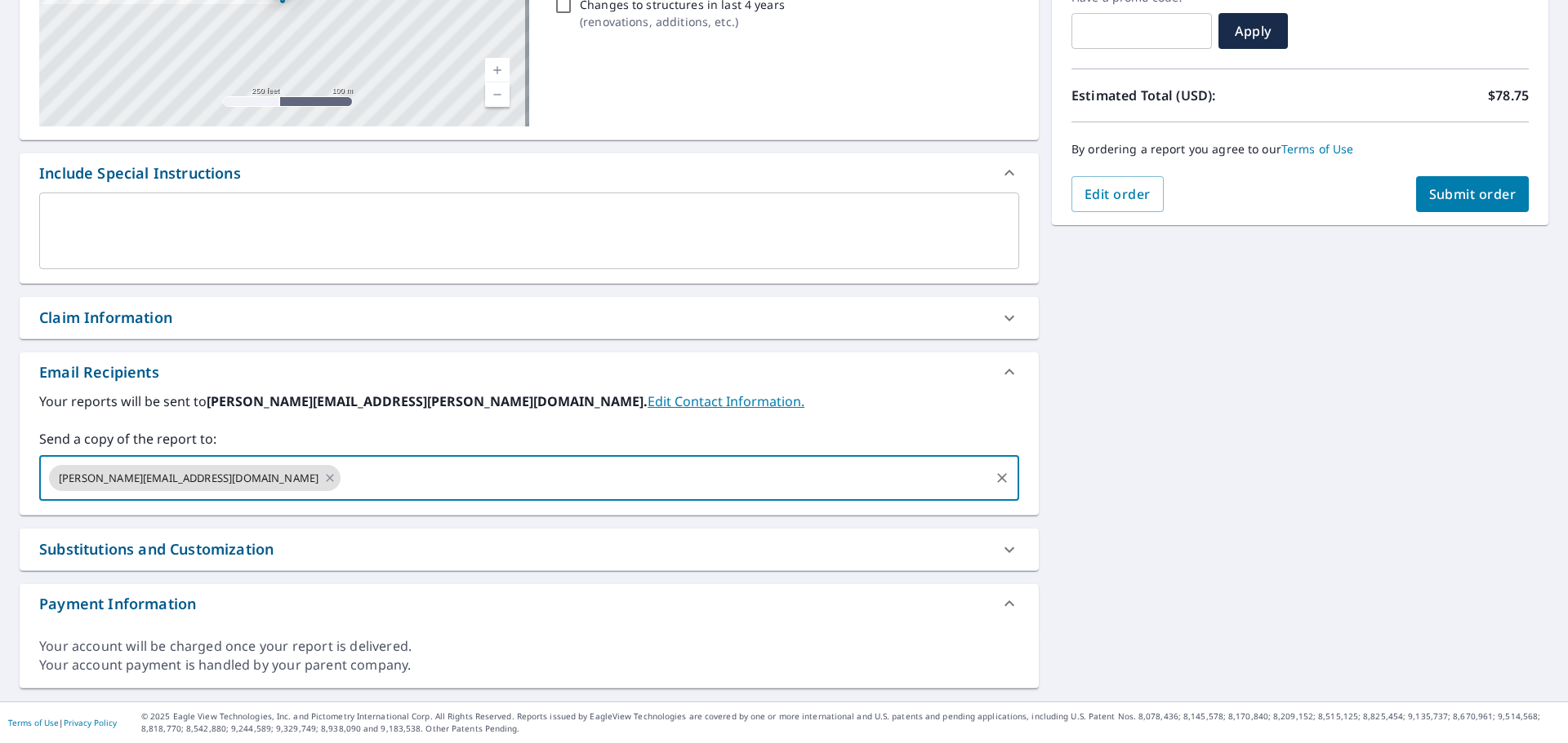
paste input "[EMAIL_ADDRESS][DOMAIN_NAME]"
type input "[EMAIL_ADDRESS][DOMAIN_NAME]"
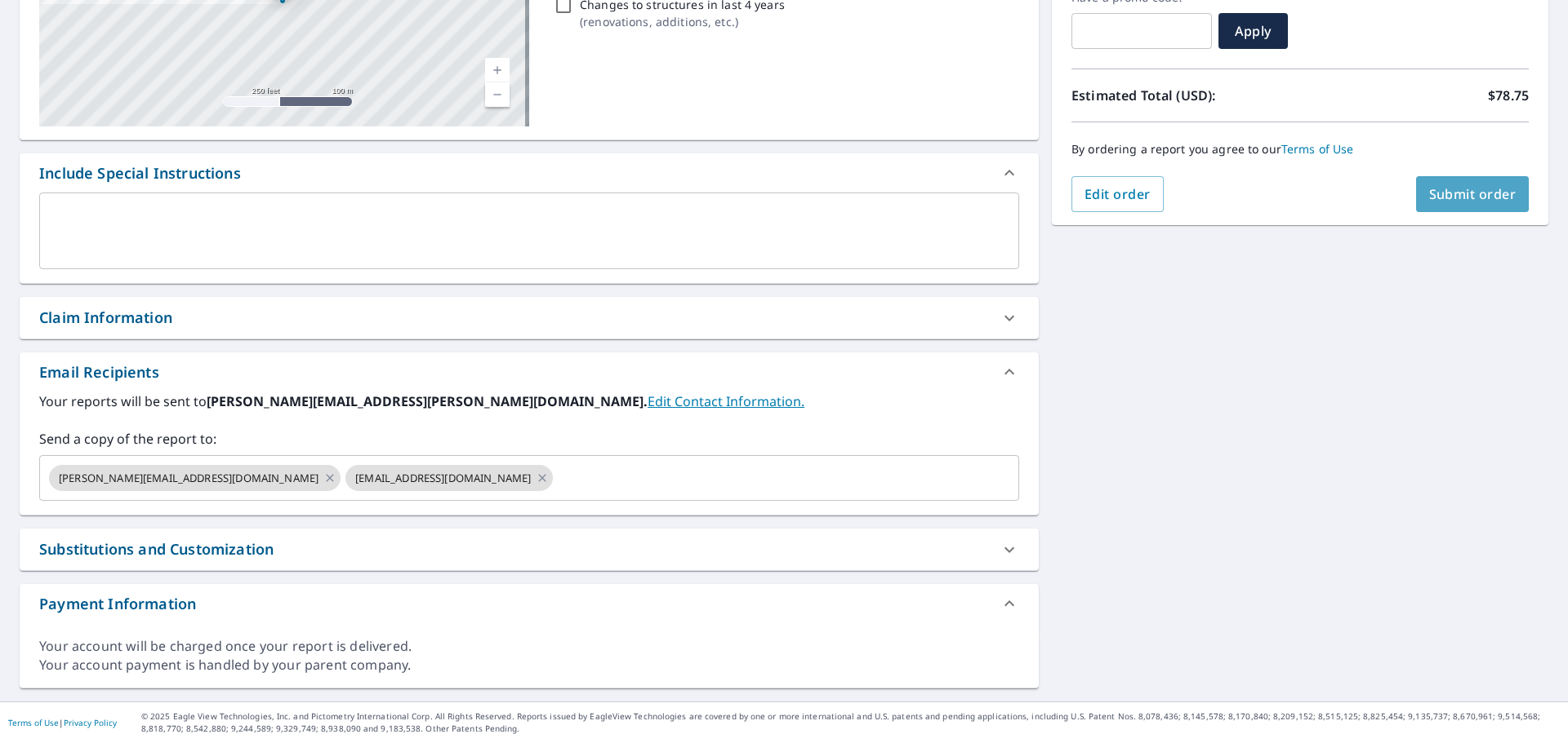
click at [1451, 194] on span "Submit order" at bounding box center [1472, 194] width 87 height 18
checkbox input "true"
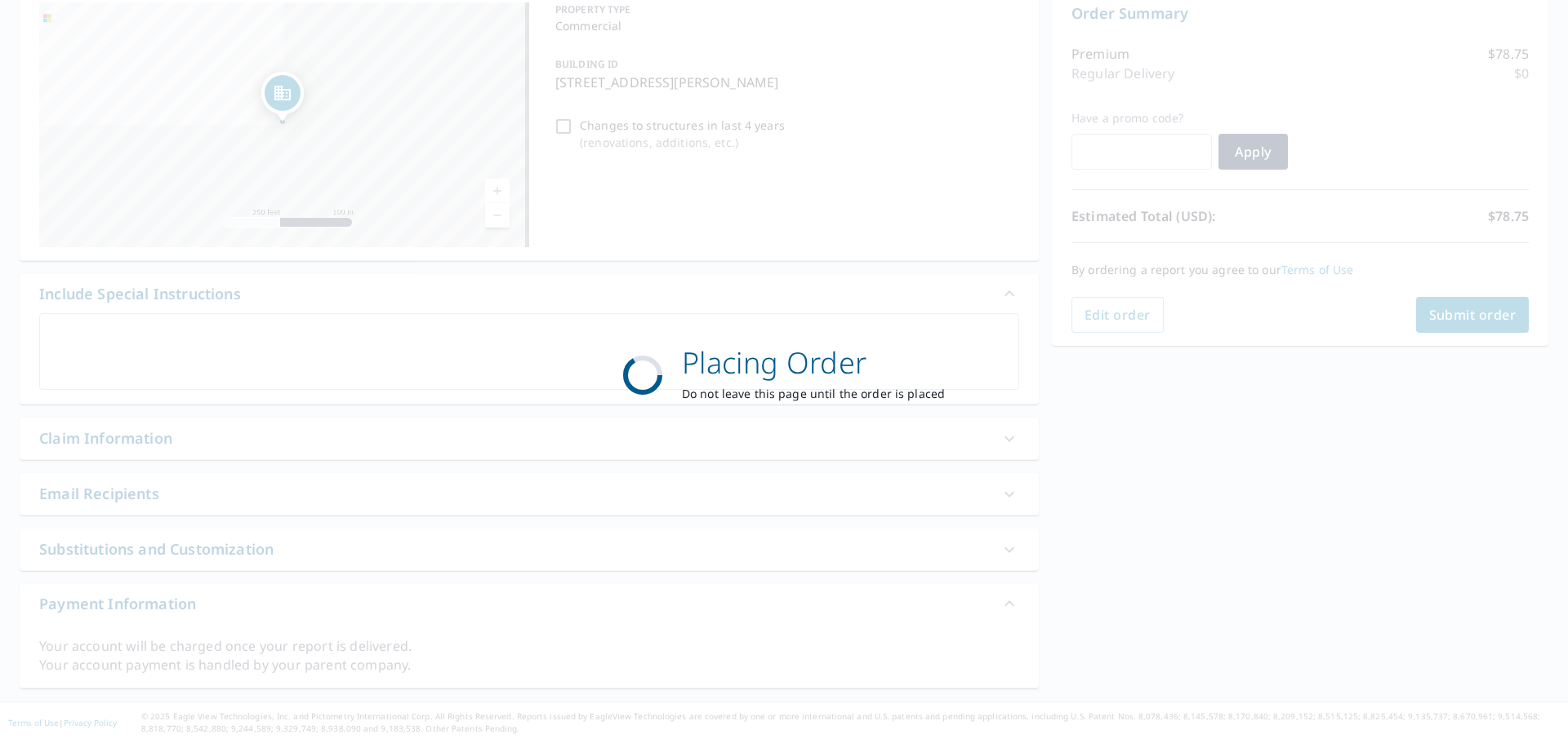
scroll to position [175, 0]
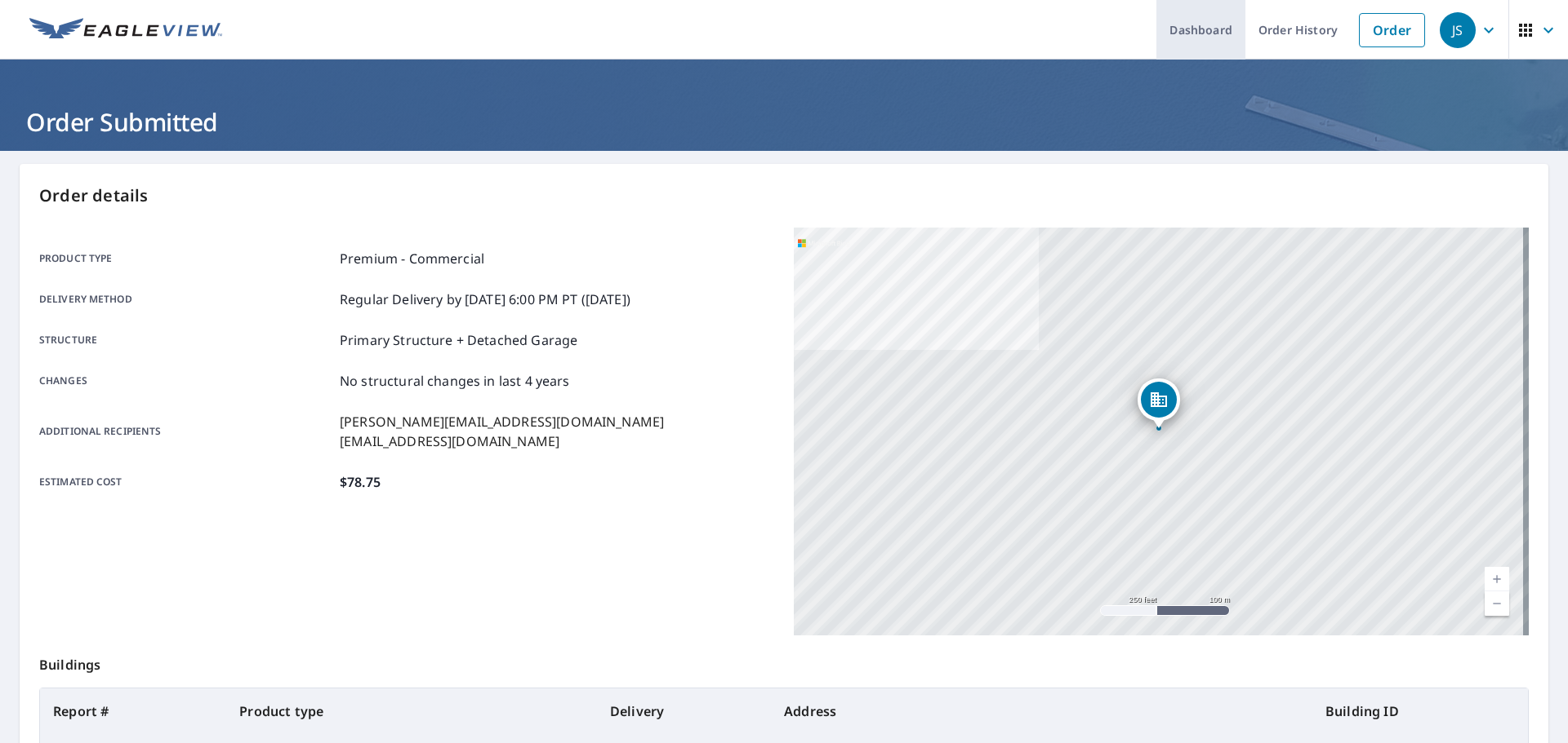
click at [1192, 30] on link "Dashboard" at bounding box center [1200, 30] width 89 height 59
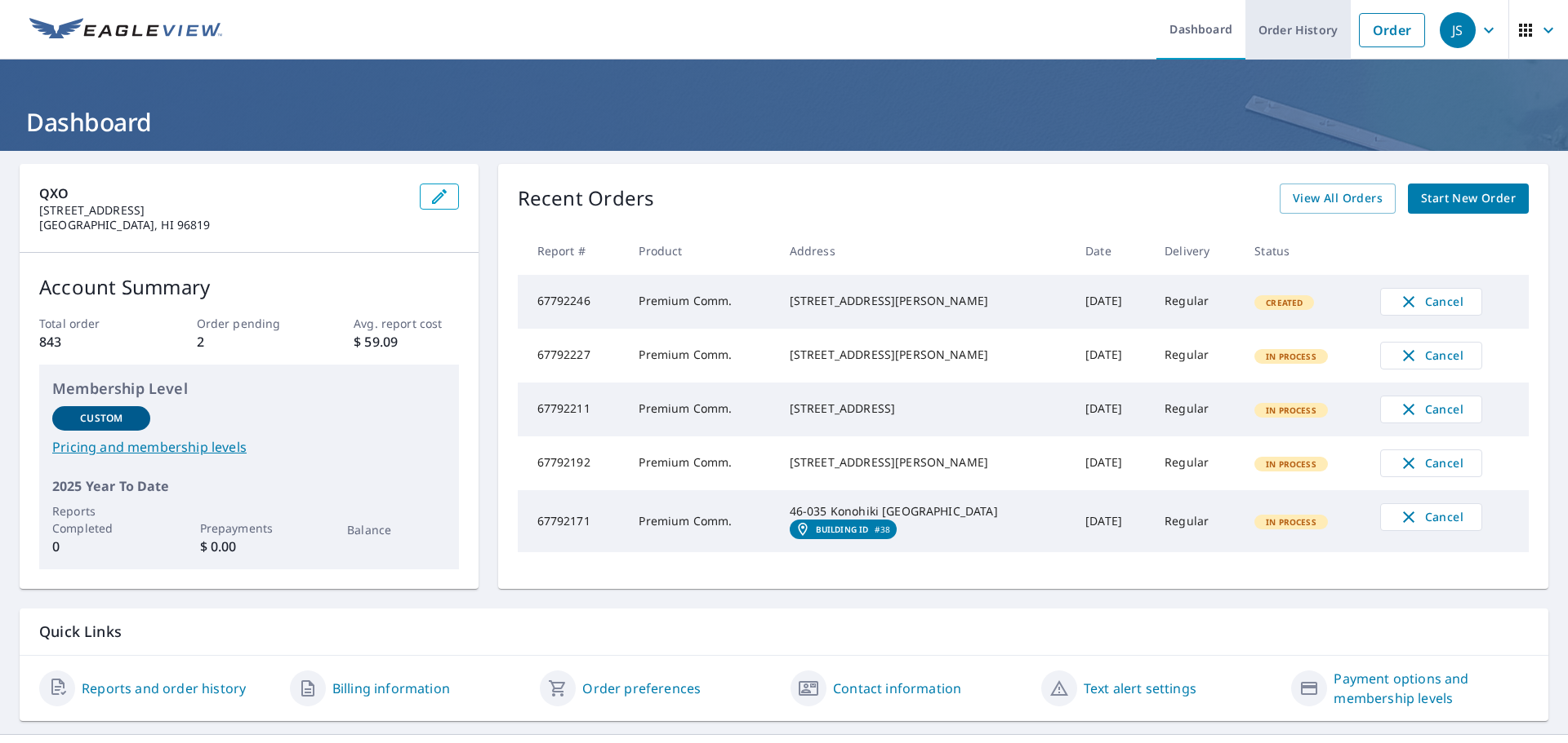
click at [1282, 30] on link "Order History" at bounding box center [1297, 30] width 106 height 59
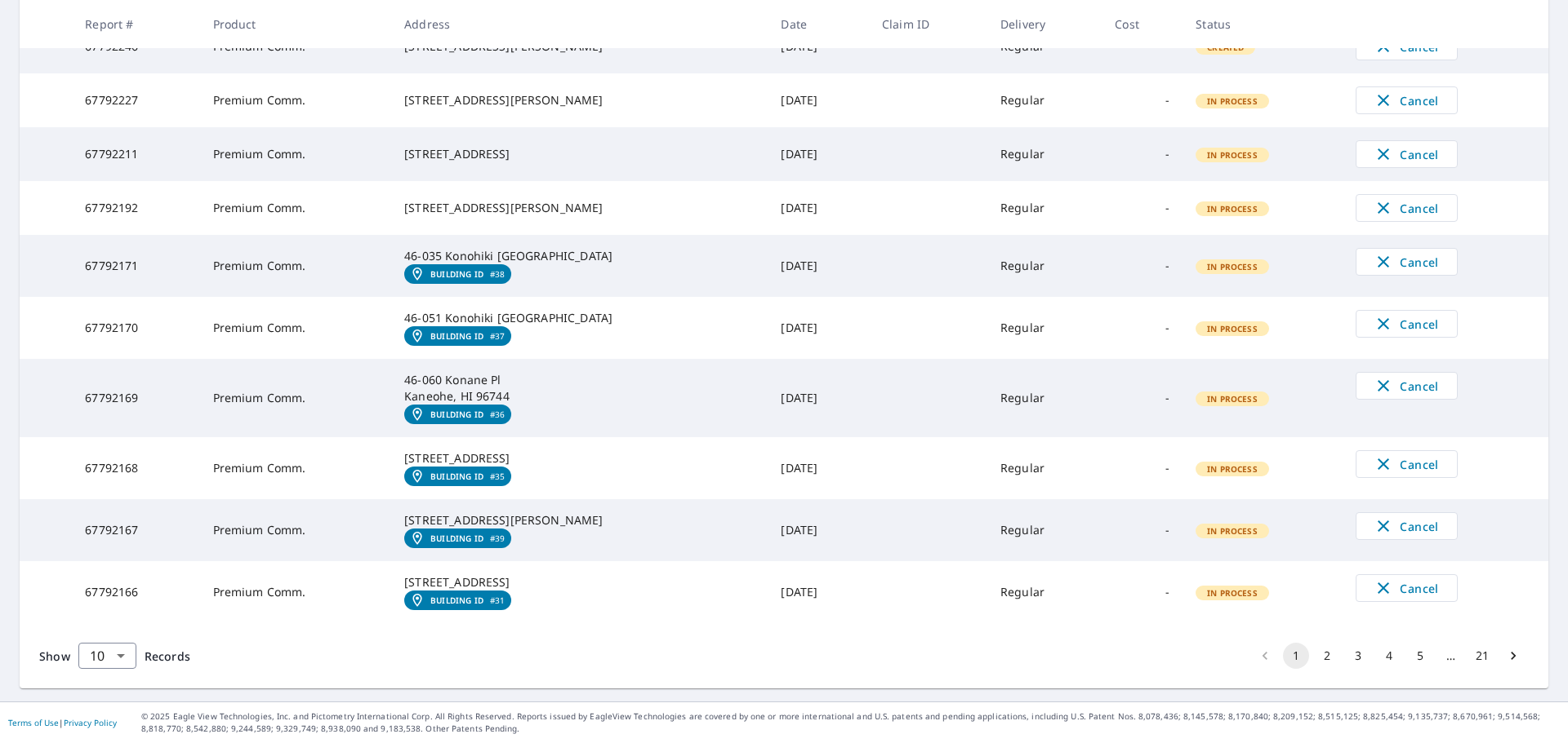
scroll to position [443, 0]
click at [1314, 655] on button "2" at bounding box center [1326, 656] width 26 height 26
